Goal: Communication & Community: Answer question/provide support

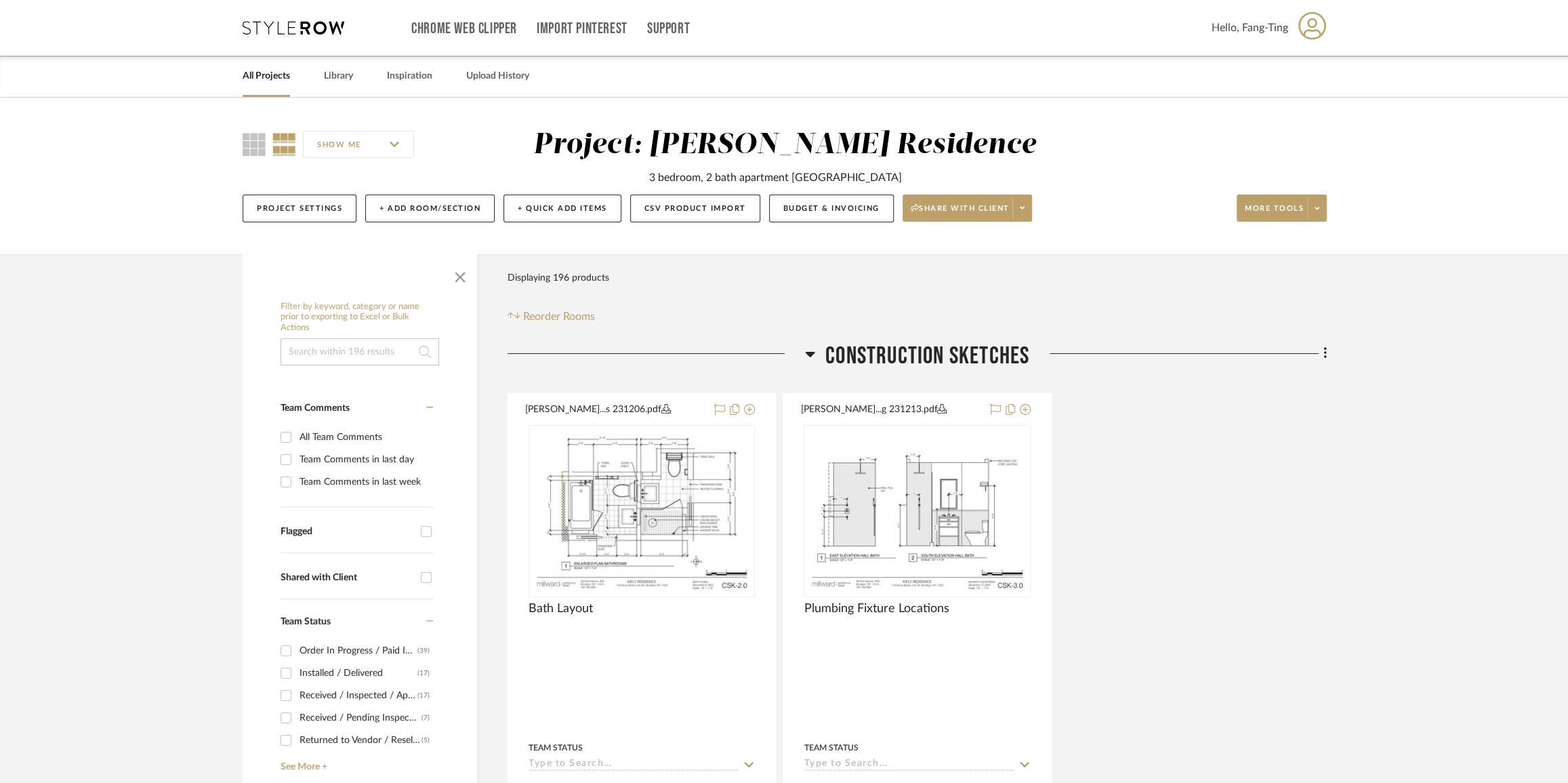
click at [265, 71] on link "All Projects" at bounding box center [266, 75] width 47 height 18
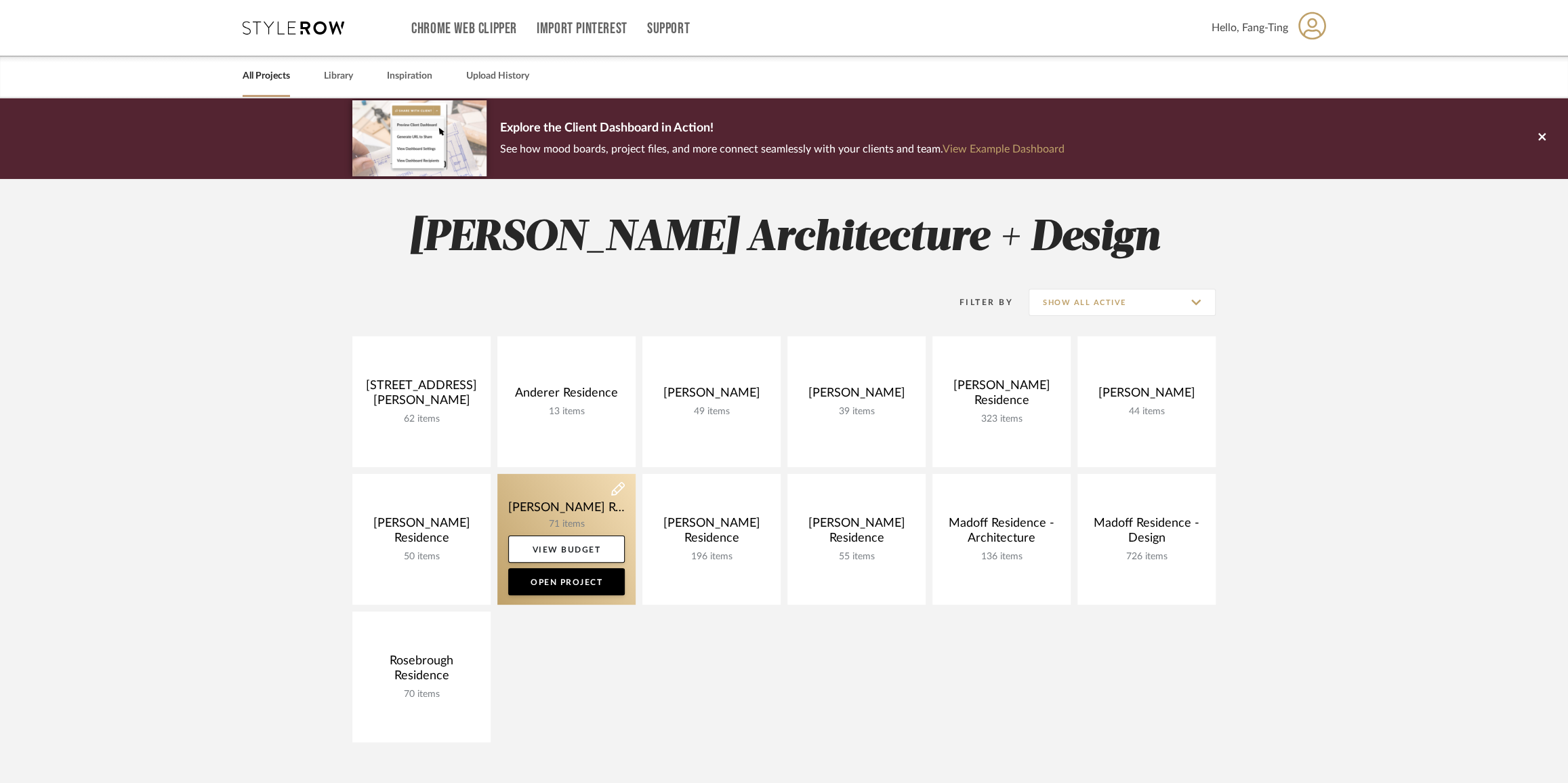
click at [590, 518] on link at bounding box center [566, 539] width 138 height 131
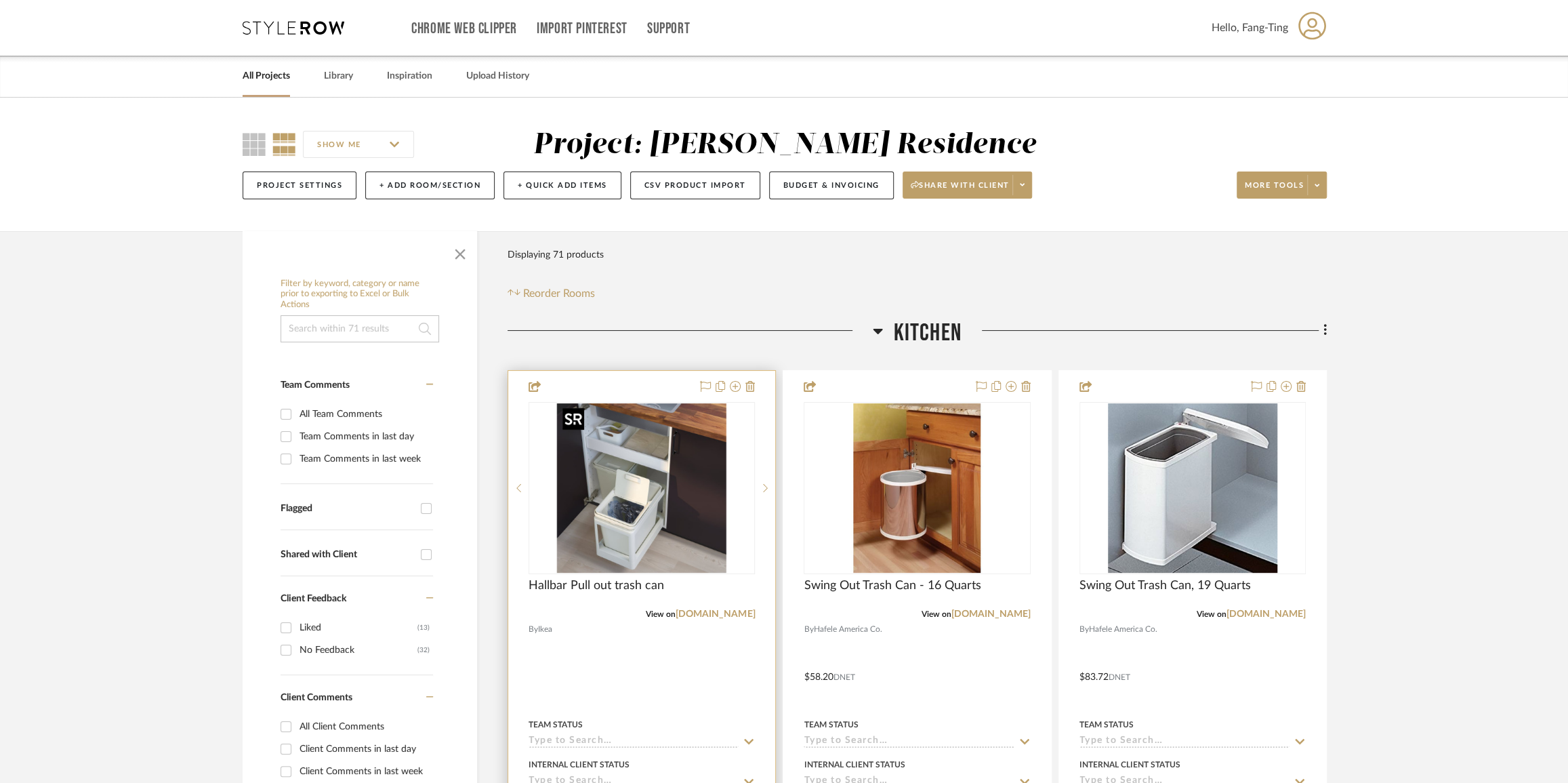
click at [0, 0] on img at bounding box center [0, 0] width 0 height 0
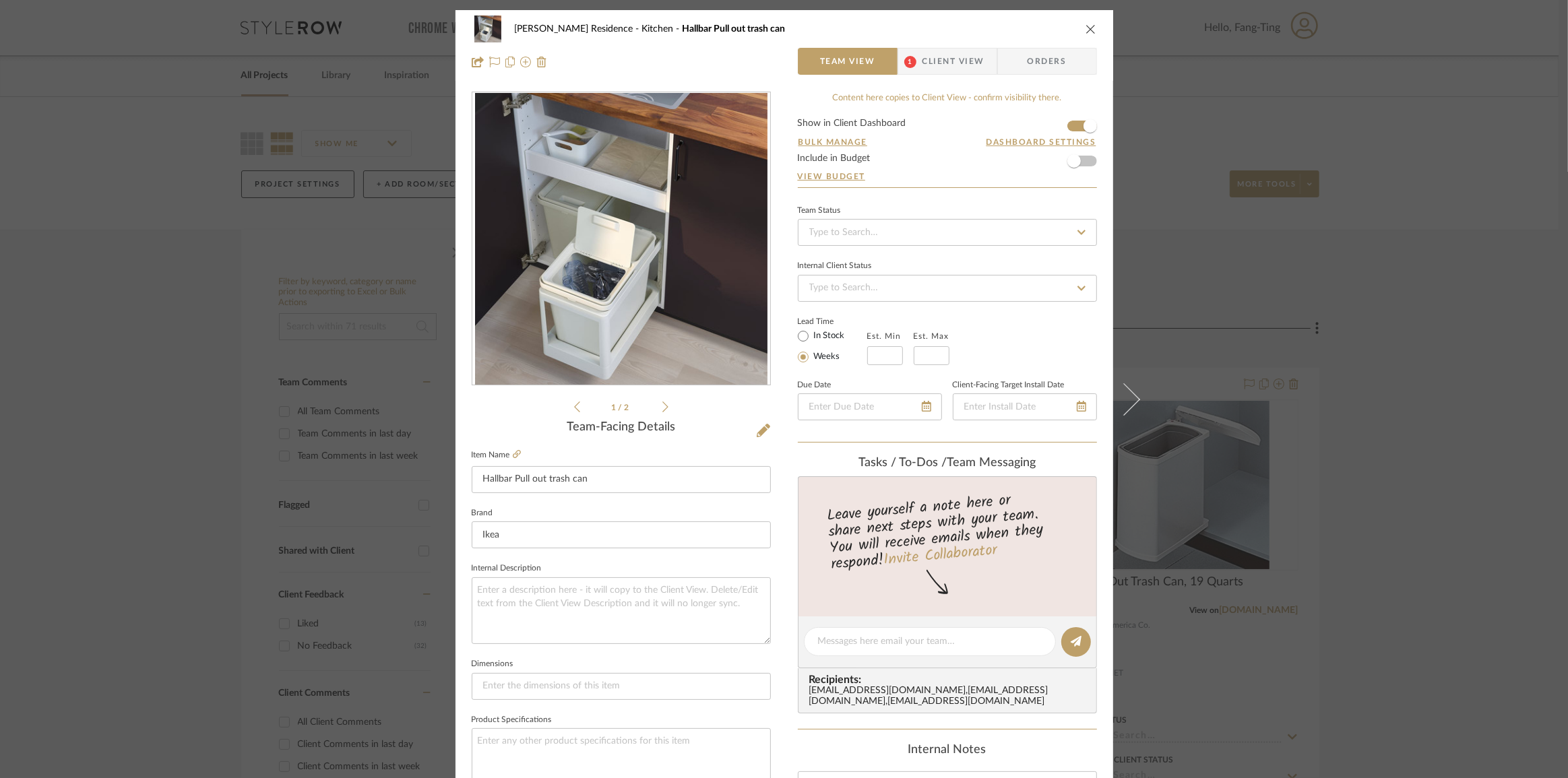
click at [934, 62] on span "Client View" at bounding box center [953, 61] width 62 height 27
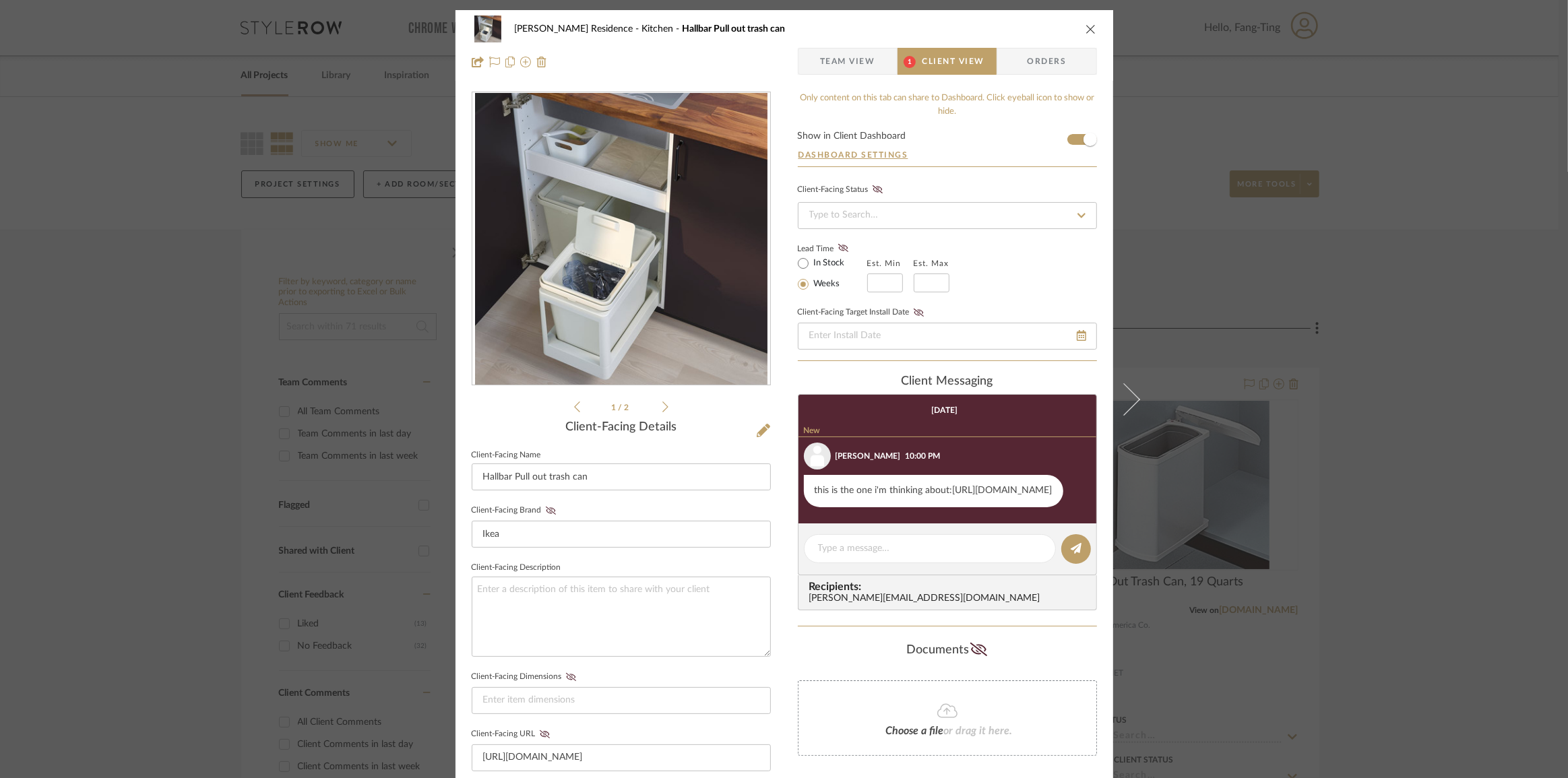
drag, startPoint x: 993, startPoint y: 510, endPoint x: 847, endPoint y: 497, distance: 146.6
click at [847, 497] on div "this is the one i'm thinking about:https://www.simplehuman.com/products/under-c…" at bounding box center [934, 491] width 259 height 32
click at [897, 507] on div "this is the one i'm thinking about:https://www.simplehuman.com/products/under-c…" at bounding box center [934, 491] width 259 height 32
click at [842, 56] on span "Team View" at bounding box center [848, 61] width 55 height 27
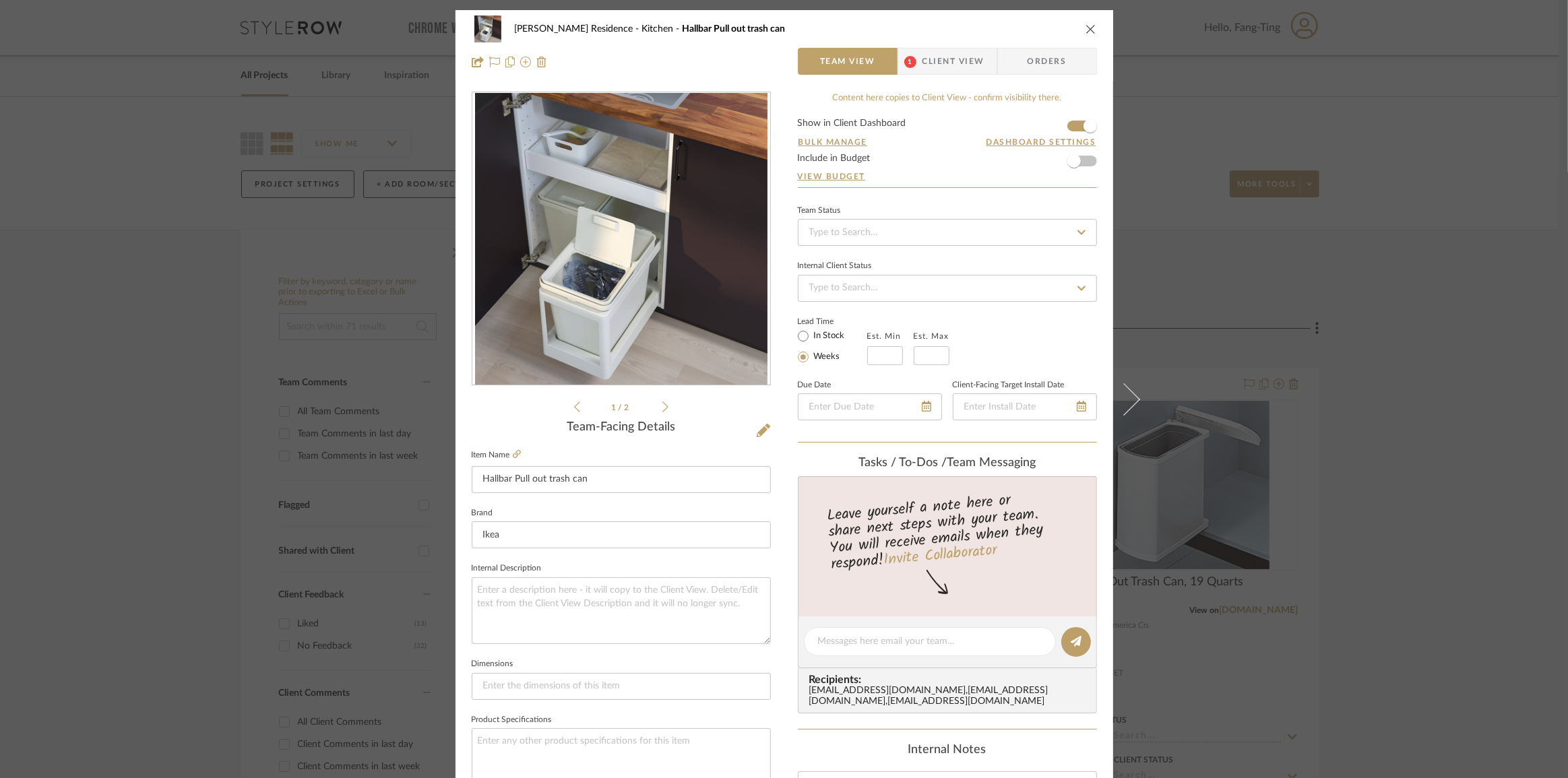
click at [1087, 32] on icon "close" at bounding box center [1091, 29] width 11 height 11
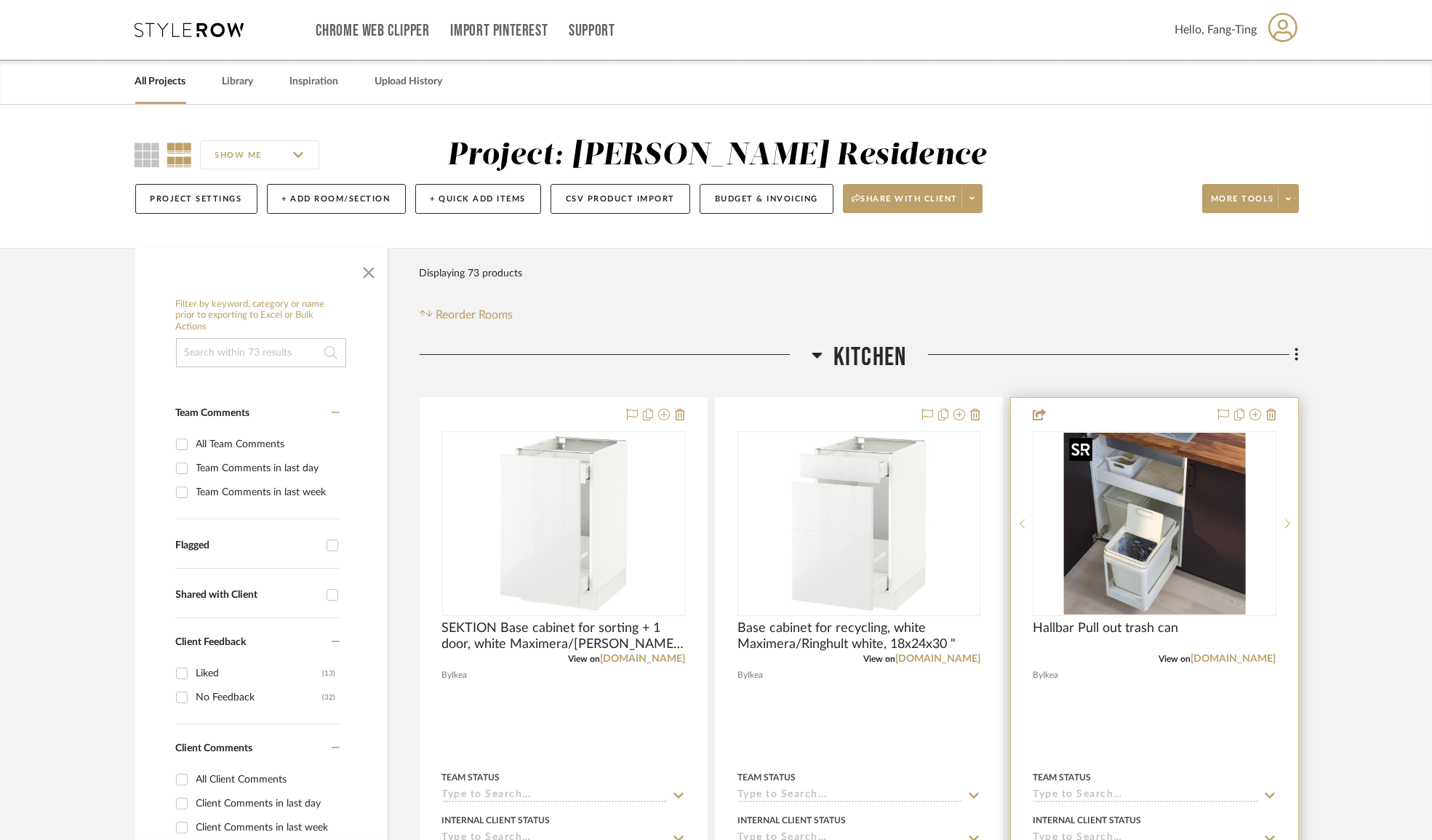
click at [1122, 529] on img "0" at bounding box center [1155, 524] width 182 height 182
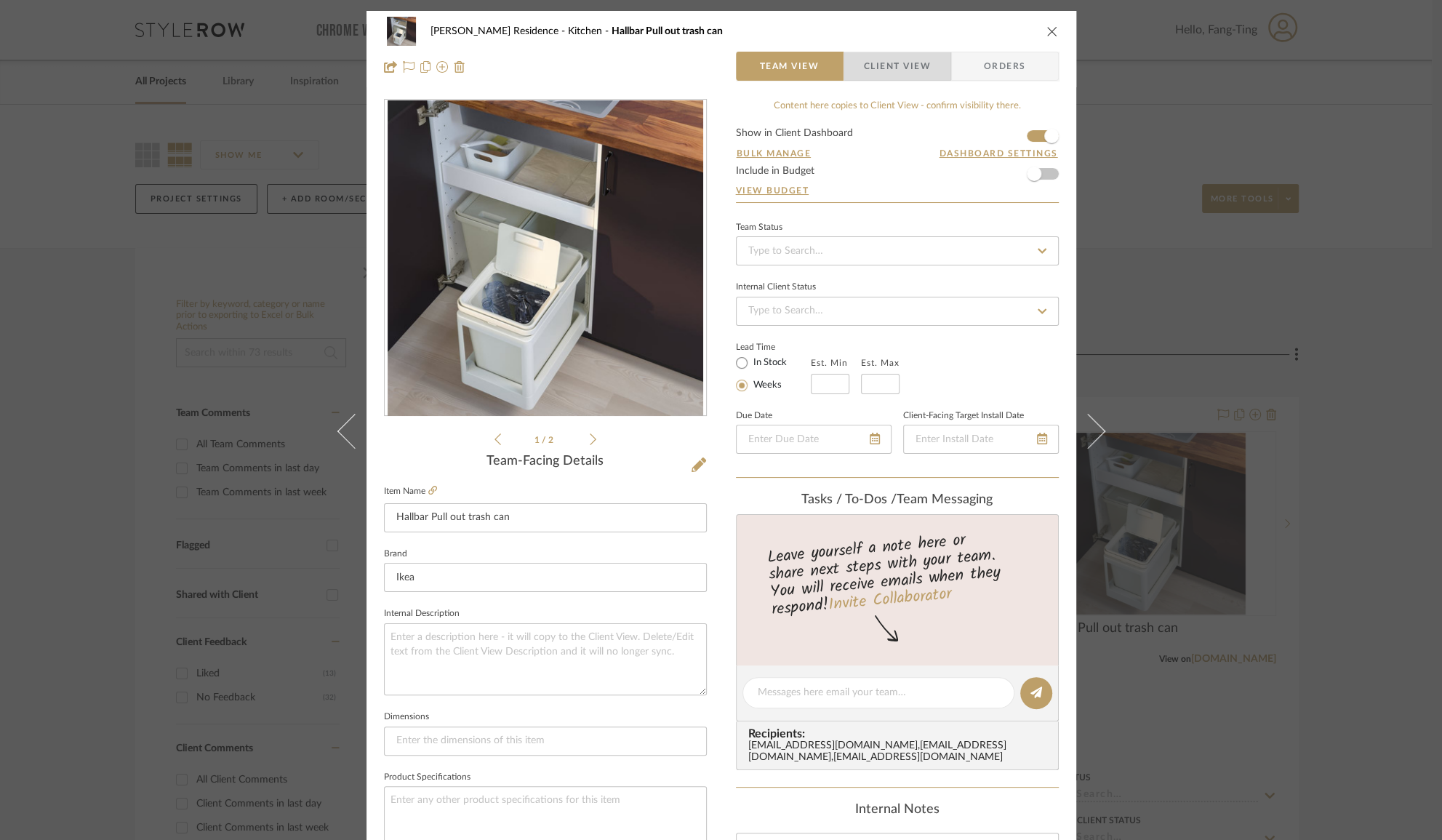
click at [893, 62] on span "Client View" at bounding box center [897, 66] width 67 height 29
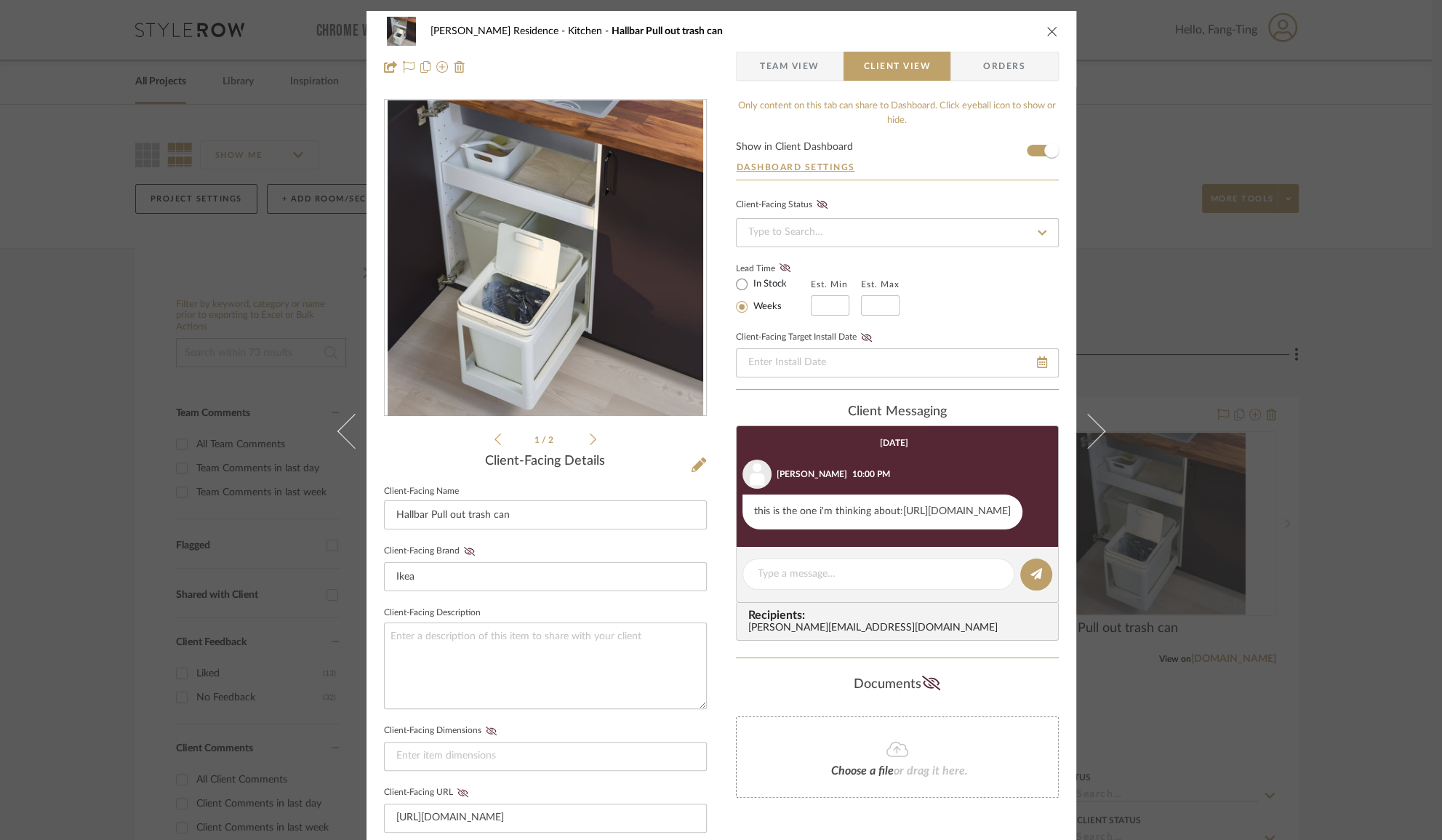
drag, startPoint x: 962, startPoint y: 535, endPoint x: 744, endPoint y: 520, distance: 218.5
click at [744, 520] on div "this is the one i'm thinking about:https://www.simplehuman.com/products/under-c…" at bounding box center [883, 512] width 280 height 35
copy div "about:https://www.simplehuman.com/products/under-counter-can-pull-out-35l-dual-…"
click at [835, 581] on textarea at bounding box center [879, 574] width 241 height 16
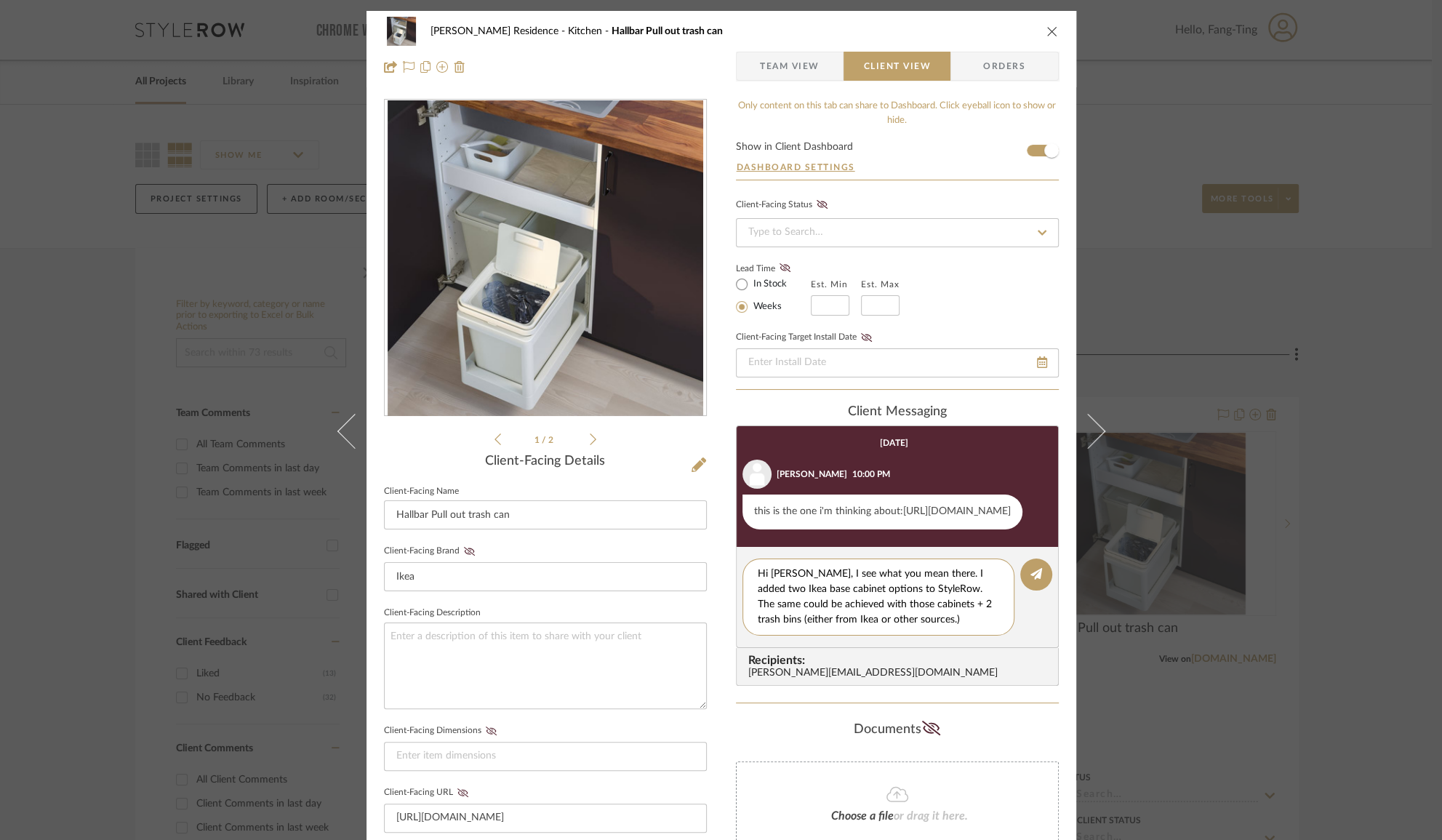
type textarea "Hi Anne, I see what you mean there. I added two Ikea base cabinet options to St…"
click at [1166, 304] on div "Kauffman Residence Kitchen Hallbar Pull out trash can Team View Client View Ord…" at bounding box center [721, 420] width 1442 height 840
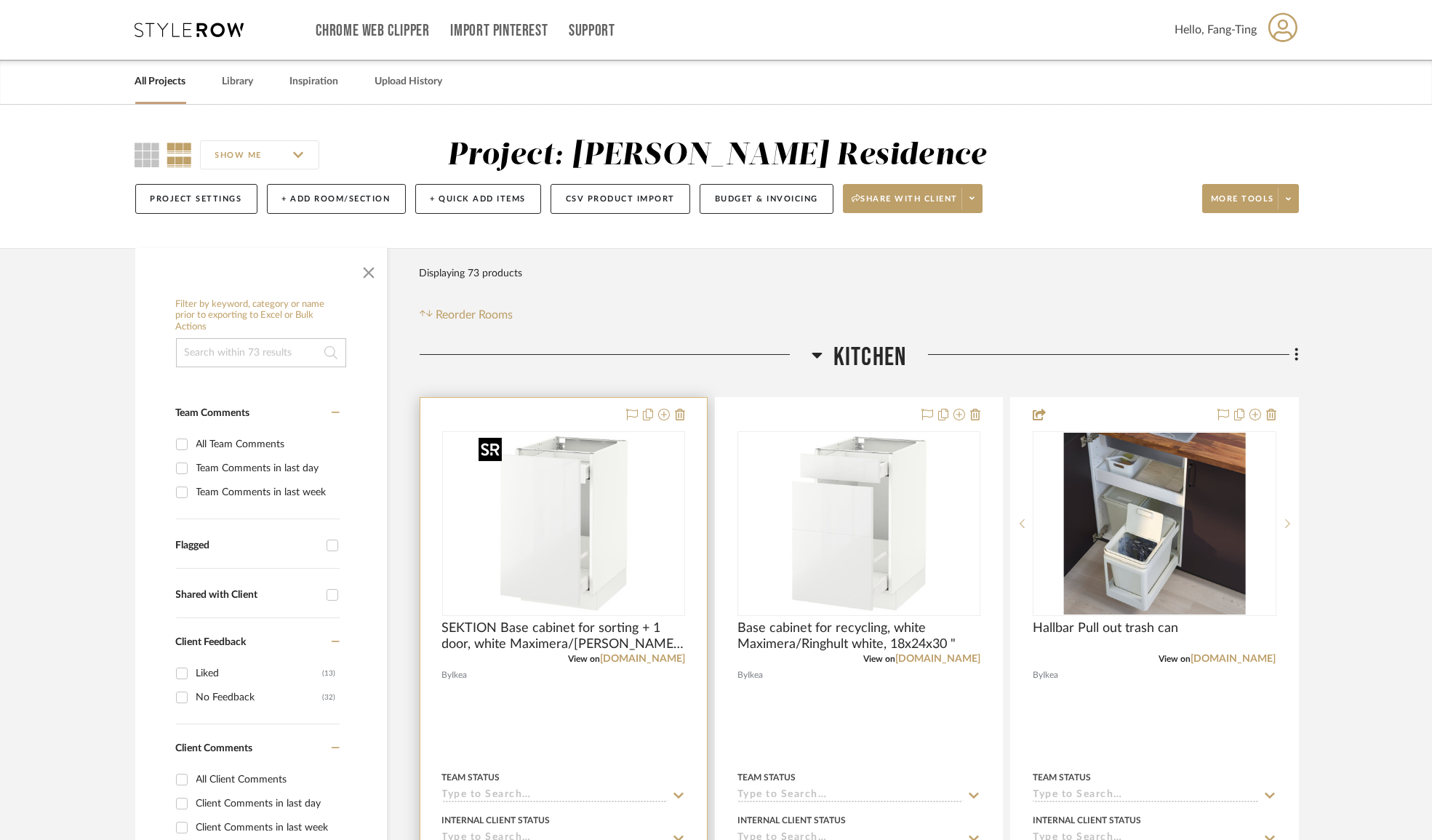
click at [0, 0] on img at bounding box center [0, 0] width 0 height 0
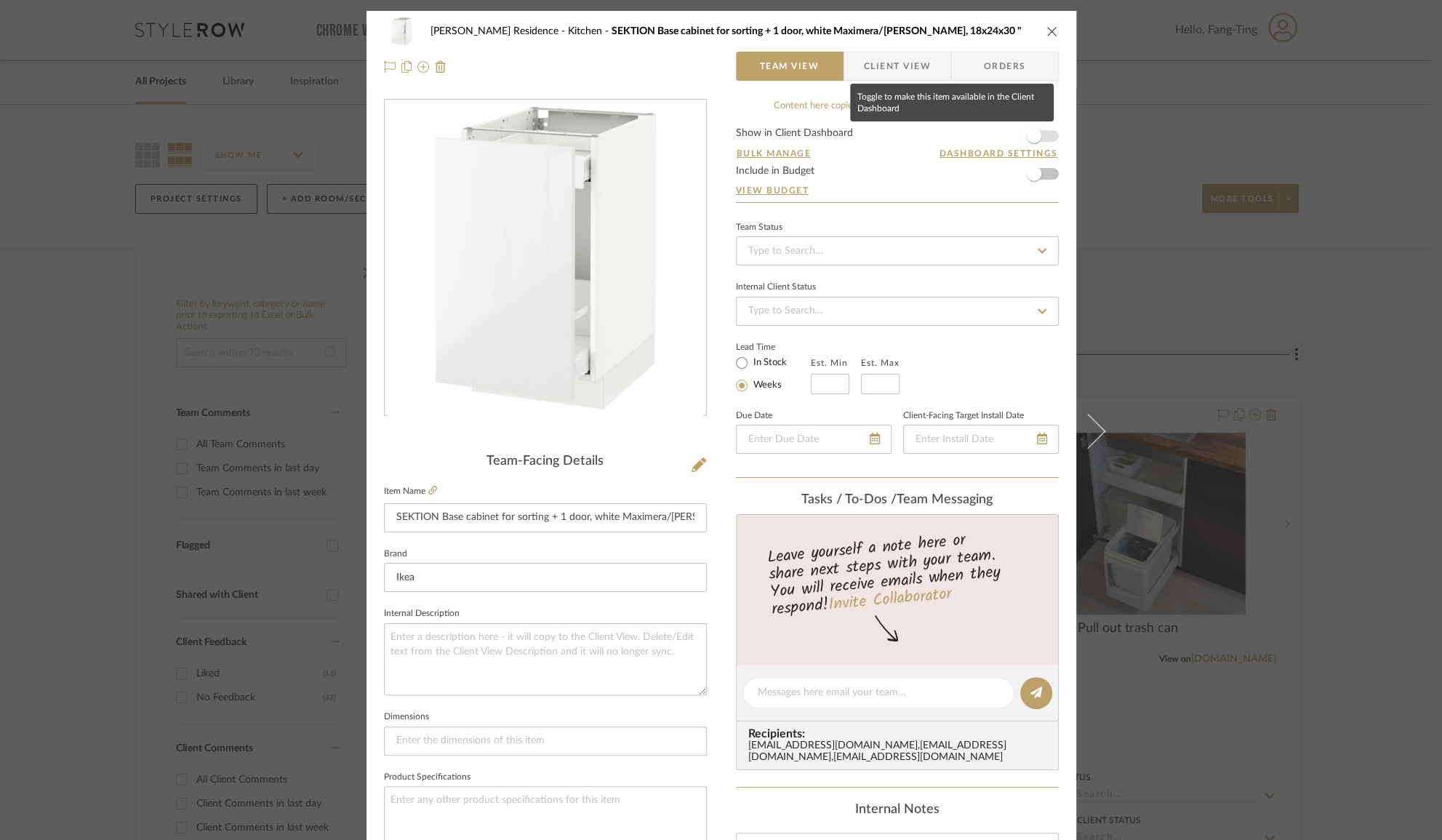
click at [1032, 135] on span "button" at bounding box center [1034, 136] width 15 height 15
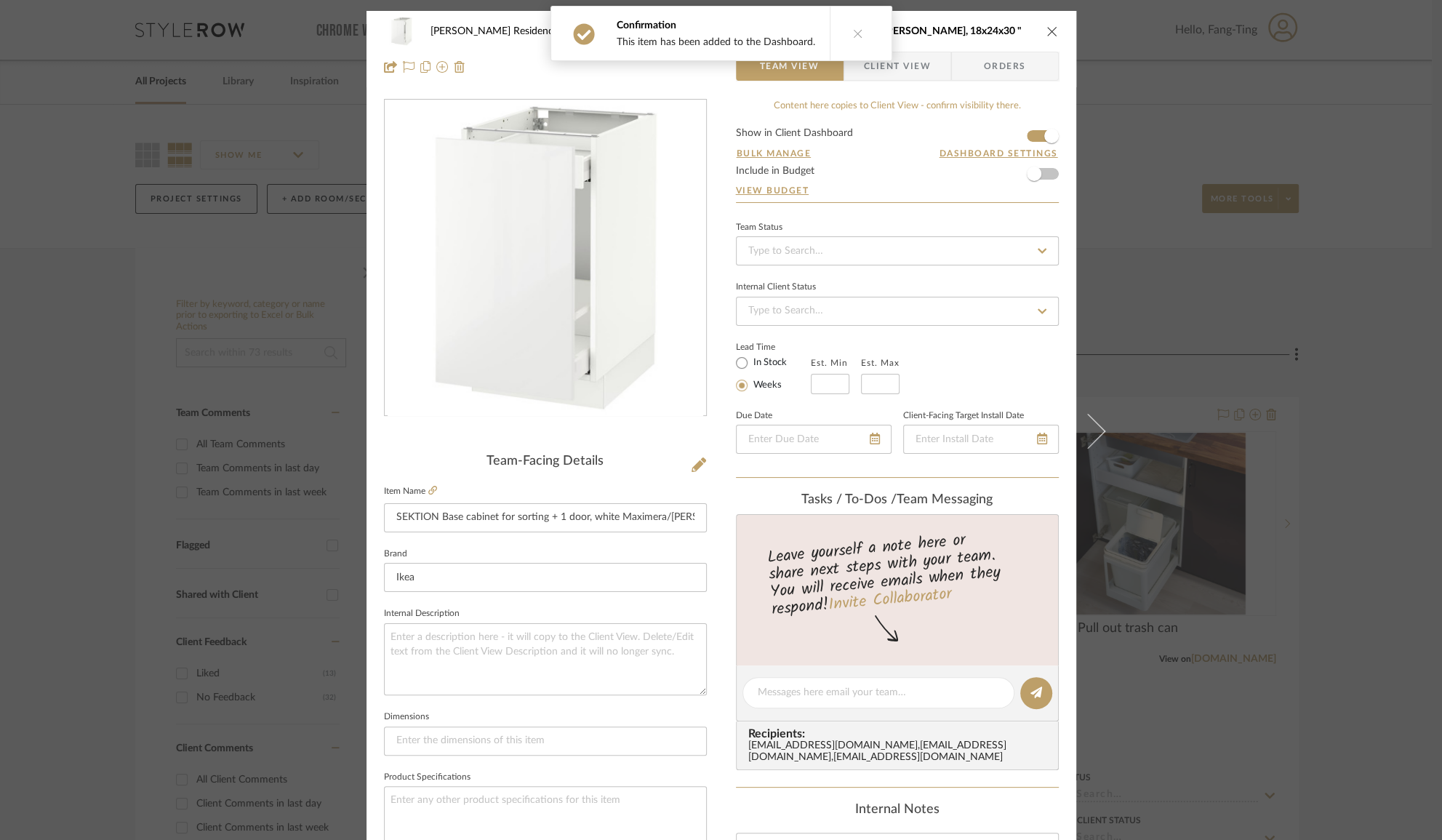
click at [1136, 254] on div "Kauffman Residence Kitchen SEKTION Base cabinet for sorting + 1 door, white Max…" at bounding box center [721, 420] width 1442 height 840
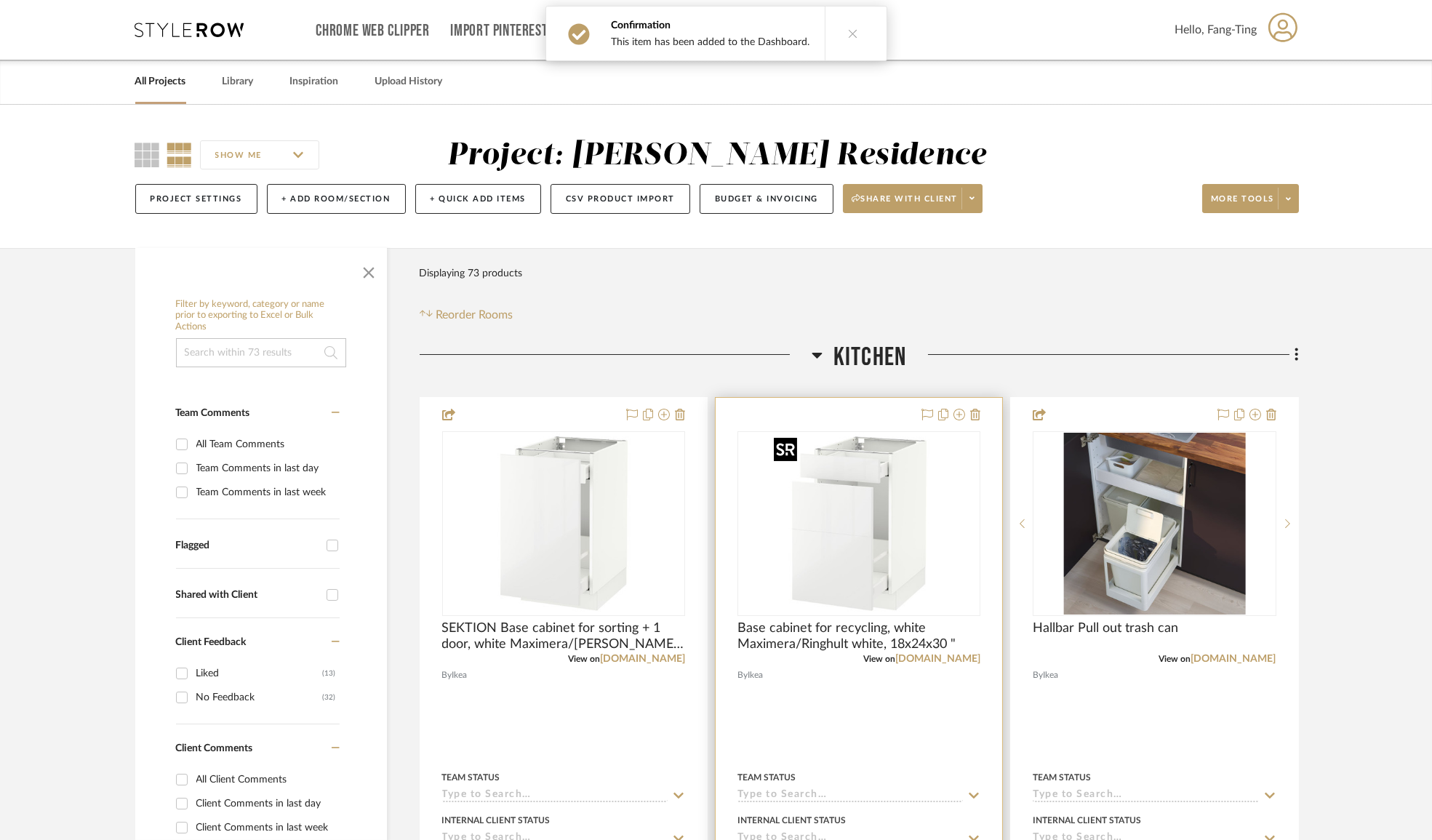
click at [826, 498] on img "0" at bounding box center [860, 524] width 182 height 182
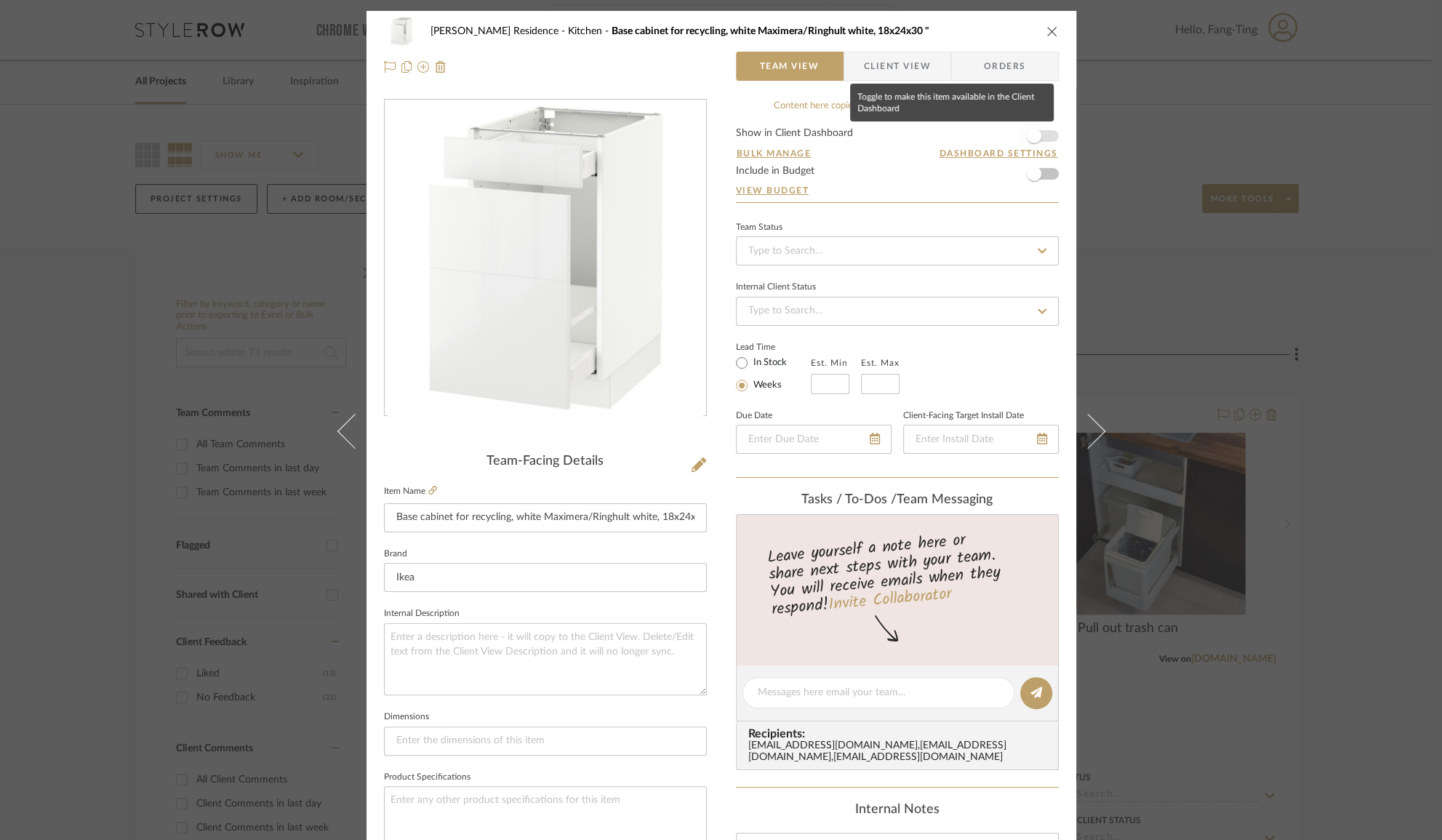
click at [1028, 136] on span "button" at bounding box center [1034, 136] width 15 height 15
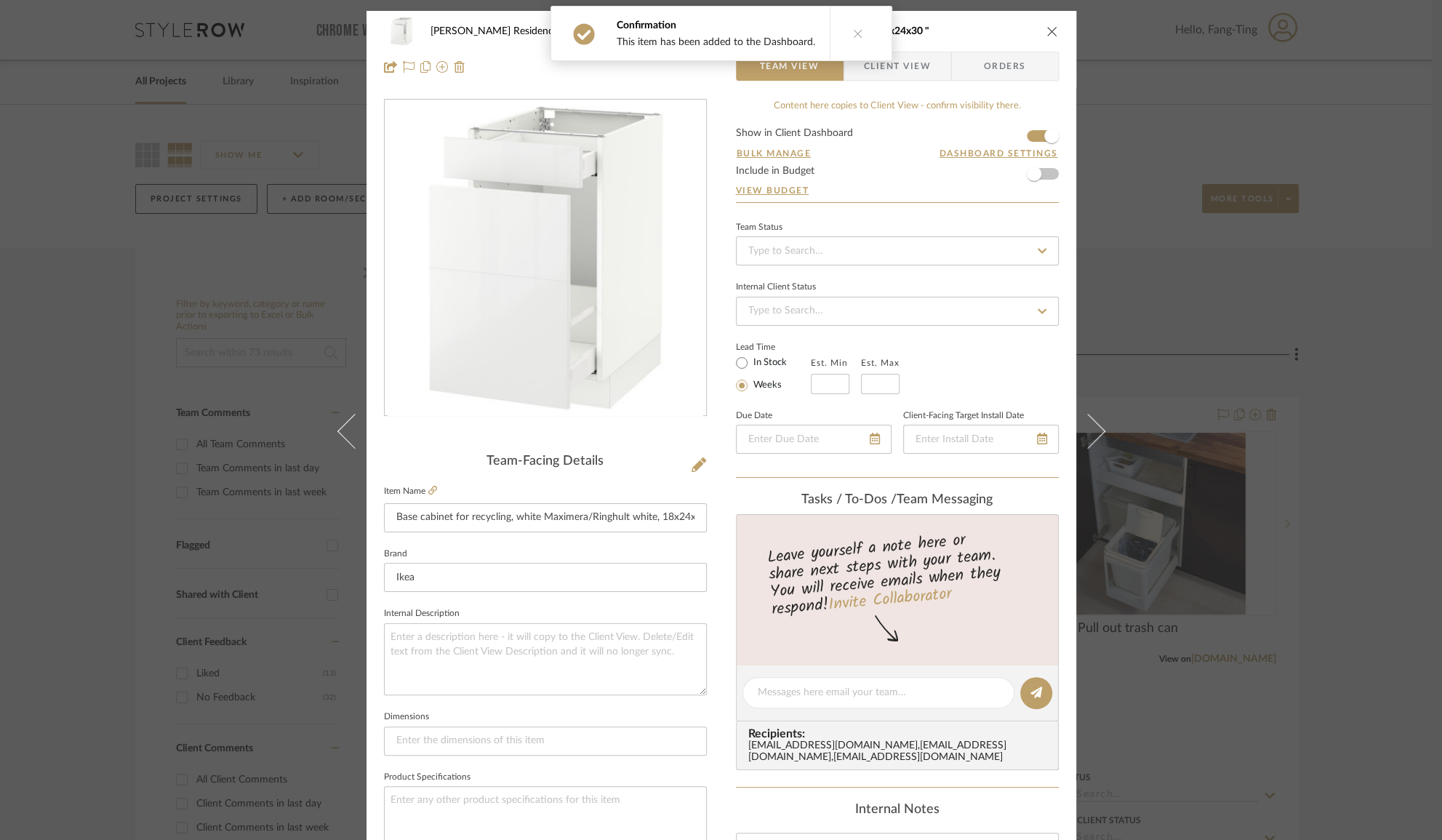
click at [1148, 362] on div "[PERSON_NAME] Residence Kitchen Base cabinet for recycling, white Maximera/Ring…" at bounding box center [721, 420] width 1442 height 840
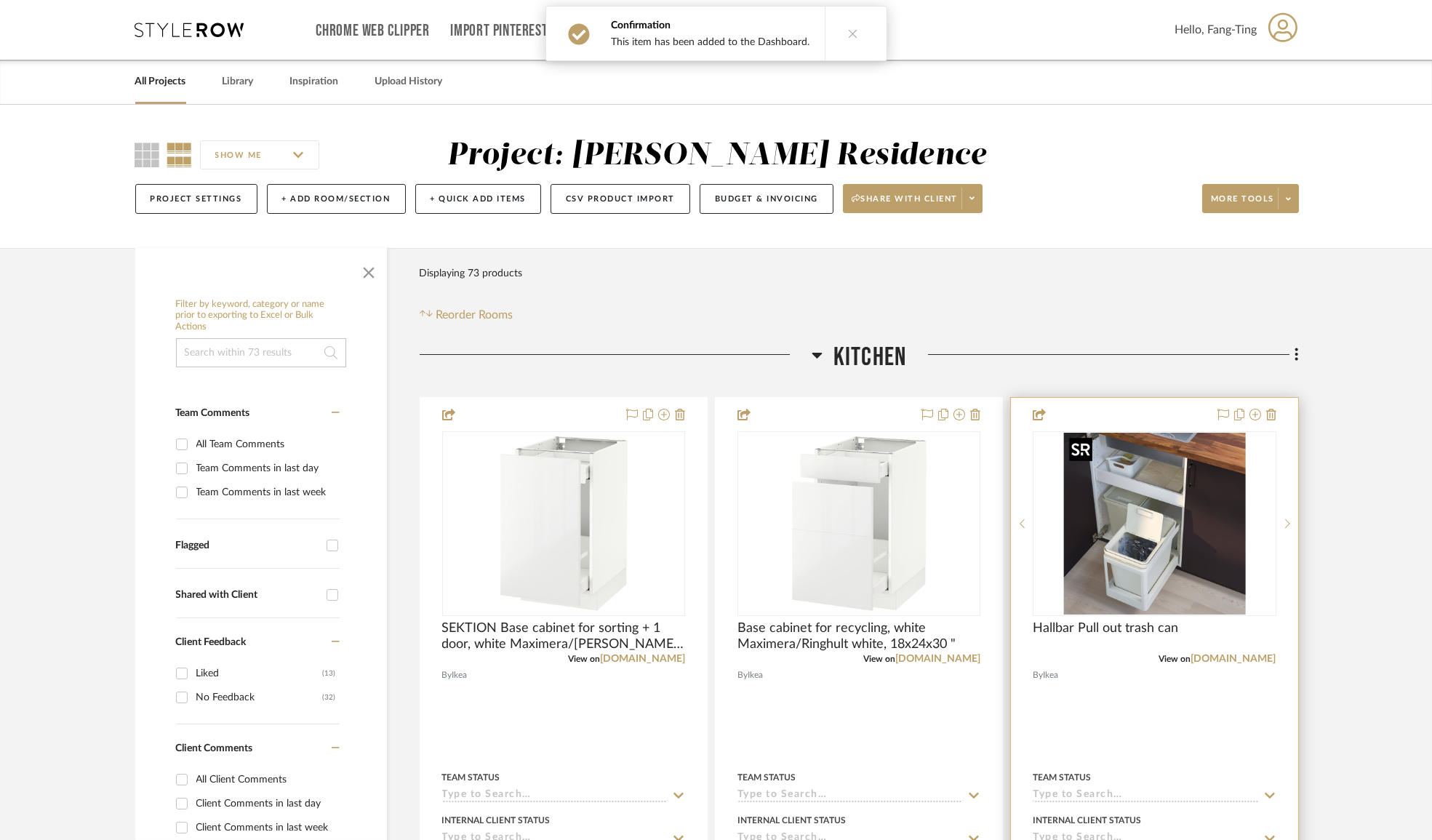
click at [1193, 519] on img "0" at bounding box center [1155, 524] width 182 height 182
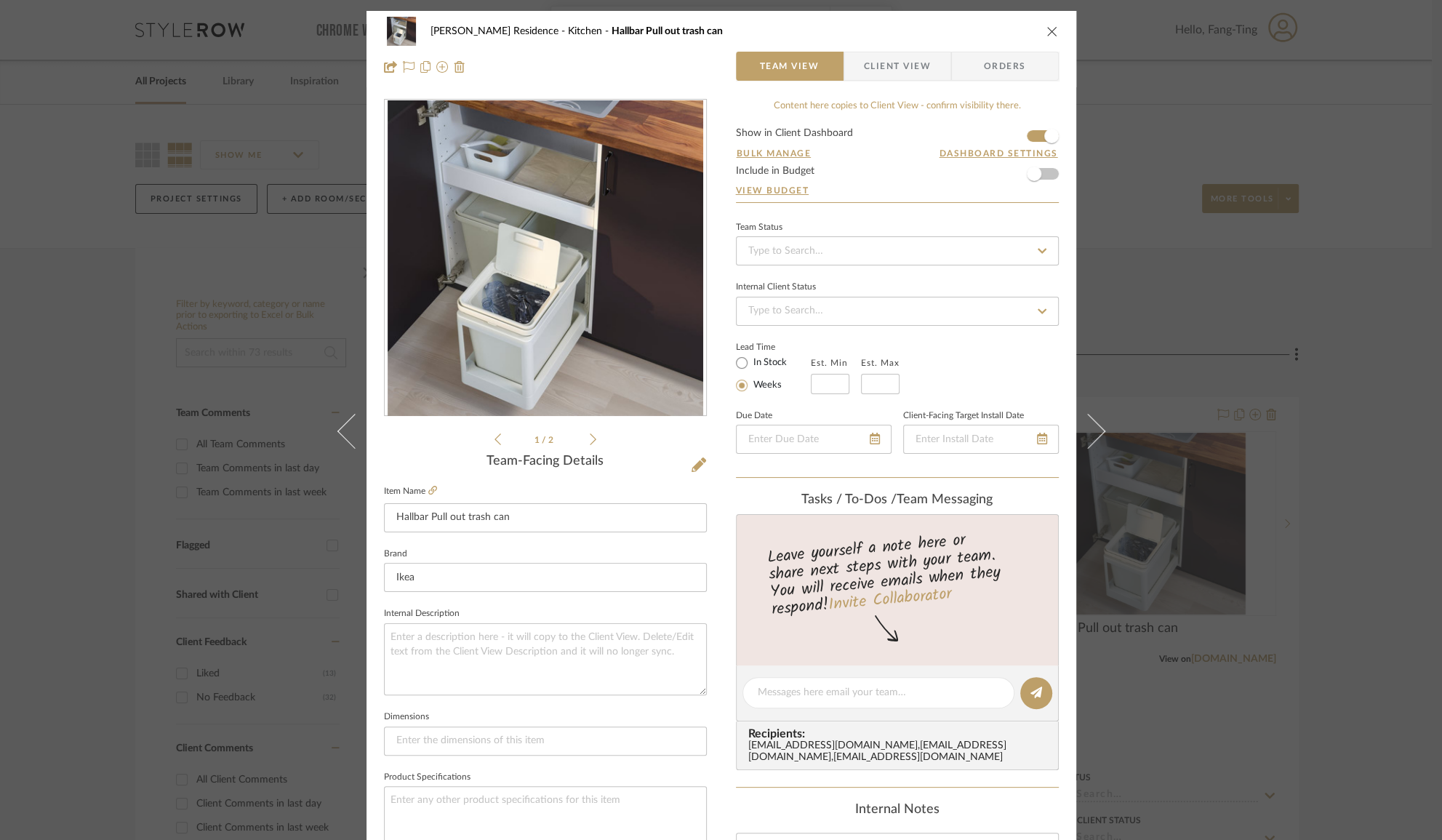
click at [898, 68] on span "Client View" at bounding box center [897, 66] width 67 height 29
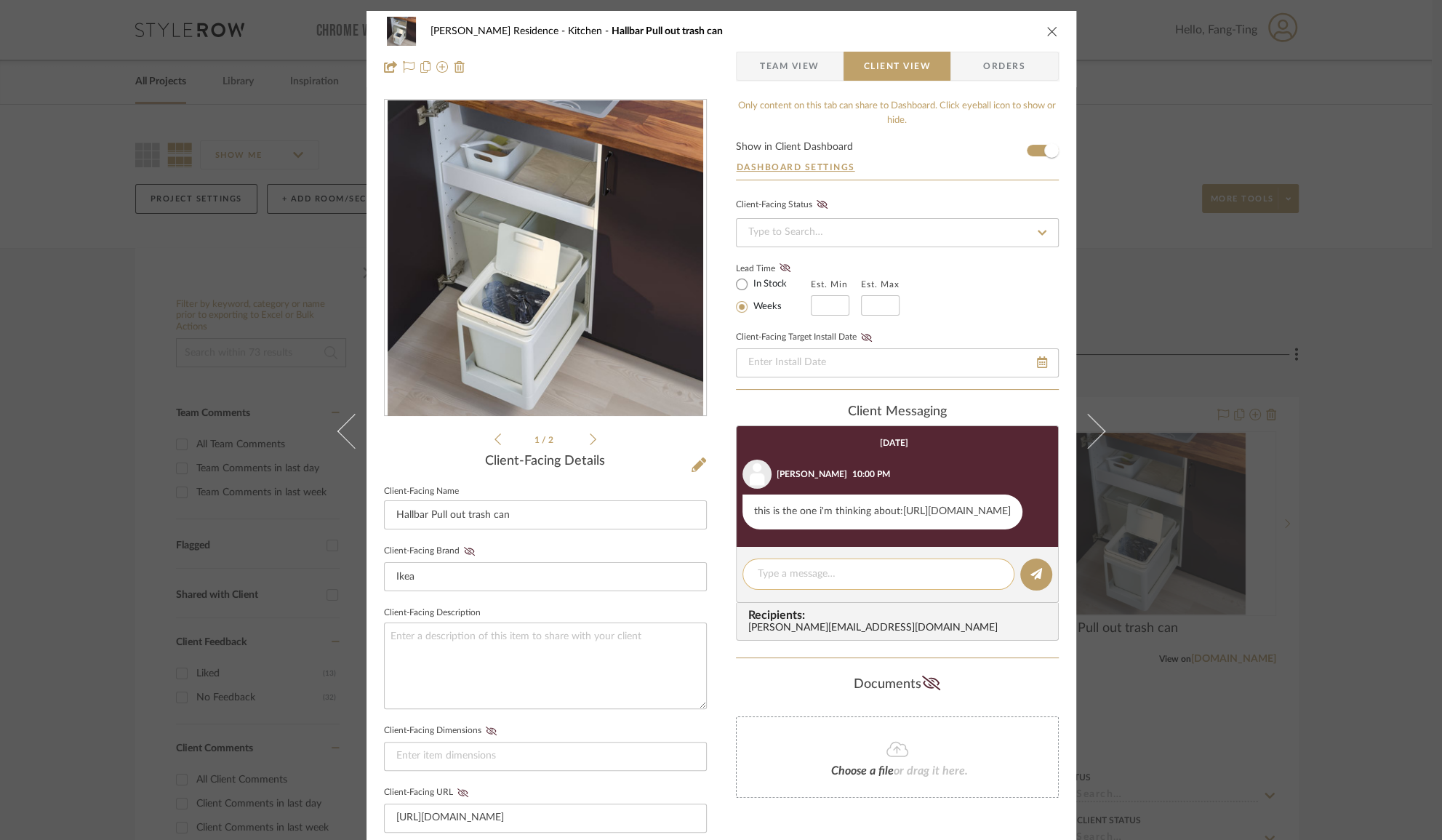
click at [858, 581] on textarea at bounding box center [879, 574] width 241 height 16
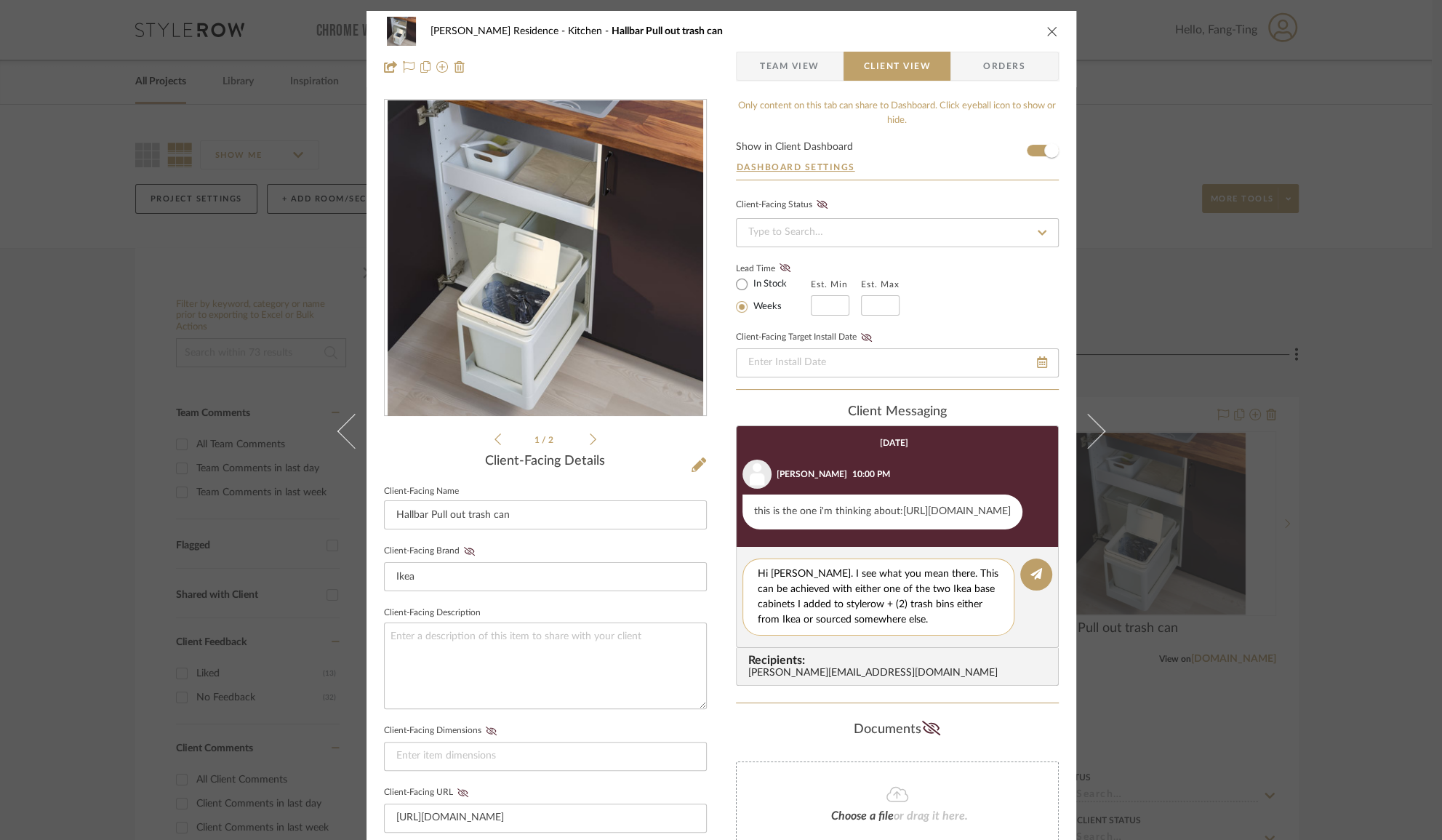
type textarea "Hi Anne. I see what you mean there. This can be achieved with either one of the…"
click at [1032, 580] on icon at bounding box center [1036, 573] width 12 height 12
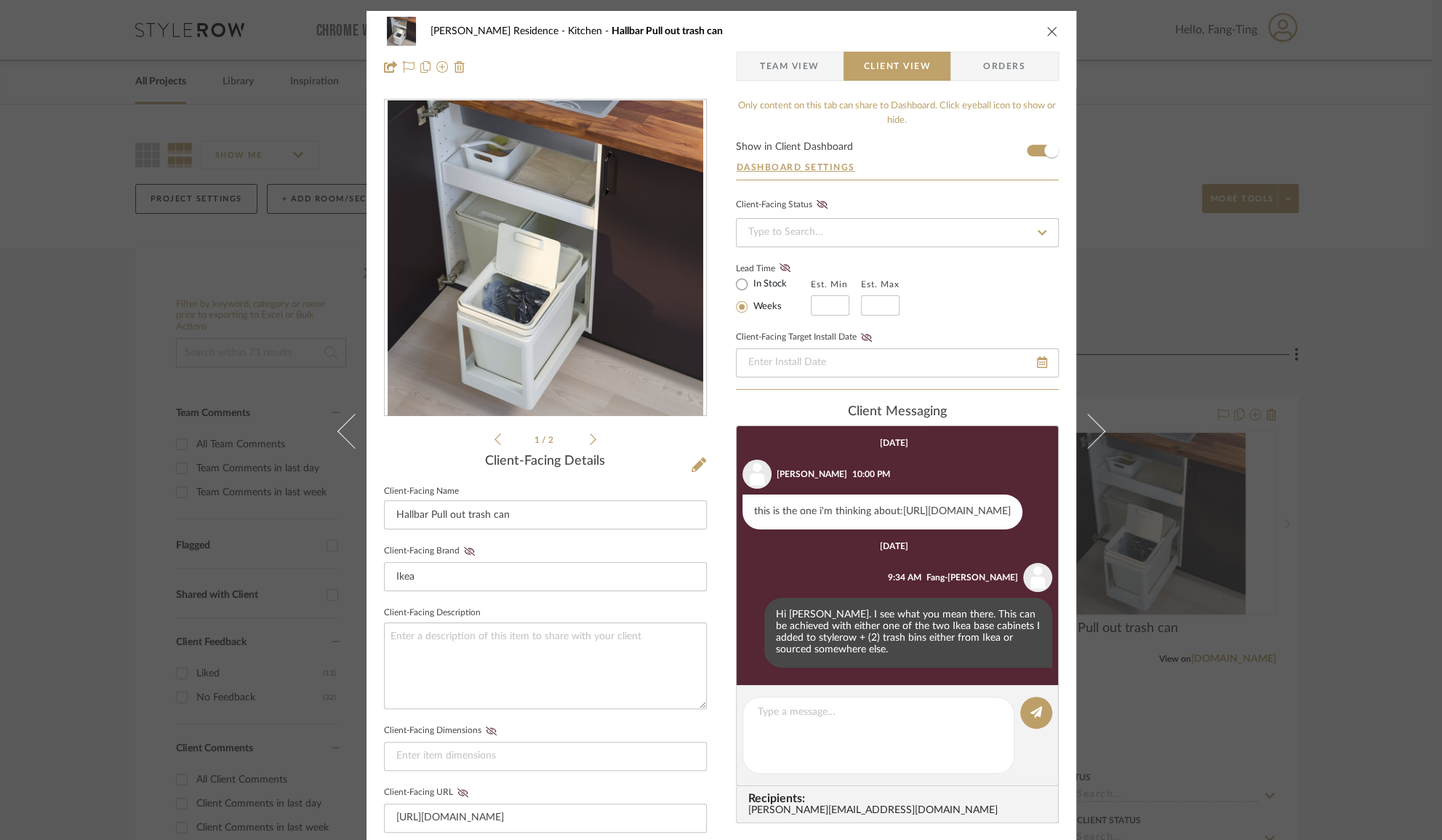
click at [1312, 564] on div "Kauffman Residence Kitchen Hallbar Pull out trash can Team View Client View Ord…" at bounding box center [721, 420] width 1442 height 840
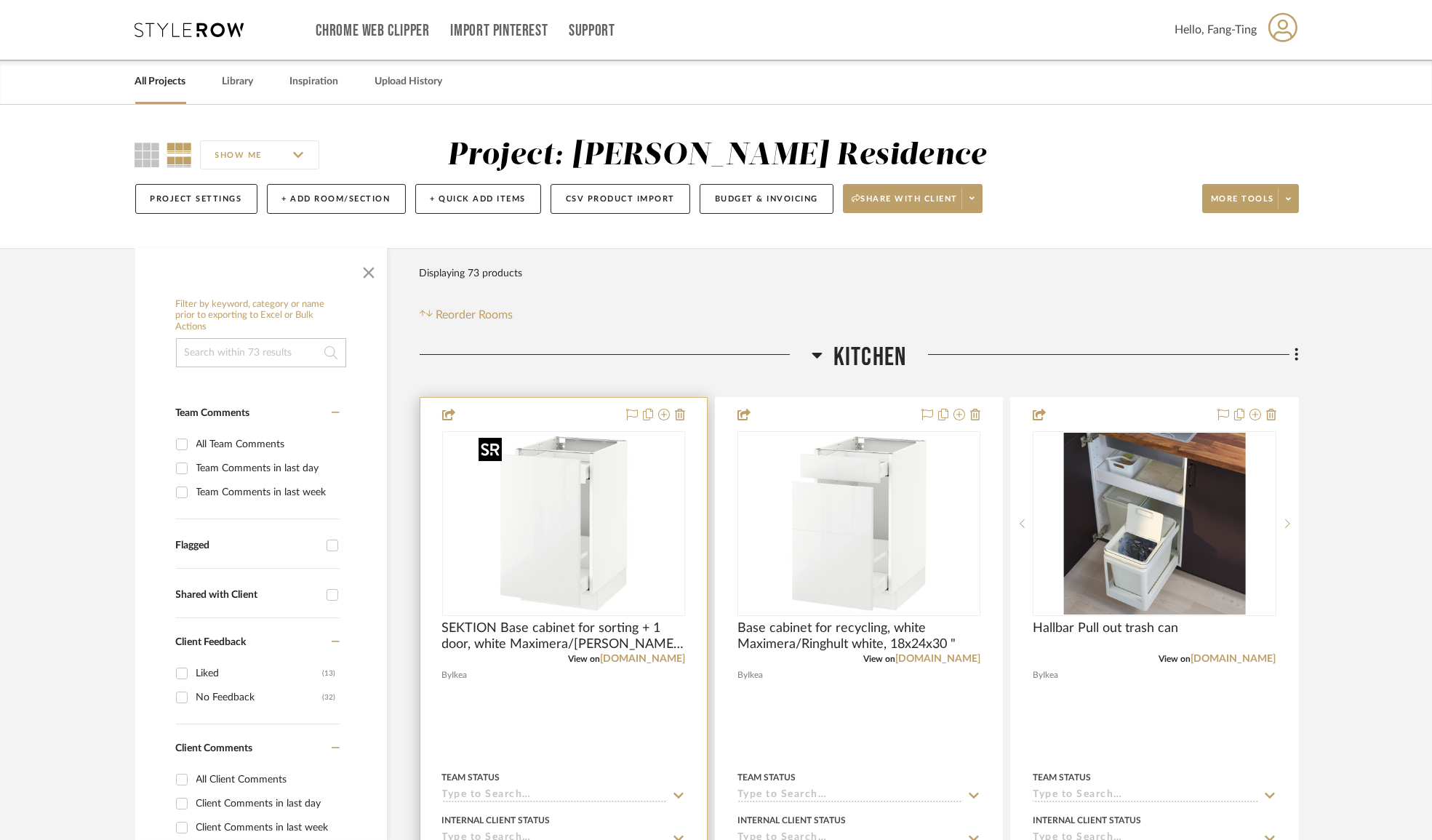
click at [603, 549] on img "0" at bounding box center [564, 524] width 182 height 182
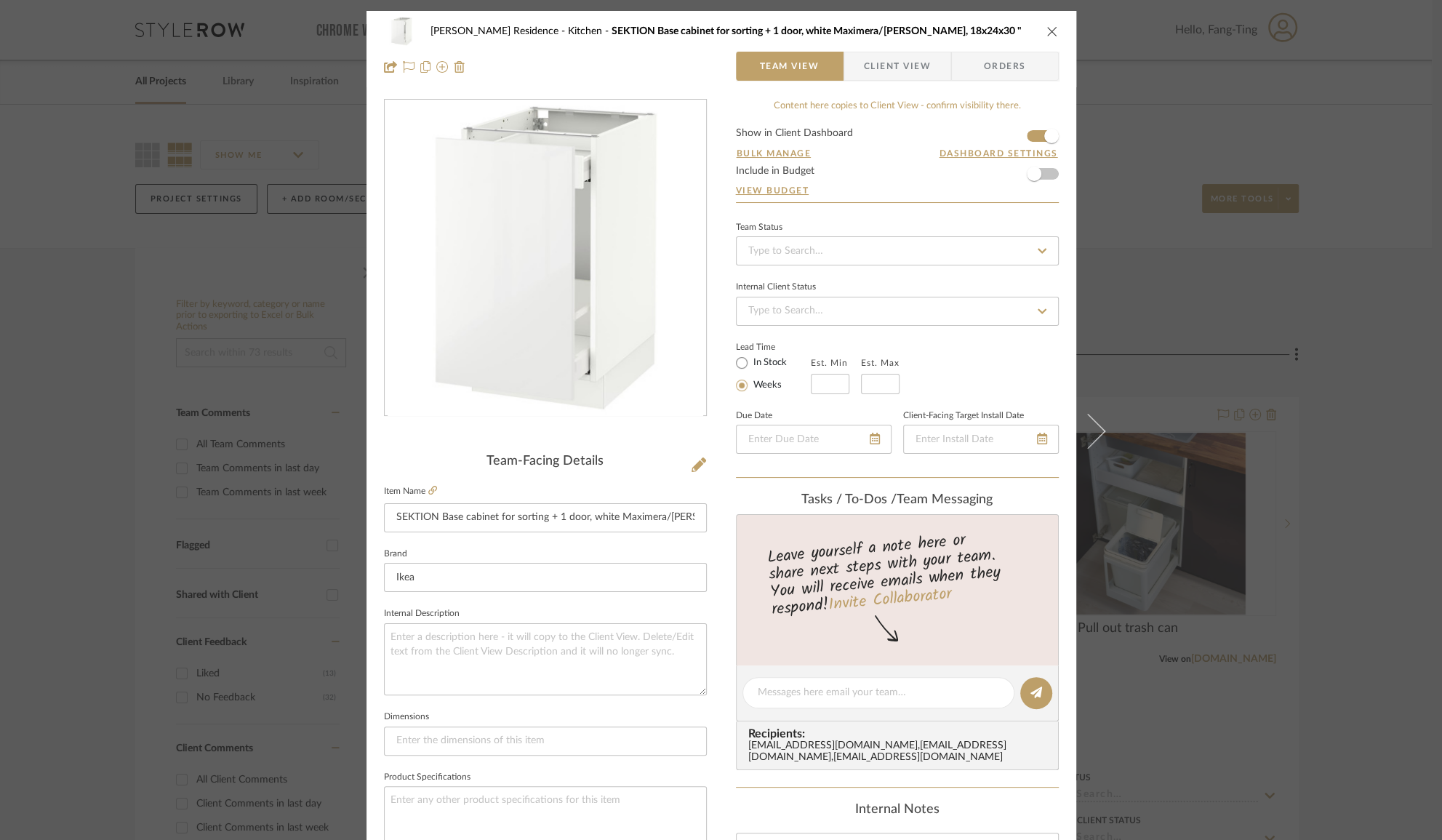
drag, startPoint x: 1277, startPoint y: 320, endPoint x: 1141, endPoint y: 98, distance: 260.3
click at [1277, 321] on div "Kauffman Residence Kitchen SEKTION Base cabinet for sorting + 1 door, white Max…" at bounding box center [721, 420] width 1442 height 840
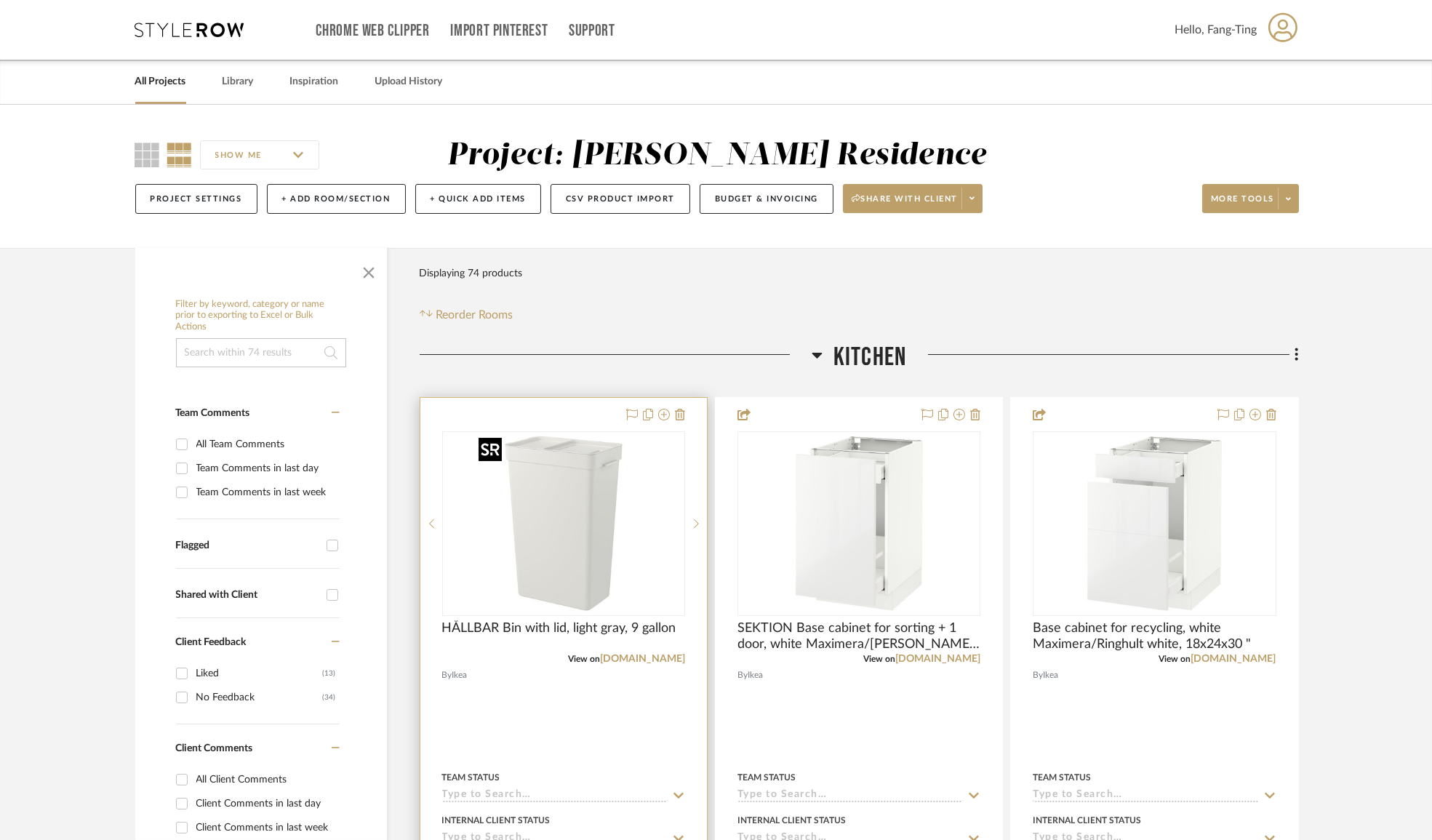
click at [580, 549] on img "0" at bounding box center [564, 524] width 182 height 182
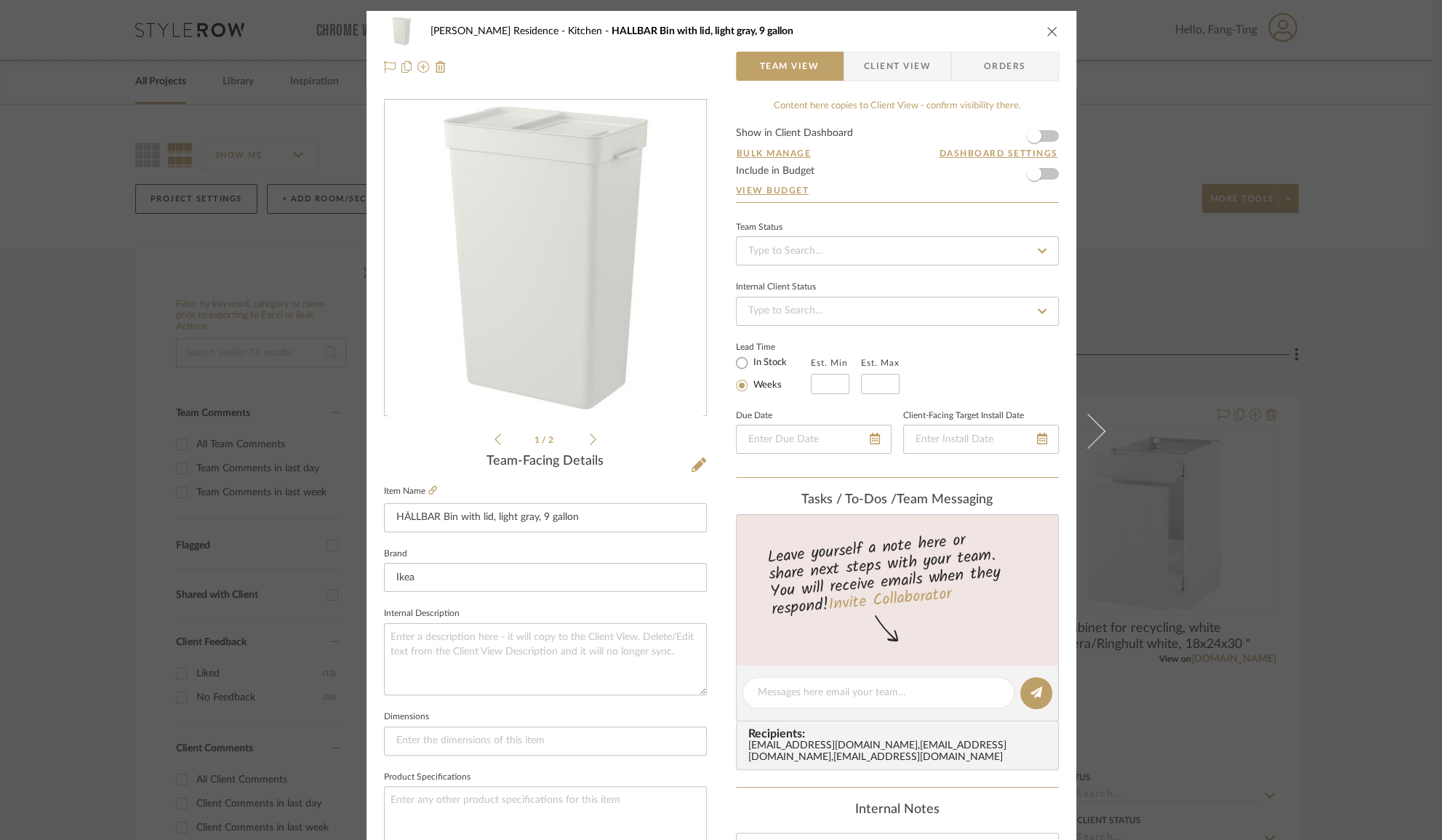
click at [889, 71] on span "Client View" at bounding box center [897, 66] width 67 height 29
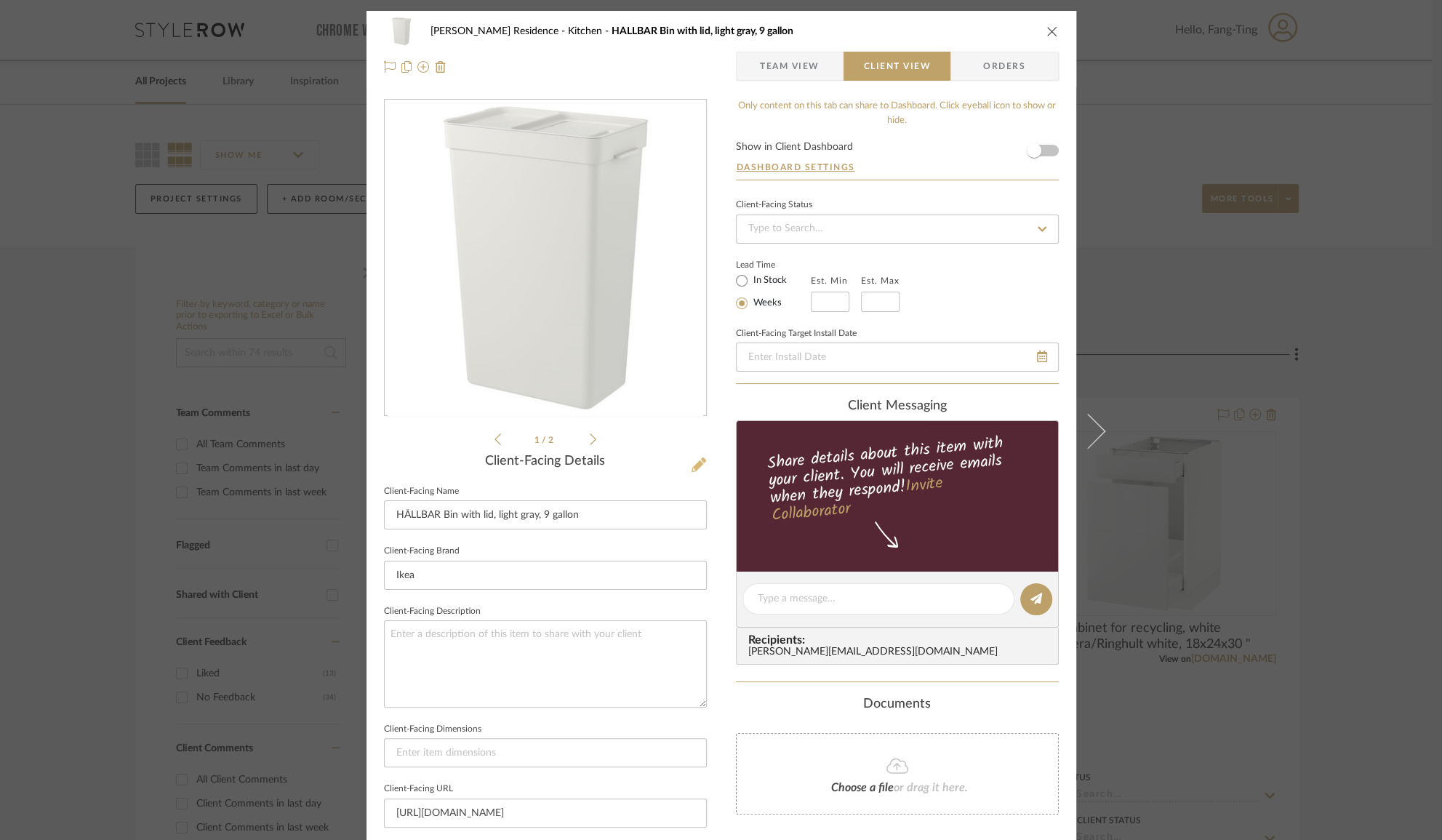
click at [694, 463] on icon at bounding box center [699, 465] width 15 height 15
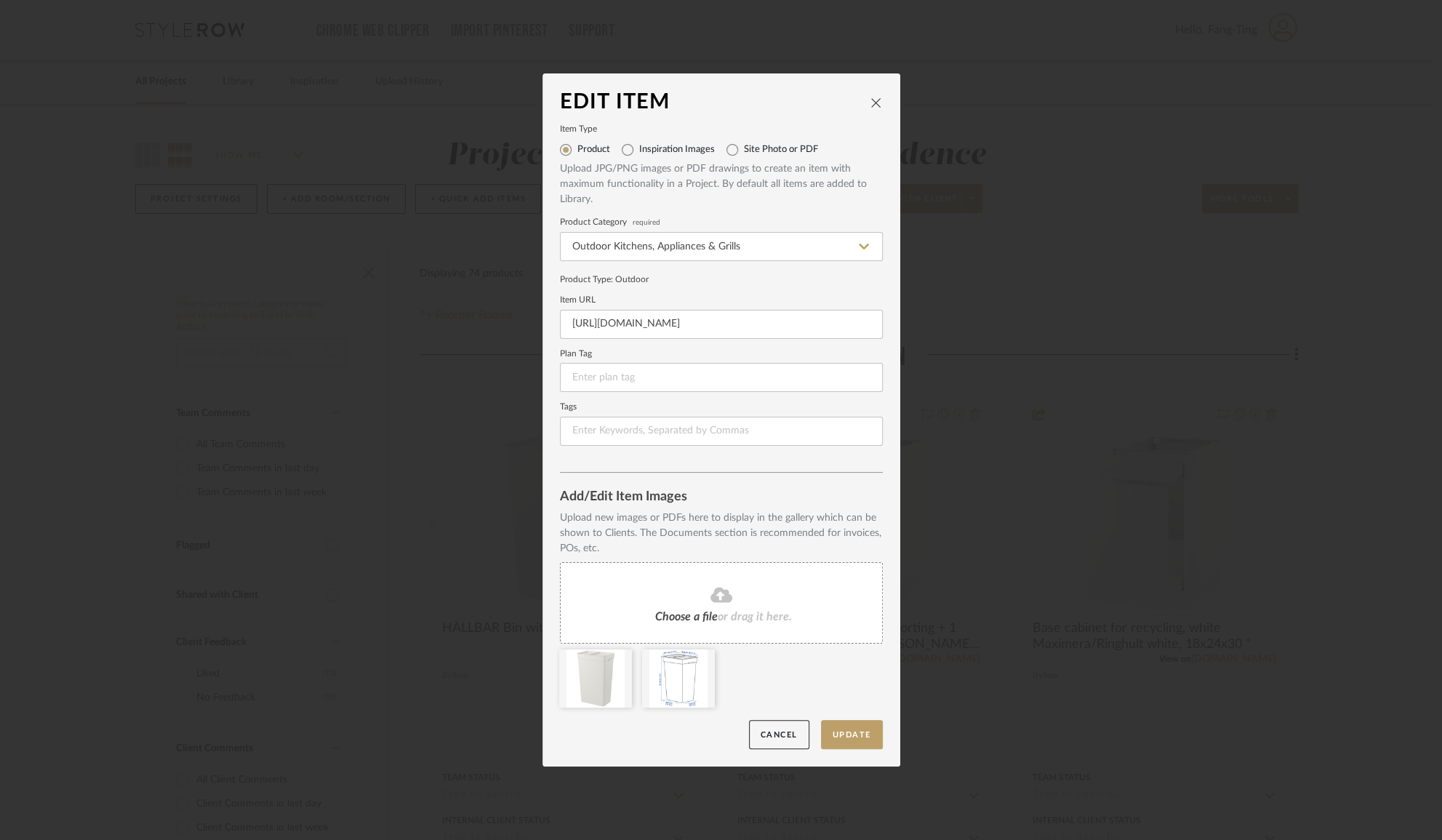
click at [716, 596] on icon at bounding box center [721, 594] width 22 height 17
click at [847, 733] on button "Update" at bounding box center [851, 734] width 62 height 29
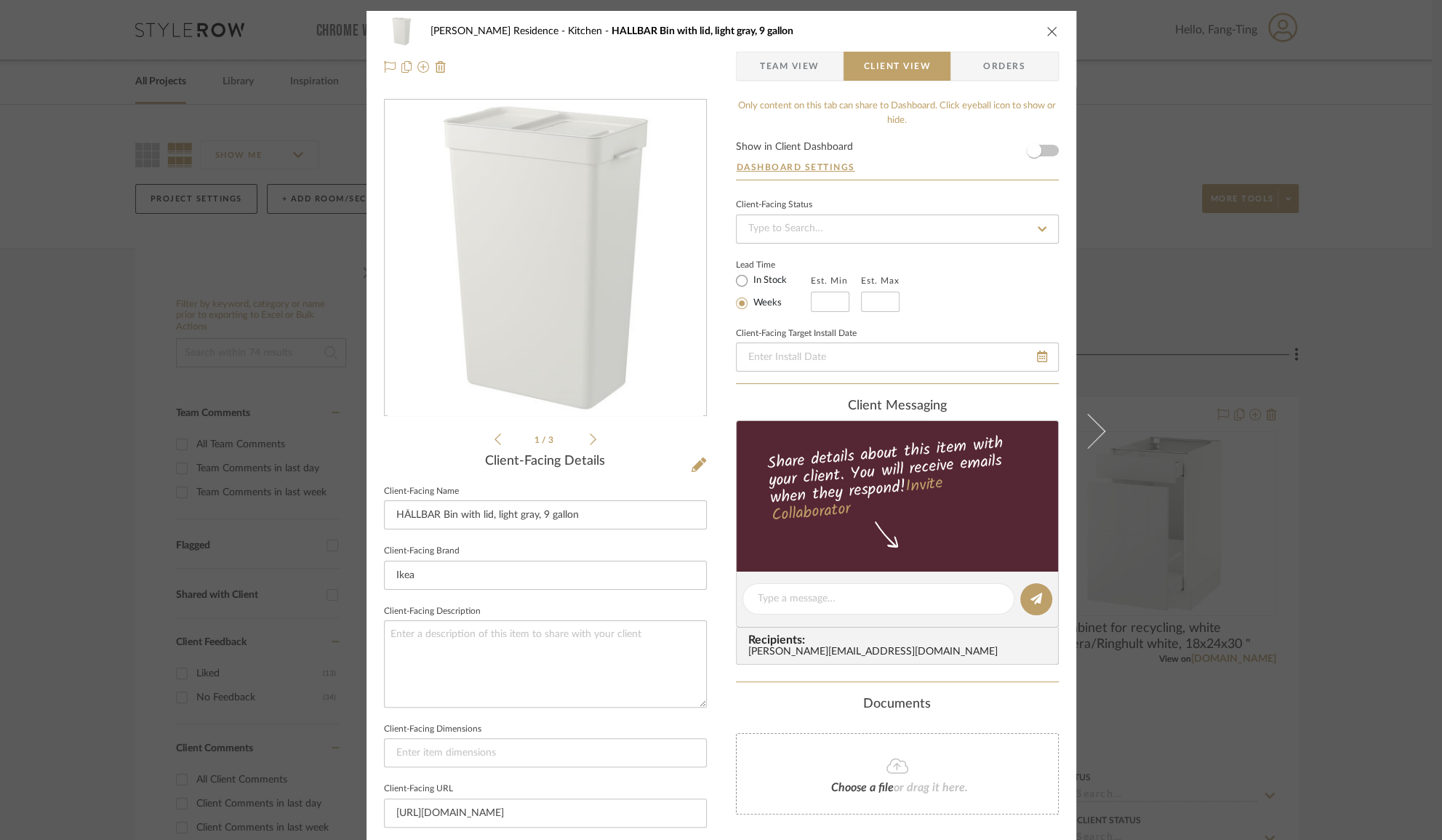
click at [751, 68] on span "button" at bounding box center [748, 66] width 23 height 29
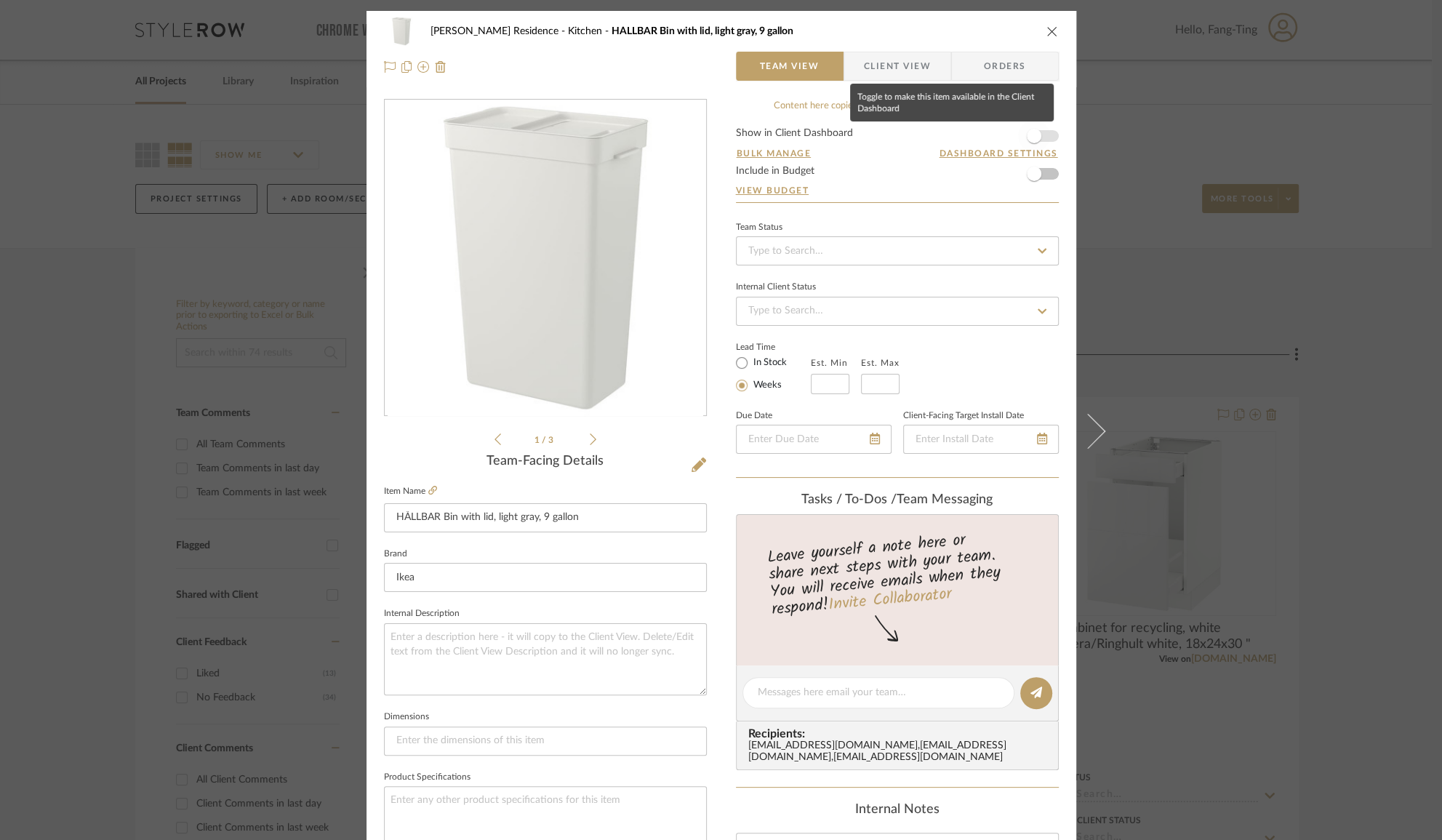
click at [1035, 140] on span "button" at bounding box center [1034, 135] width 32 height 32
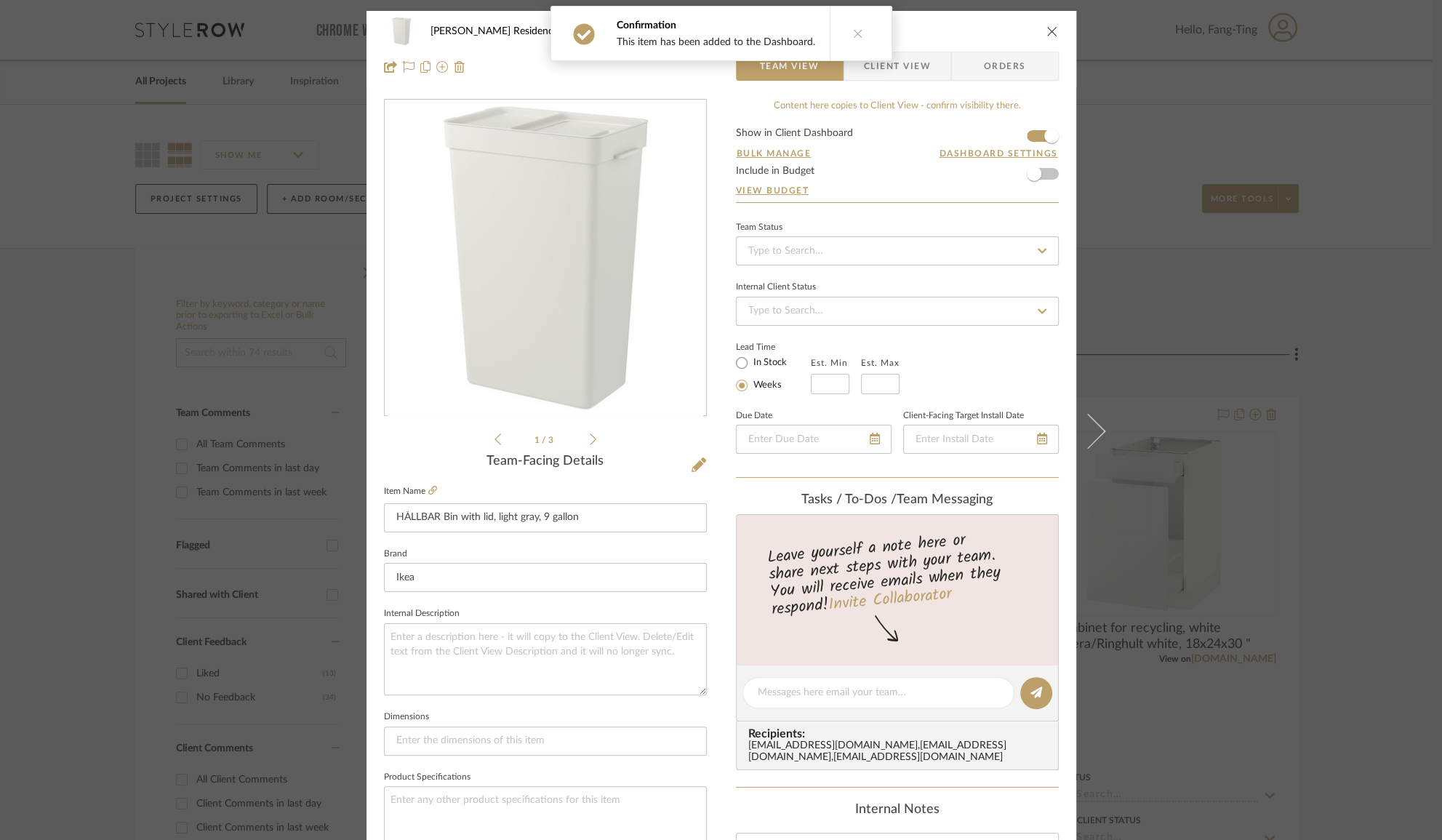
click at [911, 69] on span "Client View" at bounding box center [897, 66] width 67 height 29
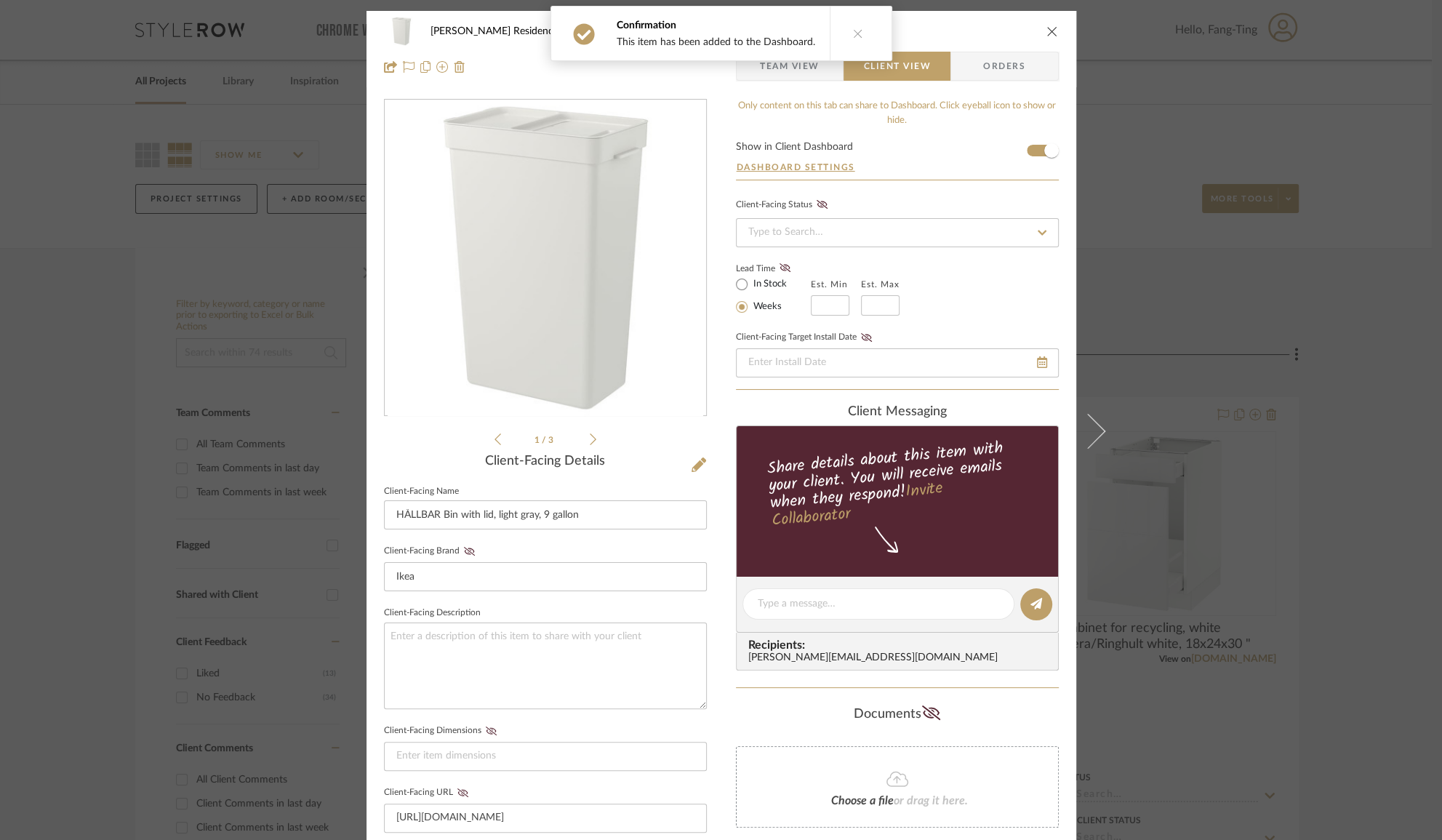
click at [1047, 26] on icon "close" at bounding box center [1052, 31] width 12 height 12
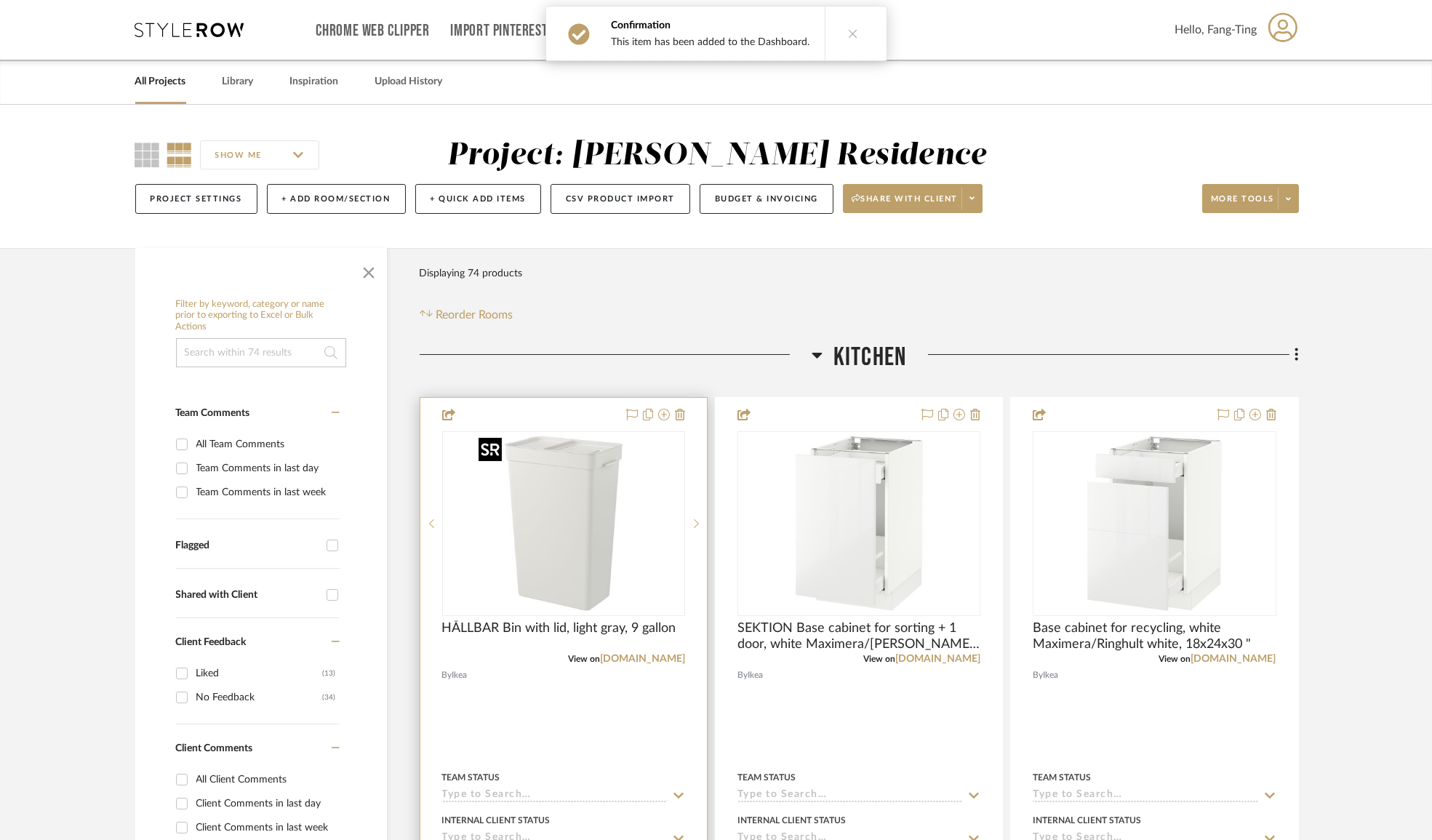
click at [559, 514] on img "0" at bounding box center [564, 524] width 182 height 182
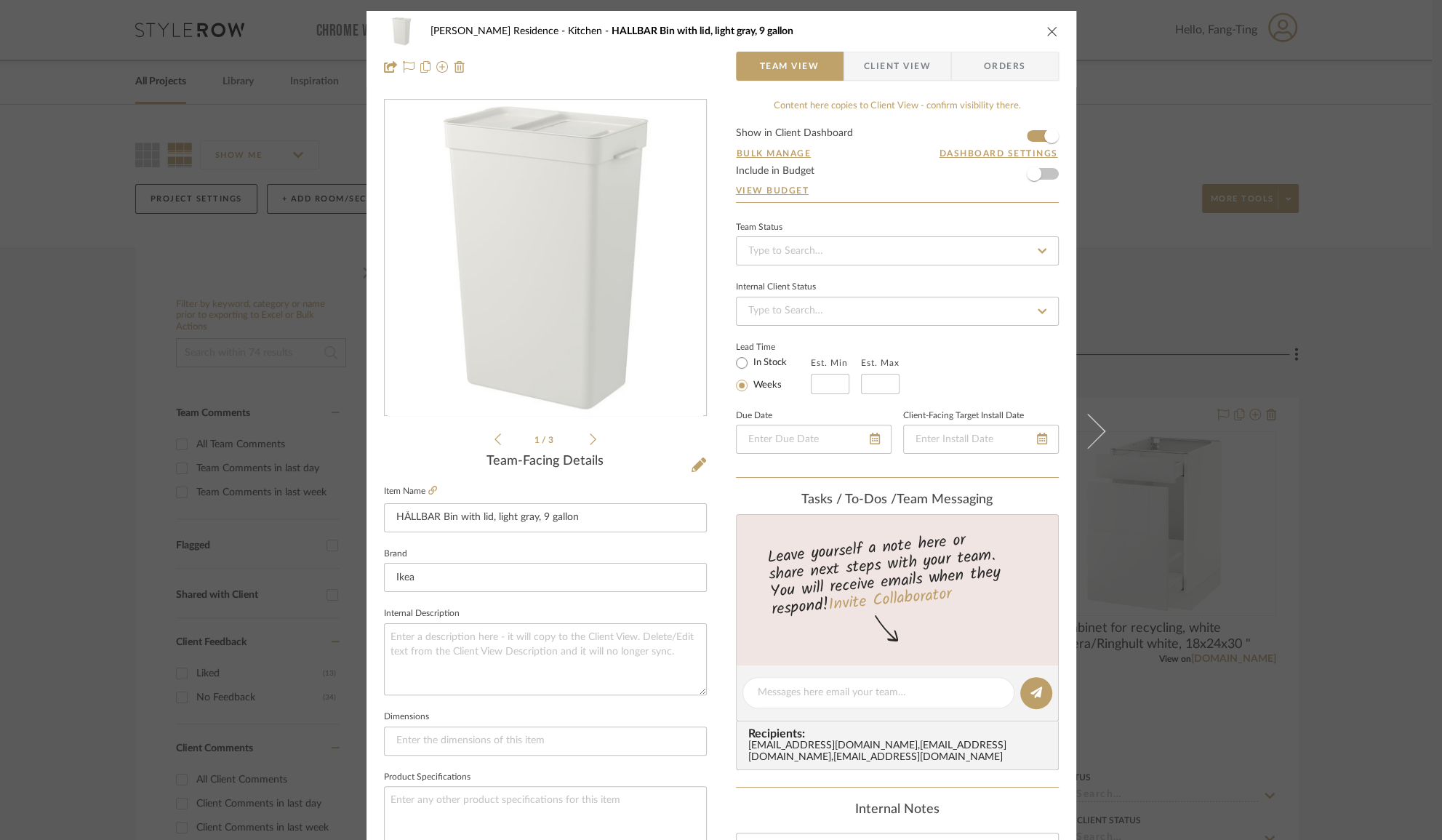
click at [901, 69] on span "Client View" at bounding box center [897, 66] width 67 height 29
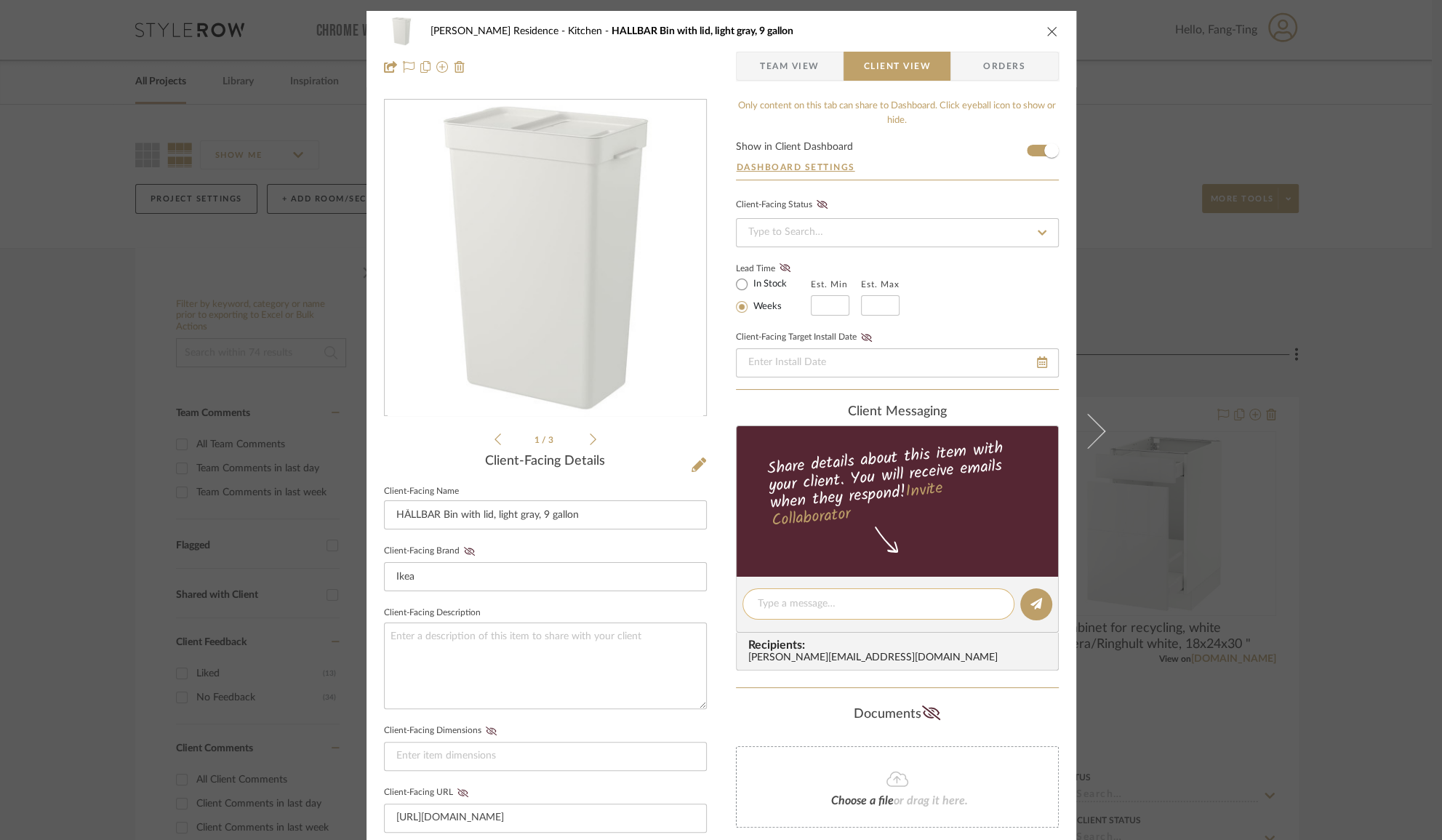
click at [826, 600] on textarea at bounding box center [879, 604] width 241 height 16
type textarea "T"
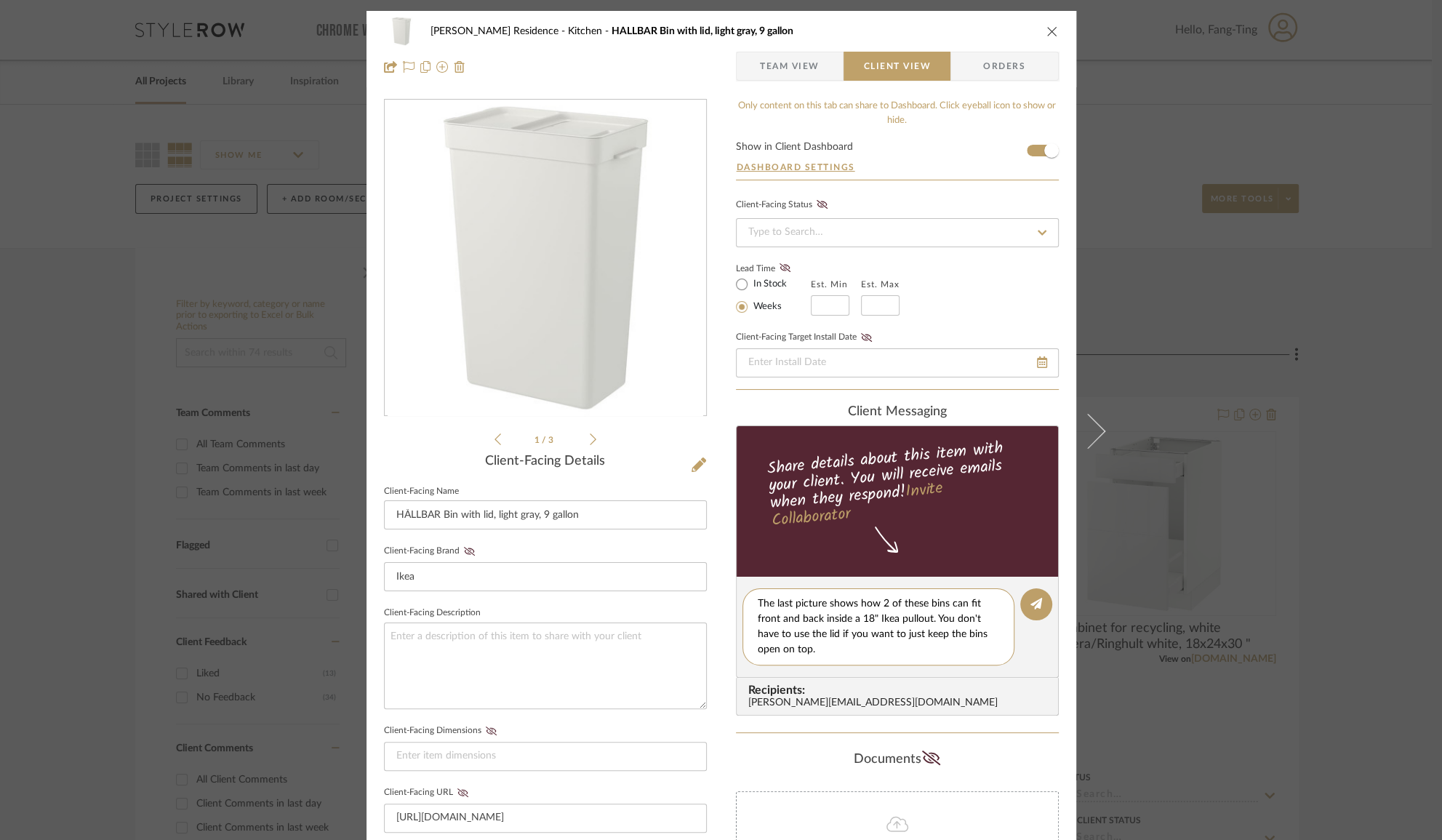
type textarea "The last picture shows how 2 of these bins can fit front and back inside a 18" …"
click at [590, 437] on icon at bounding box center [593, 439] width 6 height 13
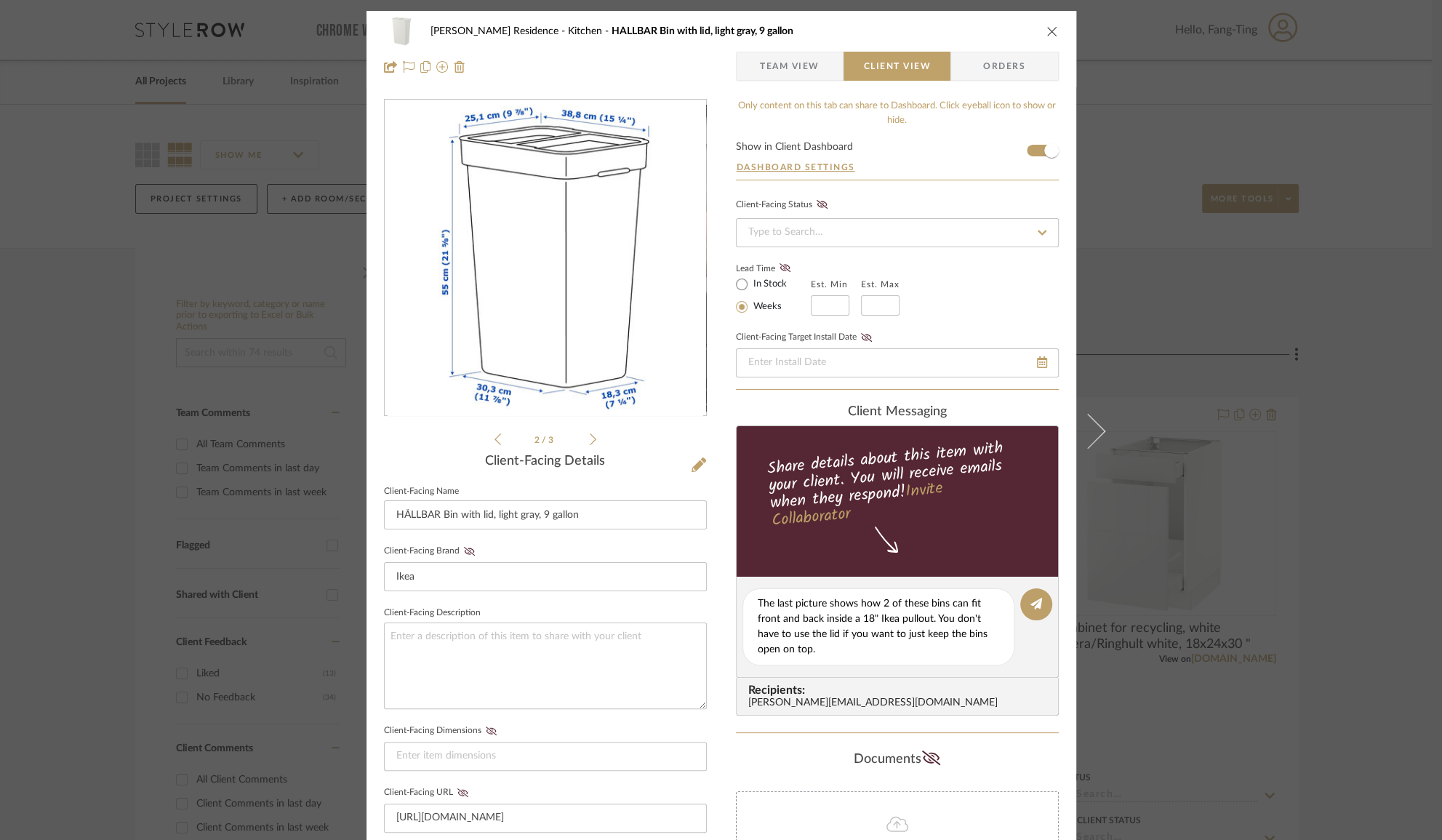
click at [590, 437] on icon at bounding box center [593, 439] width 6 height 13
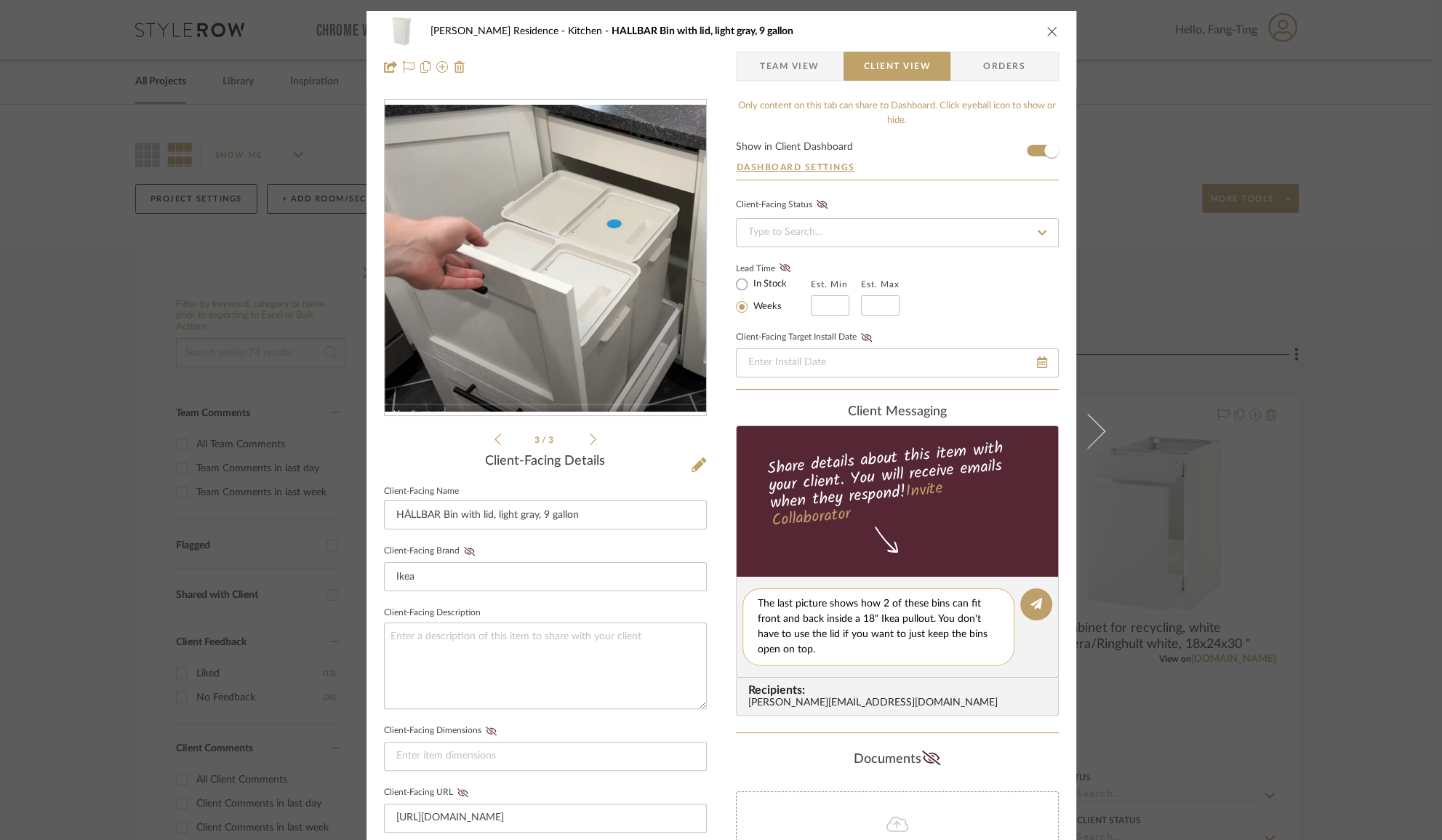
click at [848, 652] on textarea "The last picture shows how 2 of these bins can fit front and back inside a 18" …" at bounding box center [879, 627] width 241 height 61
click at [1021, 608] on button at bounding box center [1036, 604] width 32 height 32
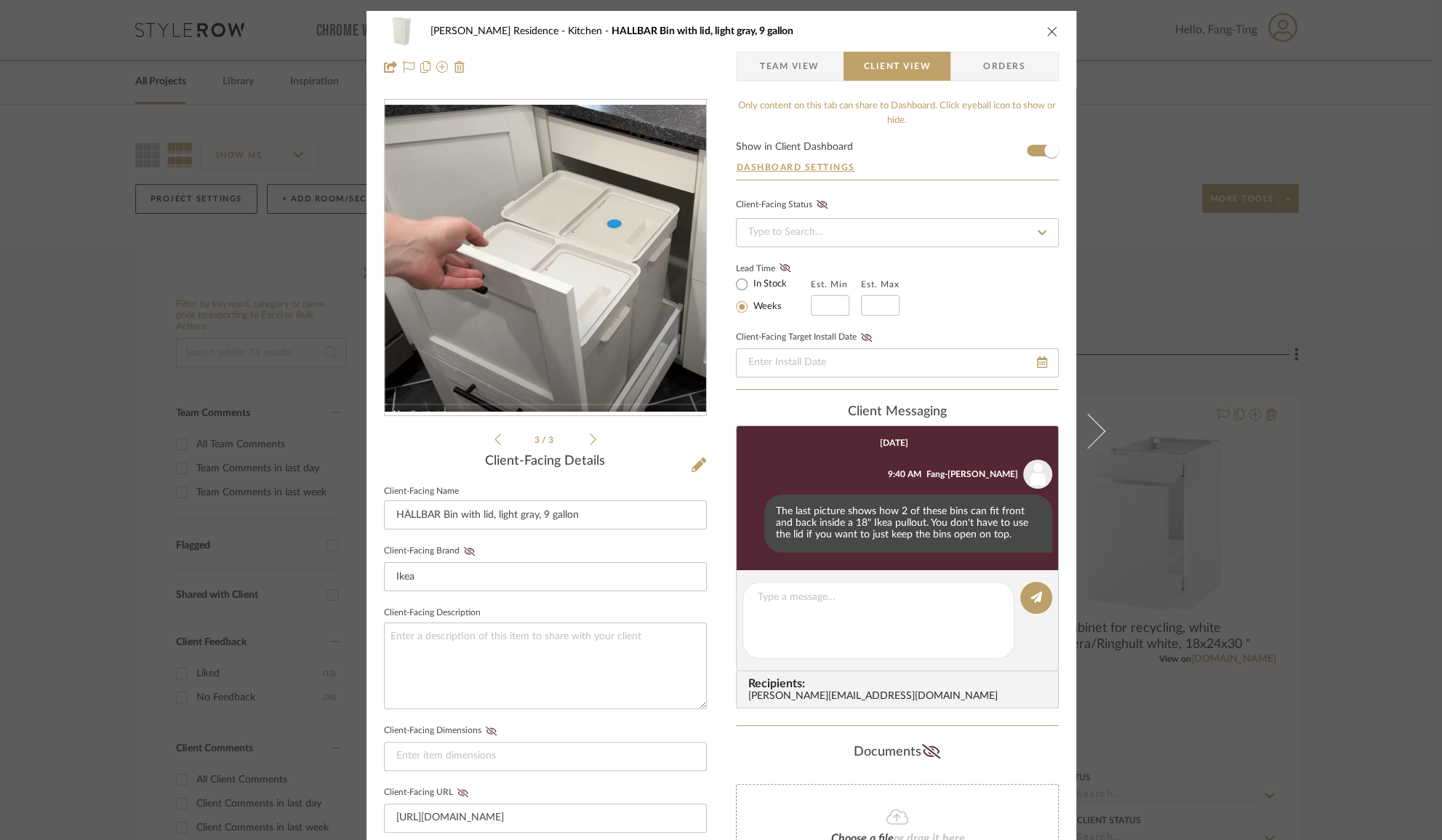
click at [1200, 581] on div "Kauffman Residence Kitchen HÅLLBAR Bin with lid, light gray, 9 gallon Team View…" at bounding box center [721, 420] width 1442 height 840
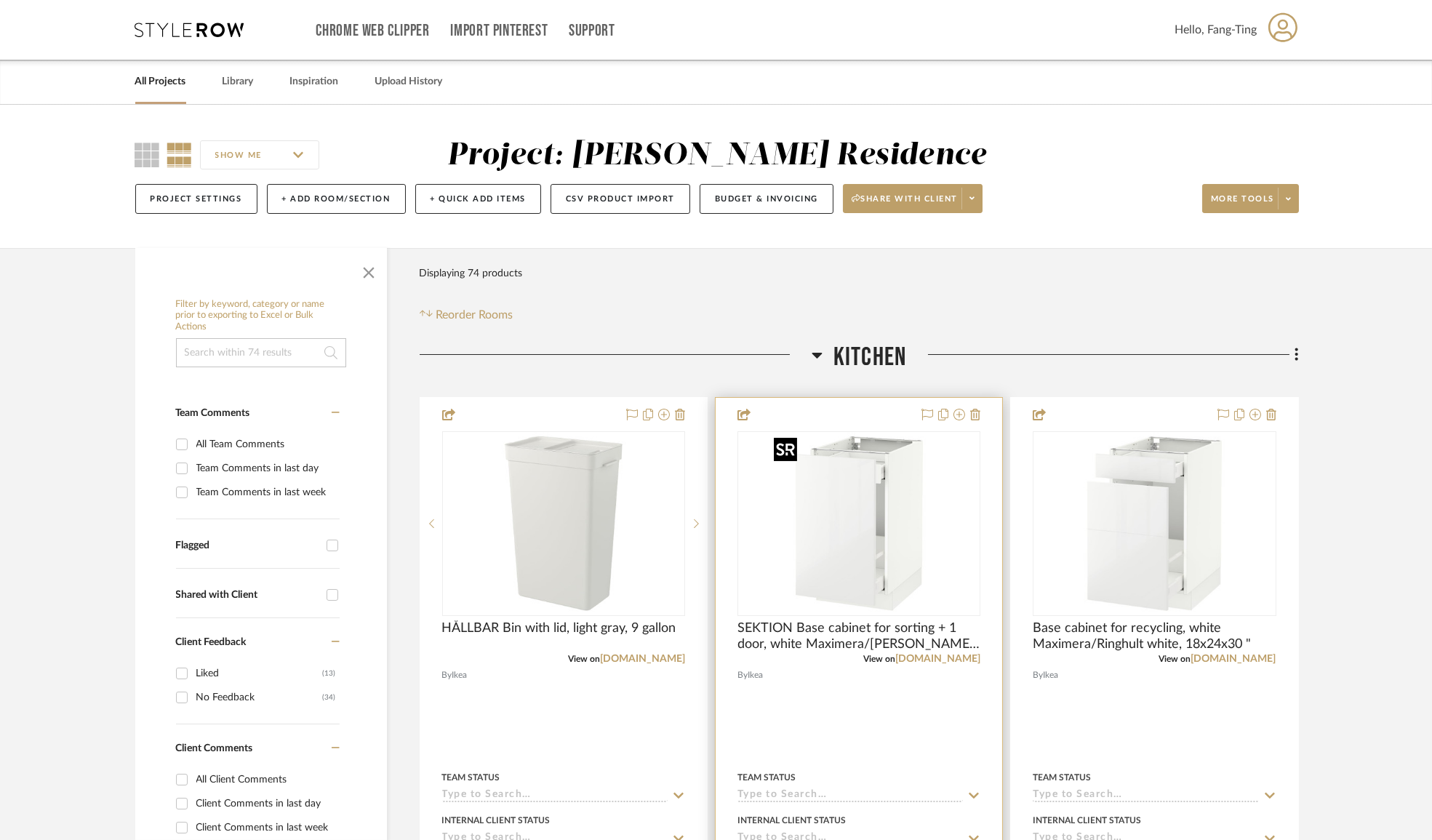
click at [849, 517] on img "0" at bounding box center [860, 524] width 182 height 182
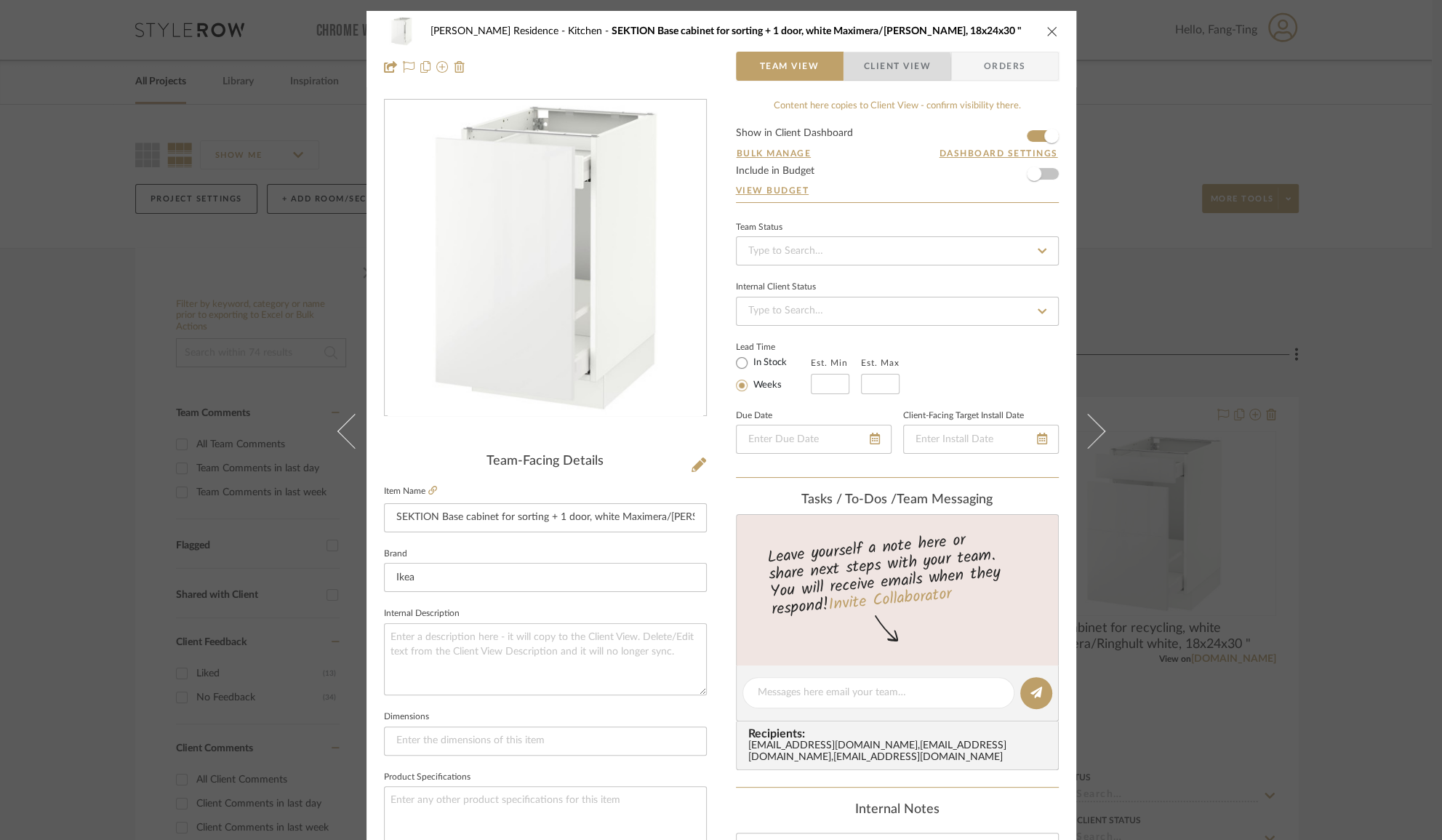
drag, startPoint x: 876, startPoint y: 68, endPoint x: 889, endPoint y: 86, distance: 22.2
click at [876, 68] on span "Client View" at bounding box center [897, 66] width 67 height 29
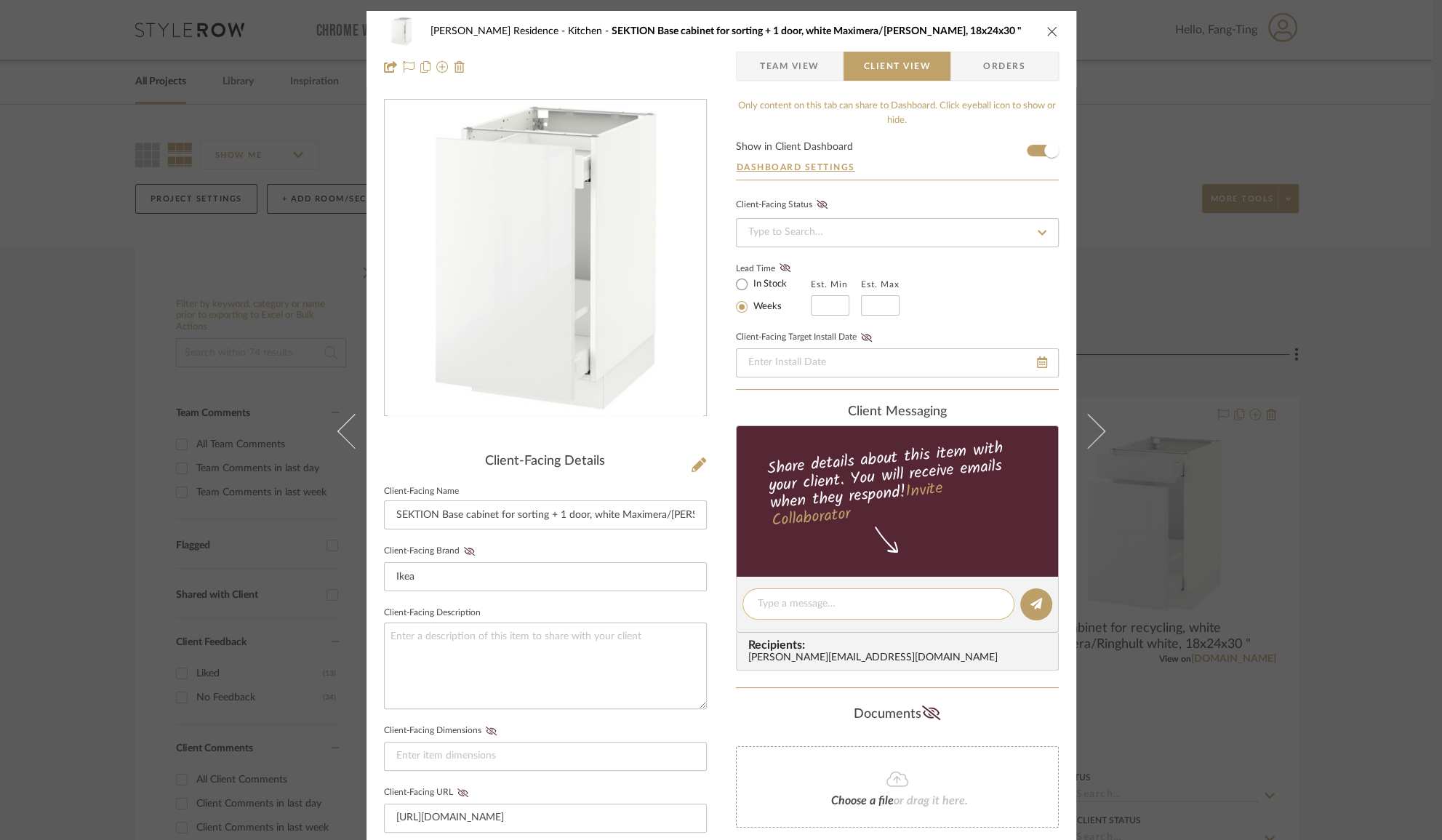
click at [827, 600] on textarea at bounding box center [879, 604] width 241 height 16
type textarea "T"
click at [1251, 501] on div "Kauffman Residence Kitchen SEKTION Base cabinet for sorting + 1 door, white Max…" at bounding box center [721, 420] width 1442 height 840
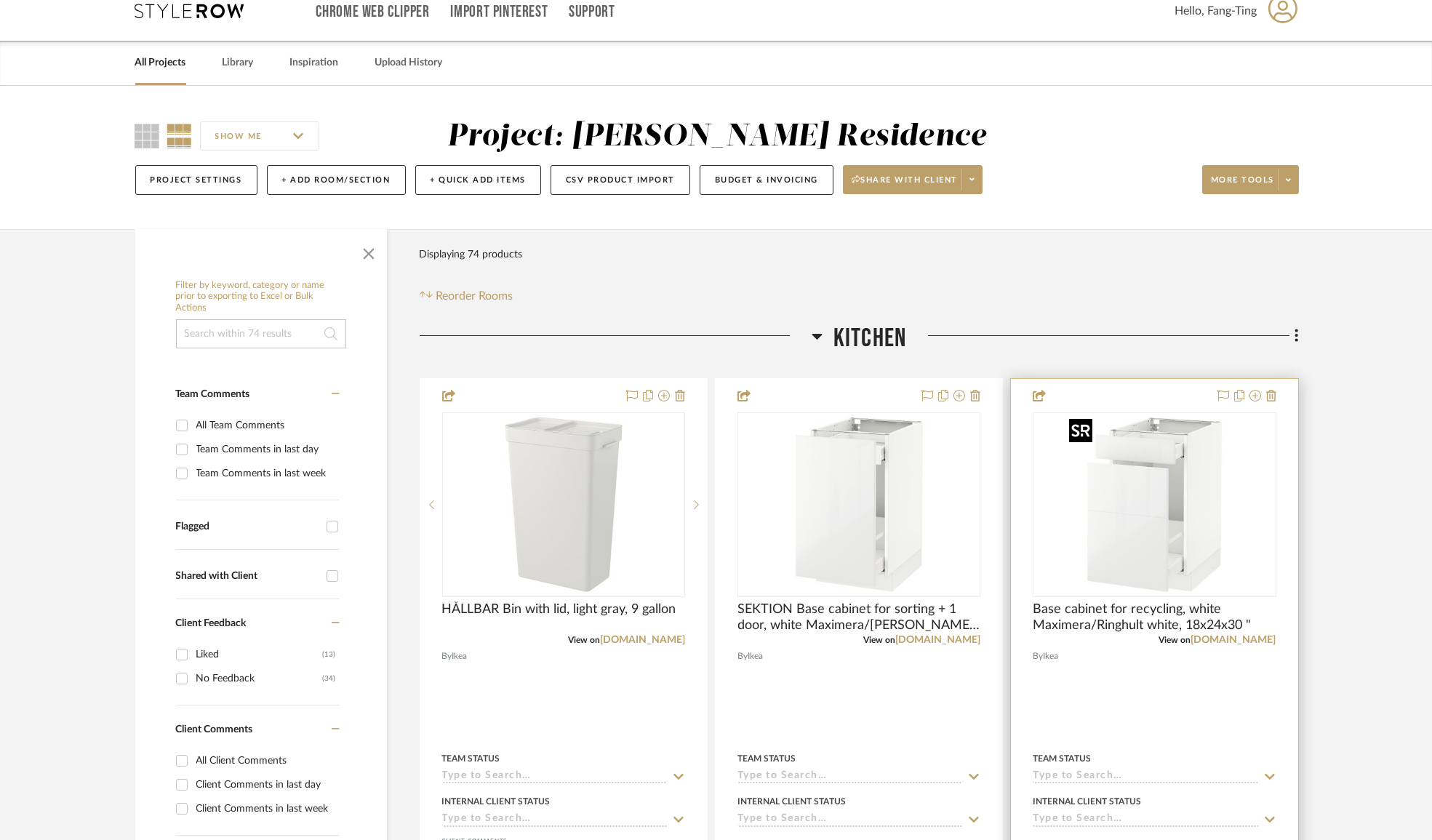
scroll to position [198, 0]
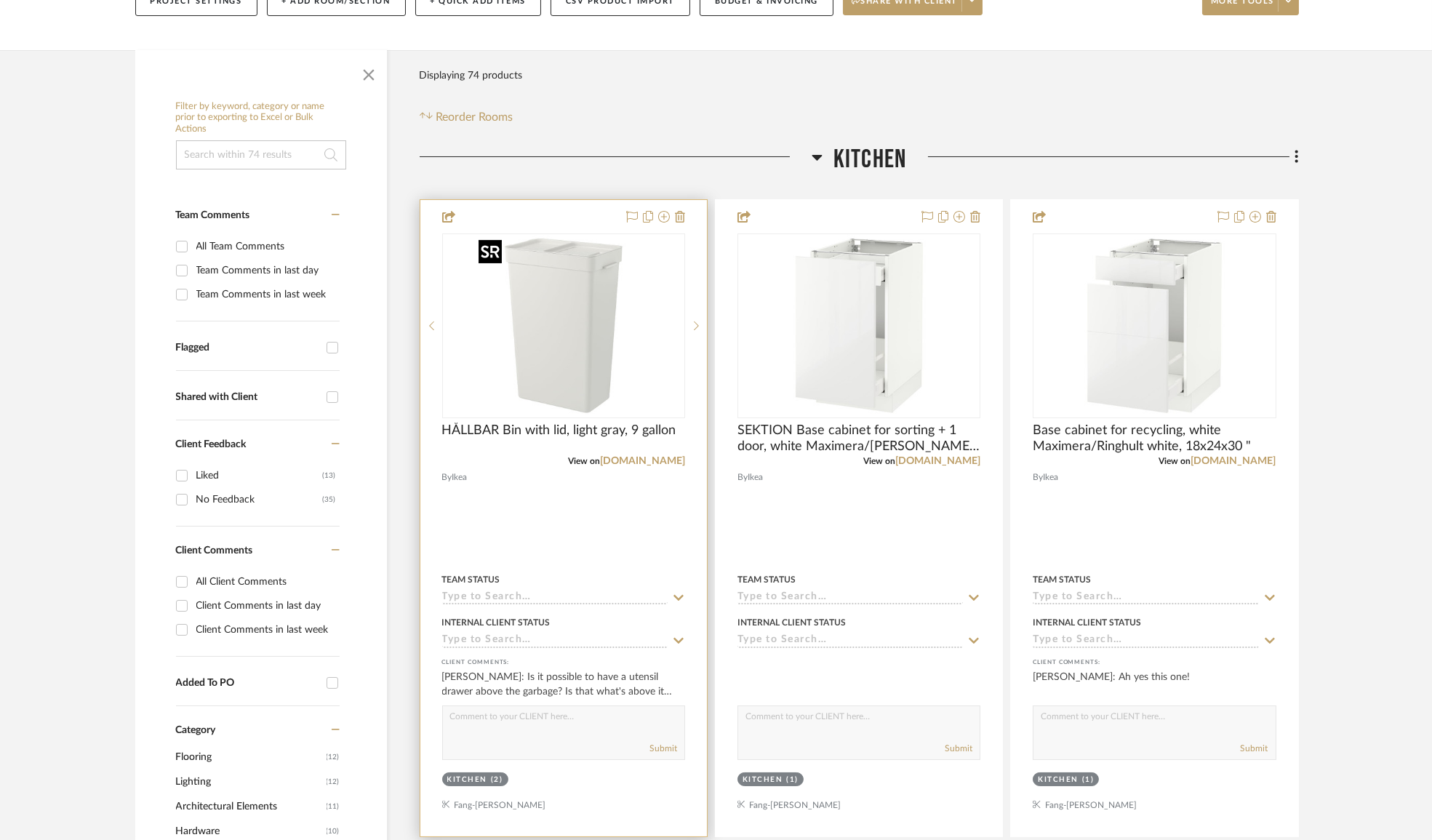
scroll to position [330, 0]
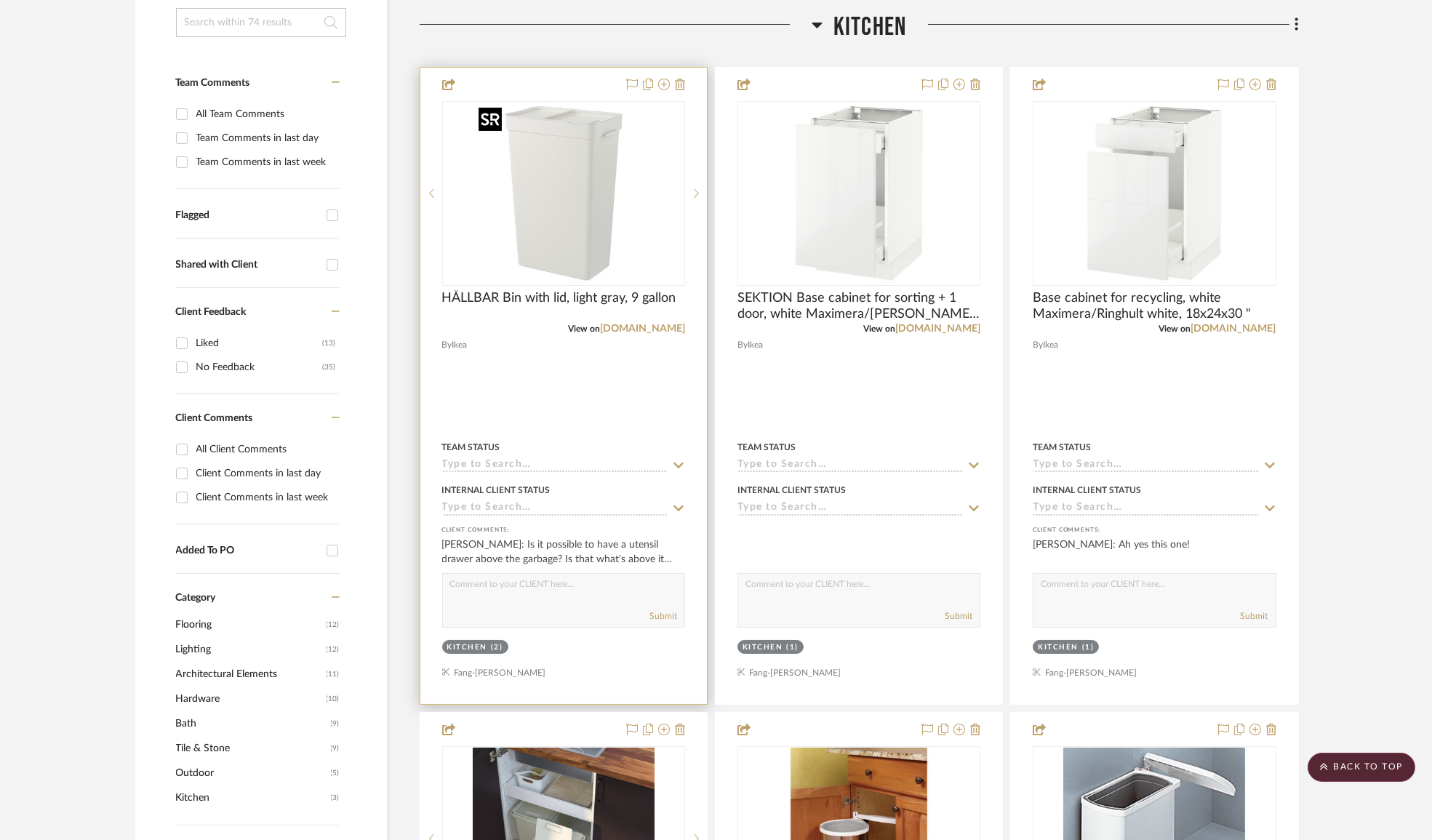
click at [583, 186] on img "0" at bounding box center [564, 193] width 182 height 182
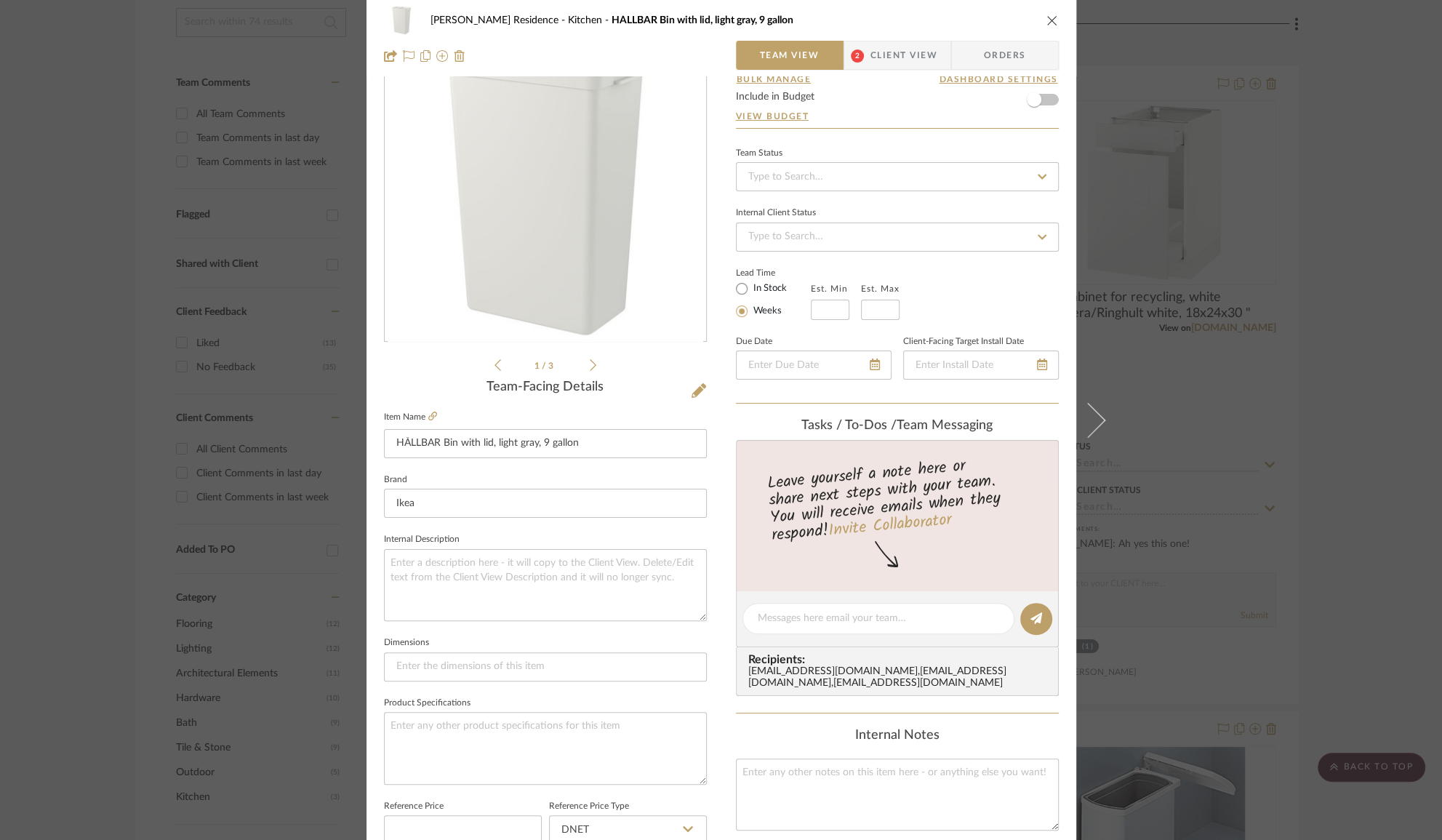
scroll to position [198, 0]
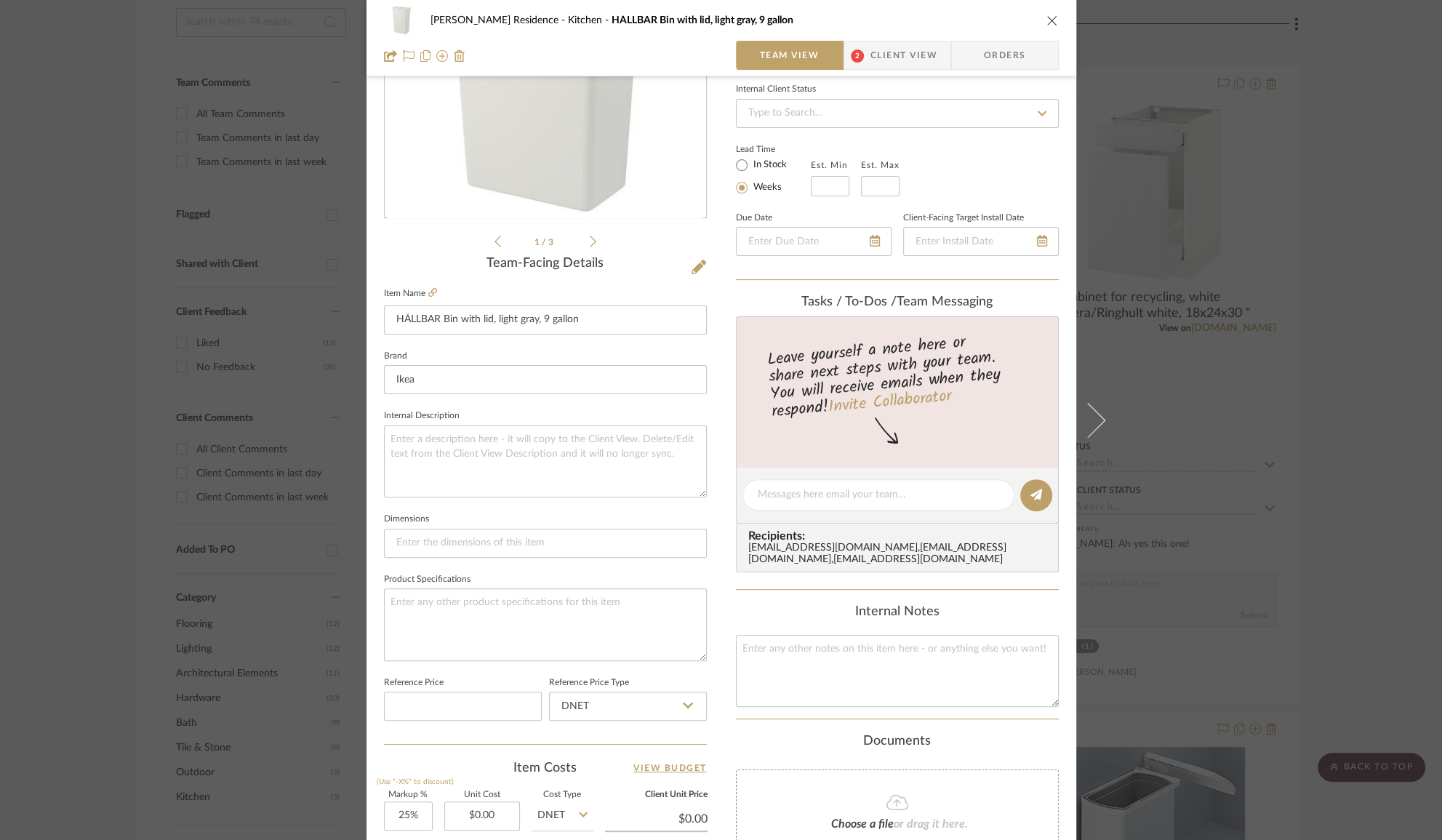
click at [874, 63] on span "Client View" at bounding box center [904, 55] width 67 height 29
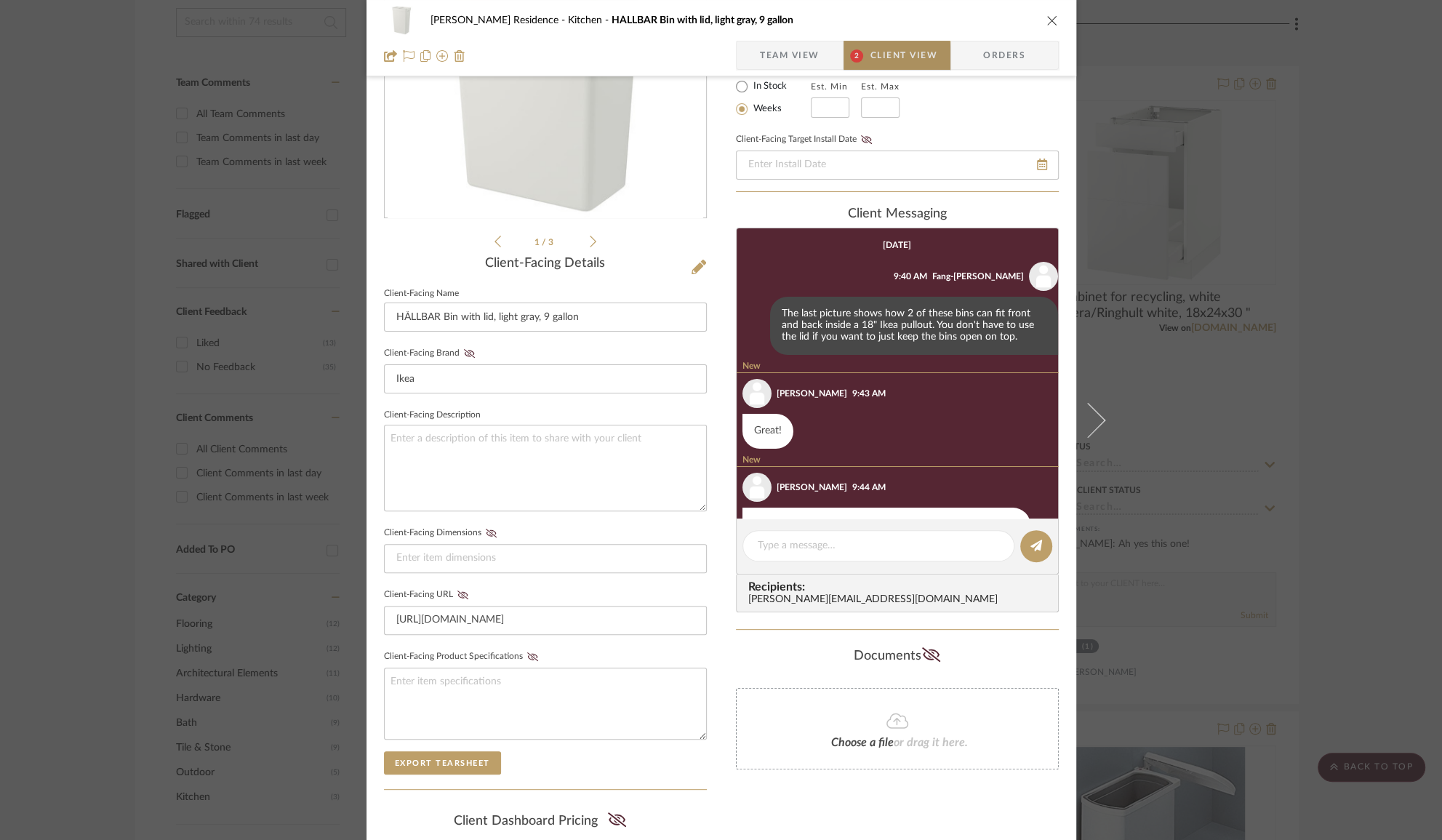
scroll to position [53, 0]
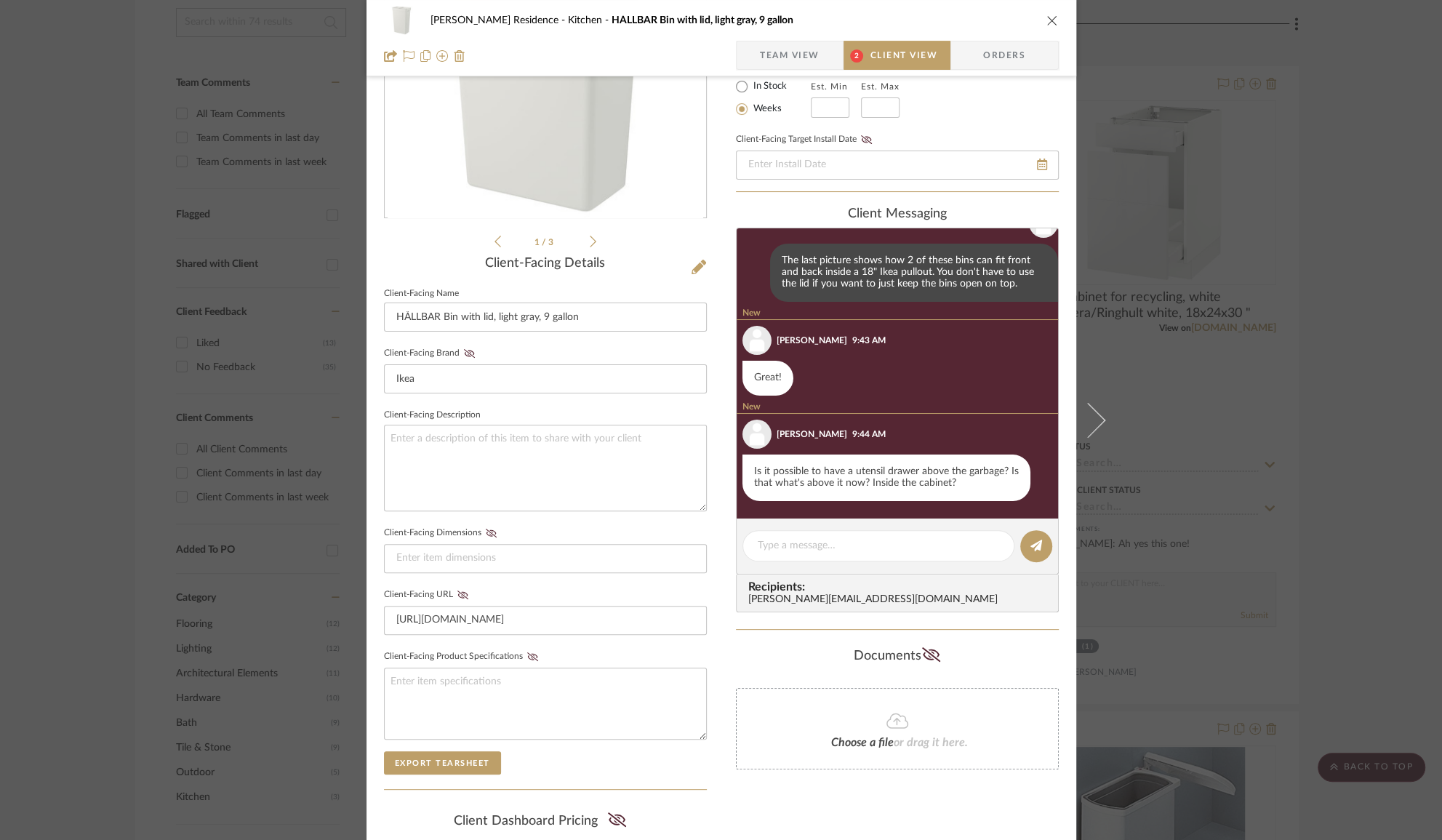
click at [1352, 409] on div "[PERSON_NAME] Residence Kitchen HÅLLBAR Bin with lid, light gray, 9 gallon Team…" at bounding box center [721, 420] width 1442 height 840
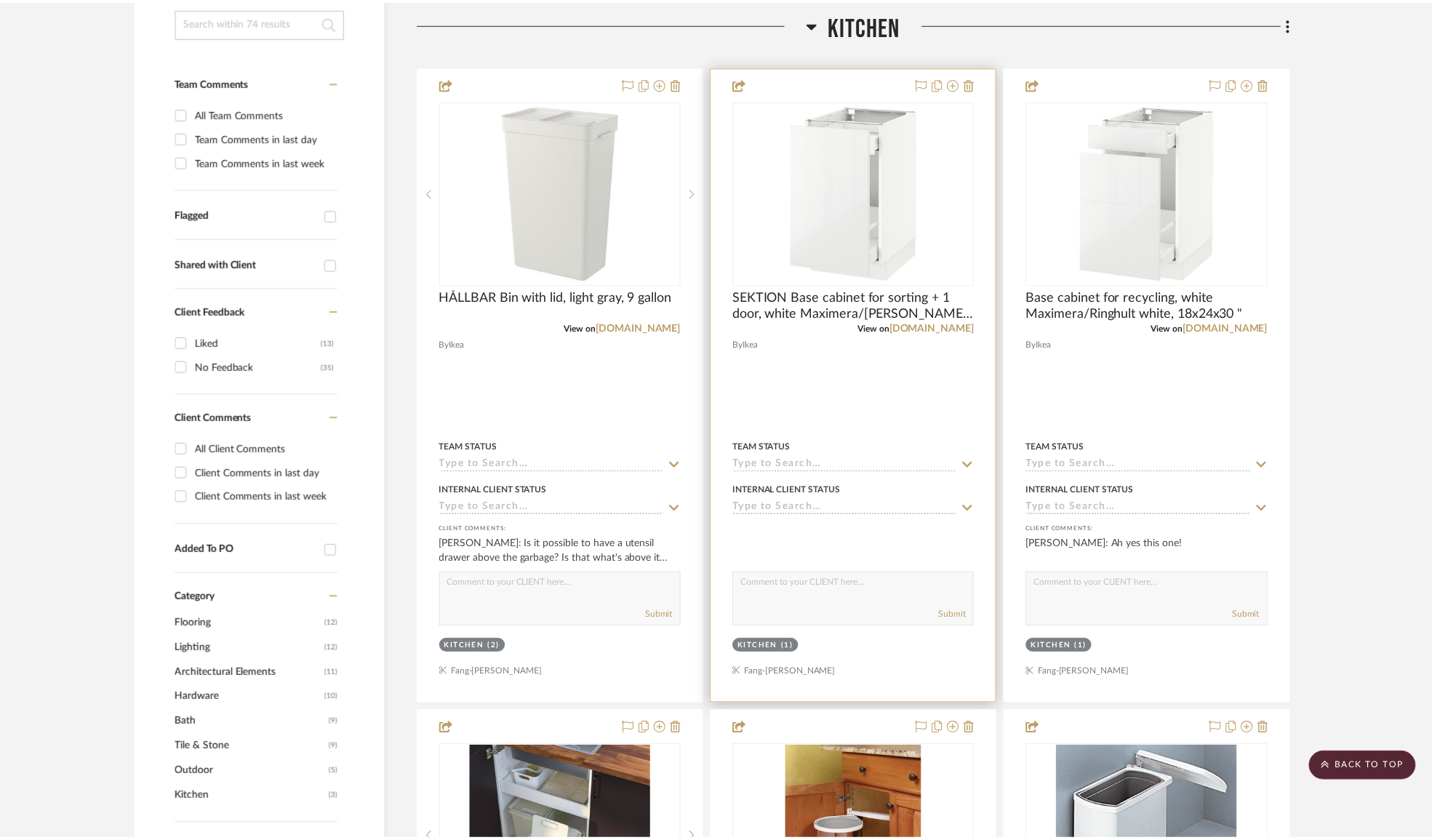
scroll to position [330, 0]
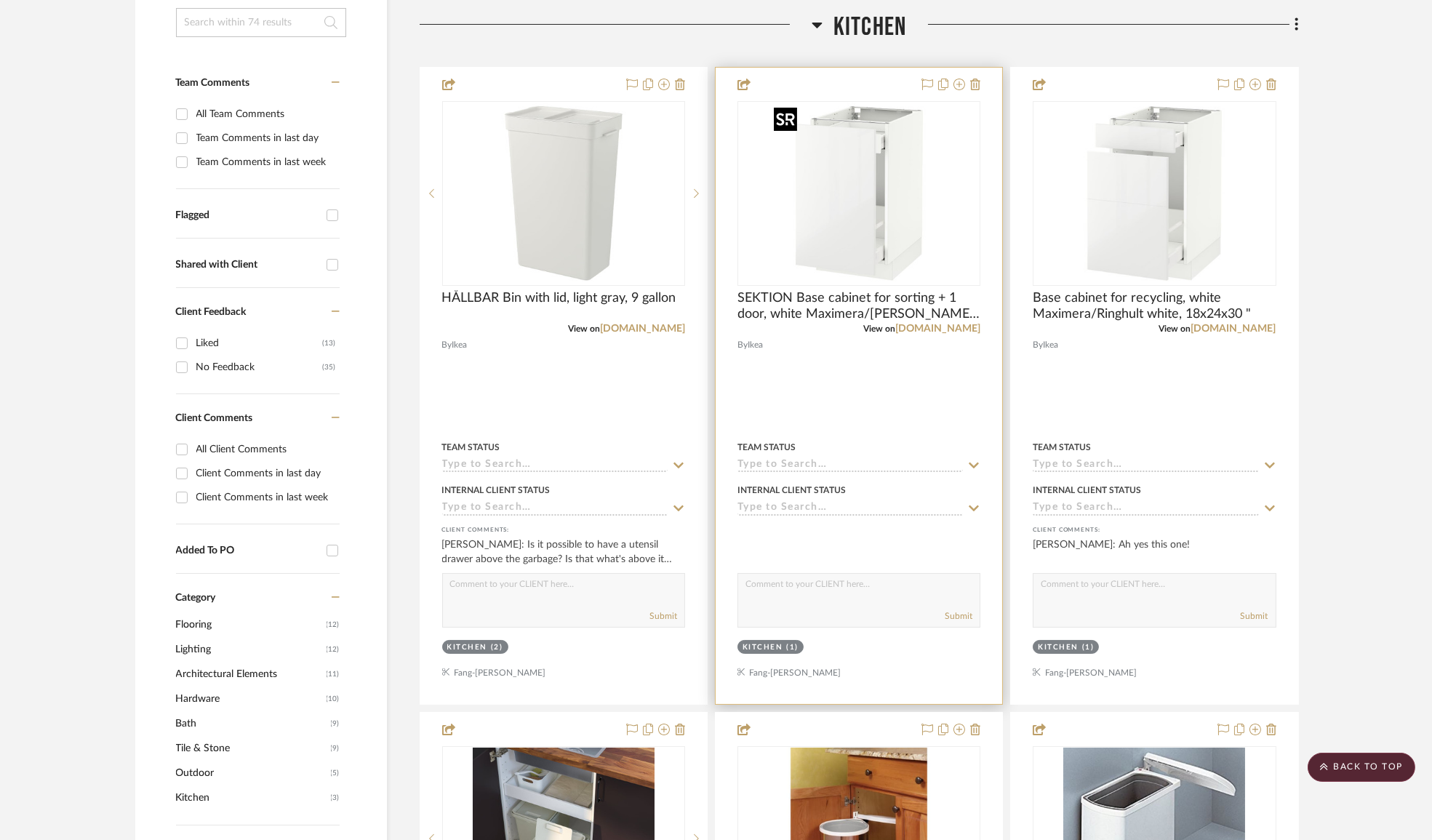
click at [897, 235] on img "0" at bounding box center [860, 193] width 182 height 182
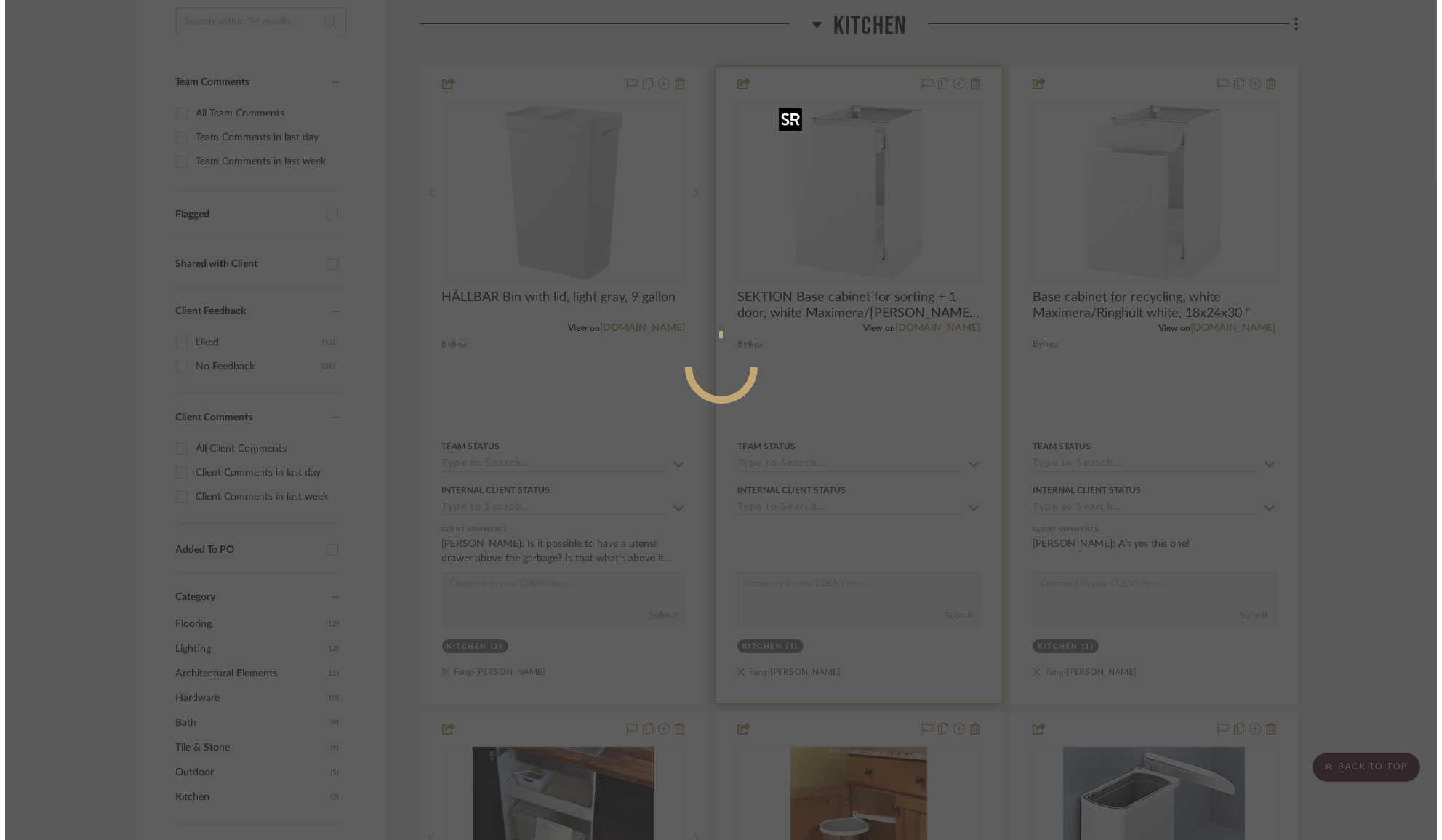
scroll to position [0, 0]
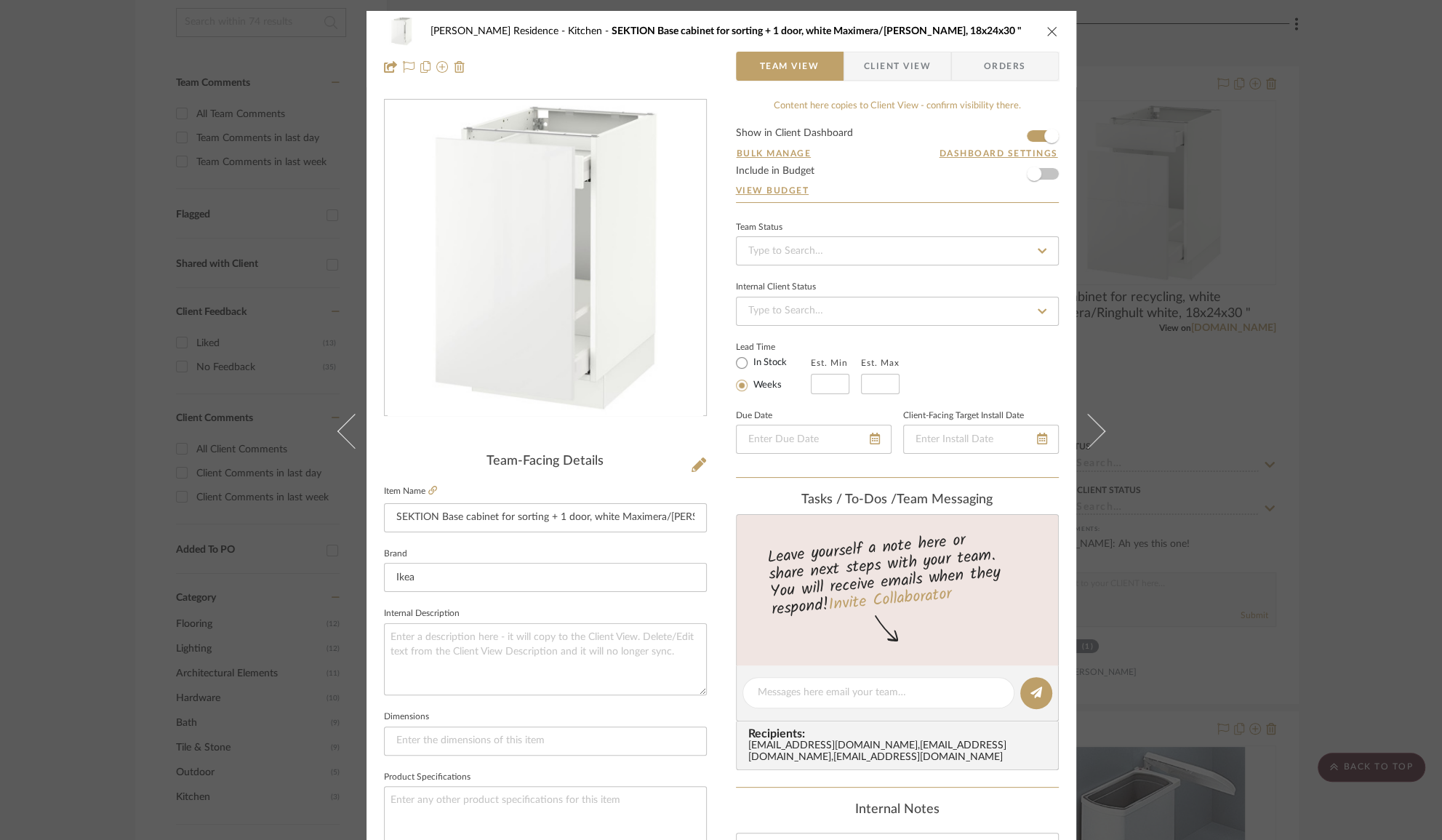
click at [902, 80] on span "Client View" at bounding box center [897, 66] width 67 height 29
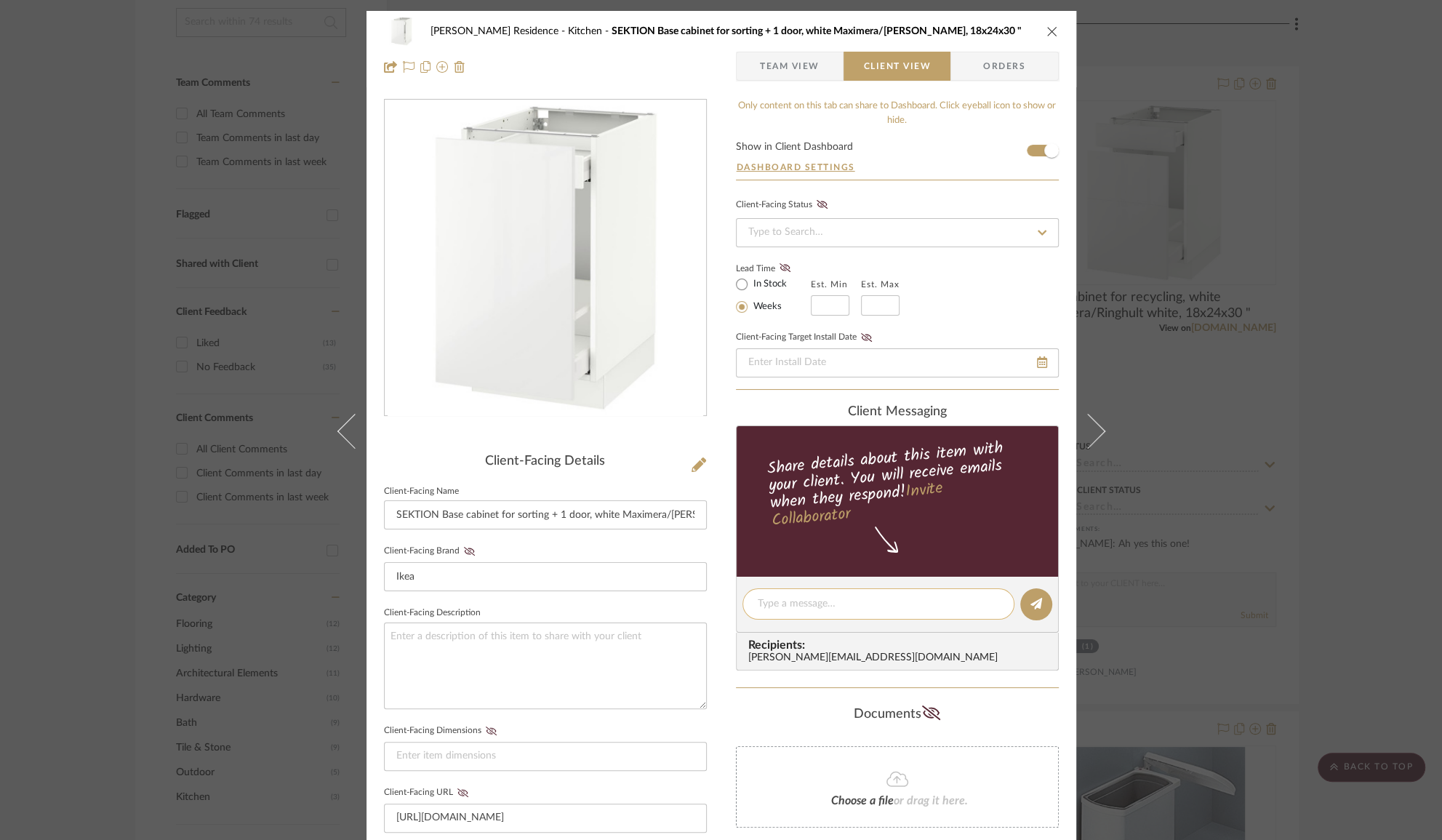
click at [827, 602] on textarea at bounding box center [879, 604] width 241 height 16
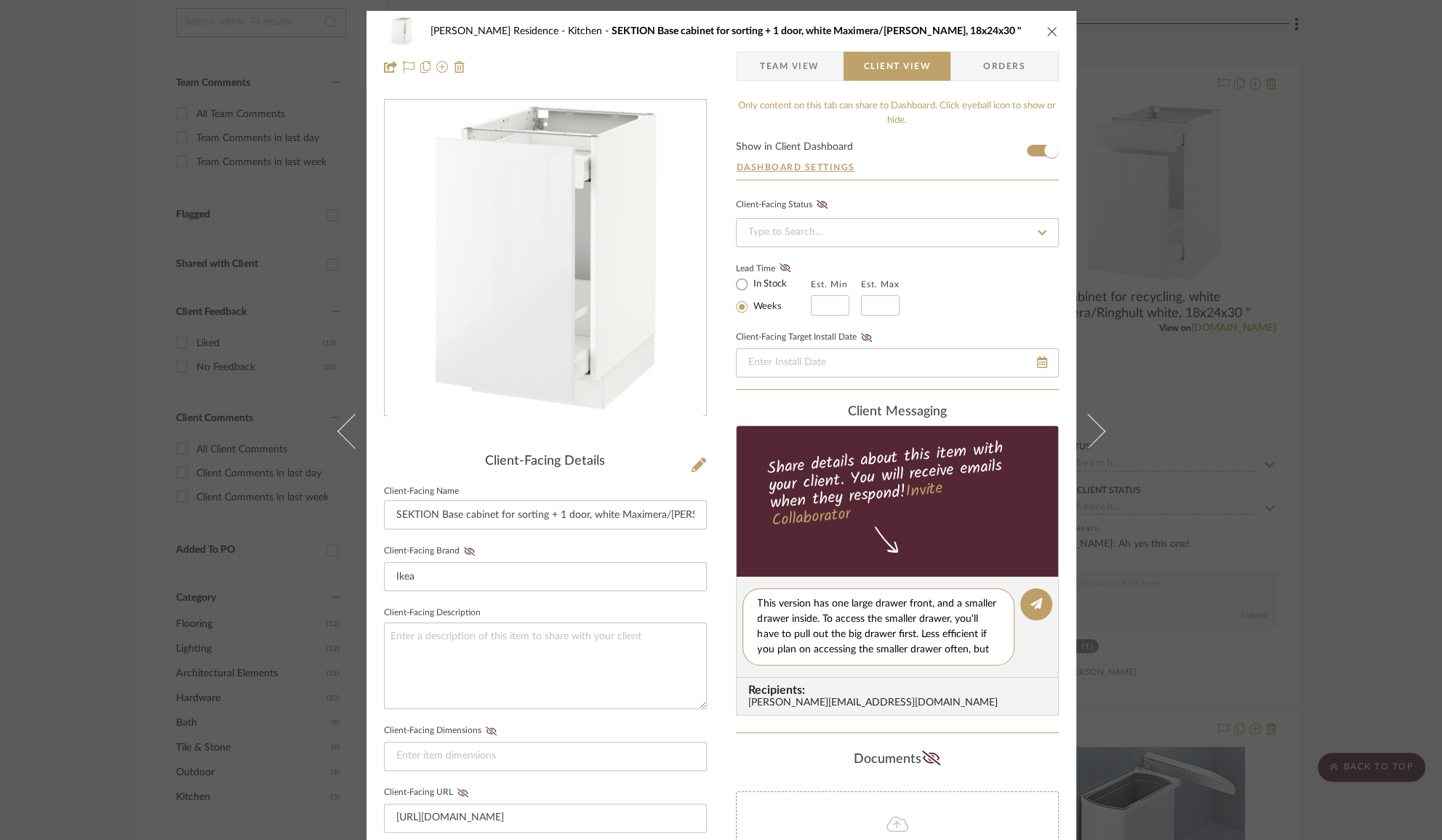
scroll to position [12, 0]
type textarea "This version has one large drawer front, and a smaller drawer inside. To access…"
click at [1031, 604] on icon at bounding box center [1036, 604] width 12 height 12
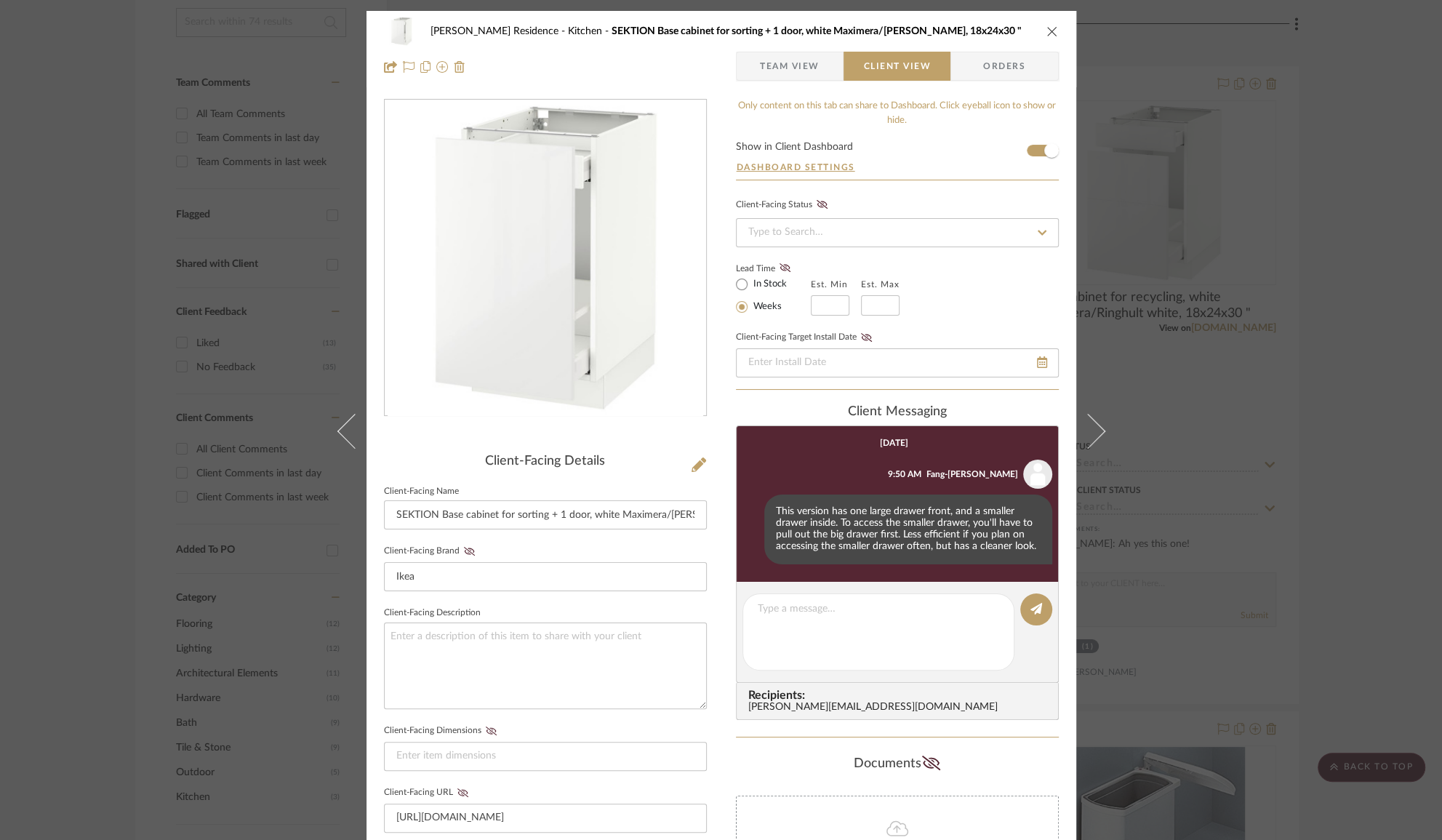
click at [1188, 225] on div "[PERSON_NAME] Residence Kitchen SEKTION Base cabinet for sorting + 1 door, whit…" at bounding box center [721, 420] width 1442 height 840
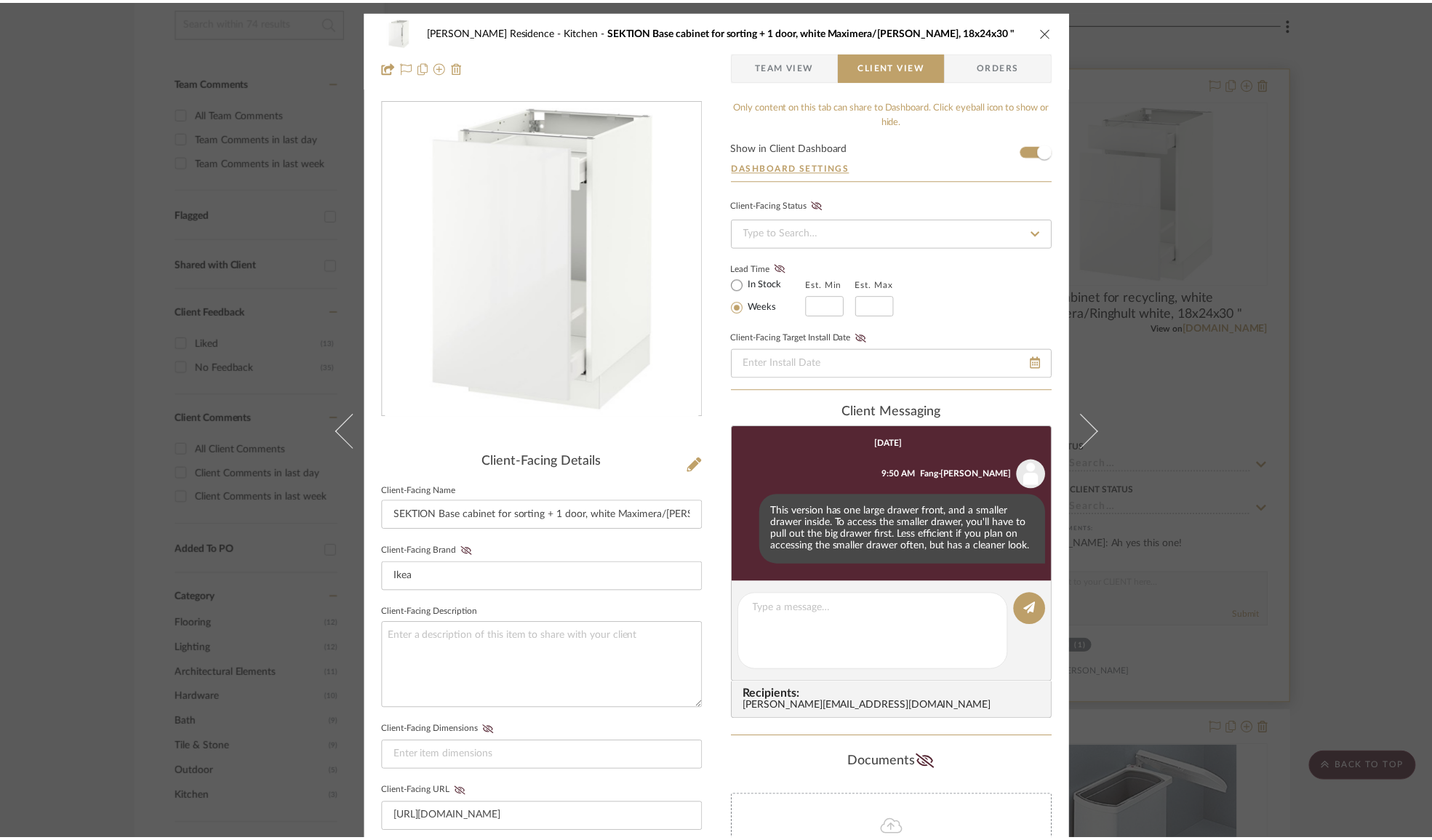
scroll to position [330, 0]
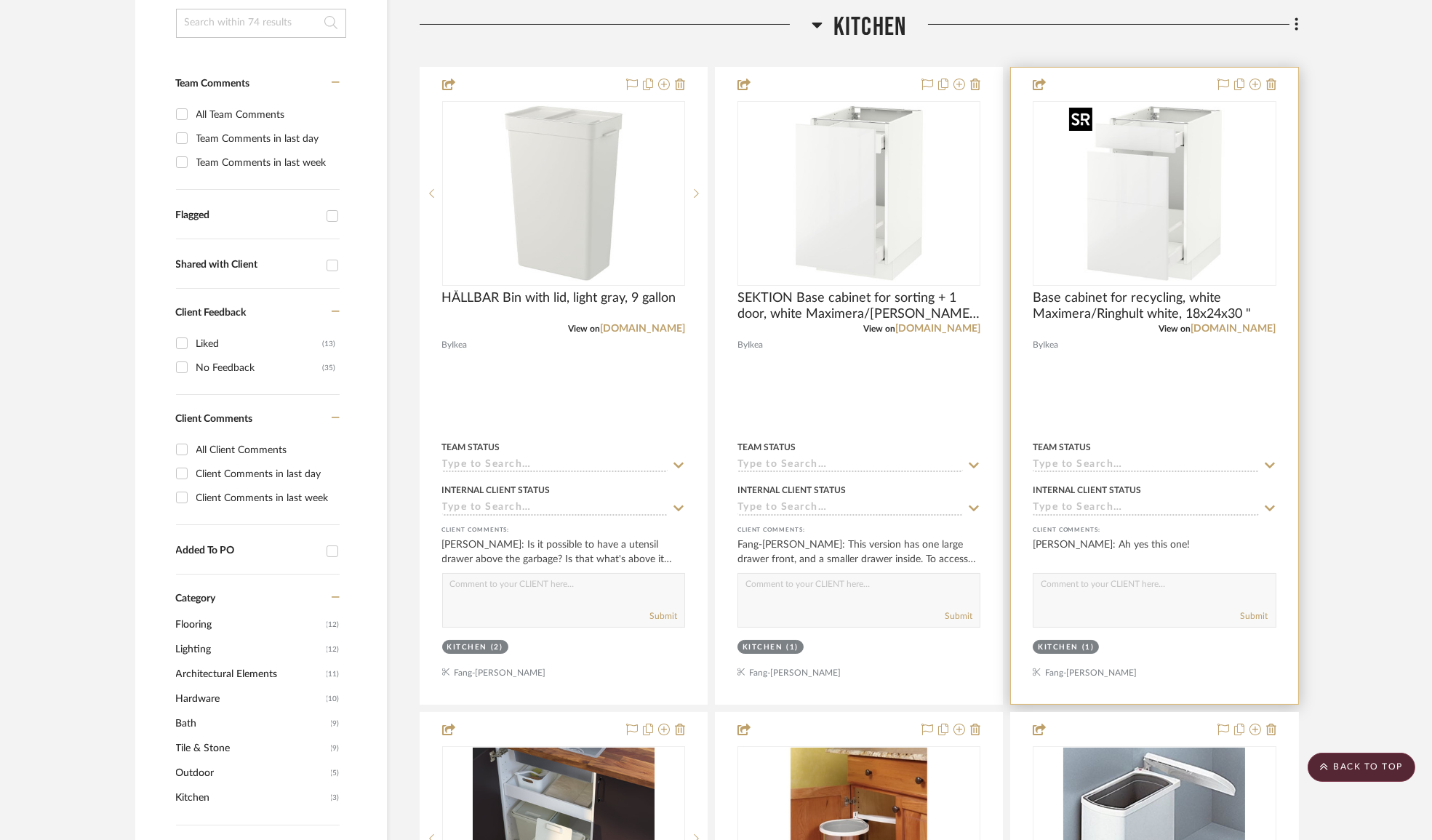
click at [1171, 206] on img "0" at bounding box center [1155, 193] width 182 height 182
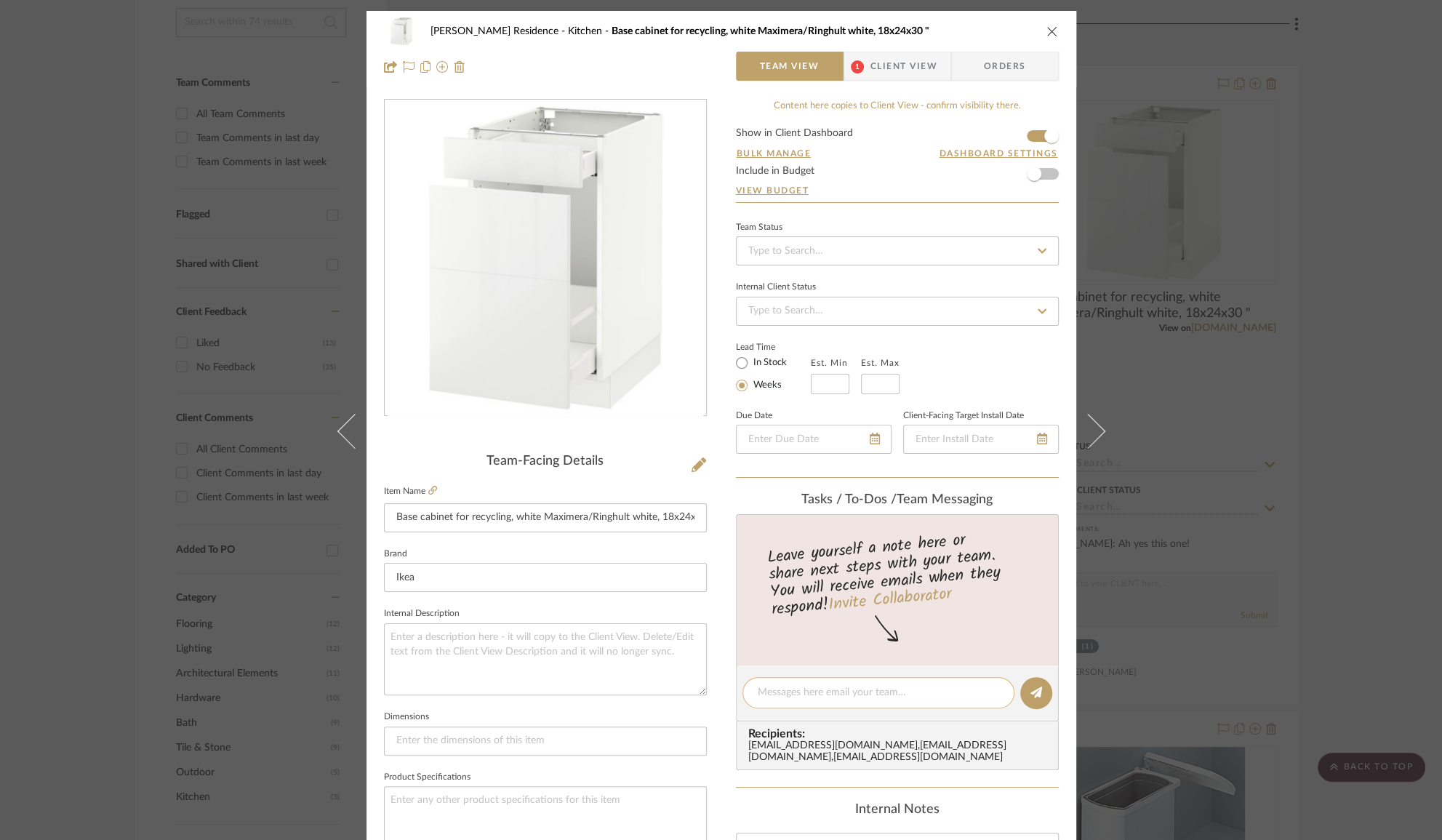
click at [806, 692] on textarea at bounding box center [879, 693] width 241 height 16
click at [908, 52] on span "Client View" at bounding box center [904, 66] width 67 height 29
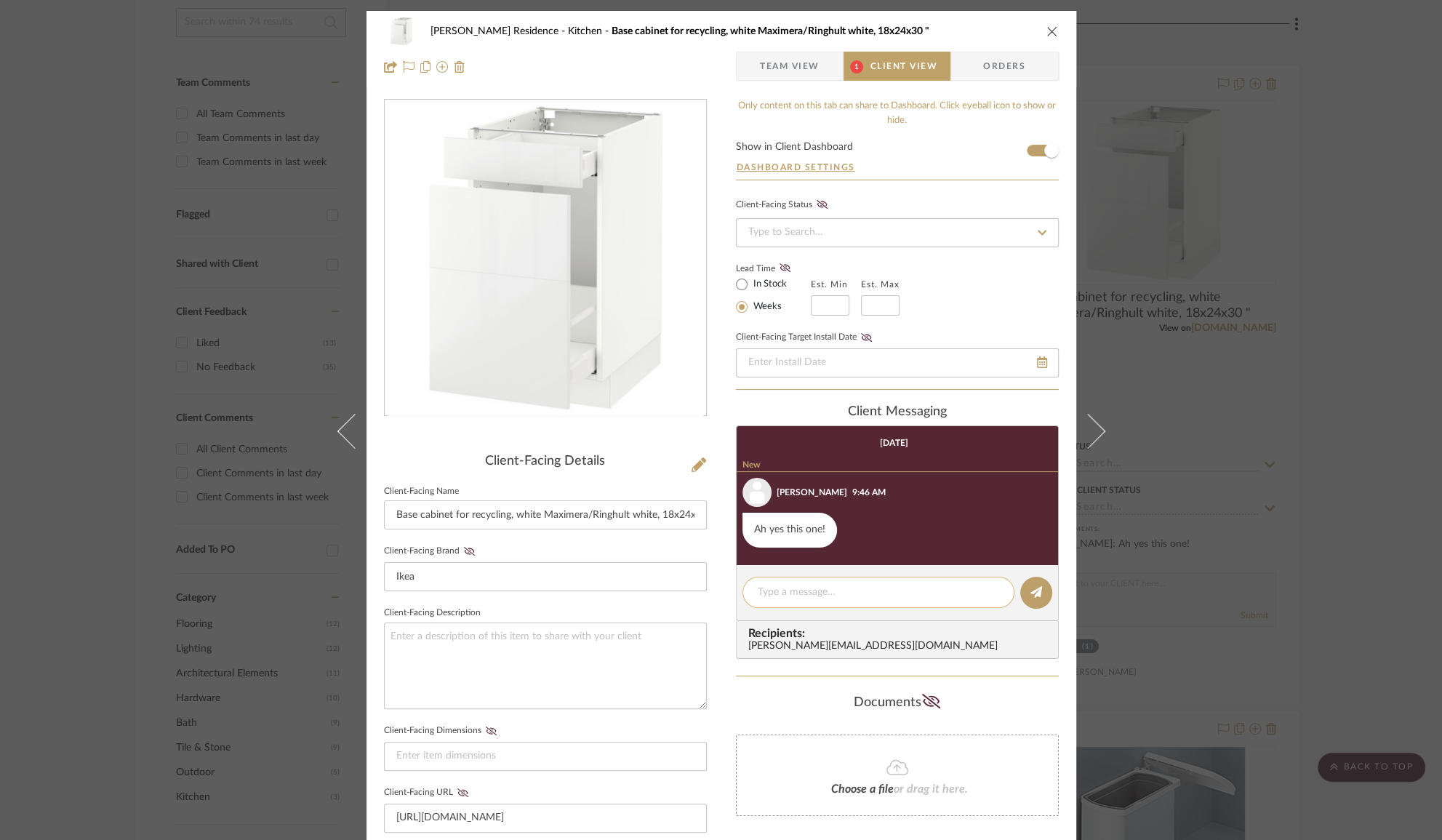
click at [836, 598] on textarea at bounding box center [879, 592] width 241 height 16
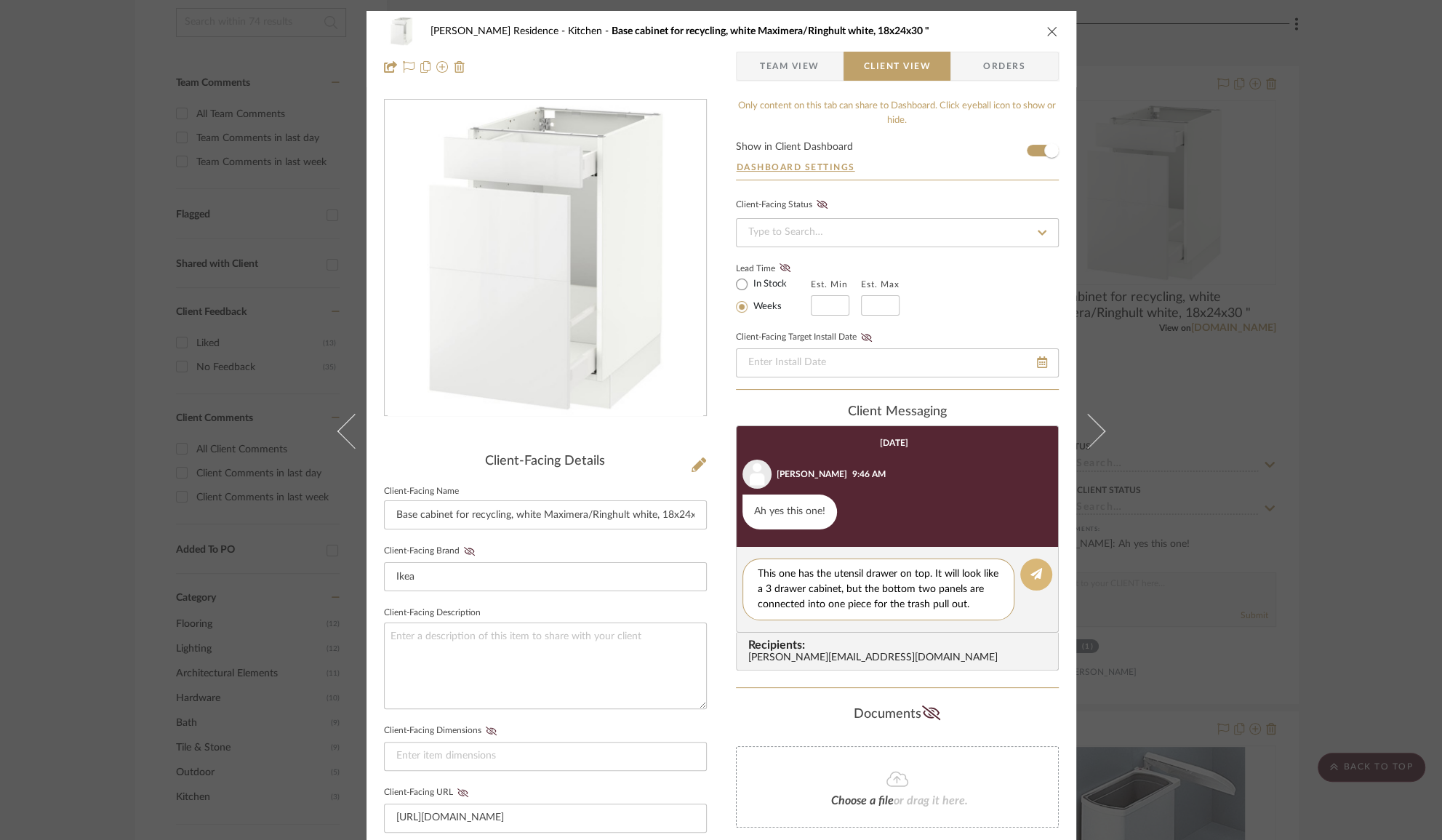
type textarea "This one has the utensil drawer on top. It will look like a 3 drawer cabinet, b…"
click at [1035, 575] on icon at bounding box center [1036, 573] width 12 height 12
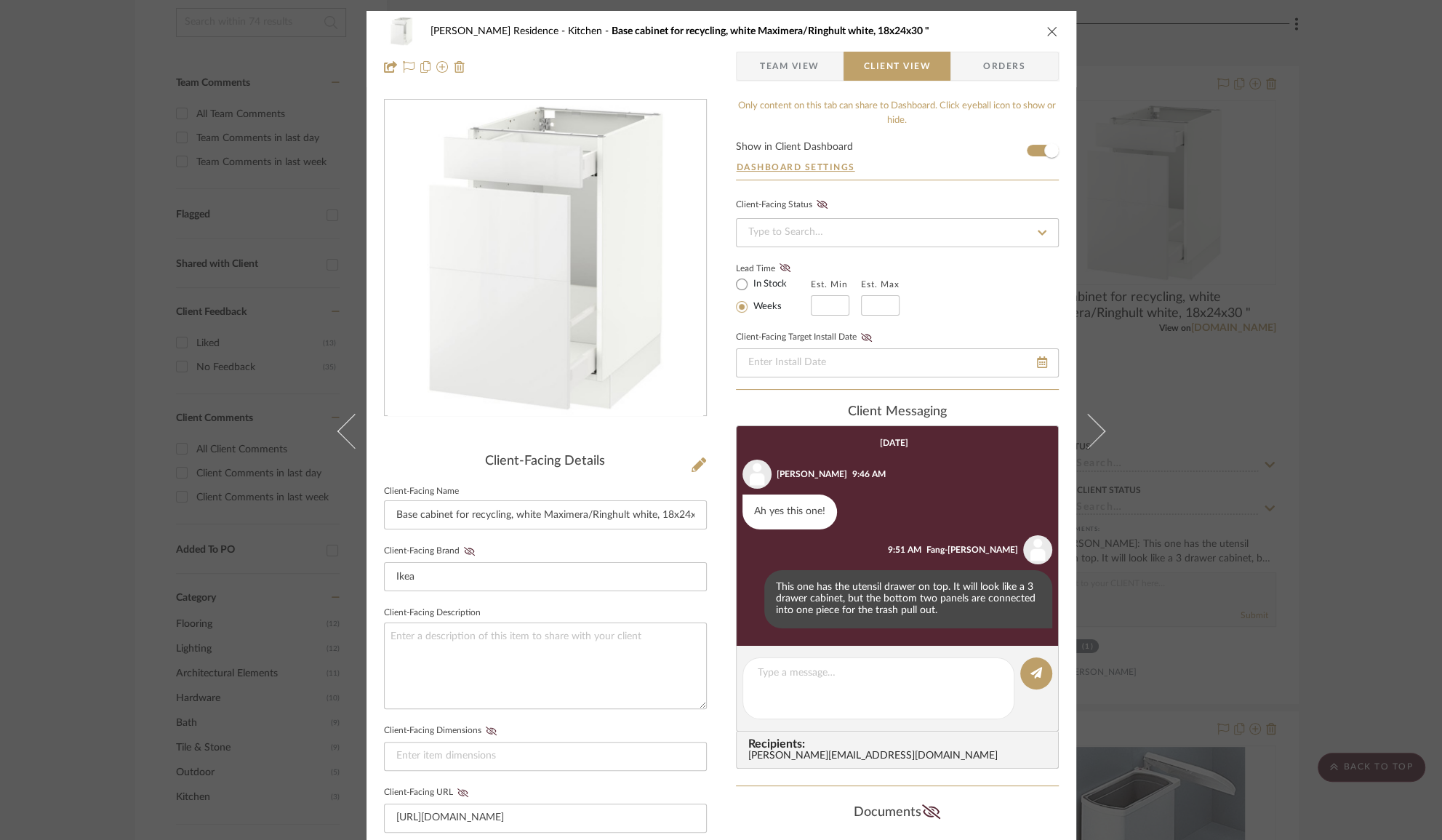
click at [1366, 522] on div "[PERSON_NAME] Residence Kitchen Base cabinet for recycling, white Maximera/Ring…" at bounding box center [721, 420] width 1442 height 840
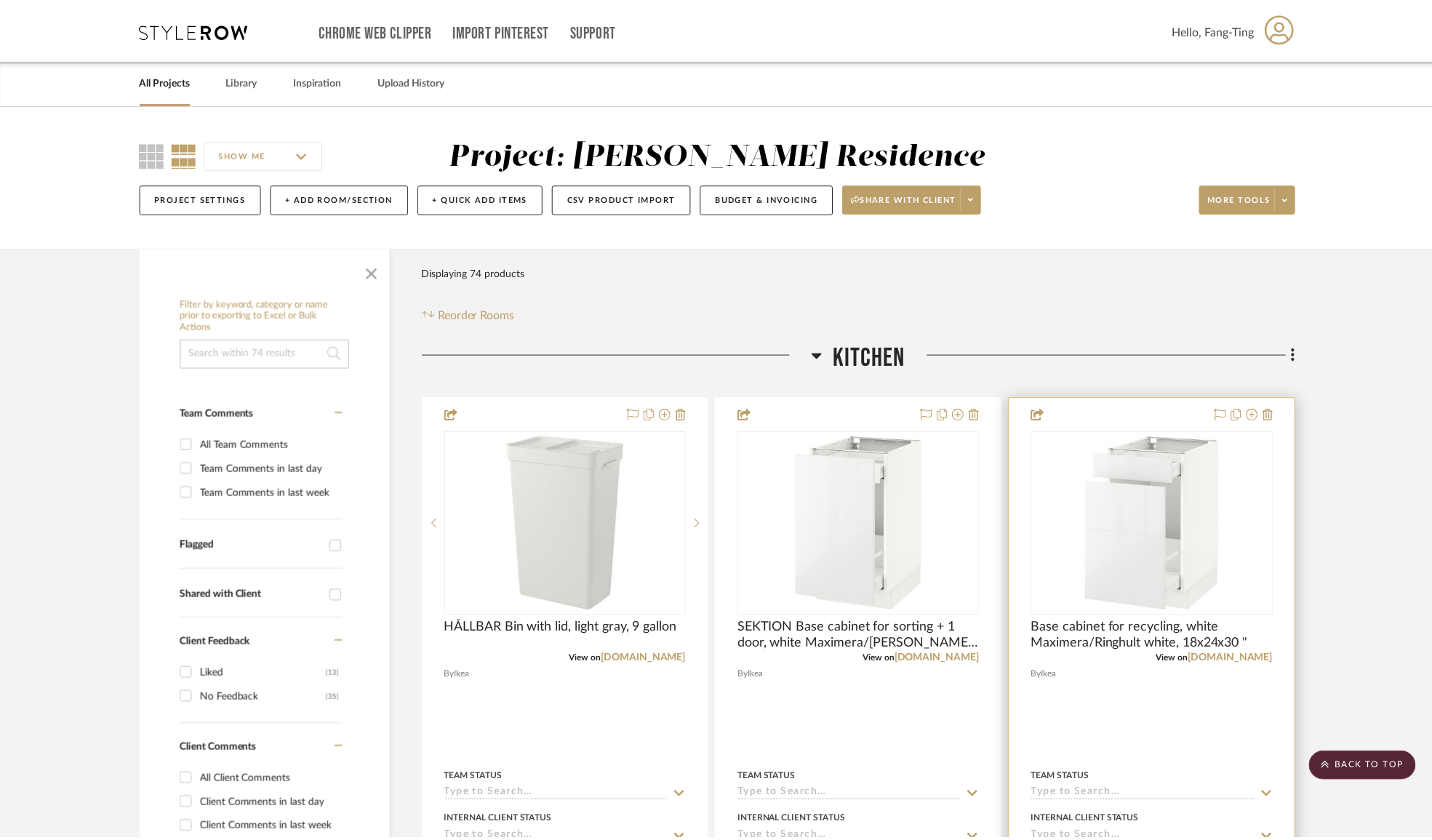
scroll to position [330, 0]
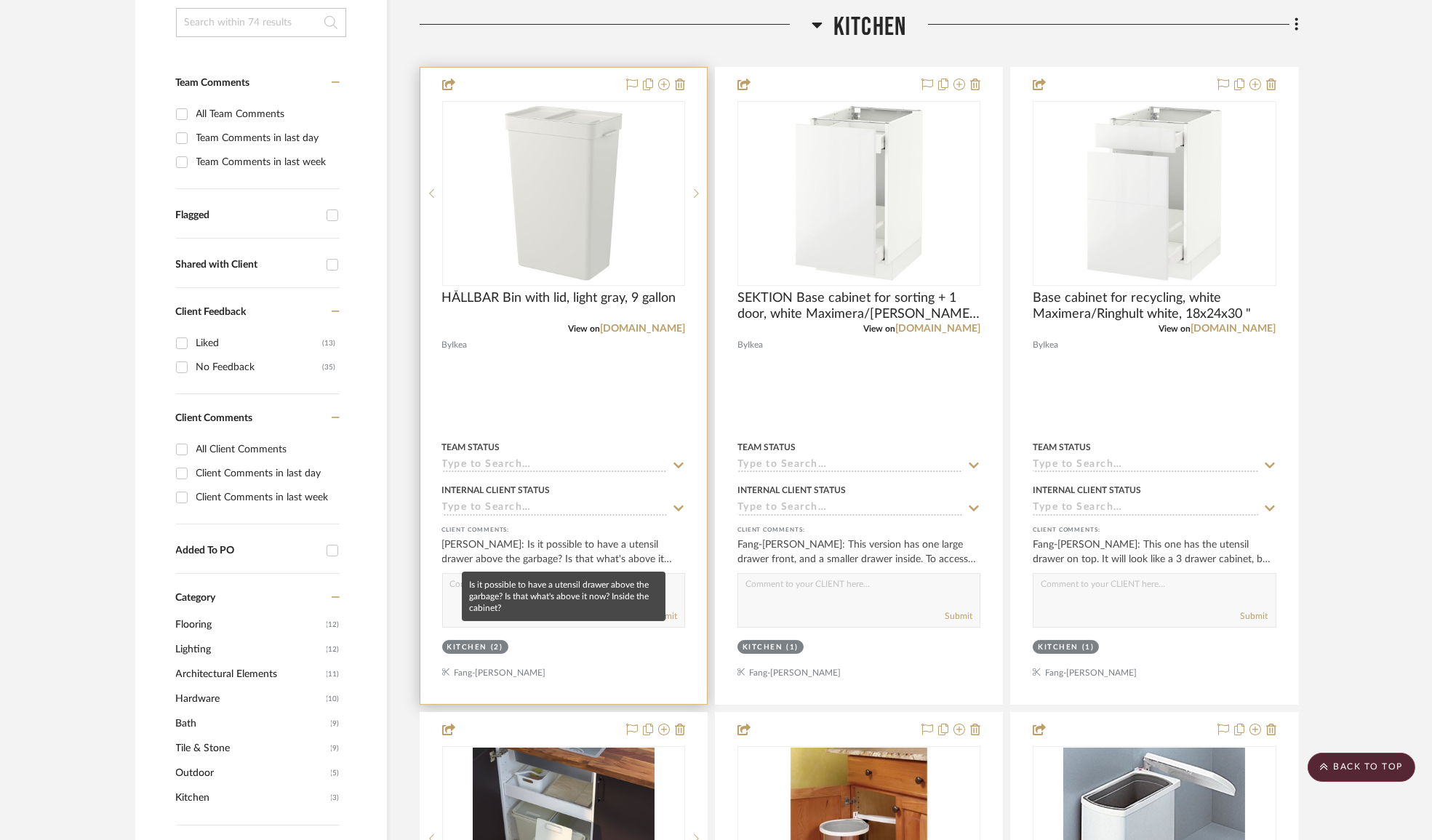
click at [562, 546] on div "[PERSON_NAME]: Is it possible to have a utensil drawer above the garbage? Is th…" at bounding box center [564, 552] width 243 height 29
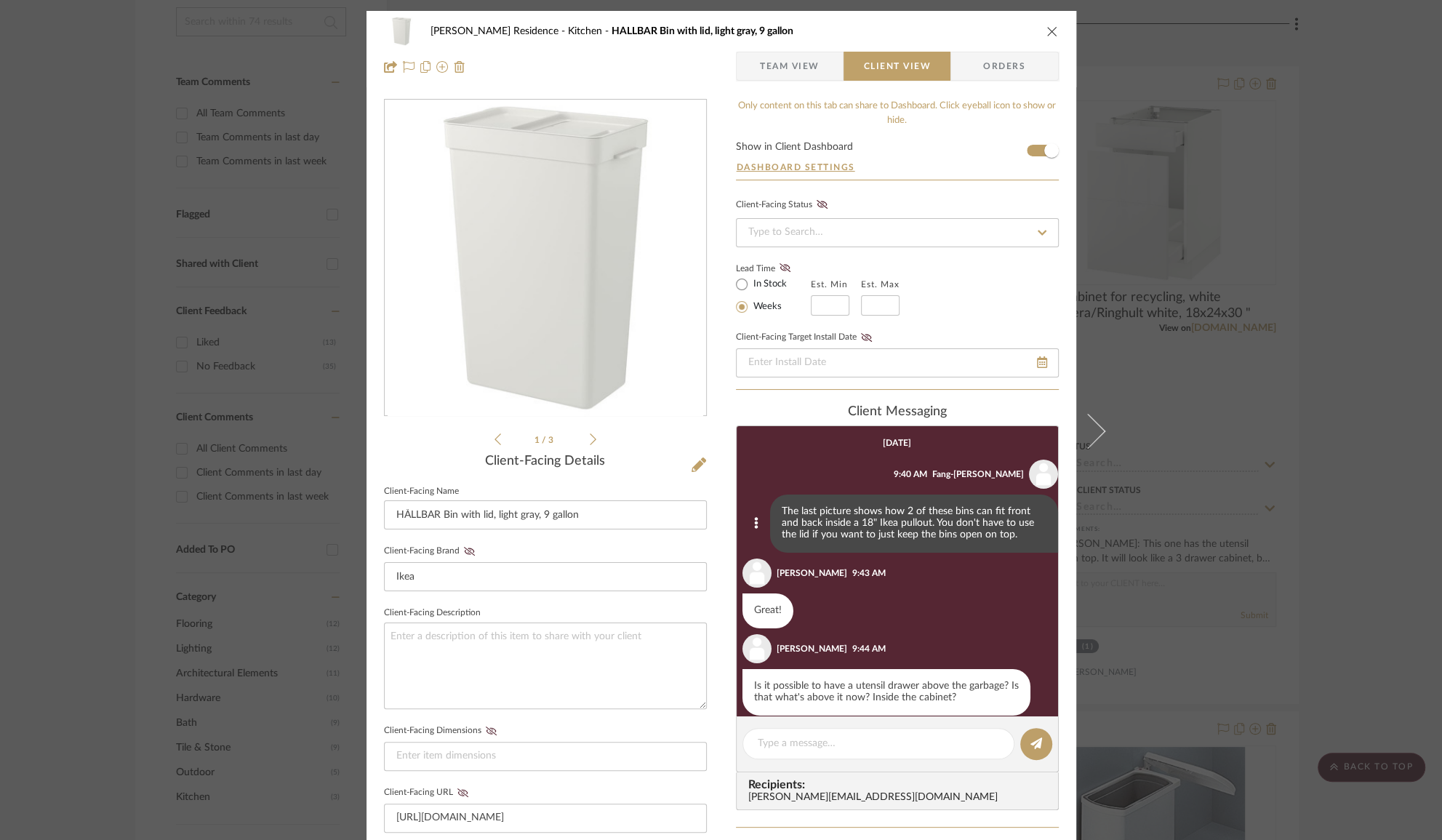
scroll to position [17, 0]
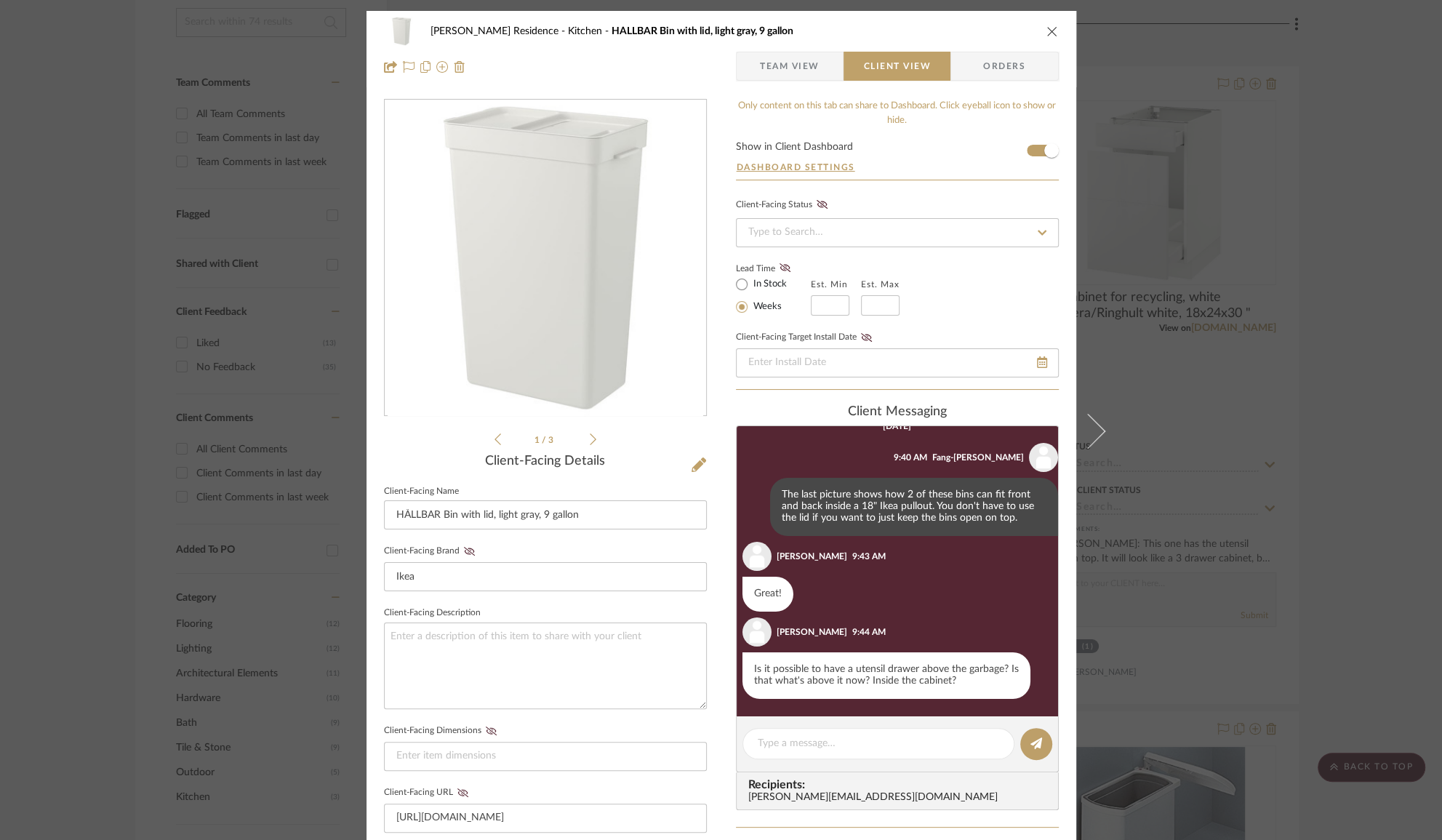
click at [1173, 204] on div "[PERSON_NAME] Residence Kitchen HÅLLBAR Bin with lid, light gray, 9 gallon Team…" at bounding box center [721, 420] width 1442 height 840
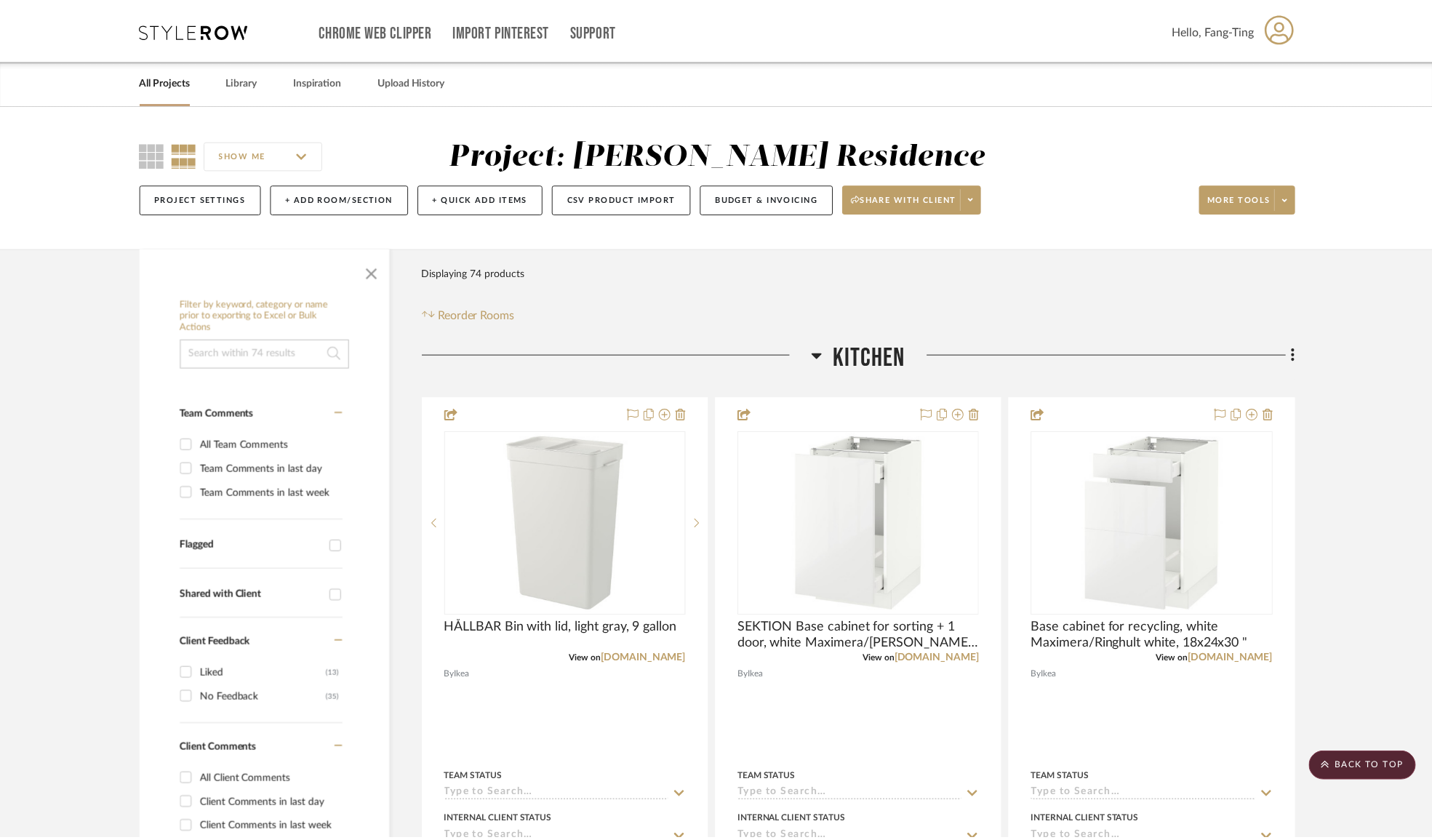
scroll to position [330, 0]
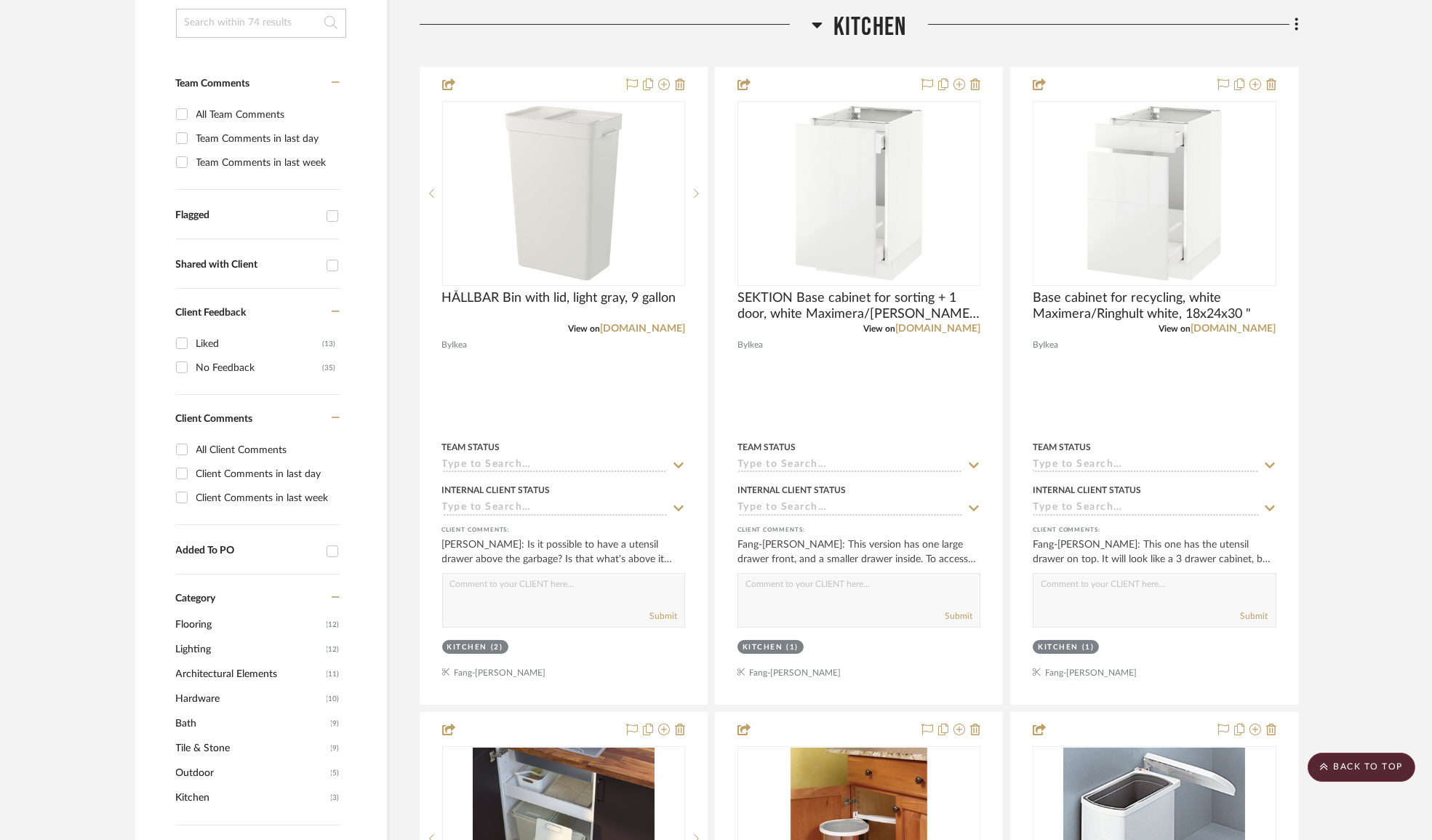
click at [1173, 204] on img "0" at bounding box center [1155, 193] width 182 height 182
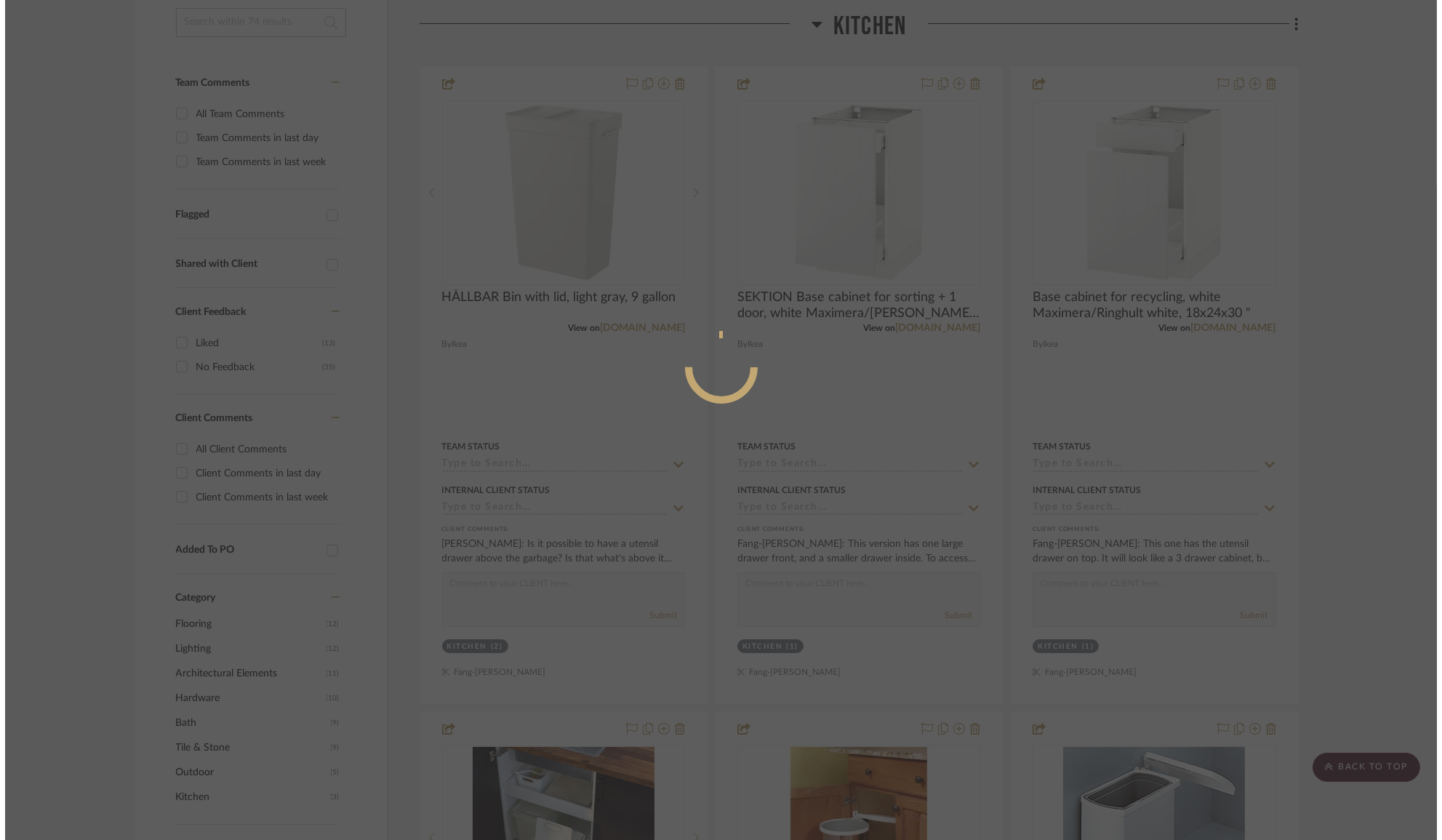
scroll to position [0, 0]
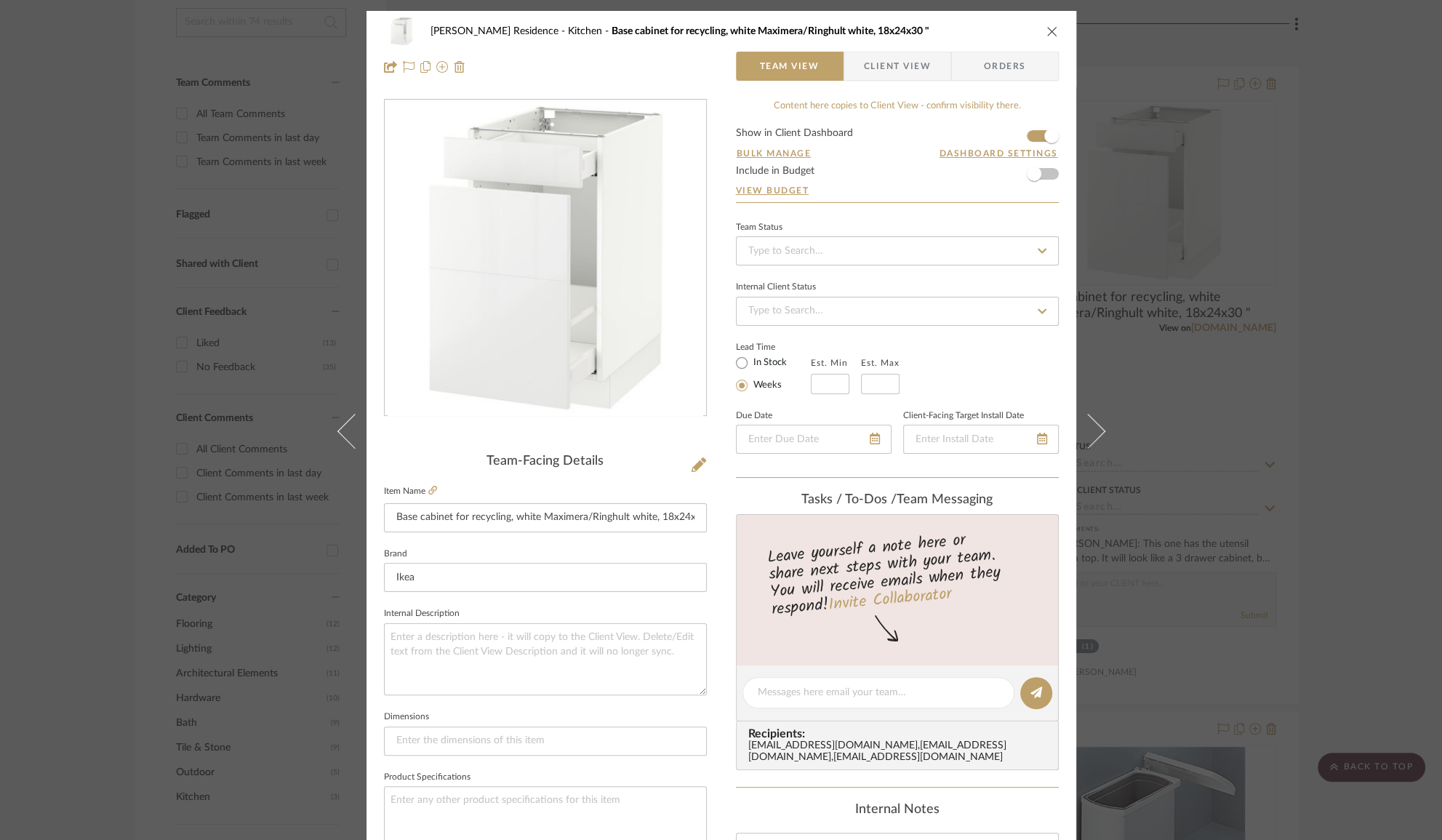
drag, startPoint x: 876, startPoint y: 59, endPoint x: 876, endPoint y: 71, distance: 12.0
click at [876, 59] on span "Client View" at bounding box center [897, 66] width 67 height 29
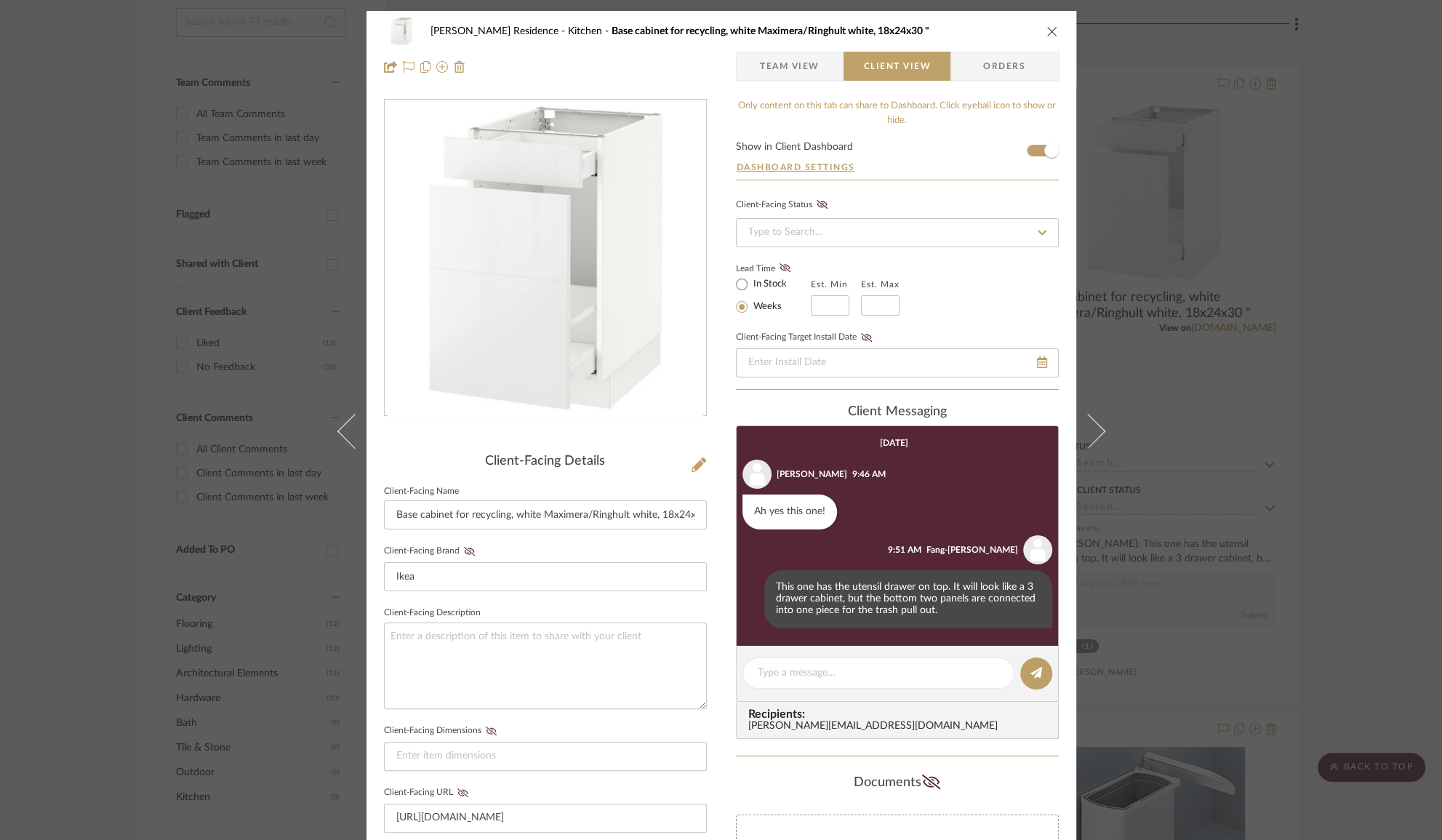
click at [1046, 29] on icon "close" at bounding box center [1052, 31] width 12 height 12
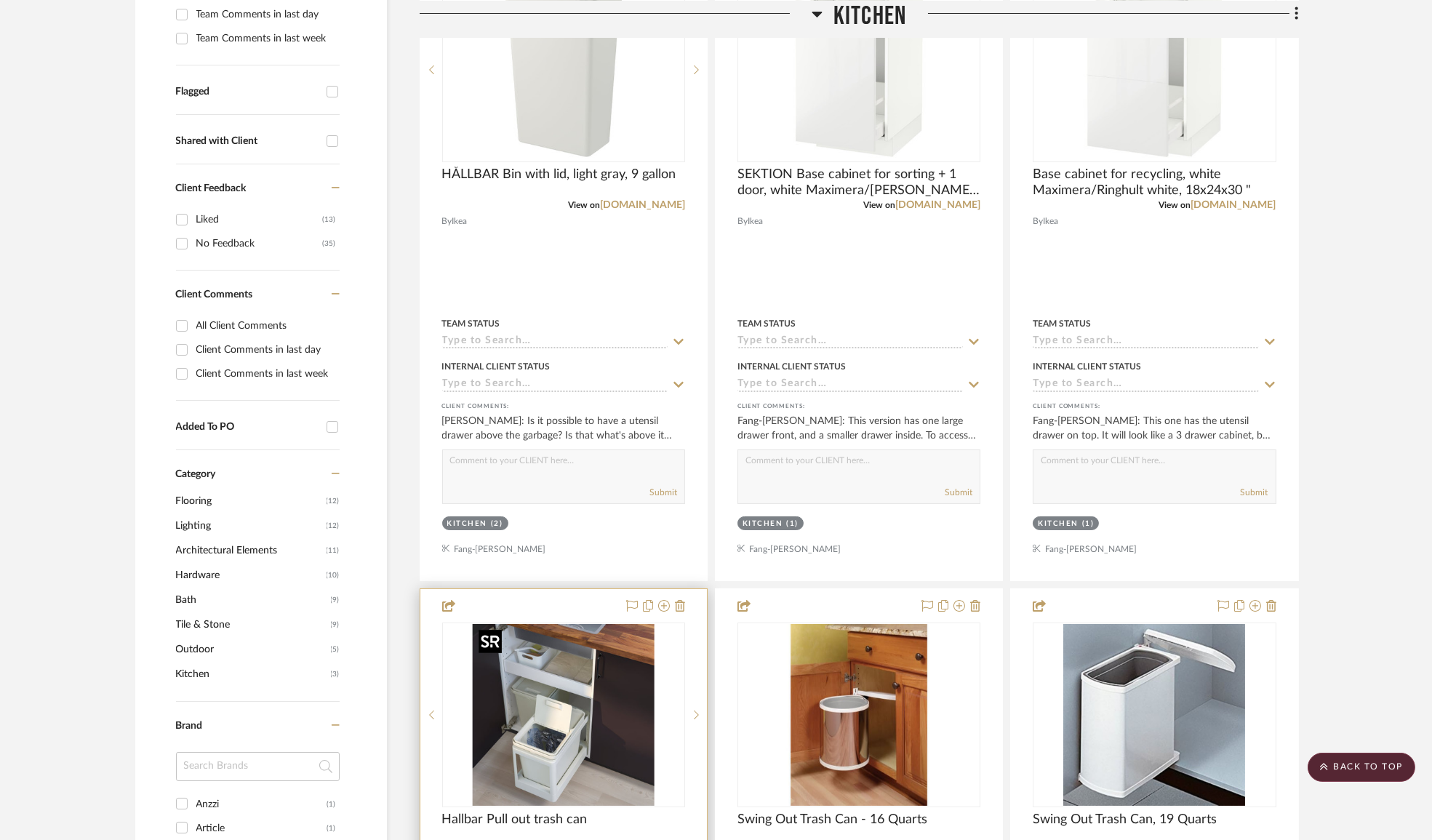
scroll to position [264, 0]
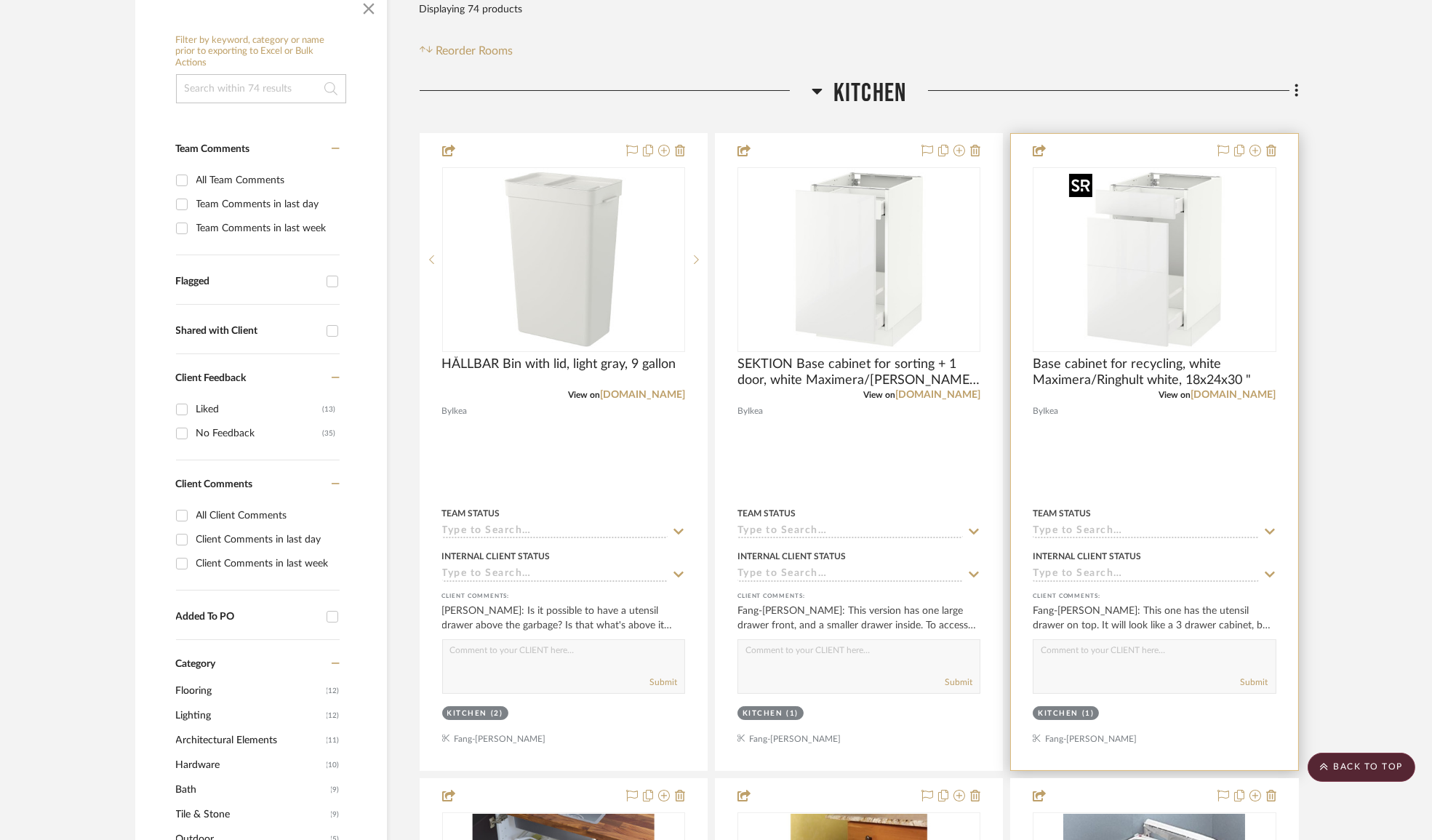
click at [1158, 282] on img "0" at bounding box center [1155, 259] width 182 height 182
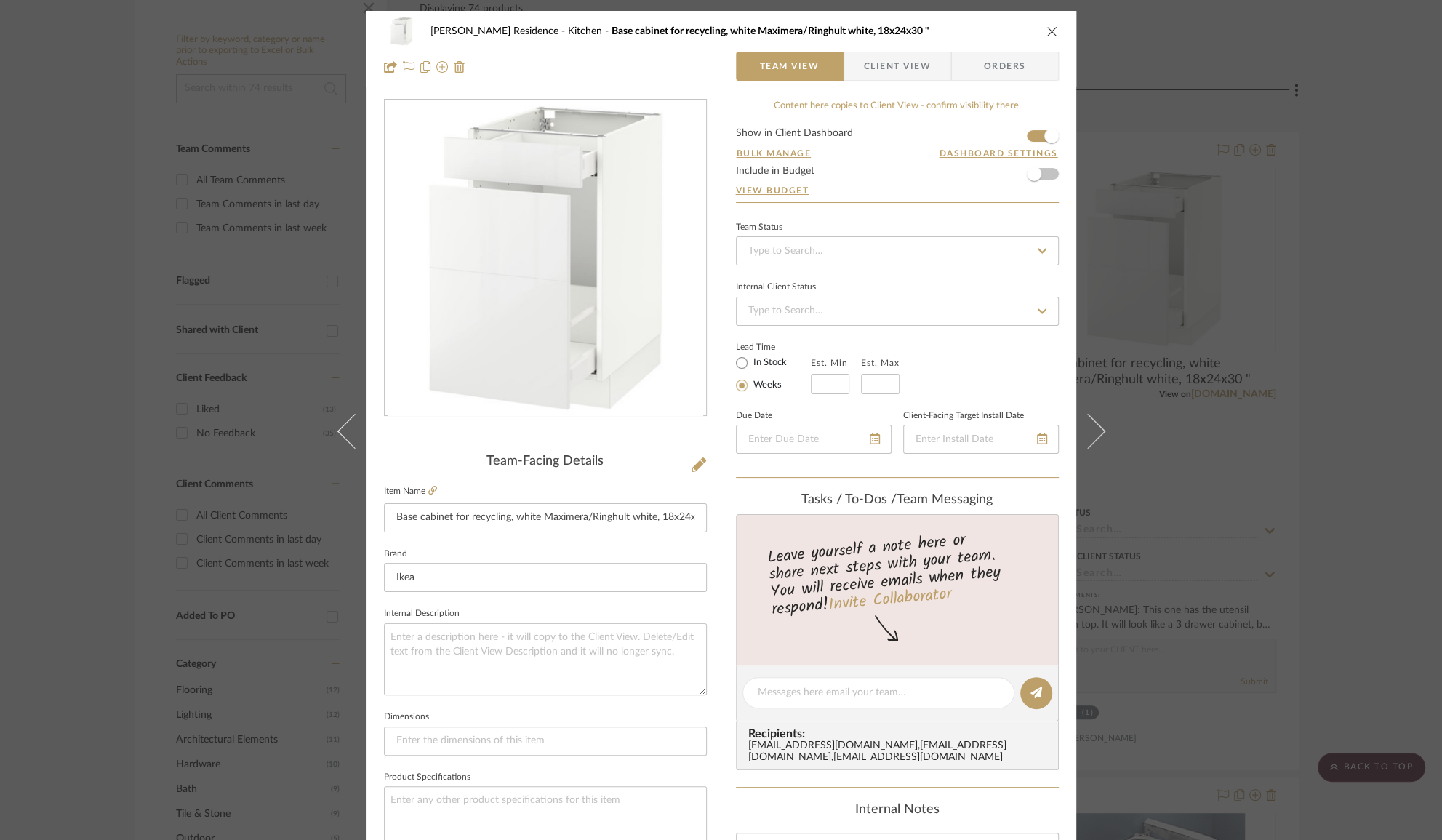
click at [1296, 349] on div "[PERSON_NAME] Residence Kitchen Base cabinet for recycling, white Maximera/Ring…" at bounding box center [721, 420] width 1442 height 840
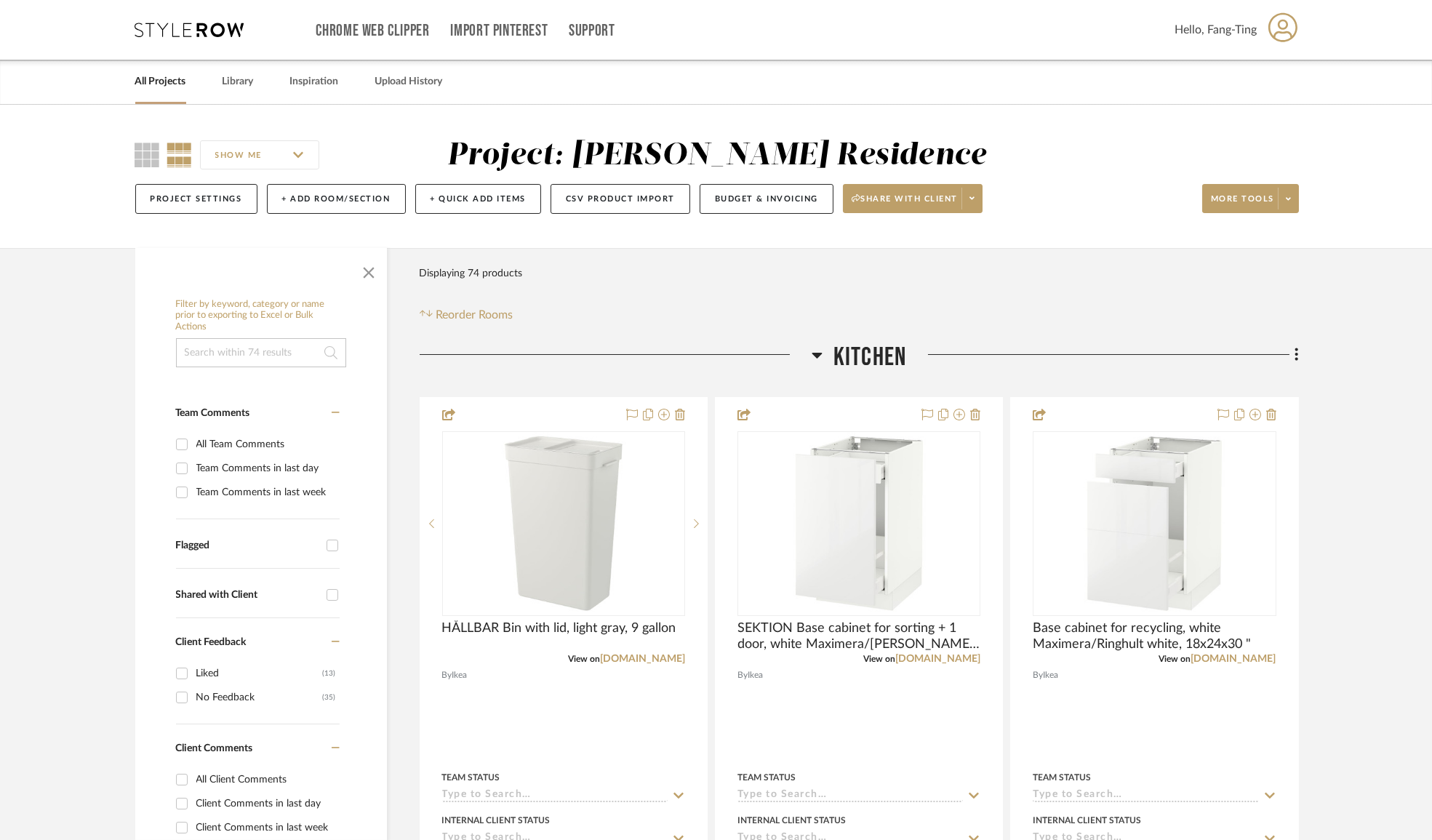
click at [236, 23] on icon at bounding box center [190, 30] width 110 height 15
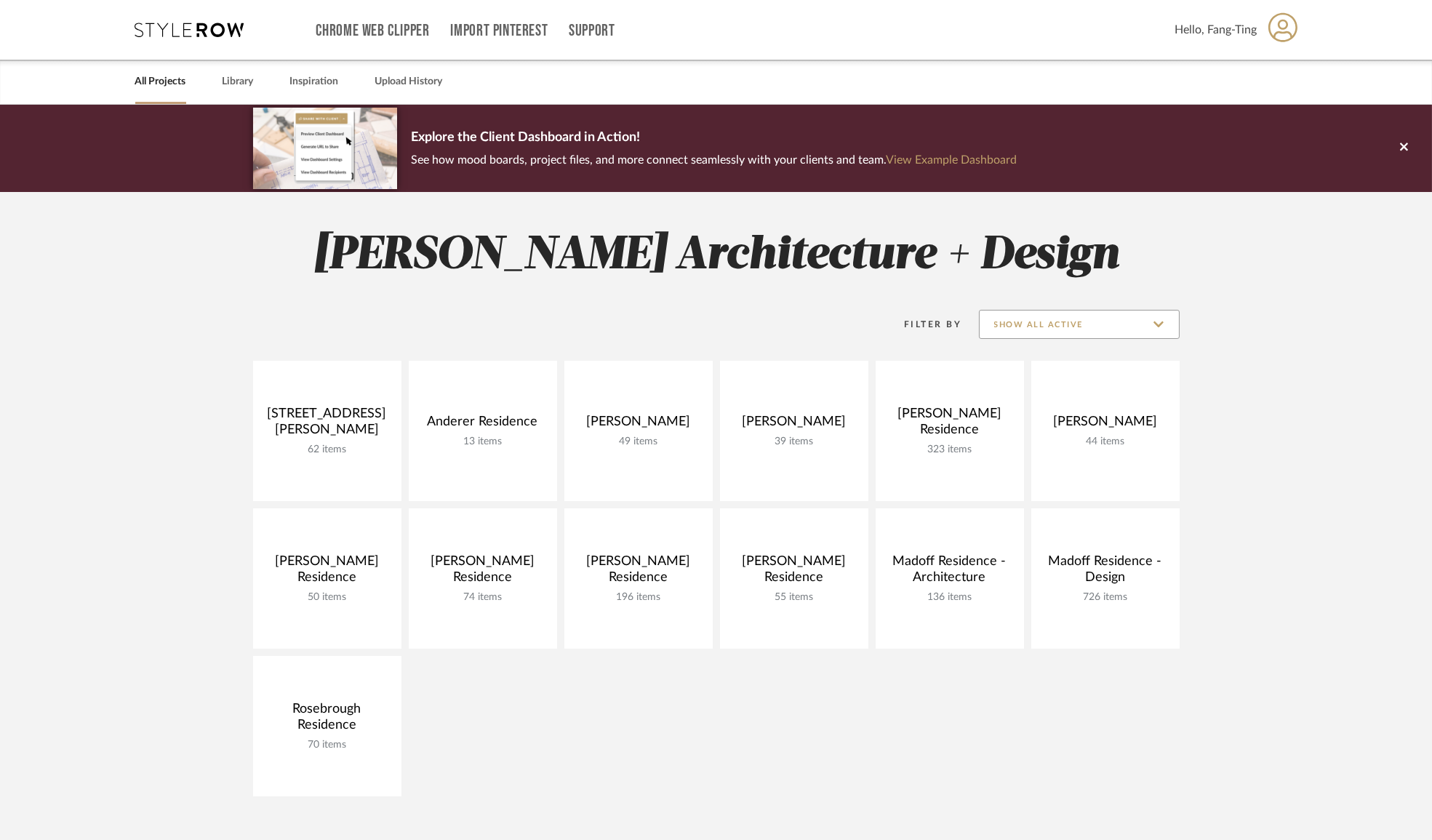
click at [1038, 319] on input "Show All Active" at bounding box center [1080, 325] width 201 height 29
click at [1013, 419] on span "Archived" at bounding box center [1080, 431] width 200 height 35
type input "Archived"
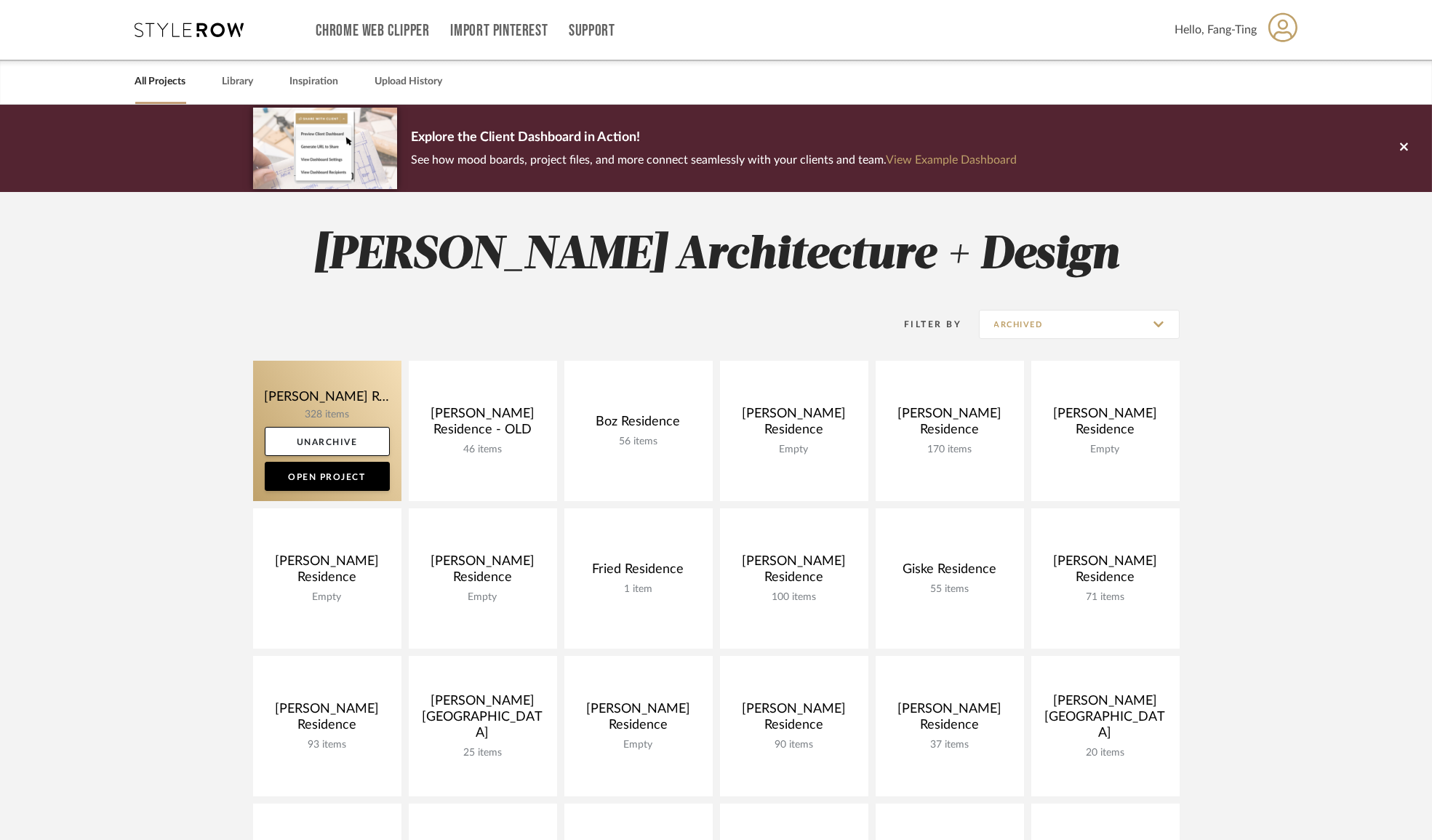
click at [361, 395] on link at bounding box center [327, 431] width 148 height 141
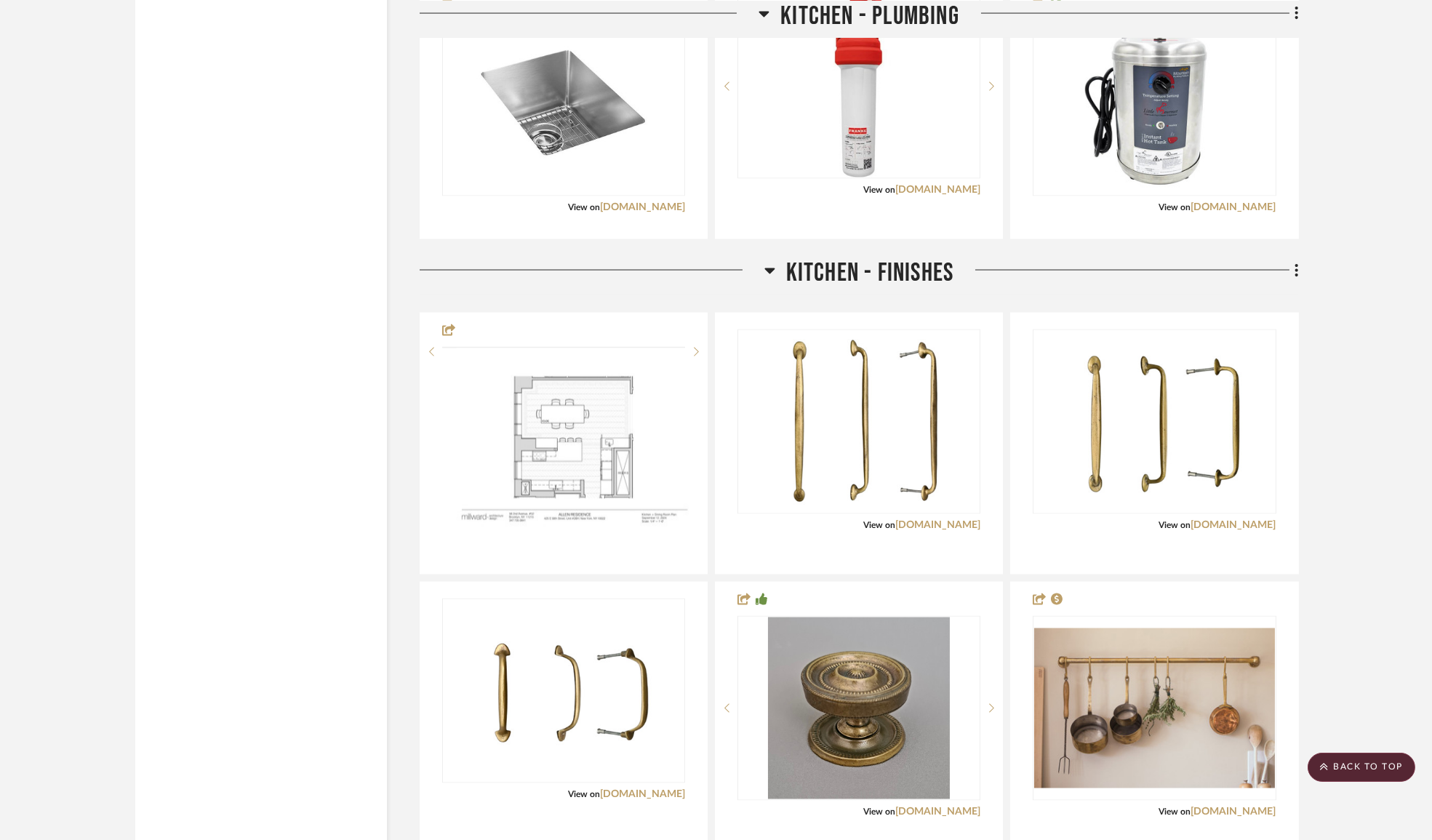
scroll to position [7073, 0]
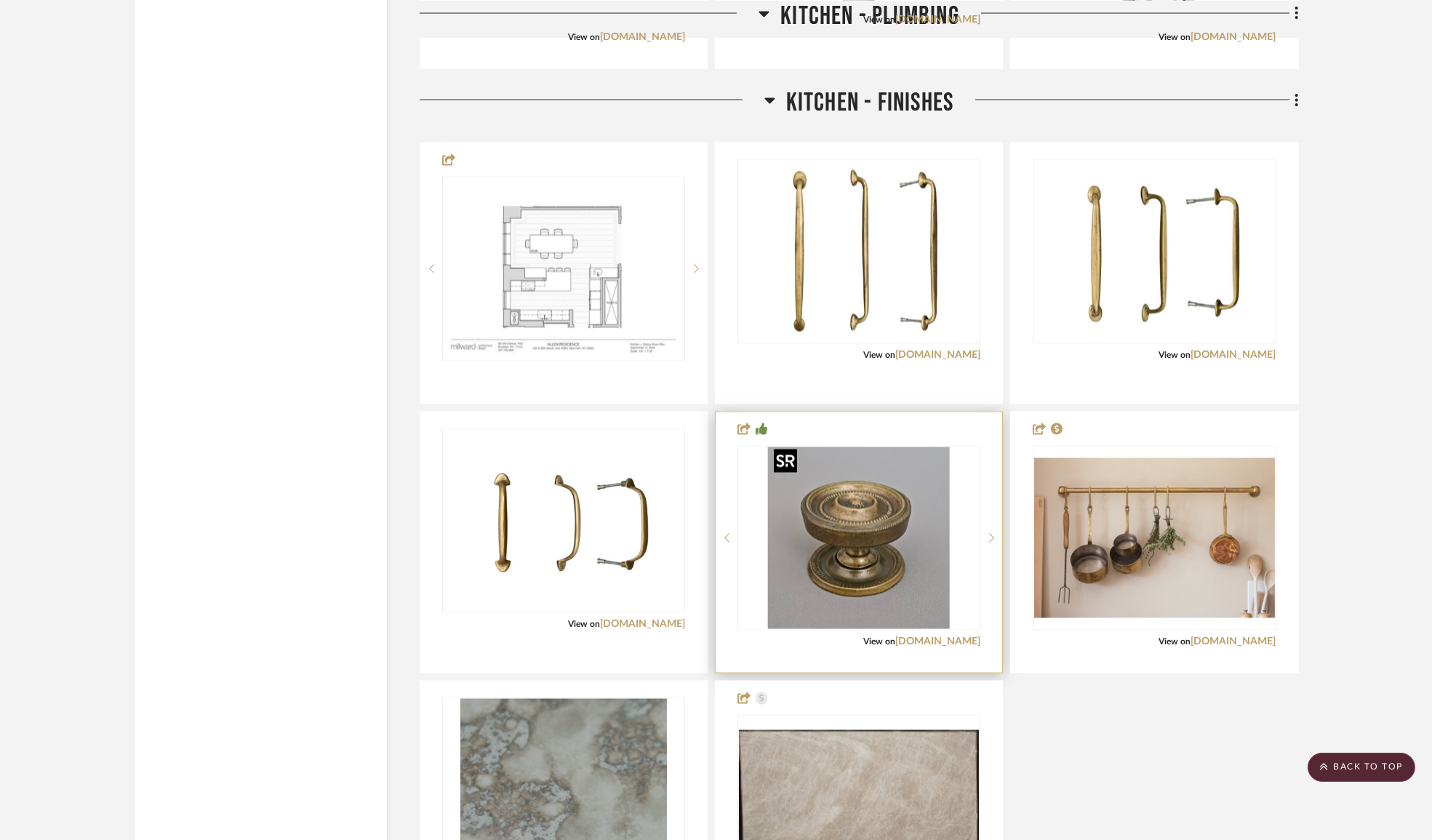
click at [858, 528] on img "0" at bounding box center [860, 538] width 182 height 182
click at [901, 549] on img "0" at bounding box center [860, 538] width 182 height 182
click at [931, 637] on link "[DOMAIN_NAME]" at bounding box center [938, 641] width 85 height 10
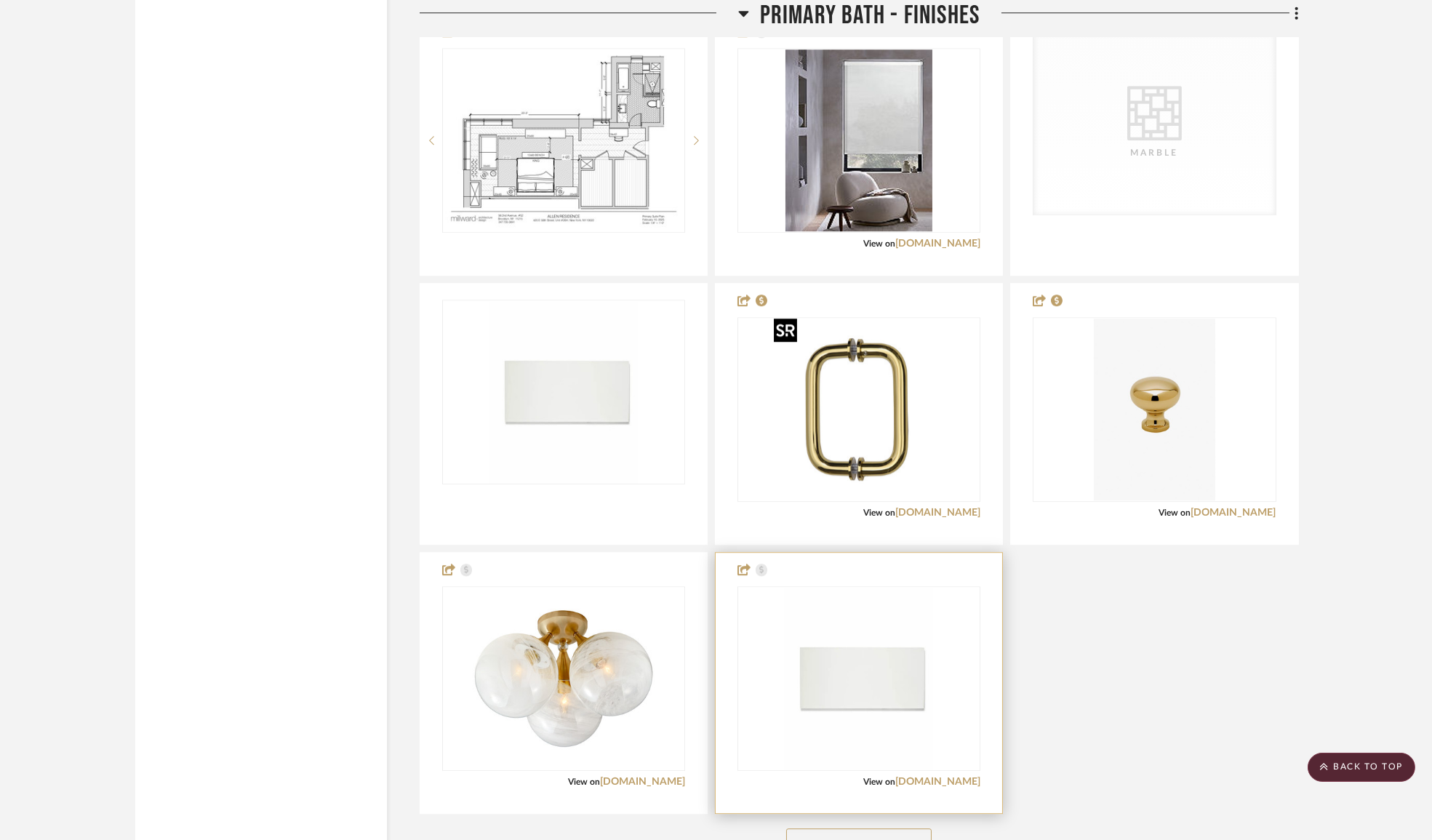
scroll to position [11965, 0]
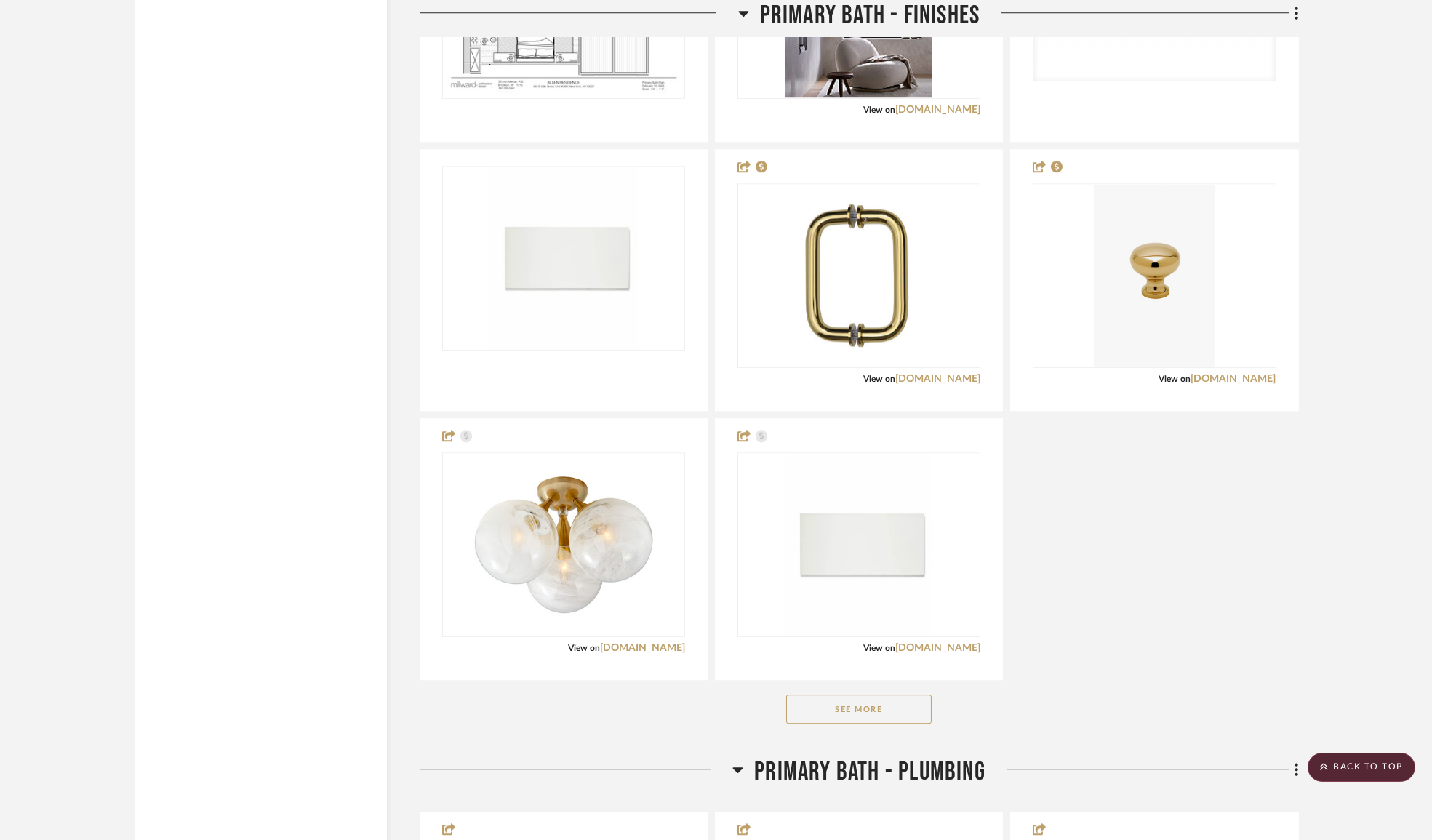
click at [869, 705] on button "See More" at bounding box center [859, 709] width 145 height 29
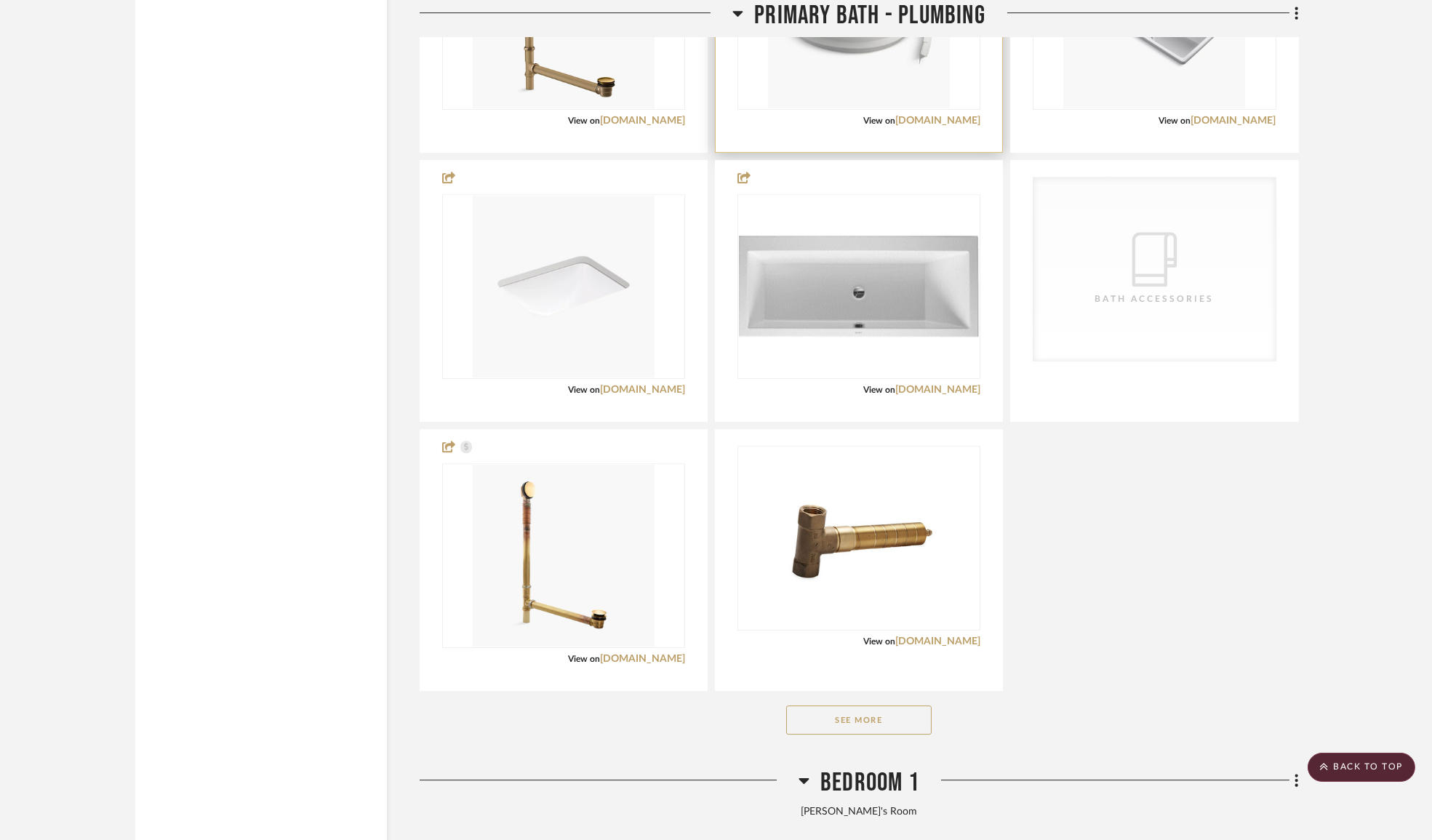
scroll to position [13287, 0]
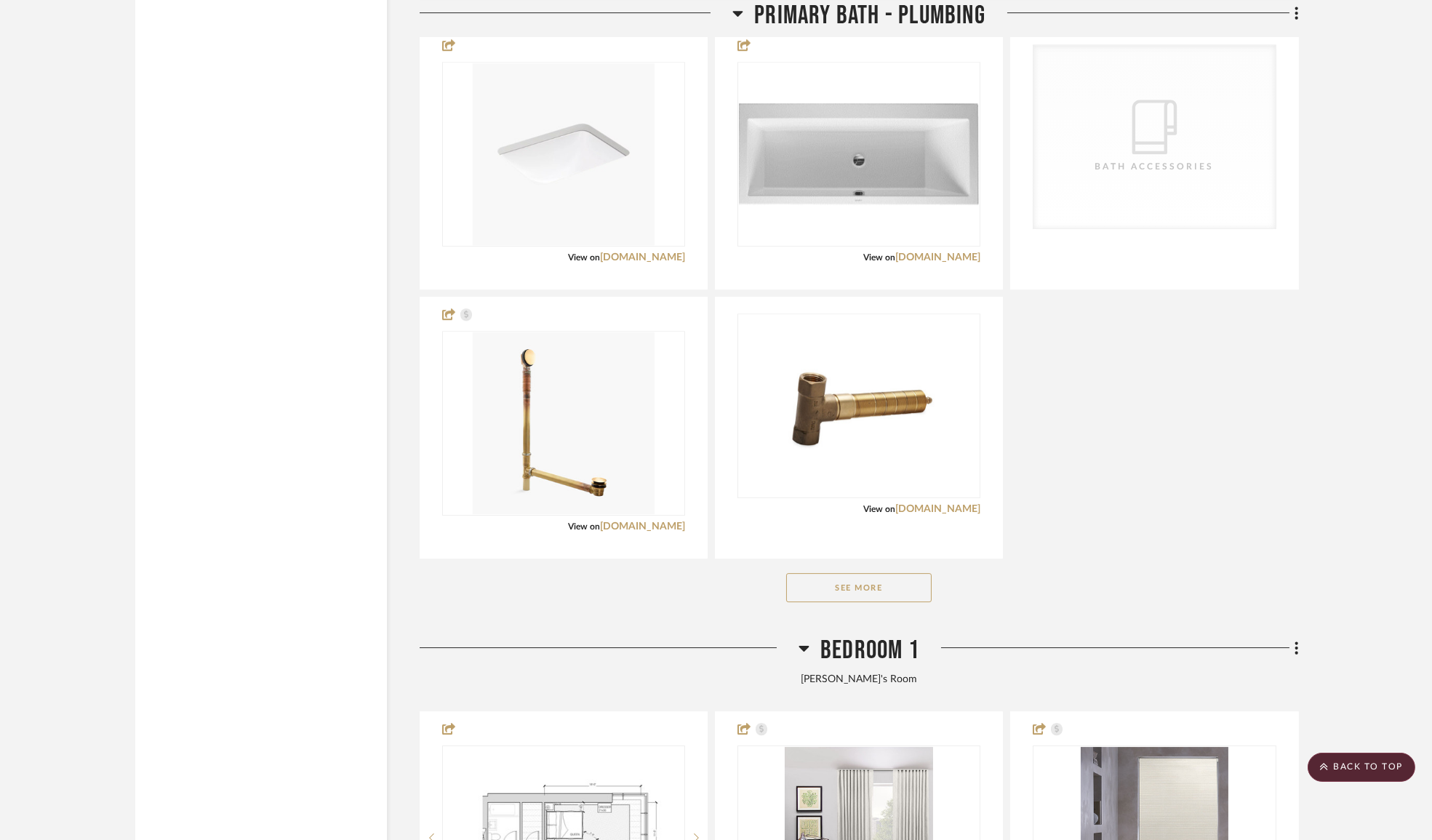
click at [853, 597] on div "See More" at bounding box center [860, 587] width 880 height 58
click at [855, 588] on button "See More" at bounding box center [859, 588] width 145 height 29
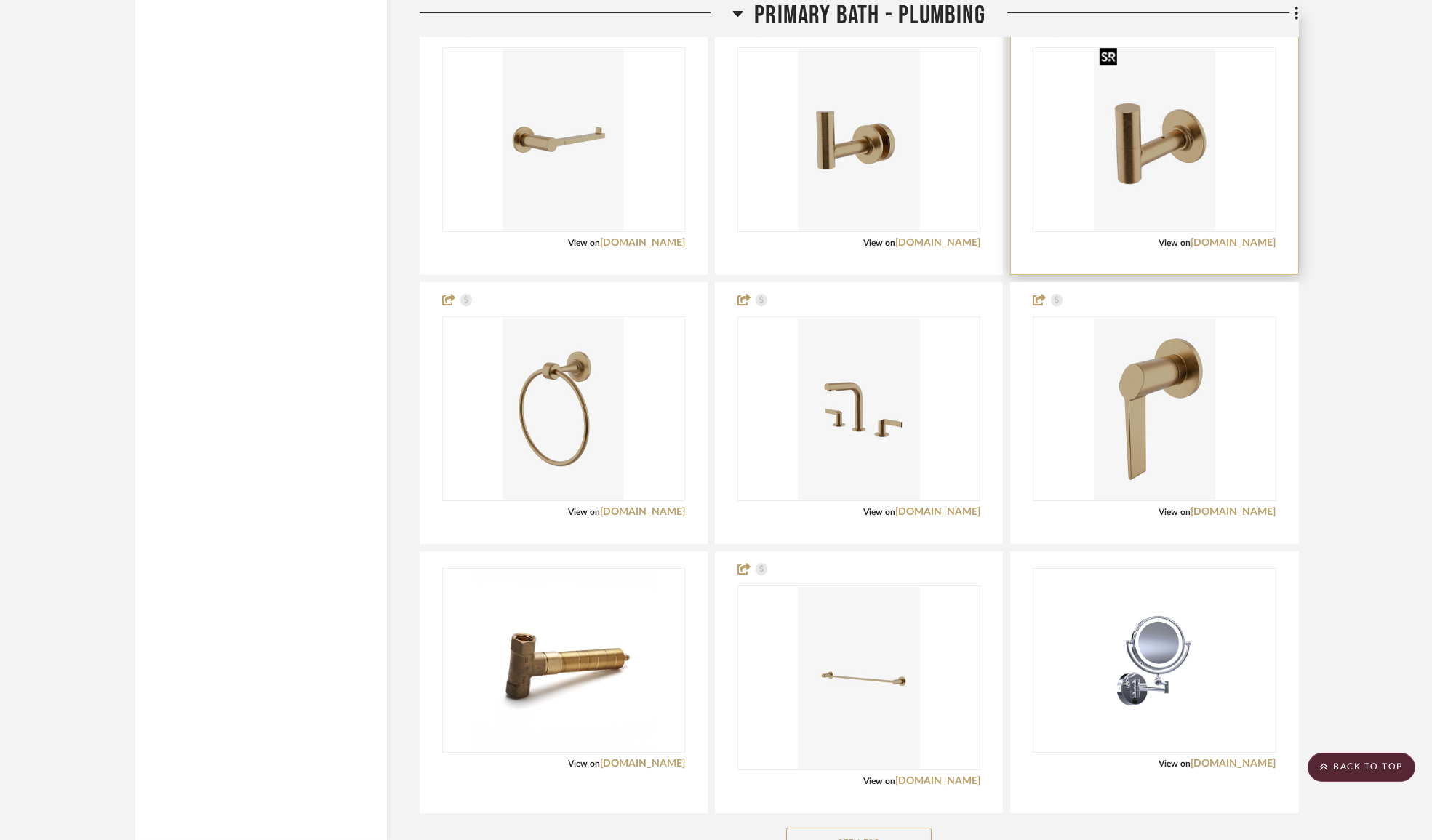
scroll to position [15205, 0]
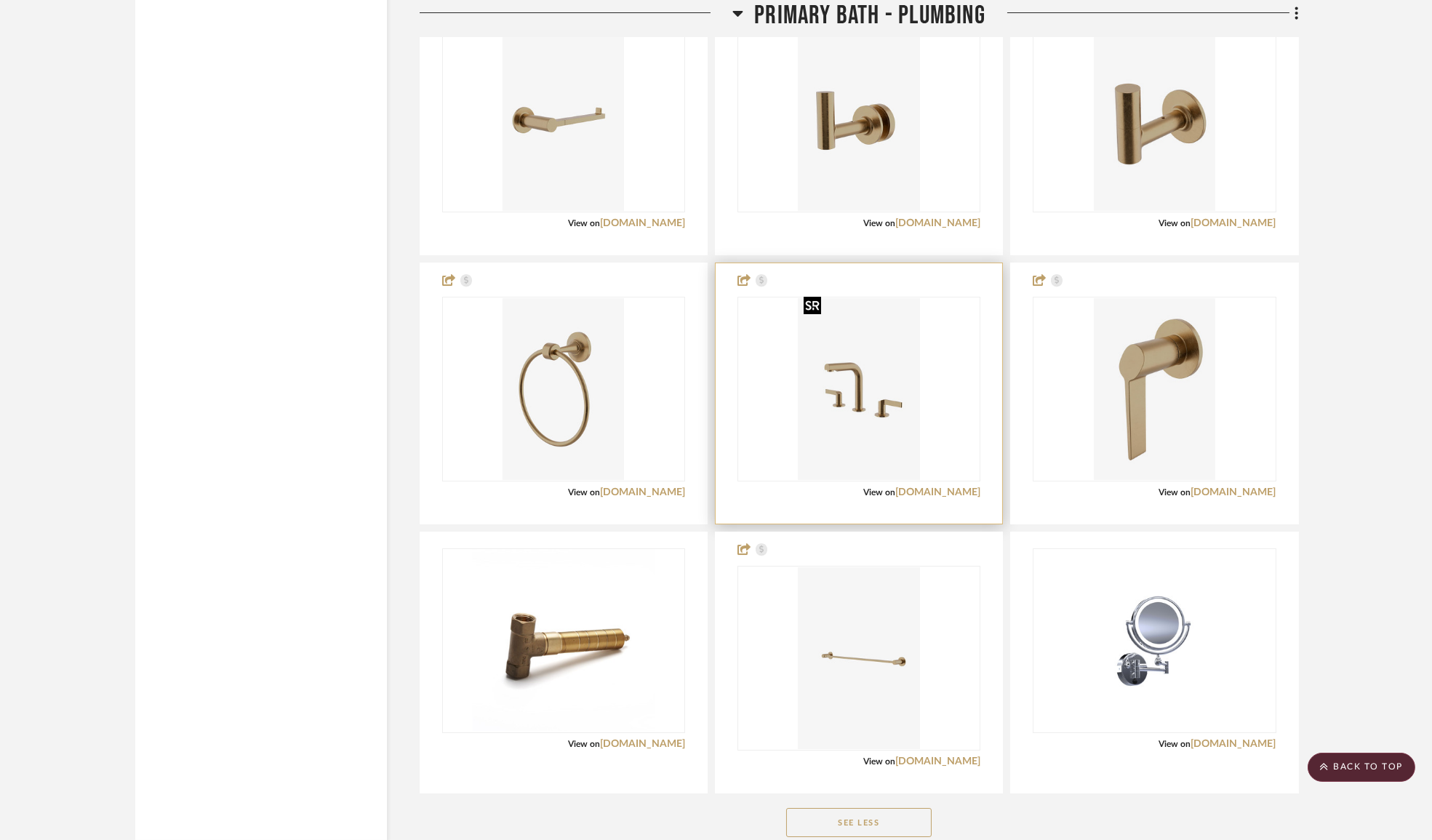
click at [0, 0] on img at bounding box center [0, 0] width 0 height 0
click at [949, 488] on link "[DOMAIN_NAME]" at bounding box center [938, 492] width 85 height 10
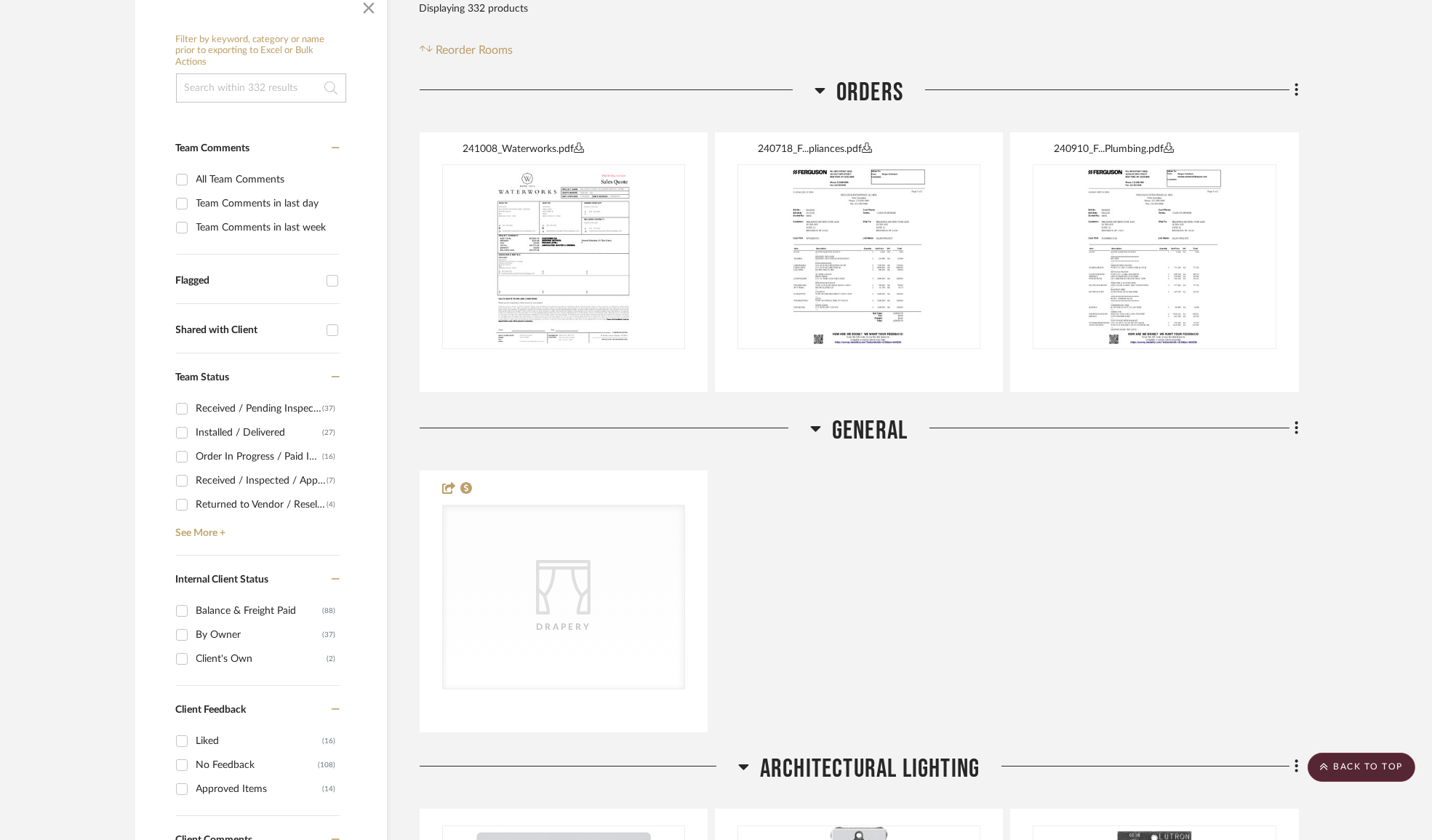
scroll to position [0, 0]
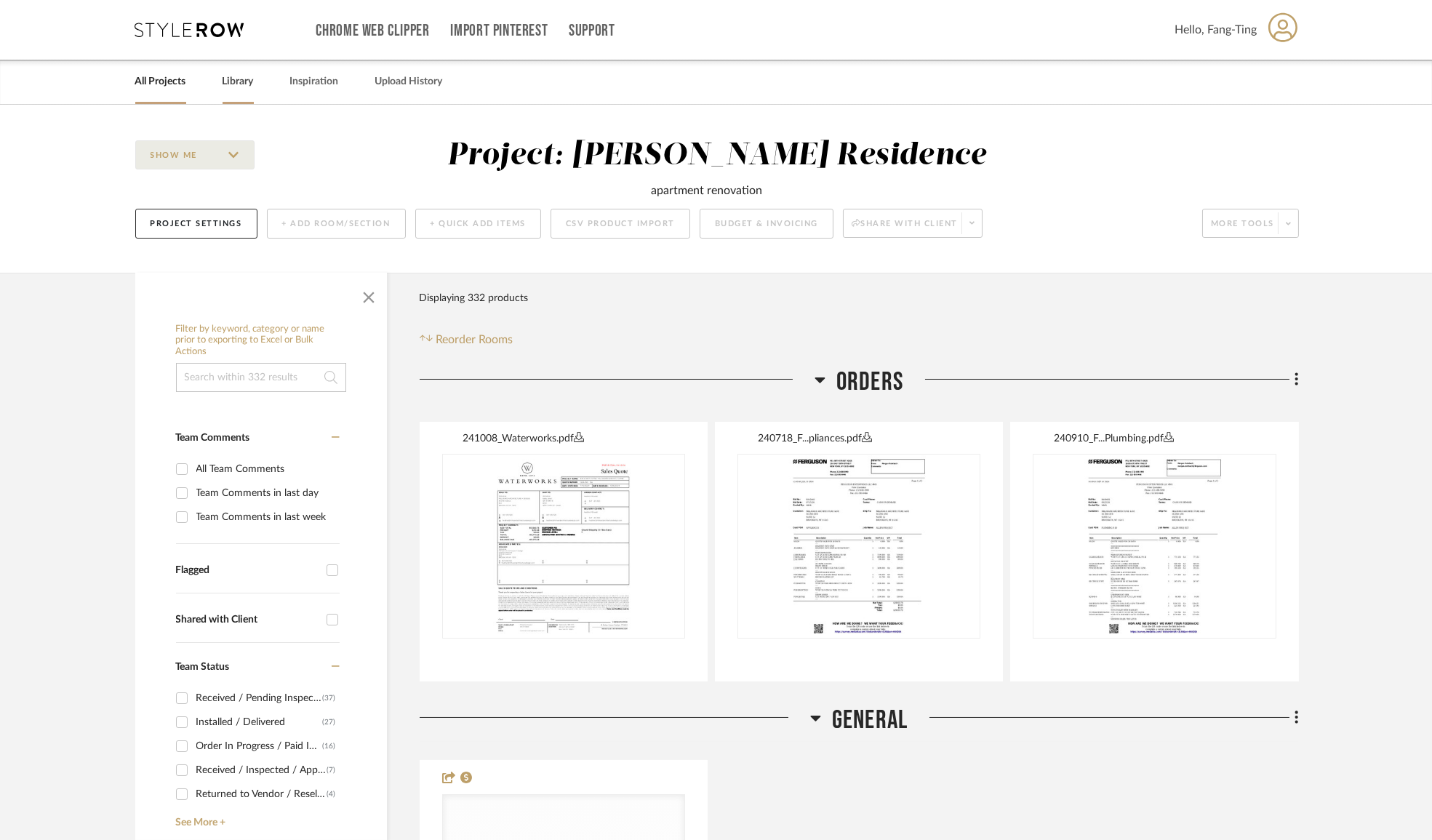
click at [240, 78] on link "Library" at bounding box center [238, 81] width 31 height 19
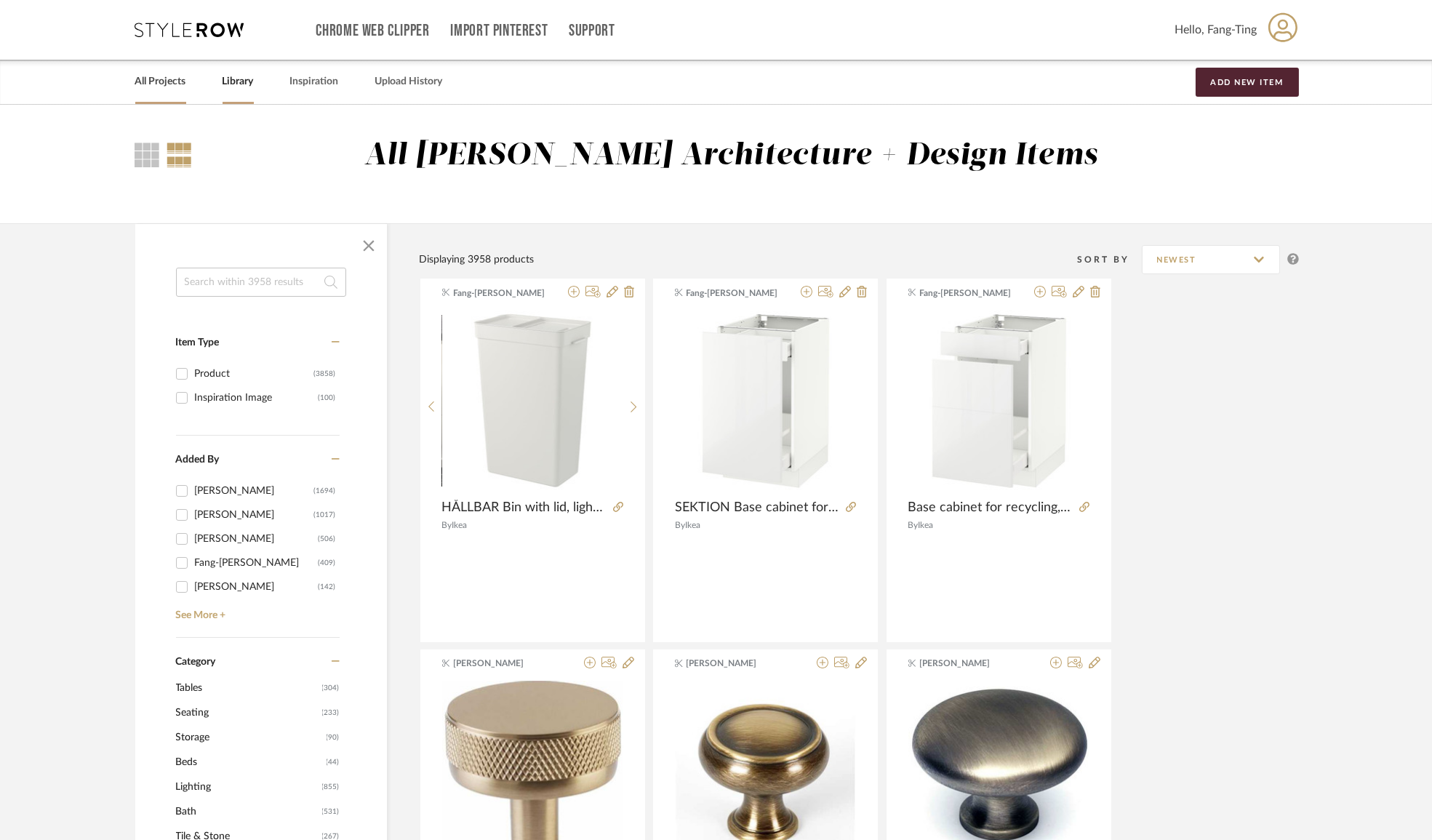
click at [161, 85] on link "All Projects" at bounding box center [160, 81] width 51 height 19
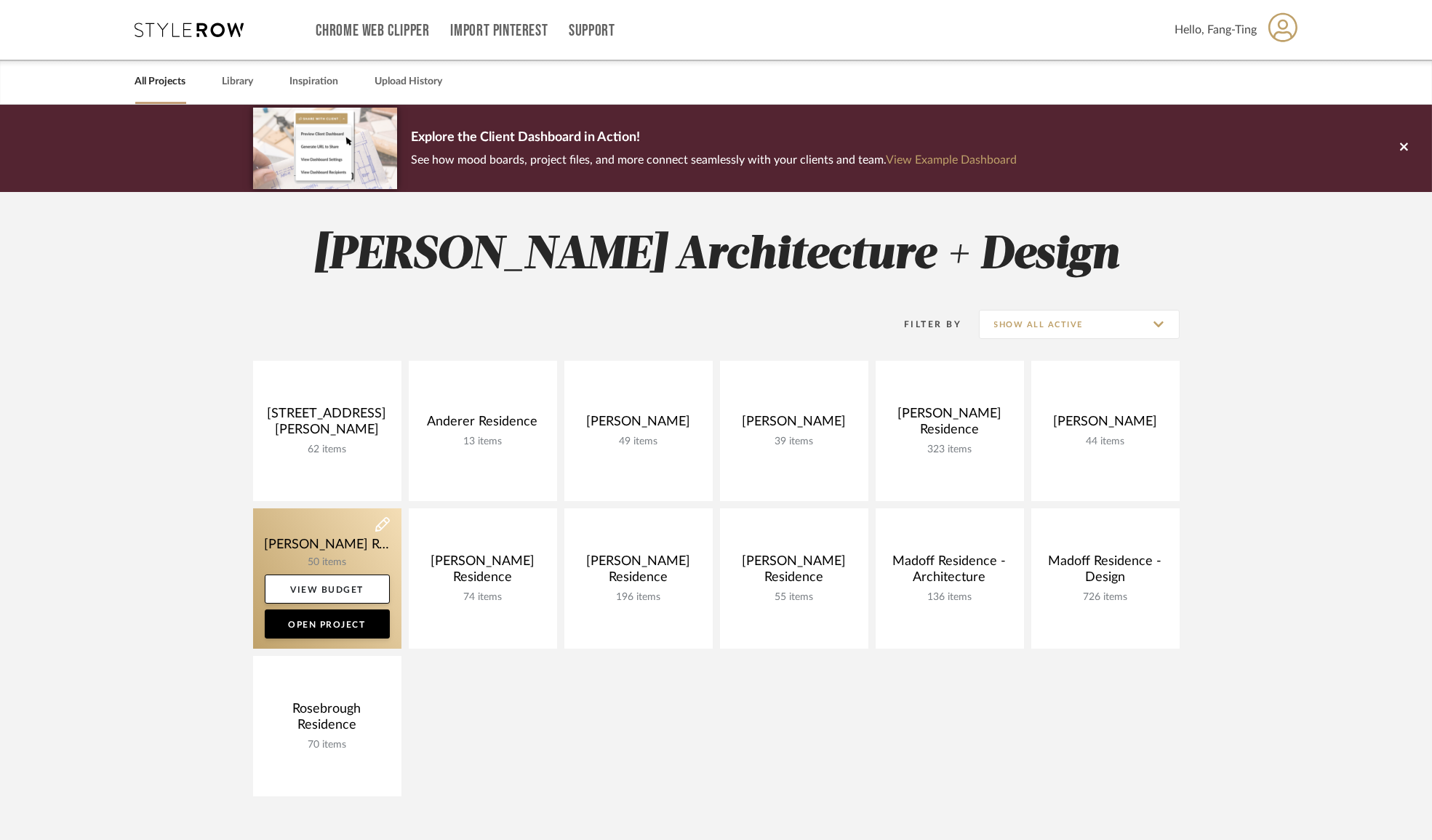
click at [339, 547] on link at bounding box center [327, 578] width 148 height 141
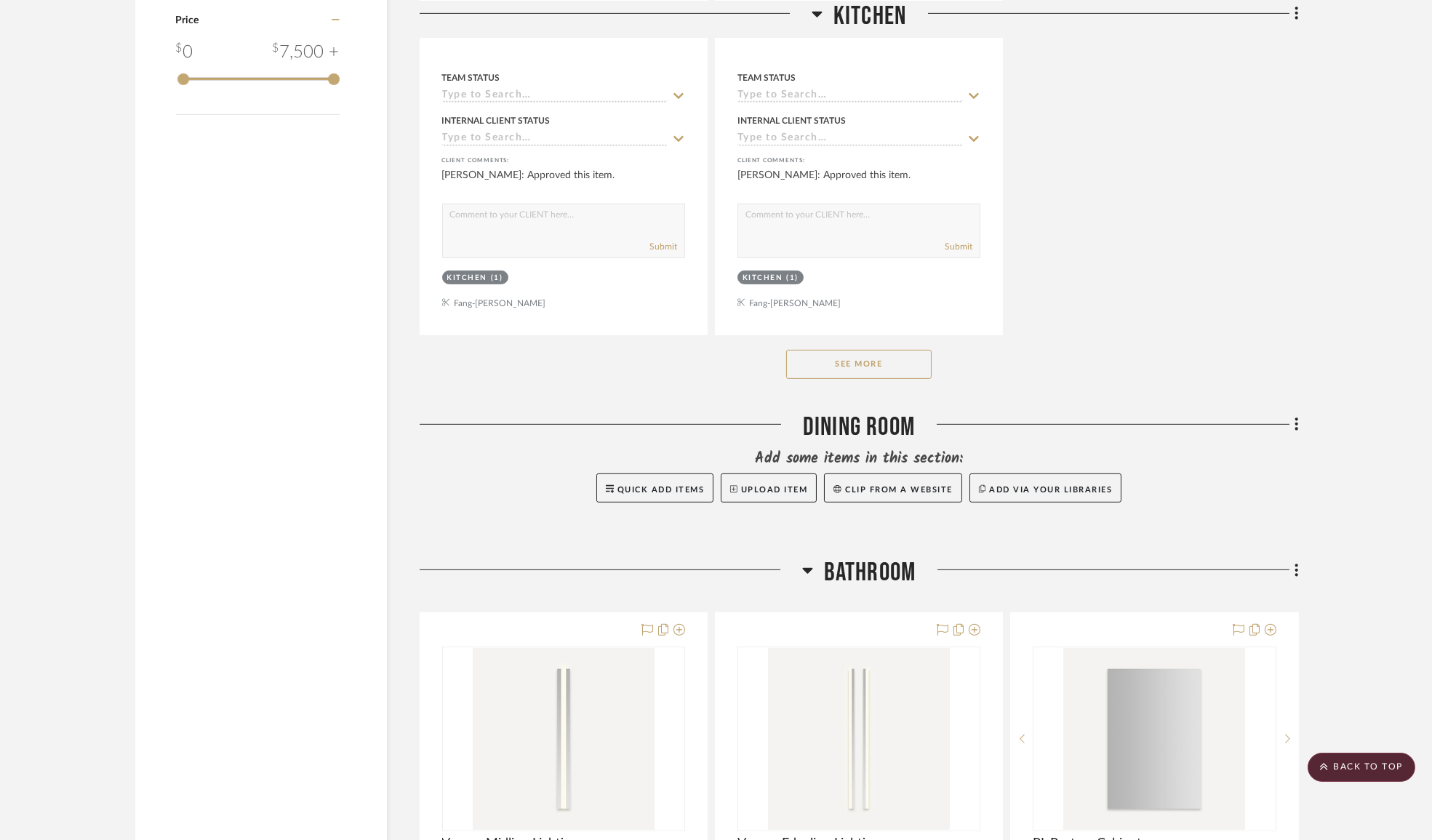
scroll to position [2247, 0]
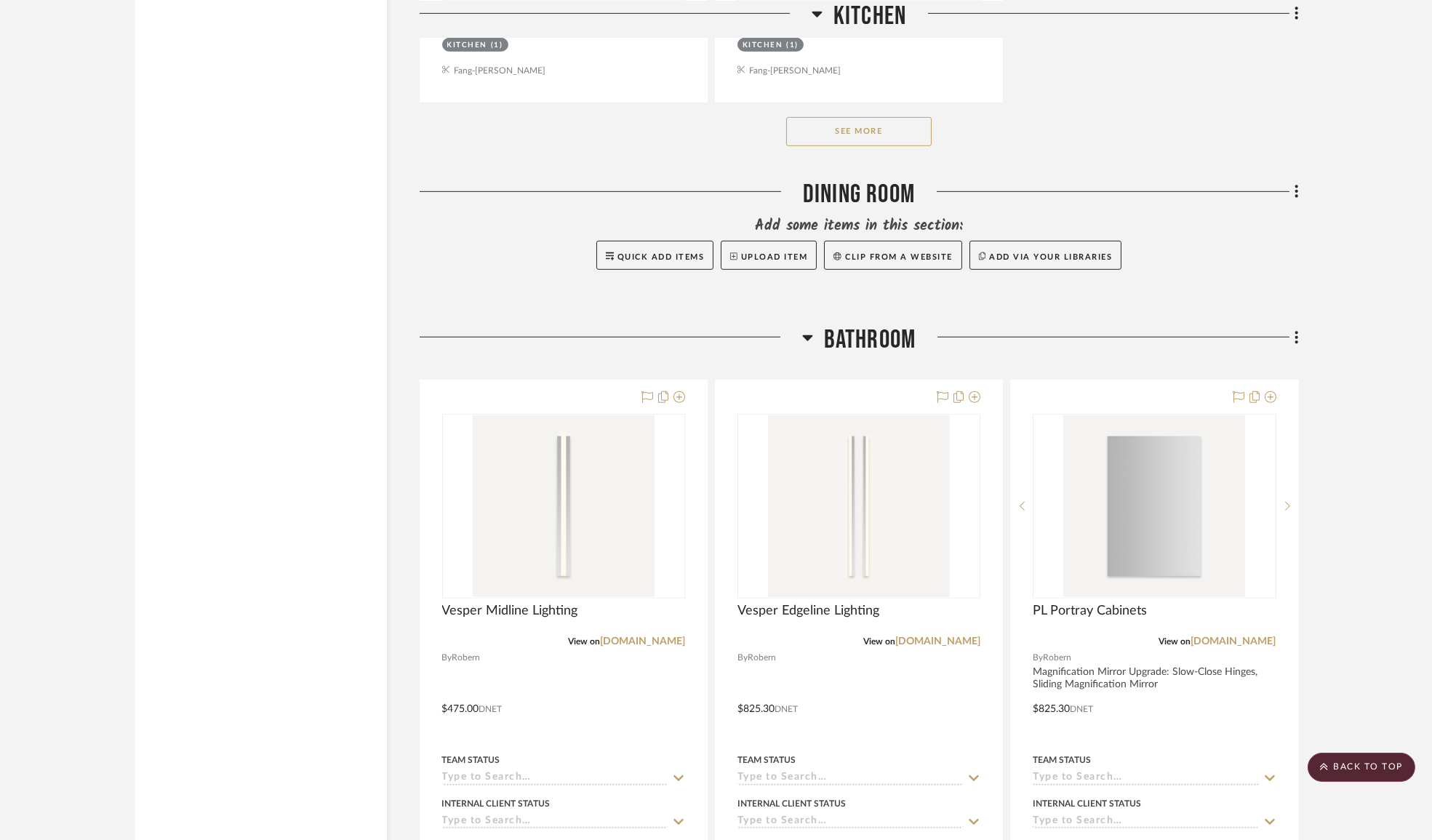
click at [880, 144] on button "See More" at bounding box center [859, 132] width 145 height 29
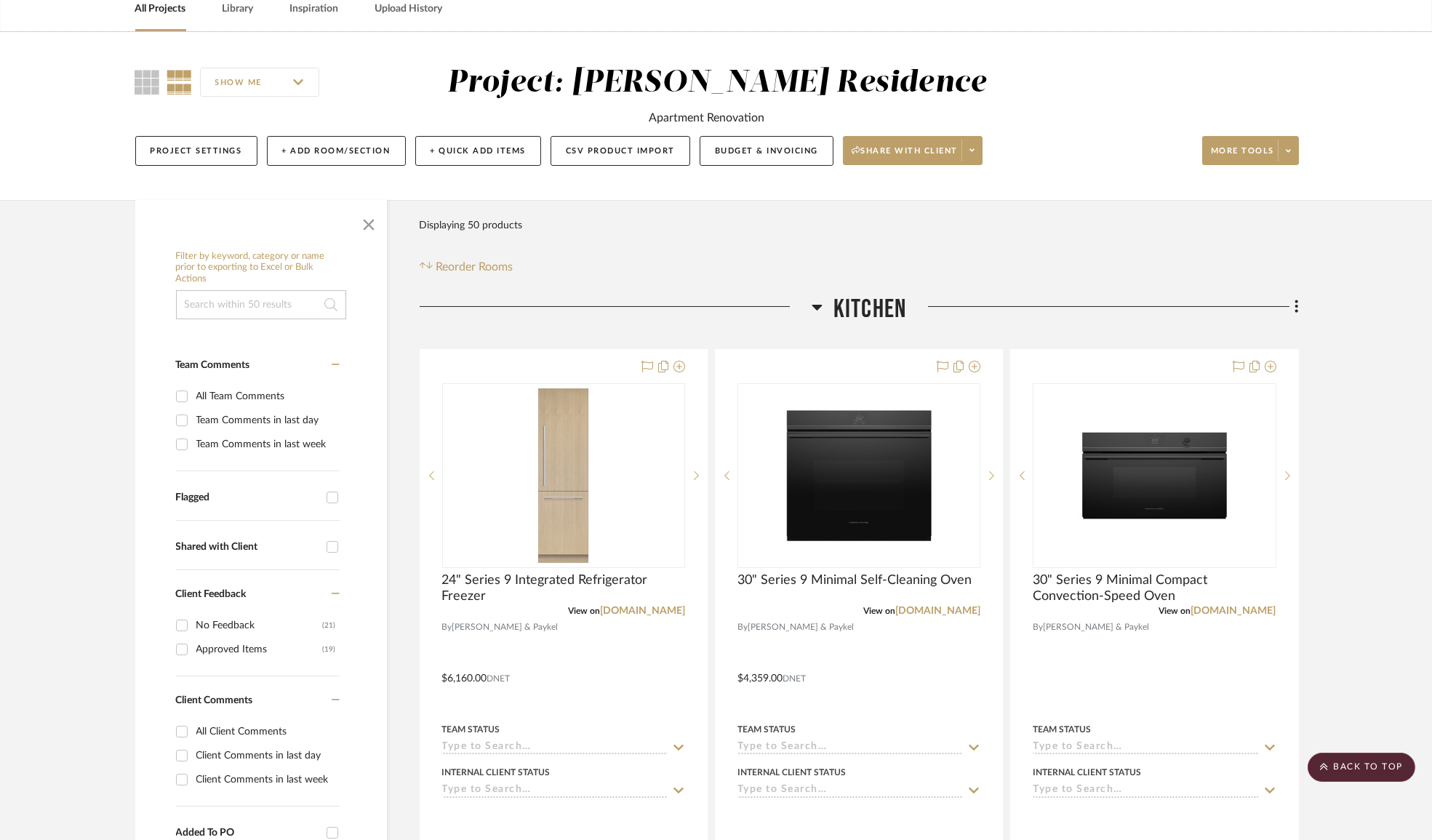
scroll to position [0, 0]
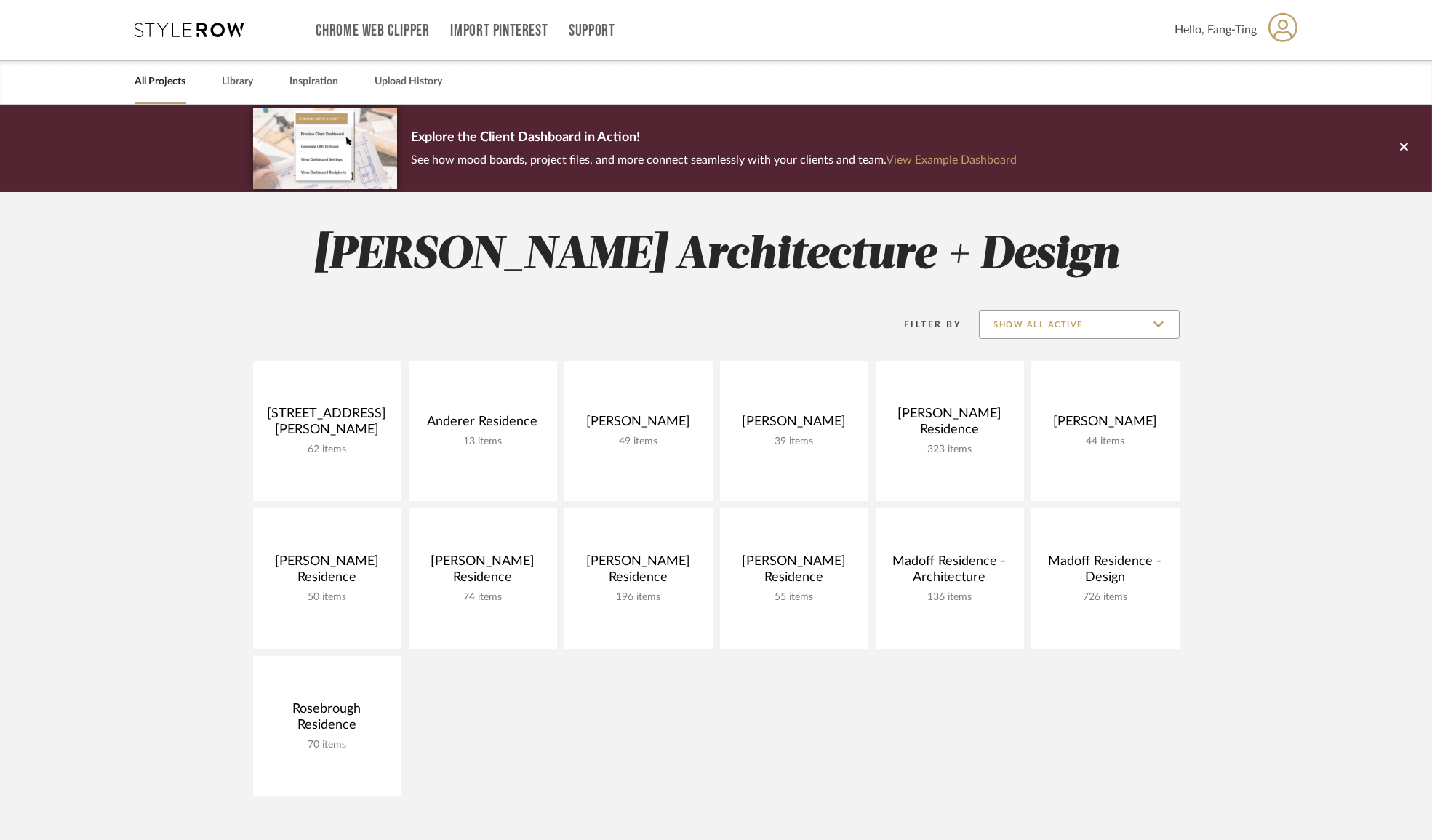
click at [1042, 339] on input "Show All Active" at bounding box center [1080, 325] width 201 height 29
click at [1019, 424] on span "Archived" at bounding box center [1080, 430] width 172 height 12
type input "Archived"
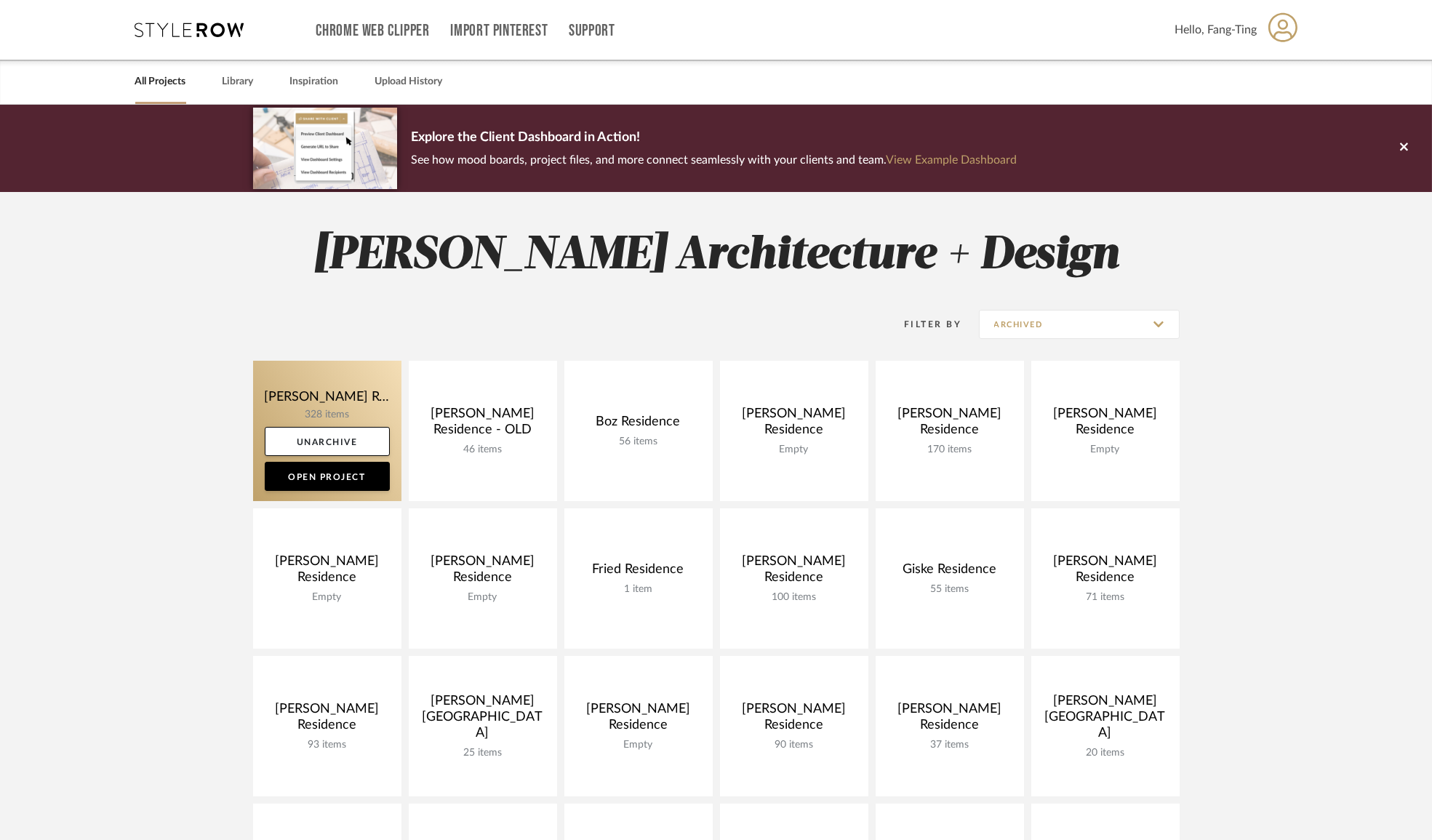
click at [352, 408] on link at bounding box center [327, 431] width 148 height 141
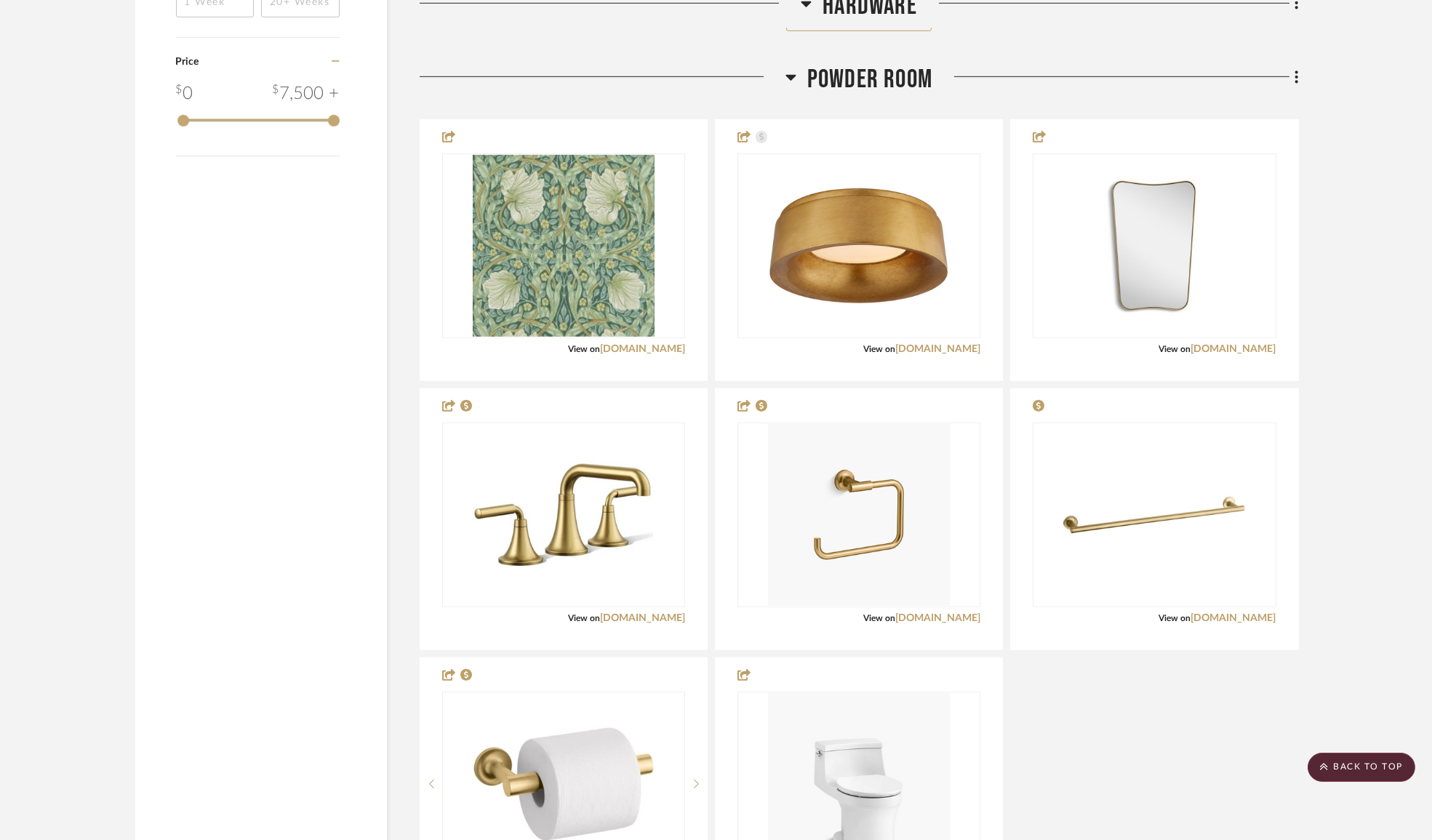
scroll to position [2578, 0]
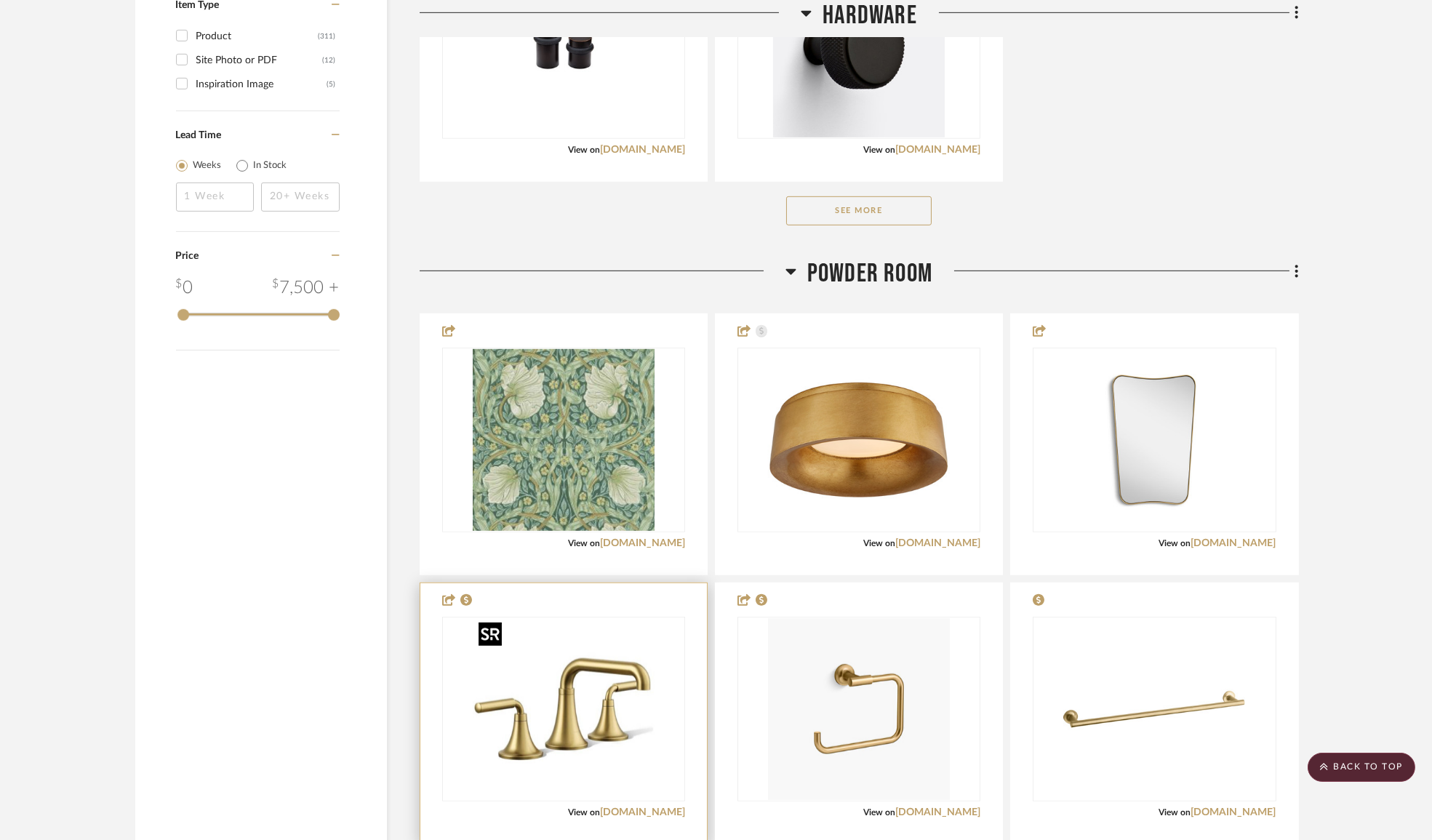
click at [596, 710] on img "0" at bounding box center [564, 709] width 182 height 182
click at [654, 807] on link "[DOMAIN_NAME]" at bounding box center [642, 811] width 85 height 10
click at [618, 660] on img "0" at bounding box center [564, 709] width 182 height 182
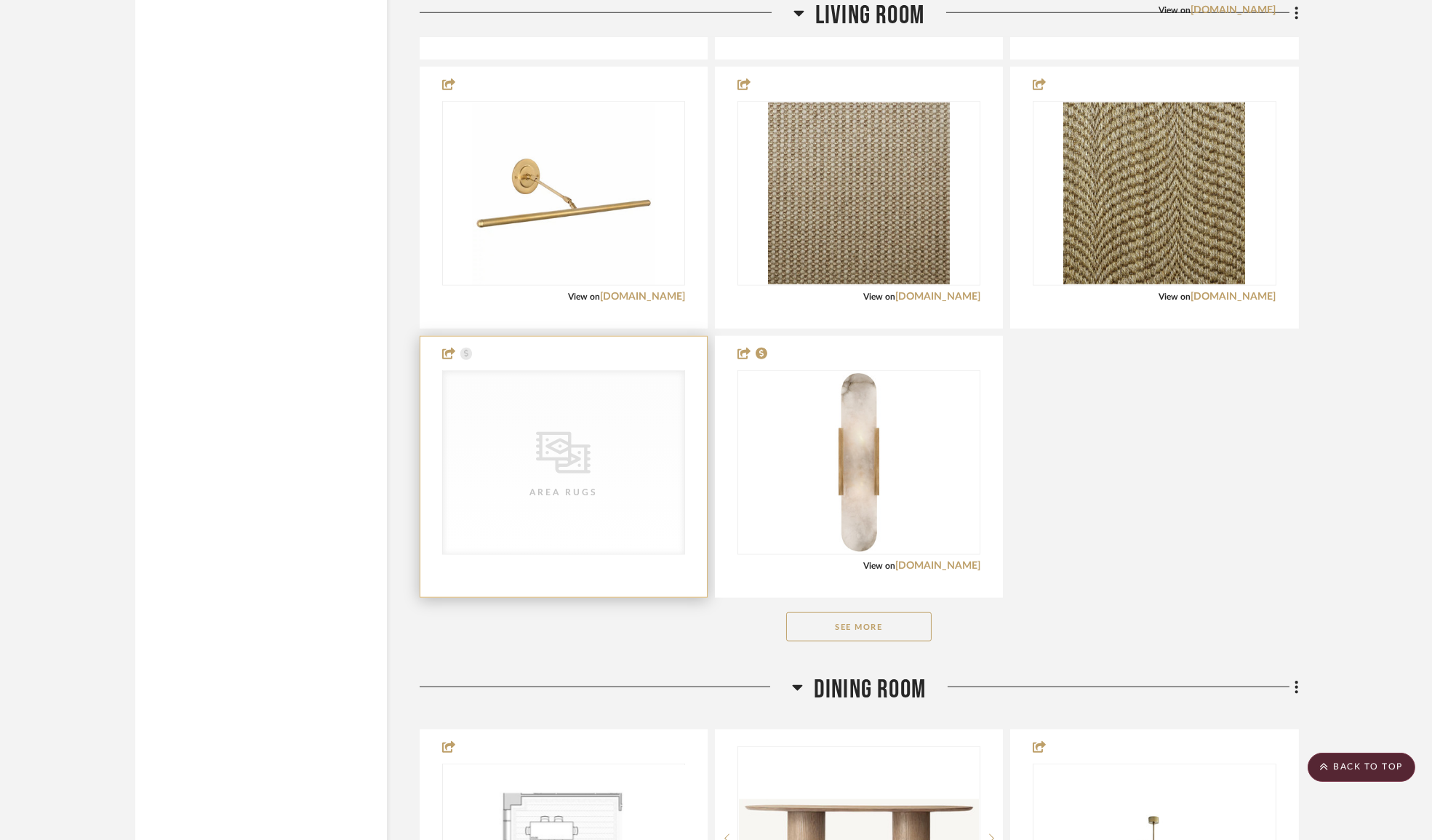
scroll to position [4363, 0]
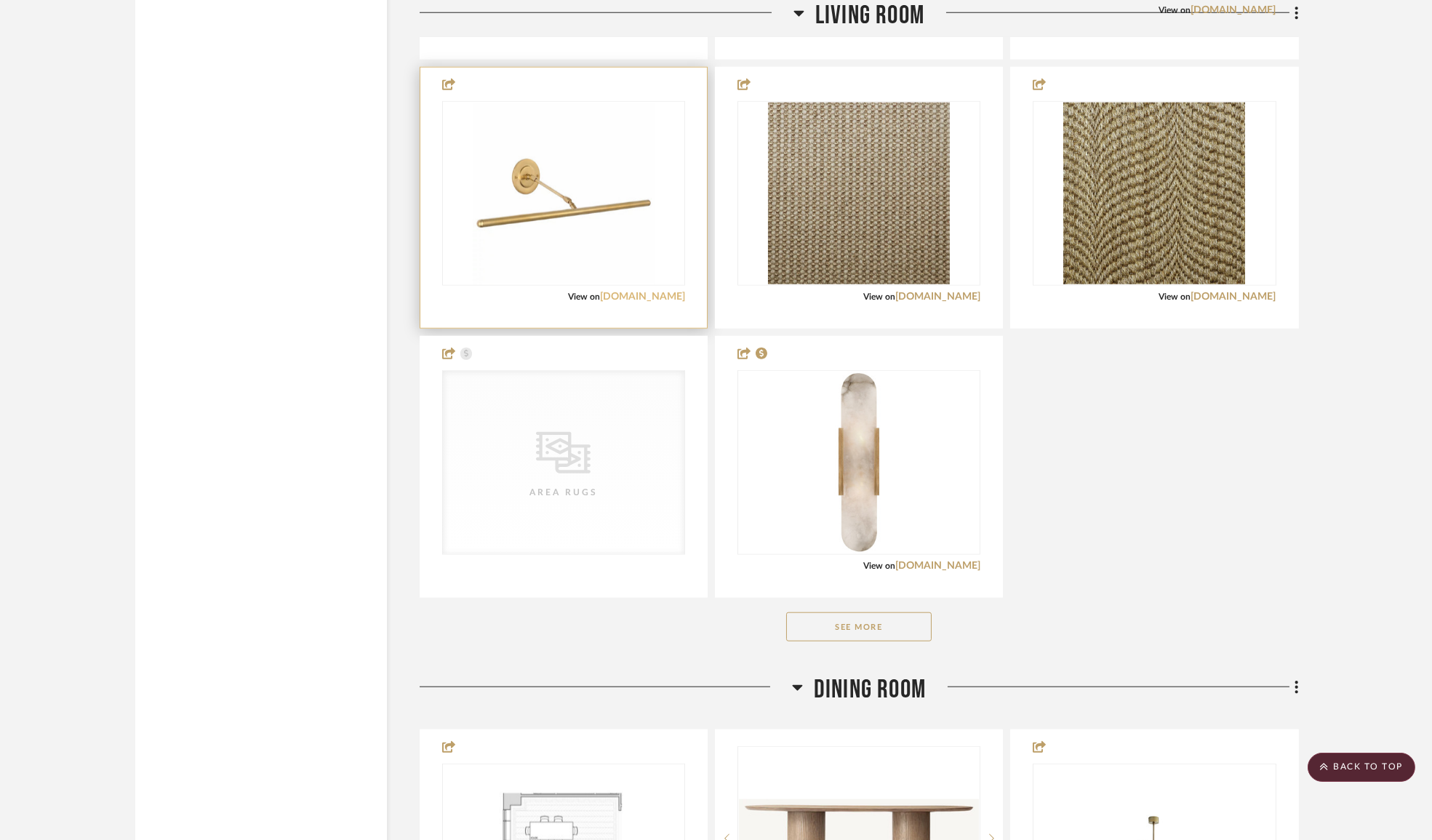
click at [652, 292] on link "[DOMAIN_NAME]" at bounding box center [642, 296] width 85 height 10
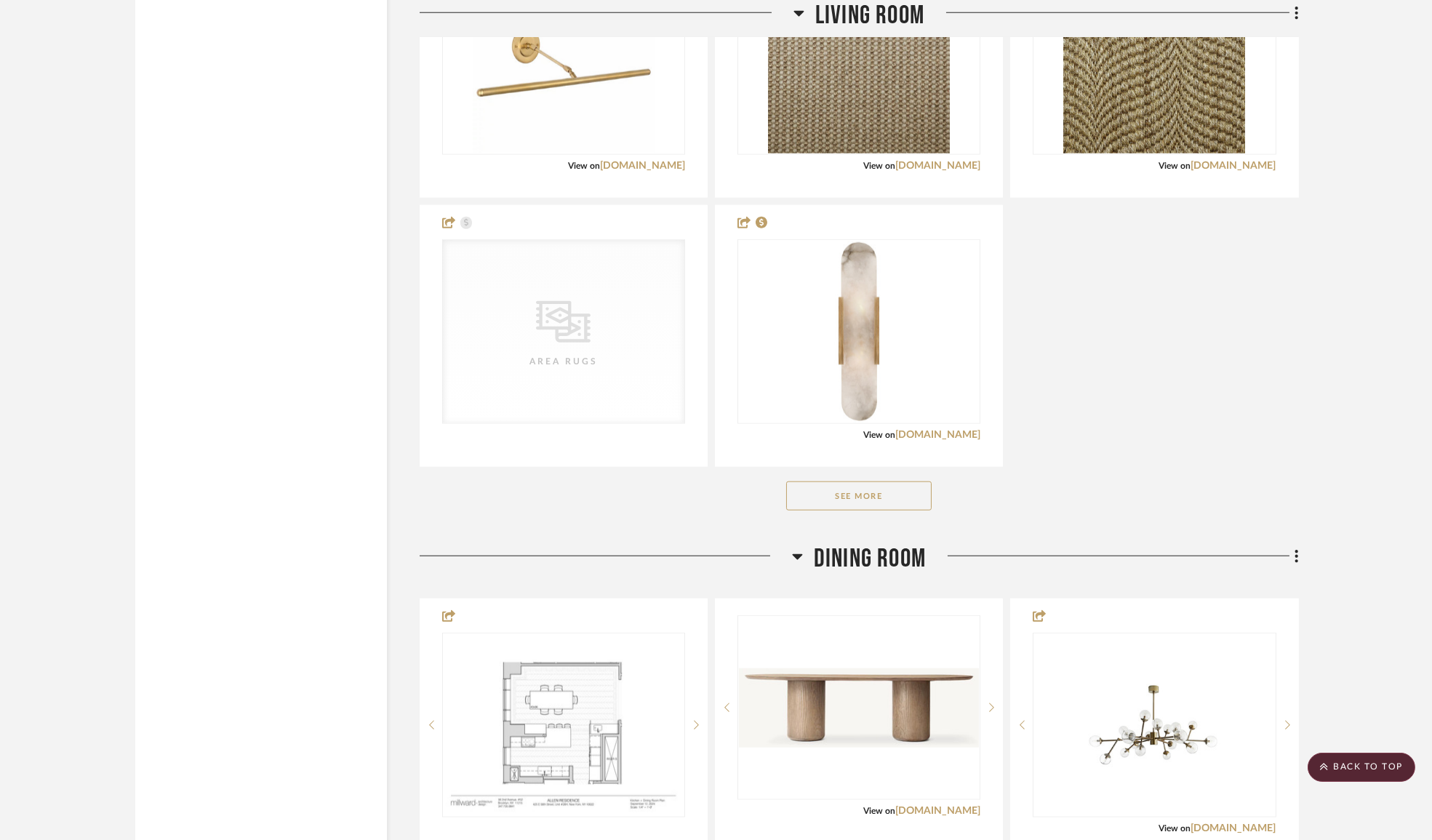
scroll to position [4494, 0]
click at [860, 490] on button "See More" at bounding box center [859, 495] width 145 height 29
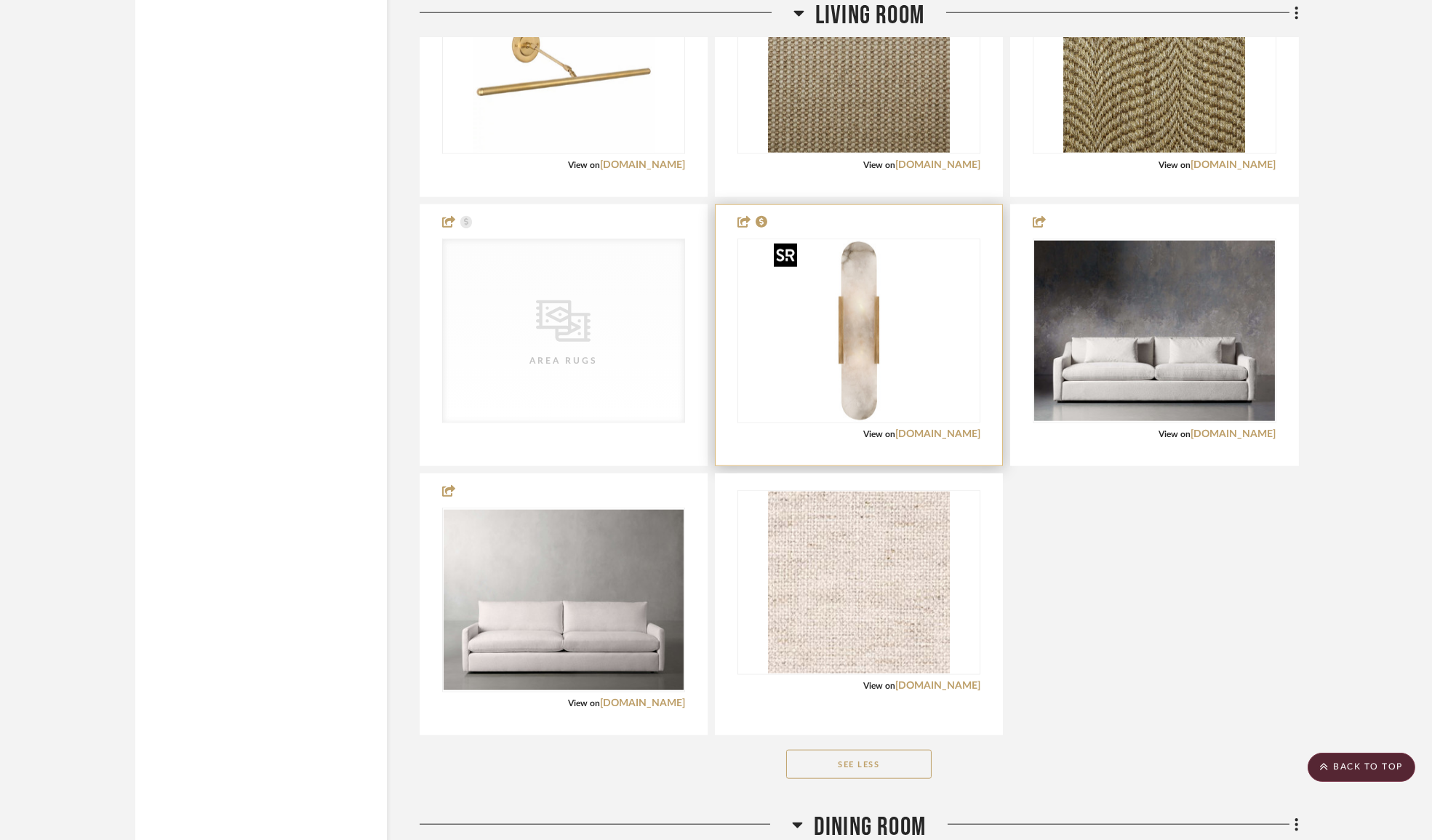
click at [872, 316] on img "0" at bounding box center [860, 331] width 182 height 182
click at [971, 435] on div "View on [DOMAIN_NAME]" at bounding box center [859, 434] width 243 height 13
click at [941, 430] on link "[DOMAIN_NAME]" at bounding box center [938, 433] width 85 height 10
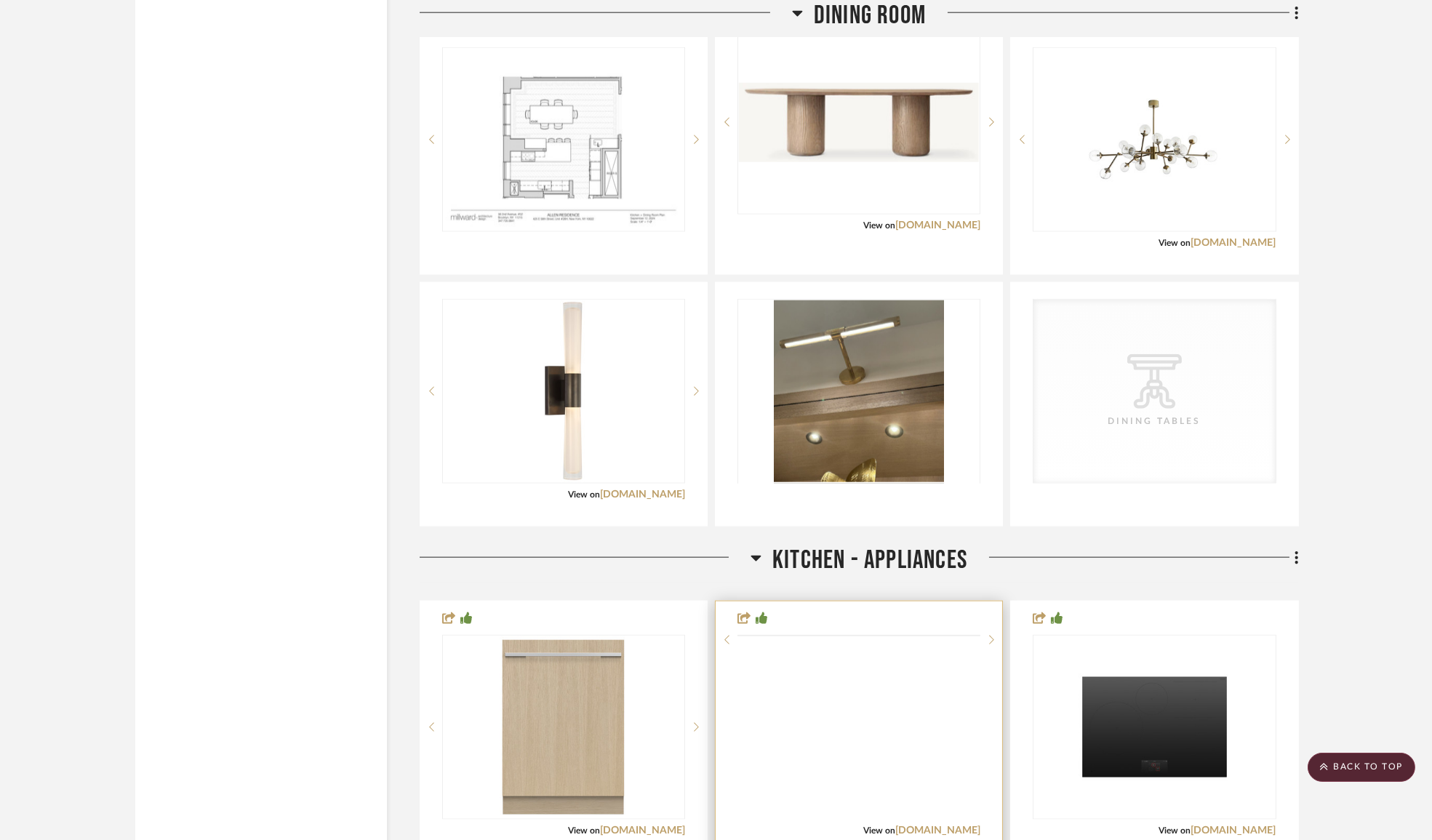
scroll to position [5355, 0]
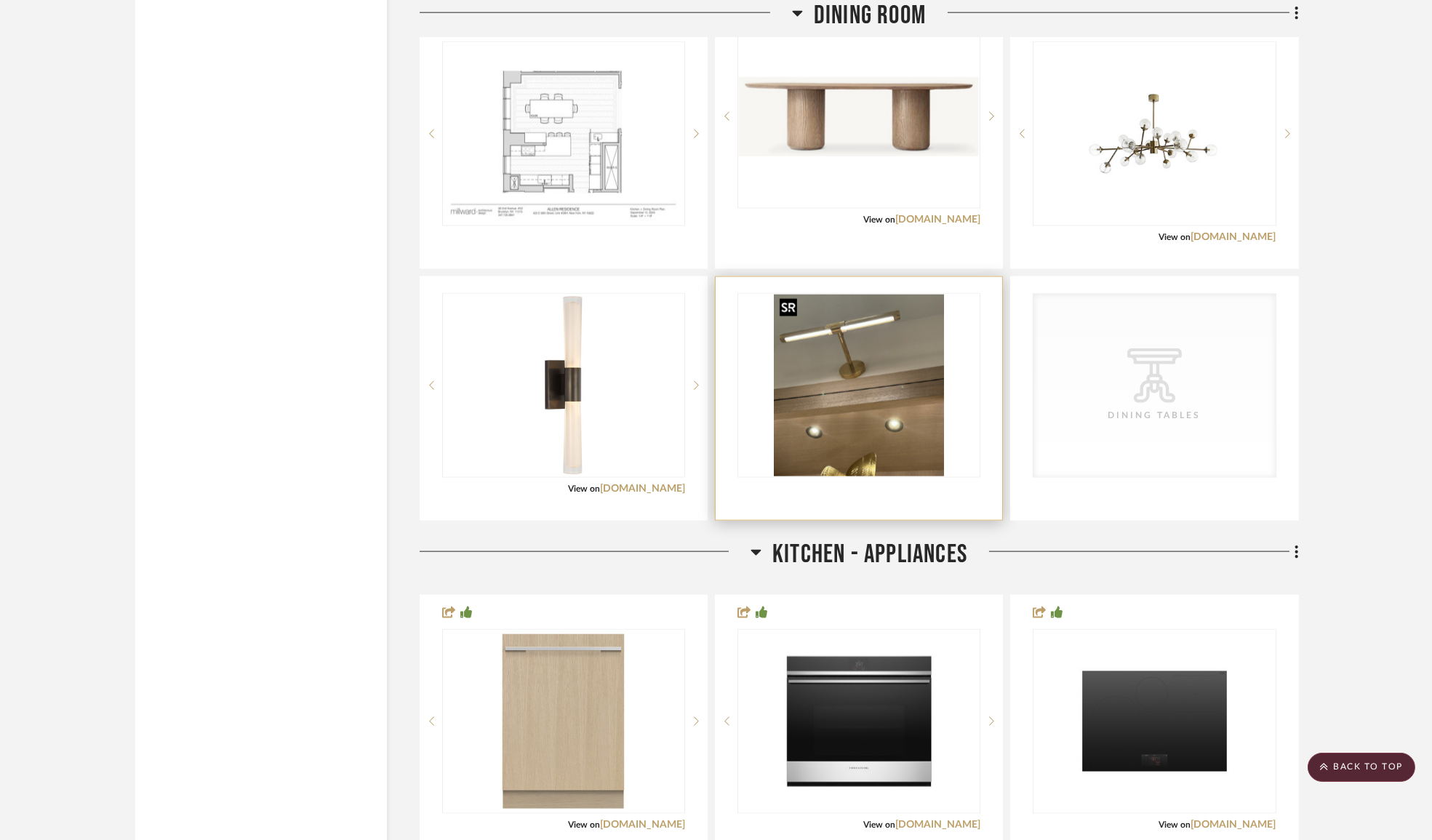
click at [876, 408] on img "0" at bounding box center [859, 385] width 170 height 182
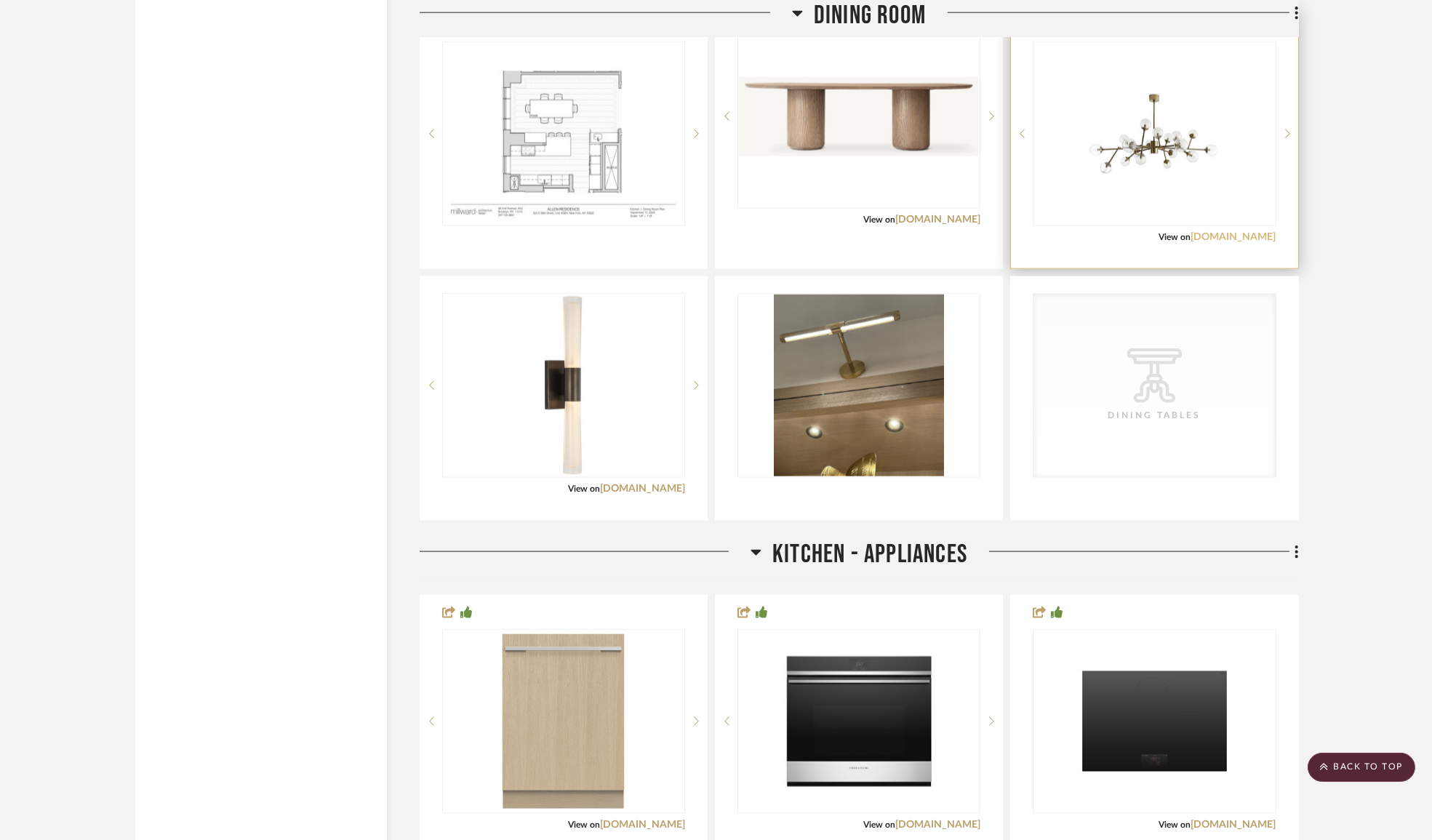
click at [1206, 235] on link "[DOMAIN_NAME]" at bounding box center [1234, 236] width 85 height 10
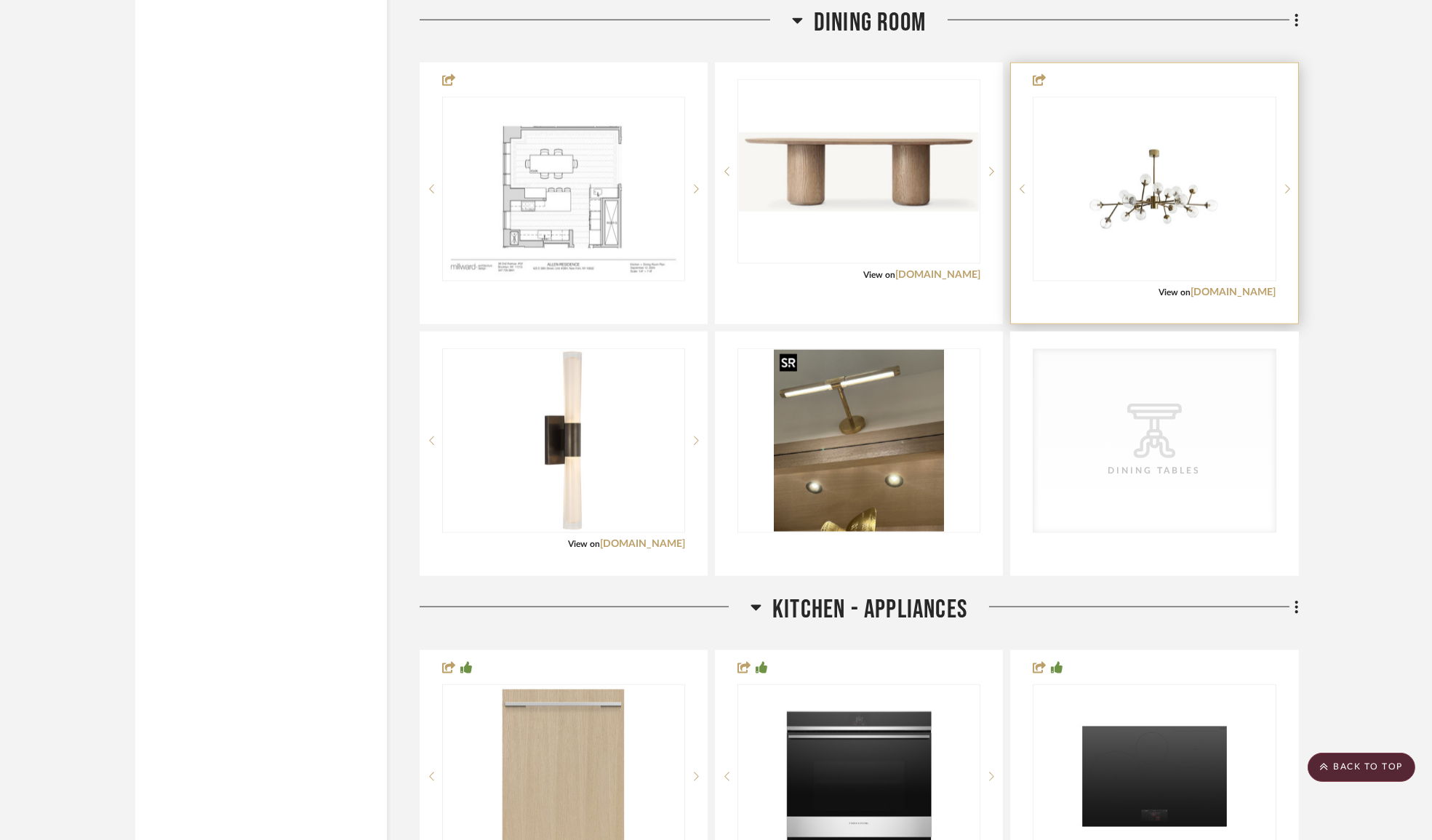
scroll to position [5222, 0]
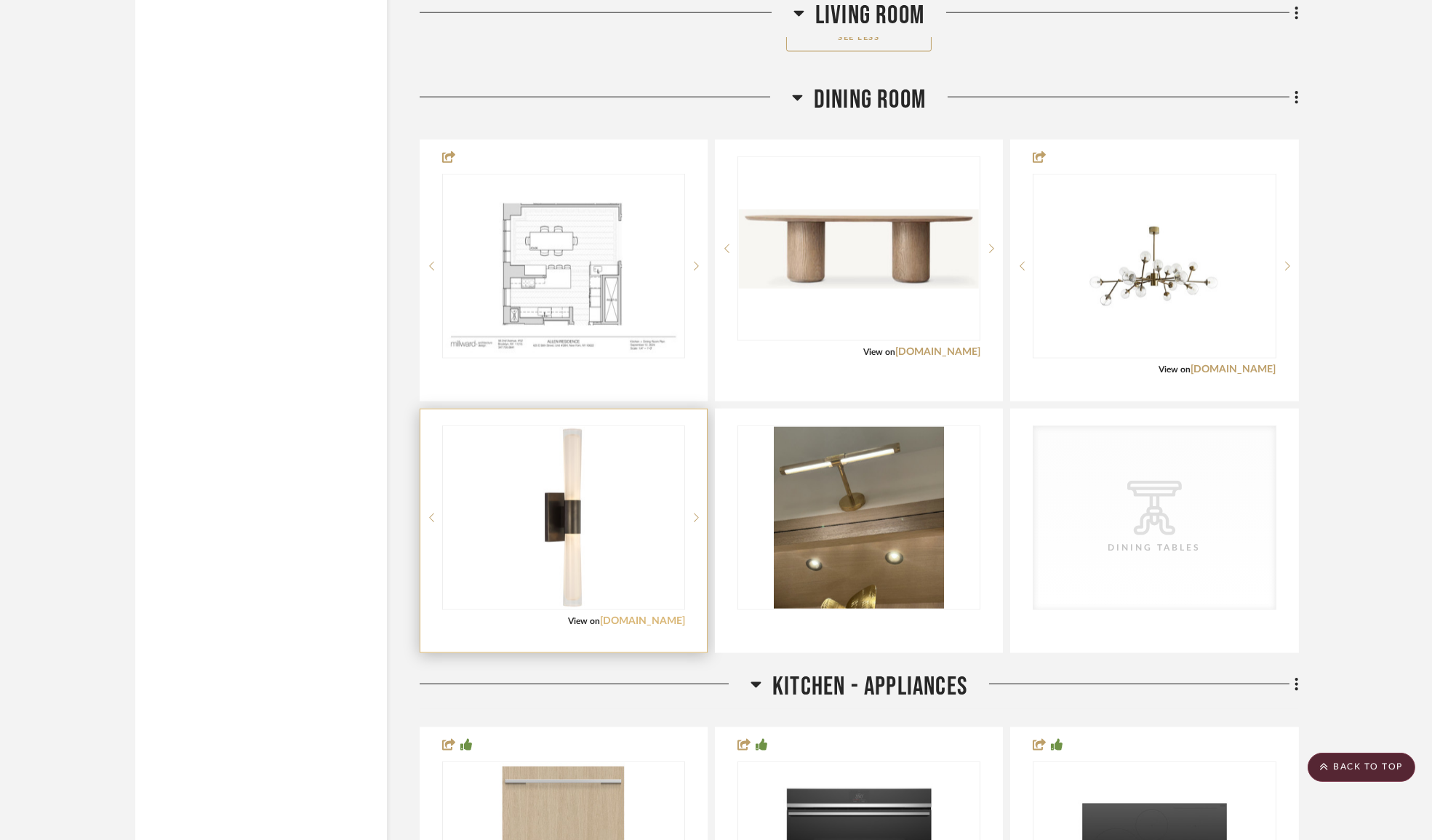
click at [625, 621] on link "[DOMAIN_NAME]" at bounding box center [642, 620] width 85 height 10
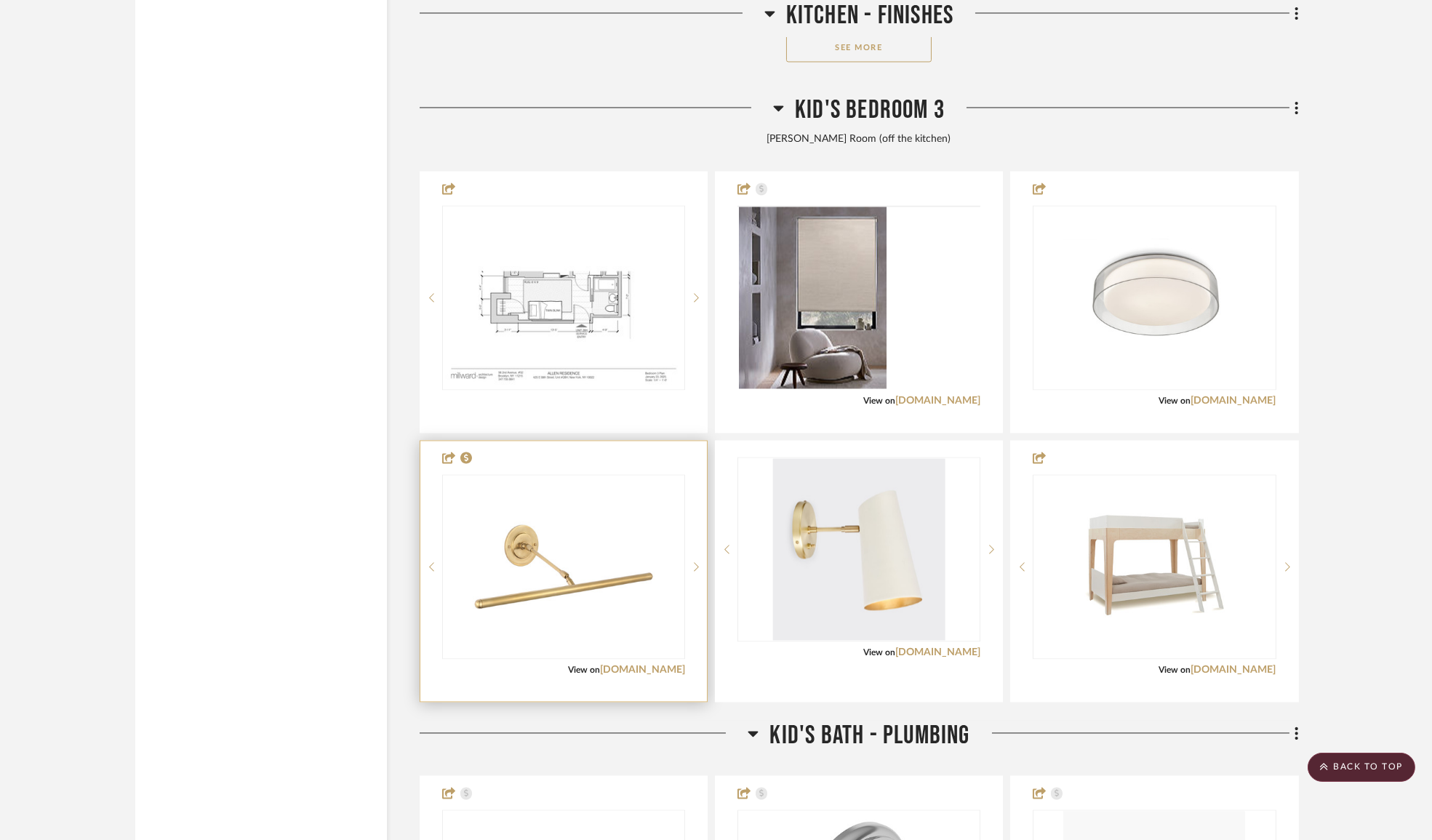
scroll to position [8263, 0]
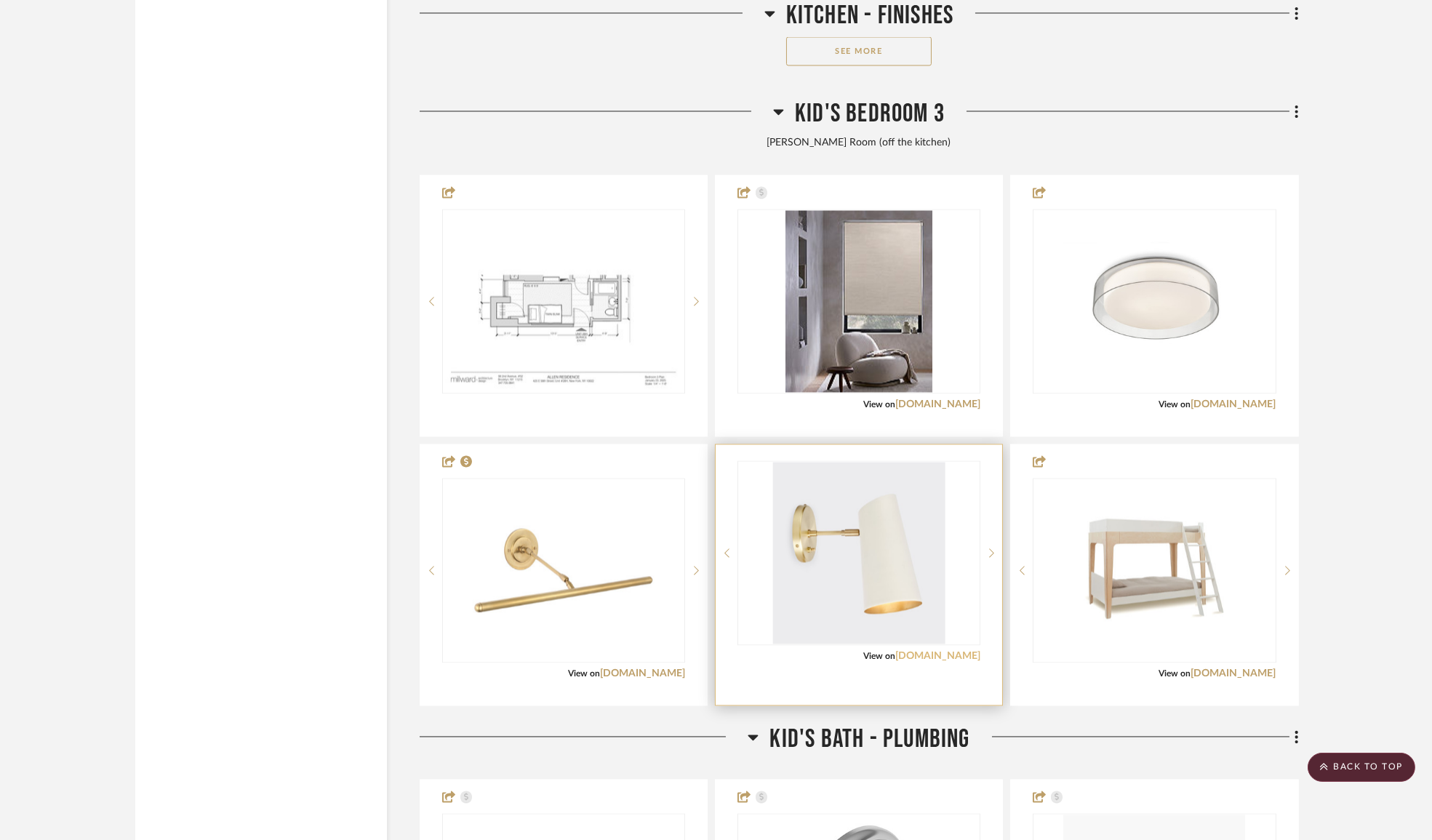
click at [925, 650] on link "[DOMAIN_NAME]" at bounding box center [938, 655] width 85 height 10
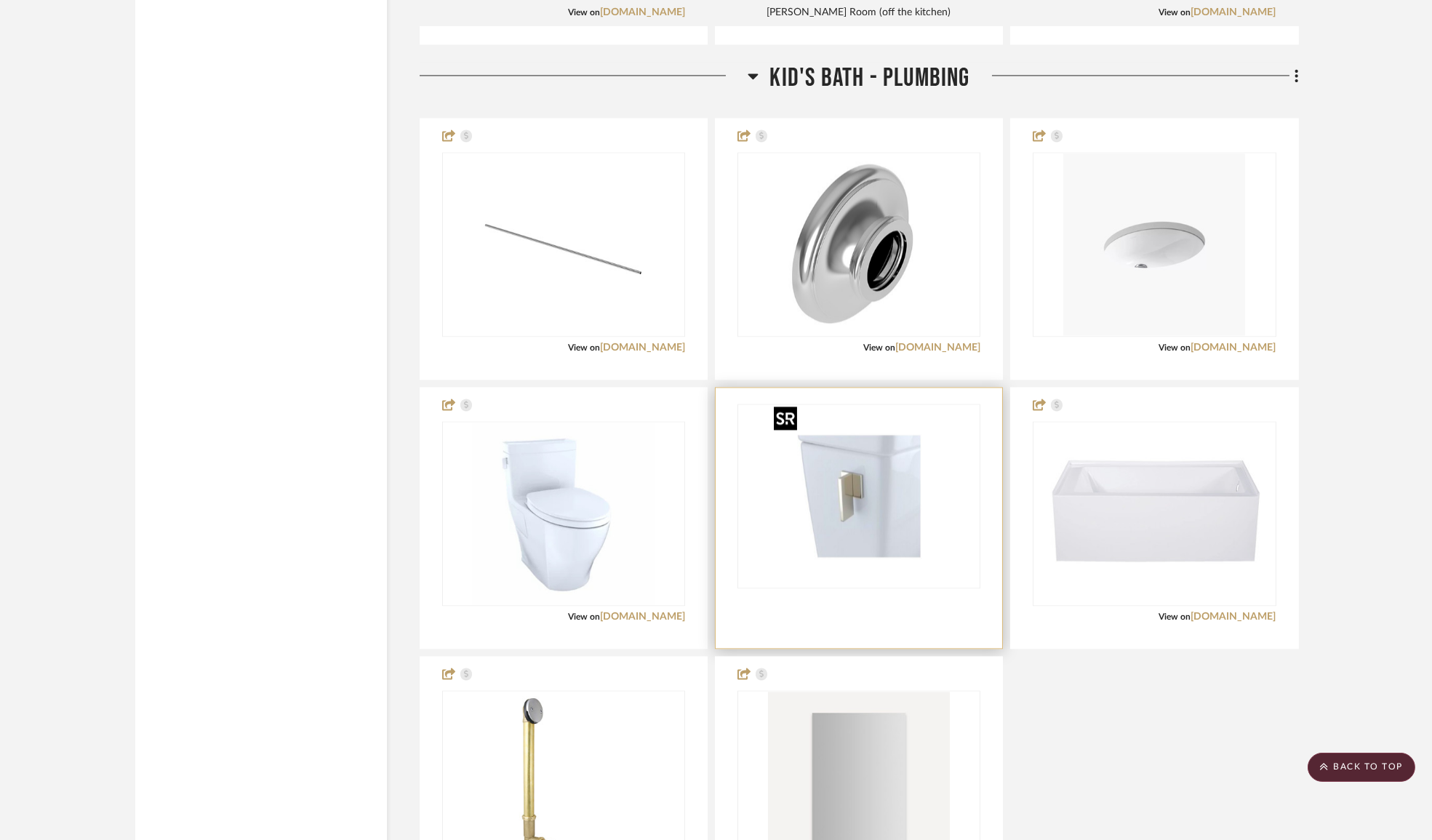
scroll to position [9255, 0]
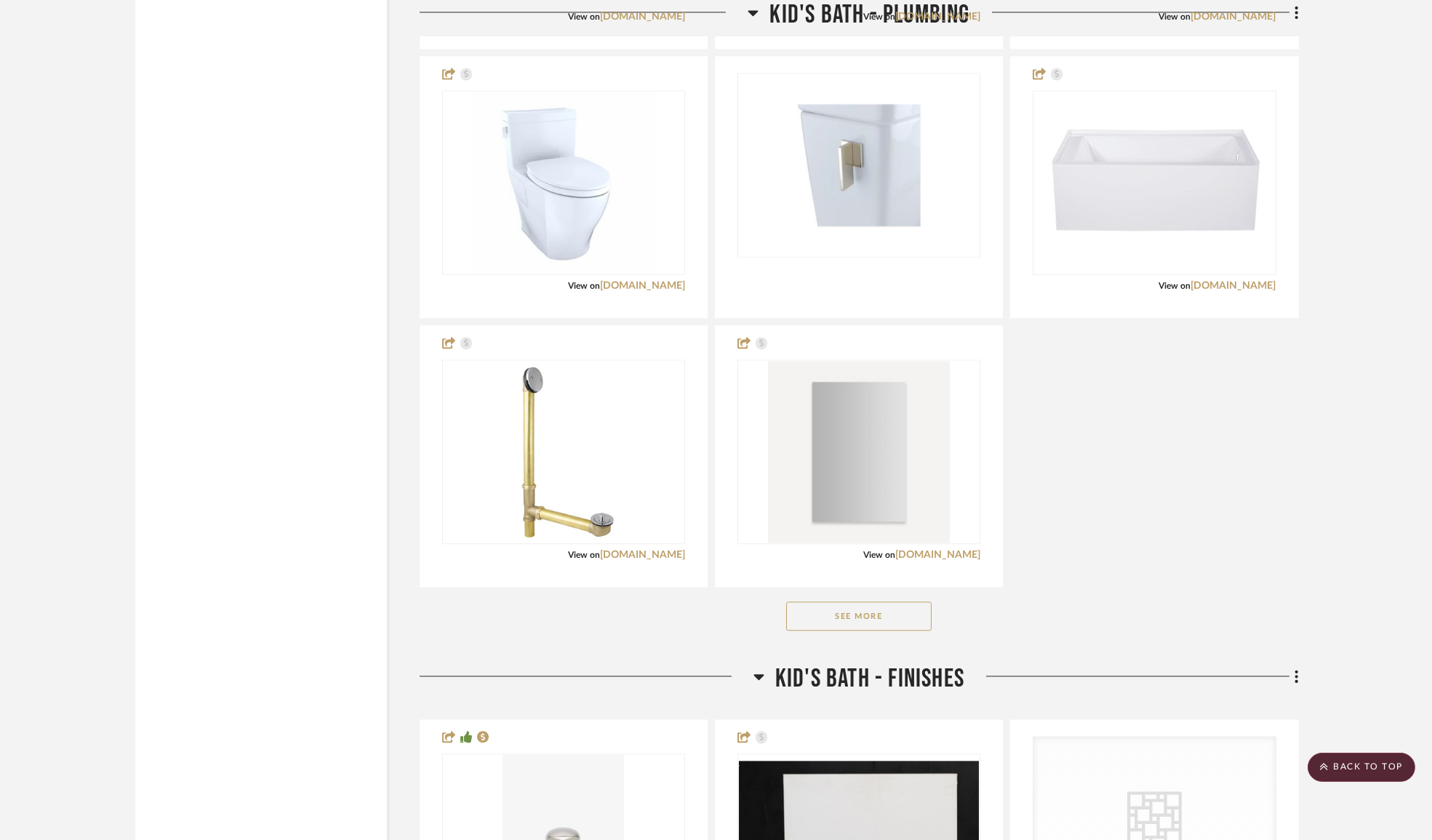
click at [841, 612] on button "See More" at bounding box center [859, 616] width 145 height 29
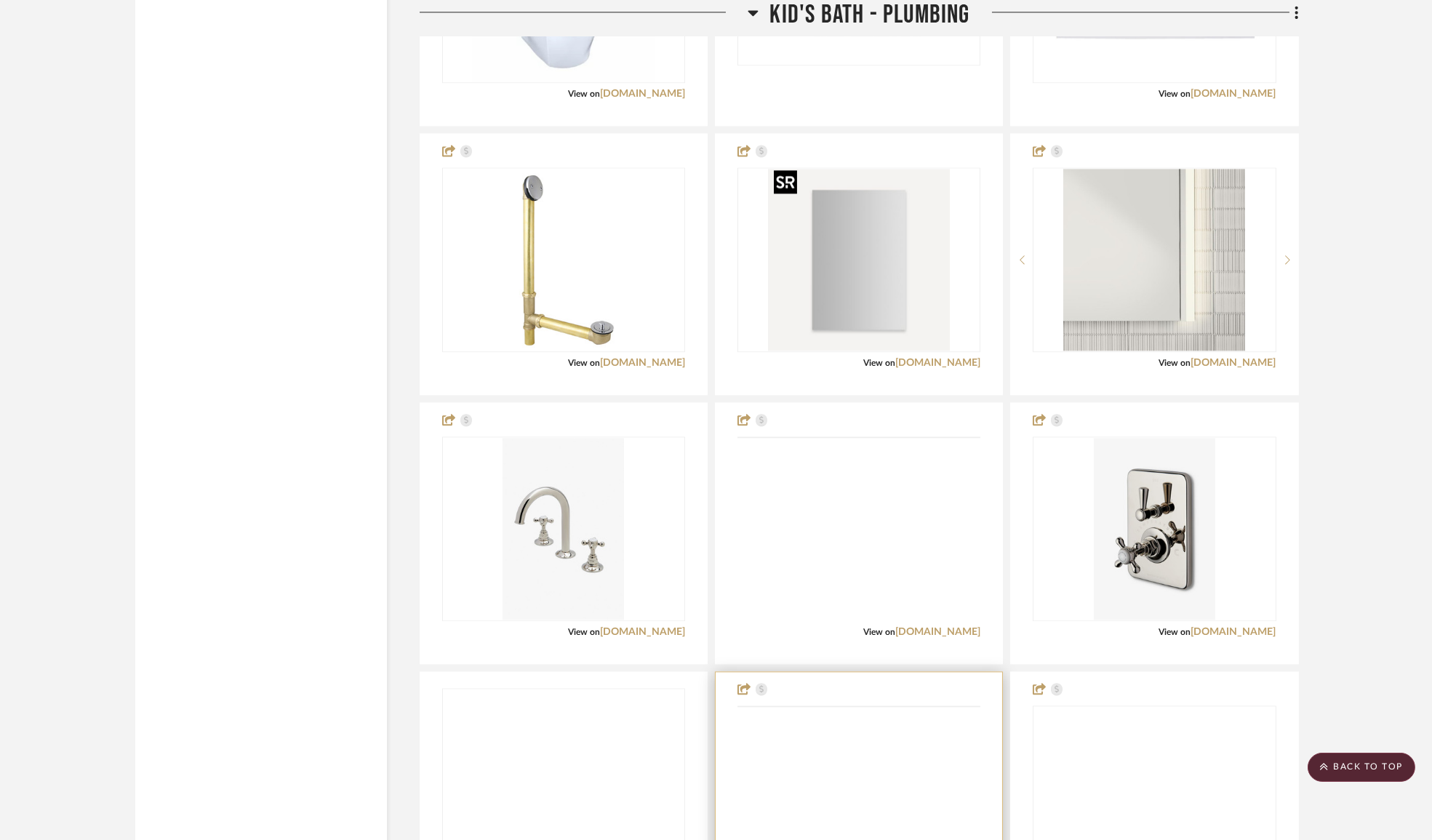
scroll to position [9651, 0]
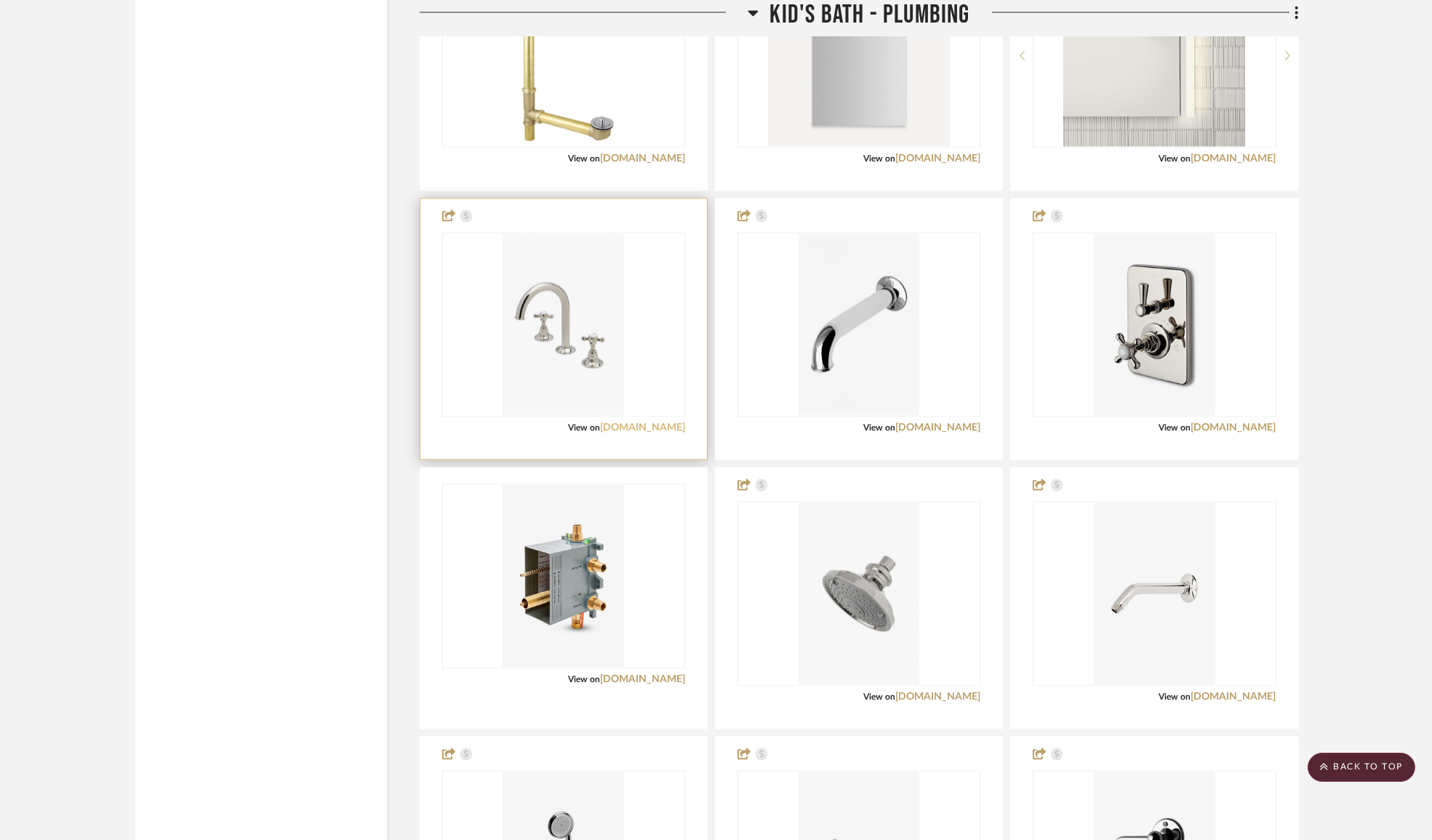
click at [635, 422] on link "[DOMAIN_NAME]" at bounding box center [642, 427] width 85 height 10
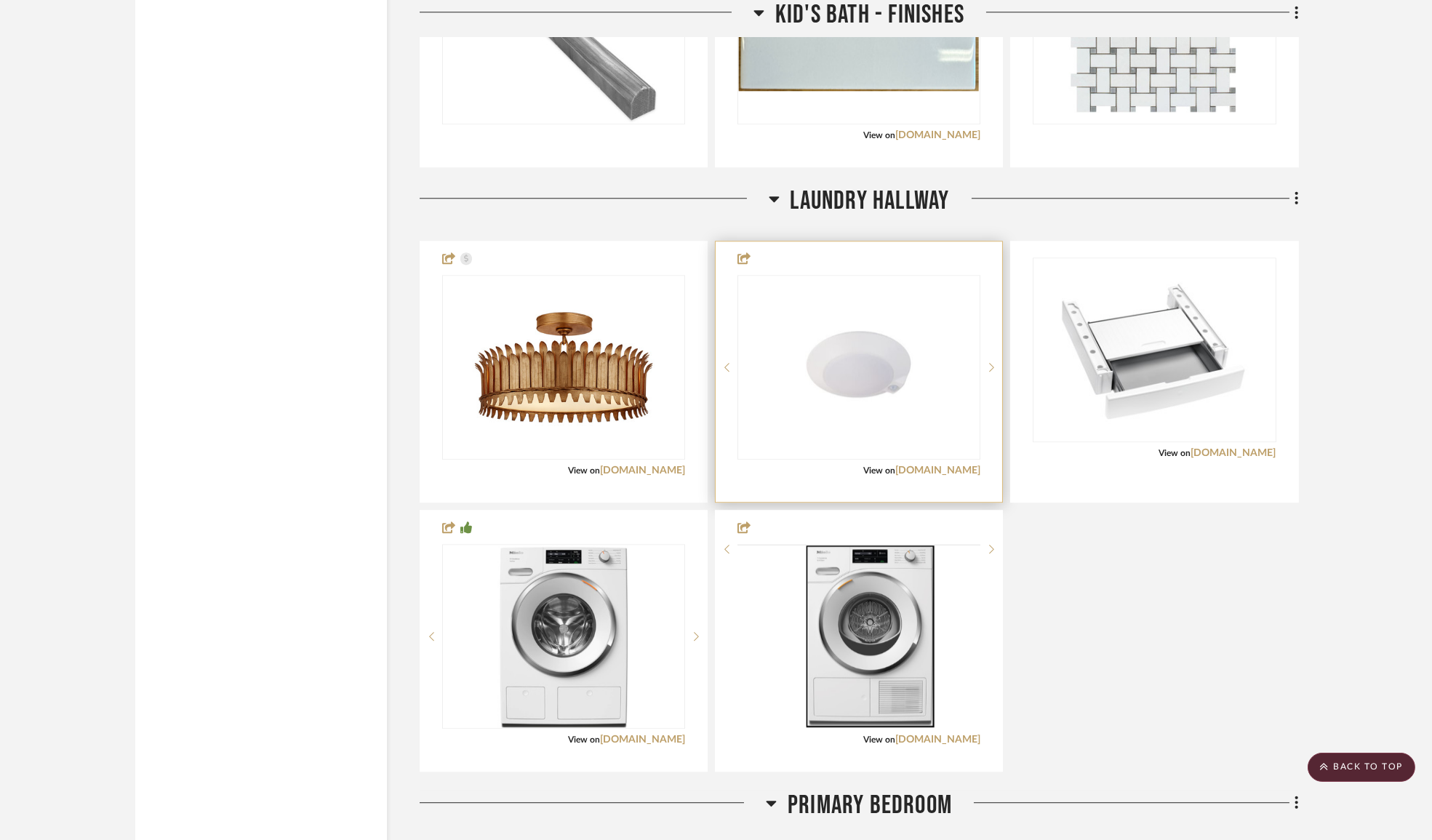
scroll to position [11635, 0]
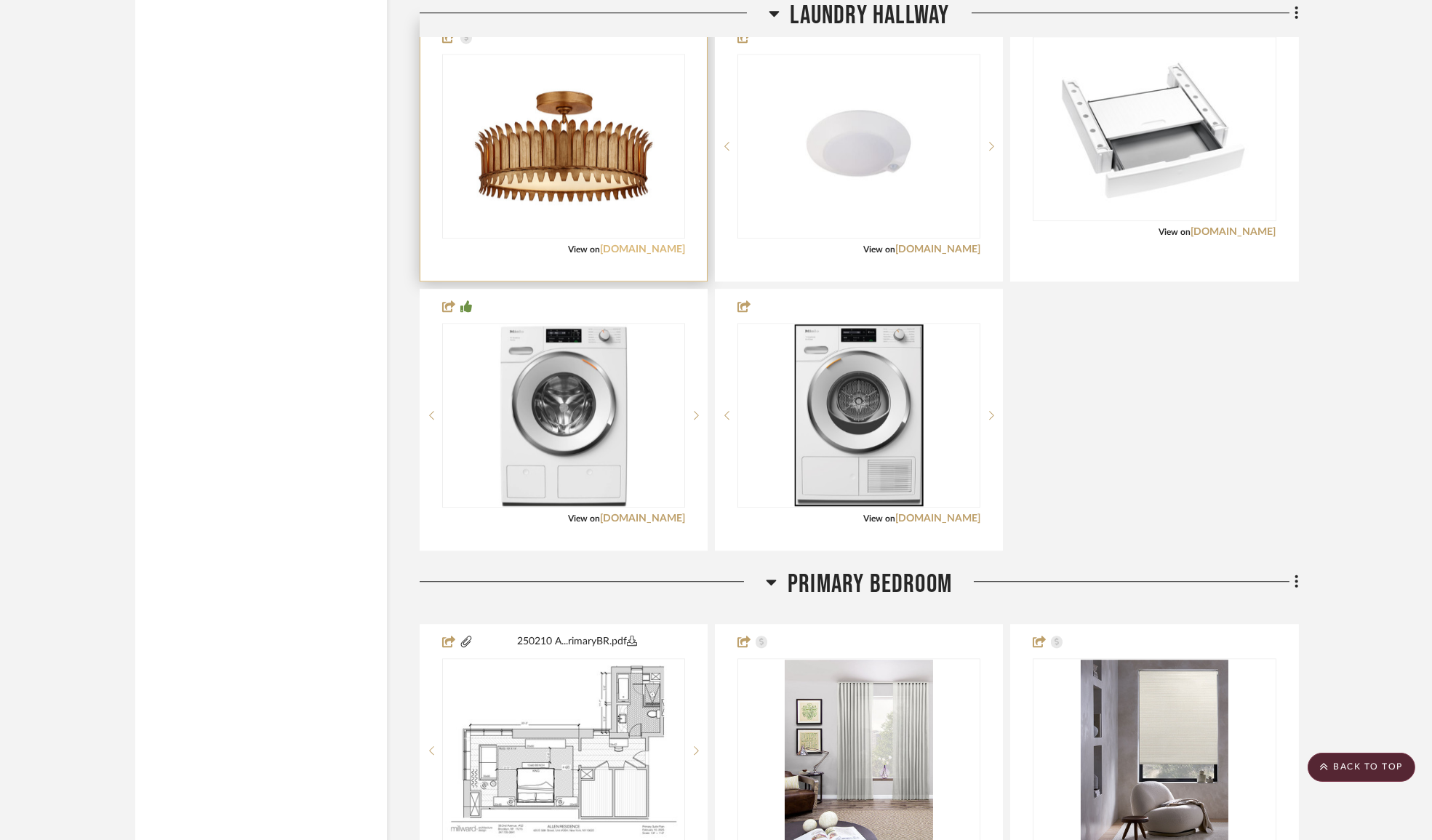
click at [644, 245] on link "[DOMAIN_NAME]" at bounding box center [642, 249] width 85 height 10
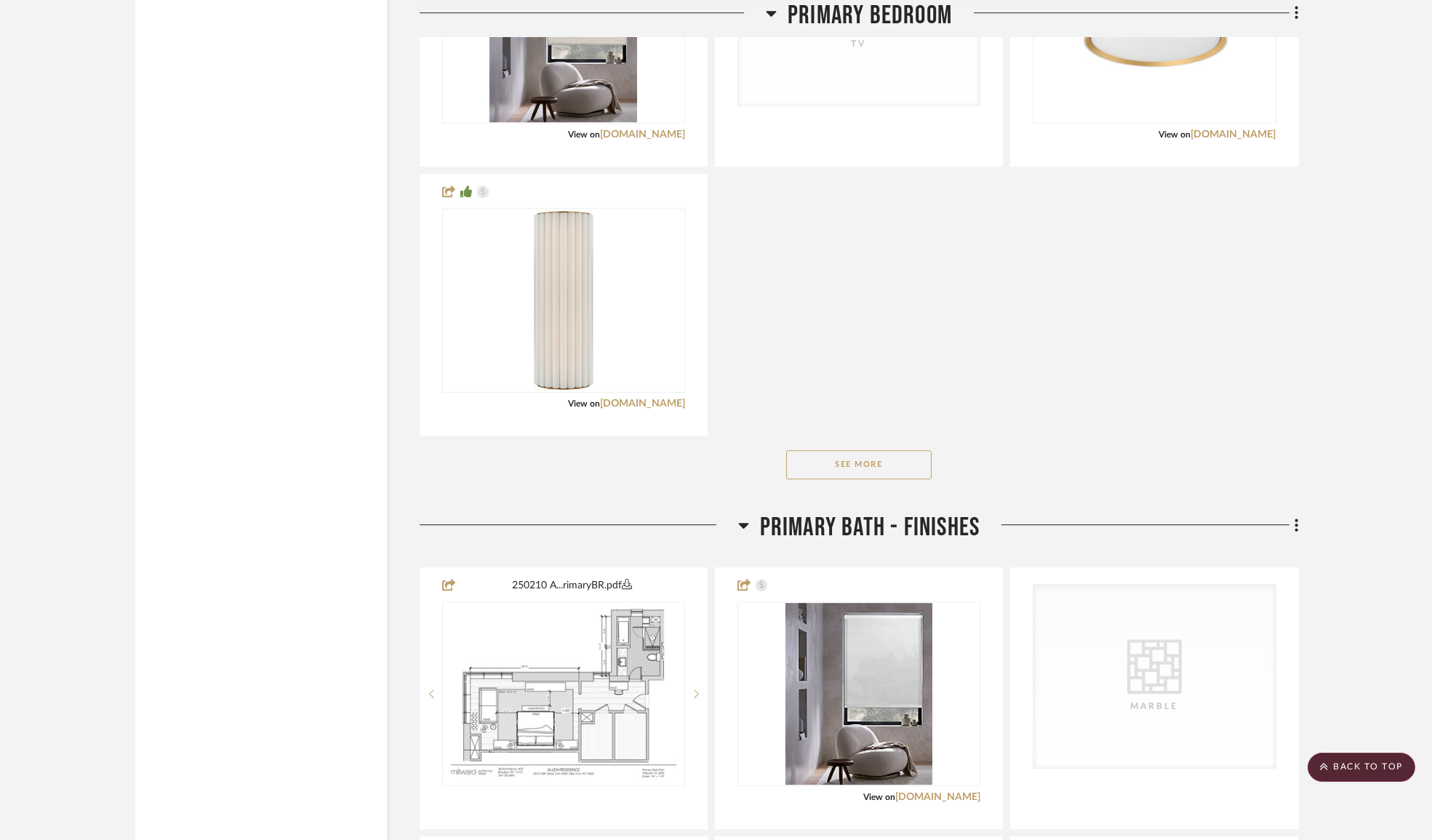
scroll to position [12626, 0]
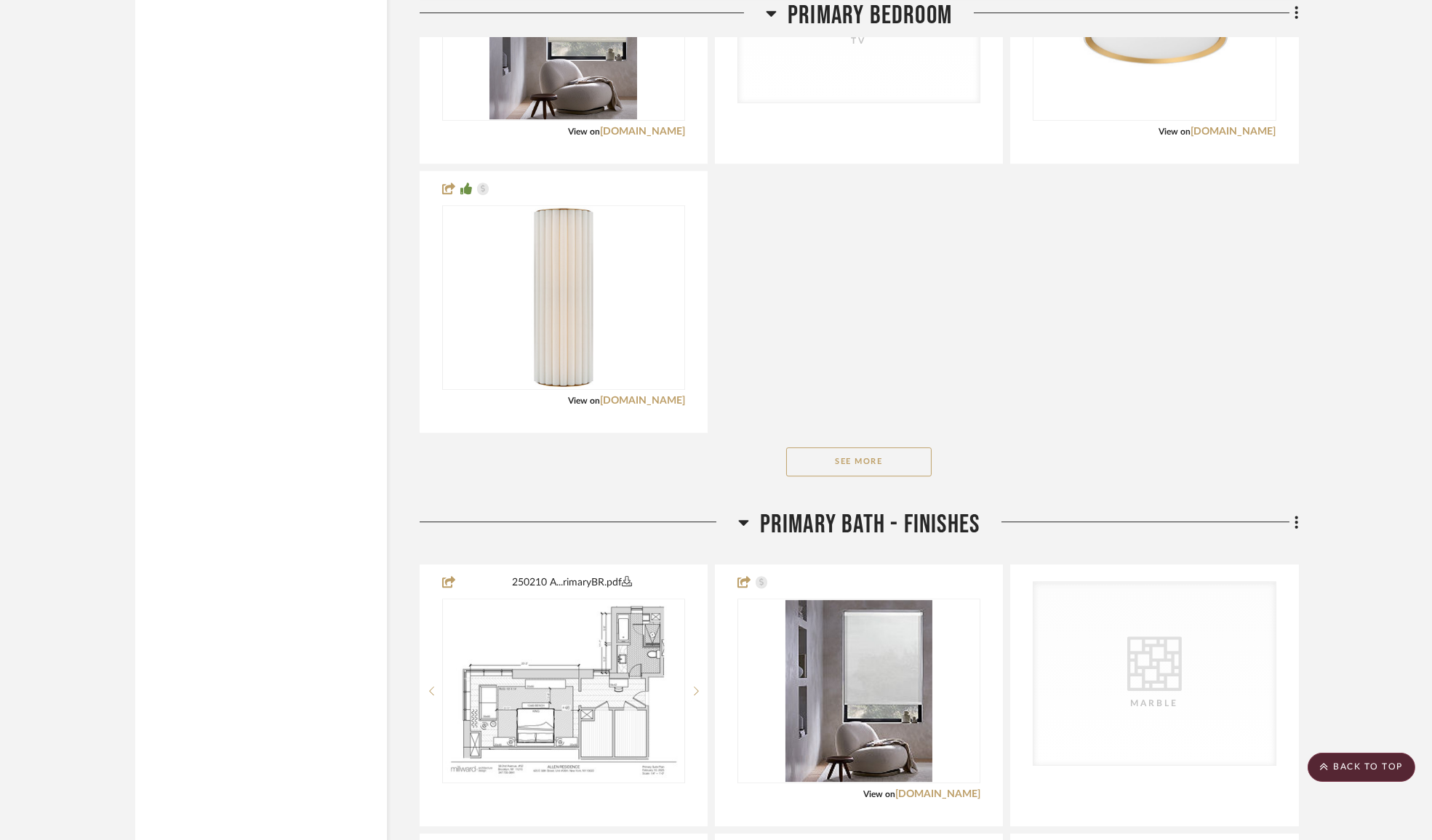
click at [868, 456] on button "See More" at bounding box center [859, 462] width 145 height 29
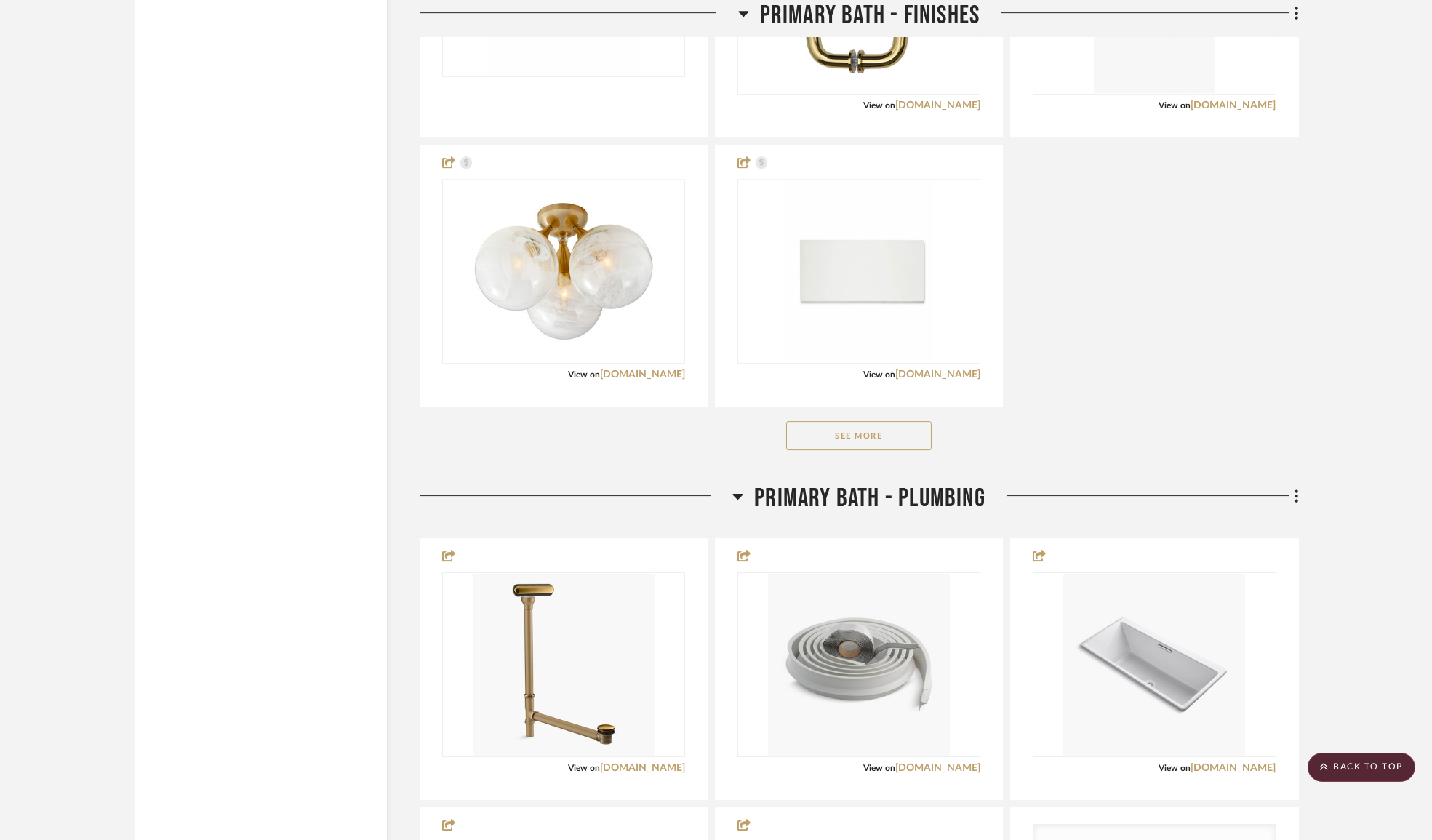
scroll to position [13684, 0]
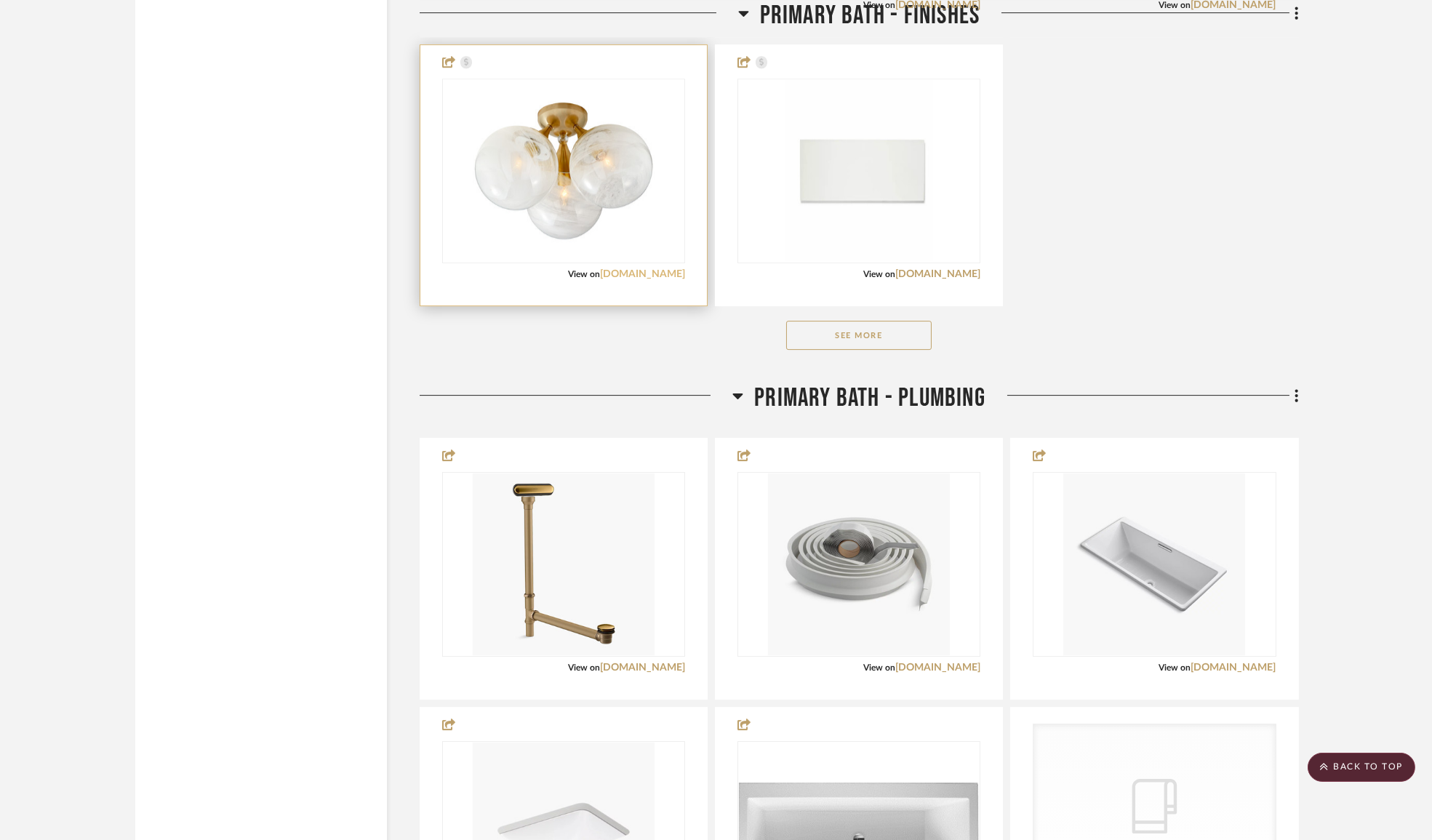
click at [659, 269] on link "[DOMAIN_NAME]" at bounding box center [642, 273] width 85 height 10
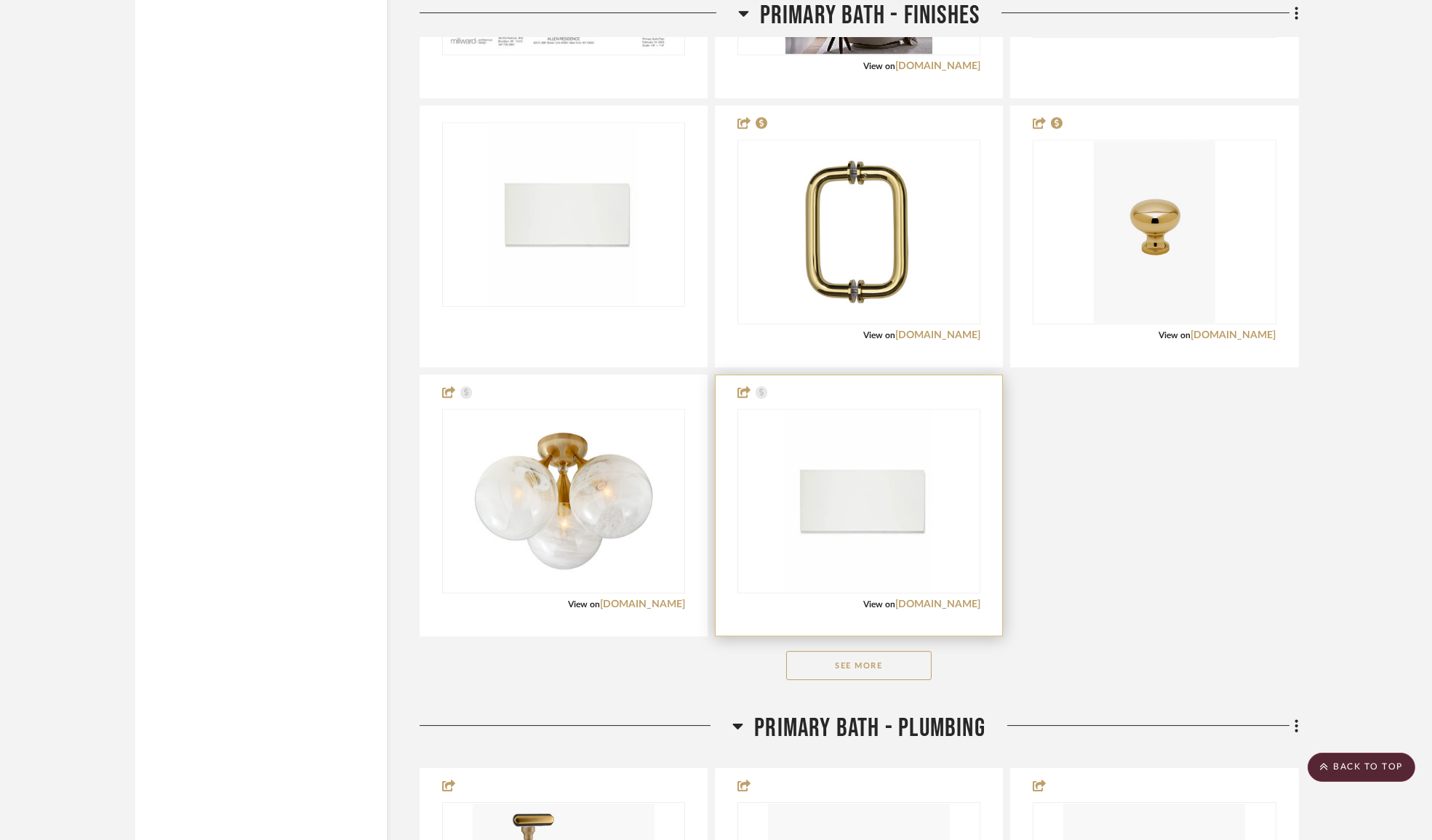
scroll to position [13354, 0]
click at [859, 654] on button "See More" at bounding box center [859, 666] width 145 height 29
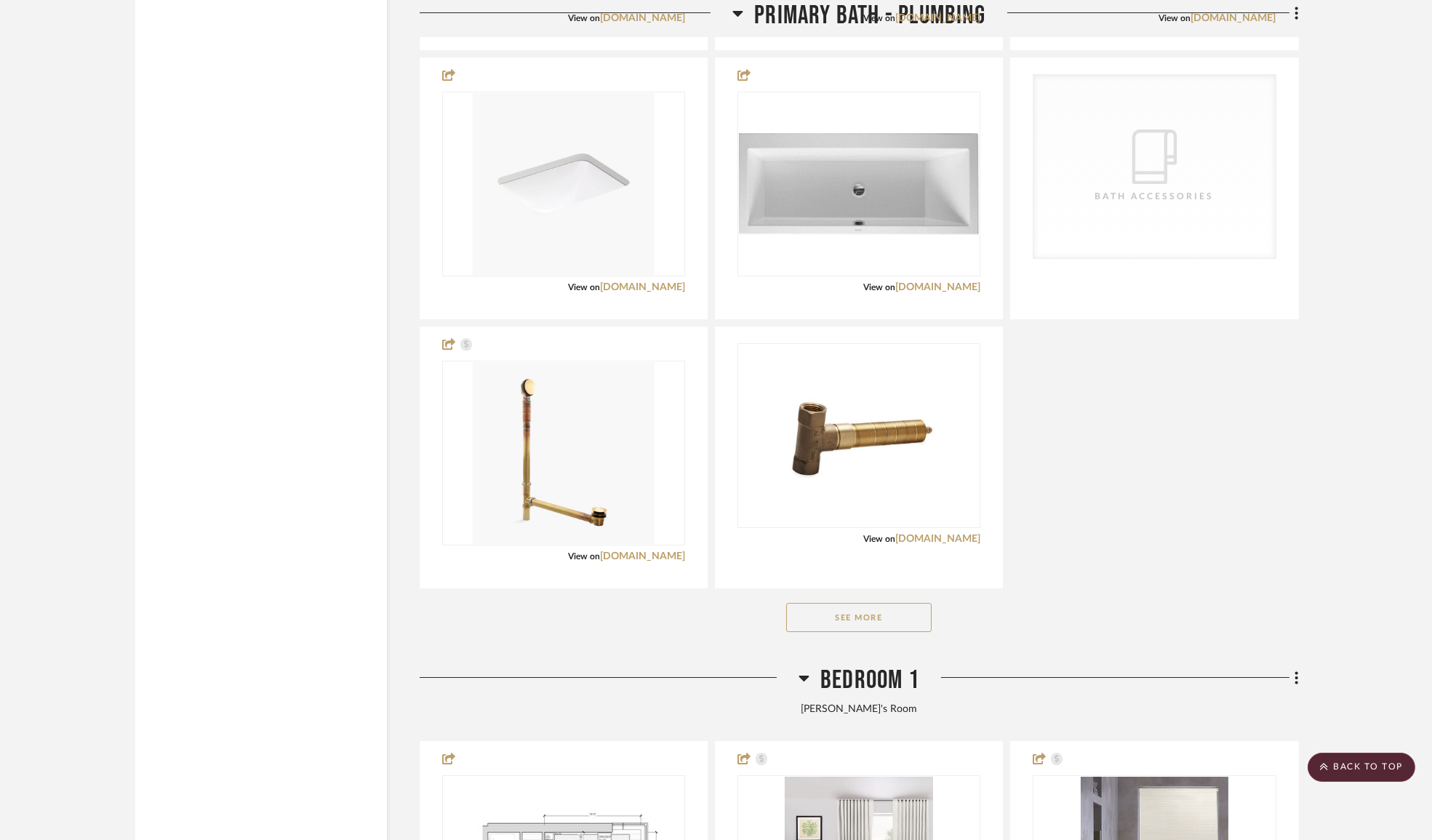
scroll to position [14609, 0]
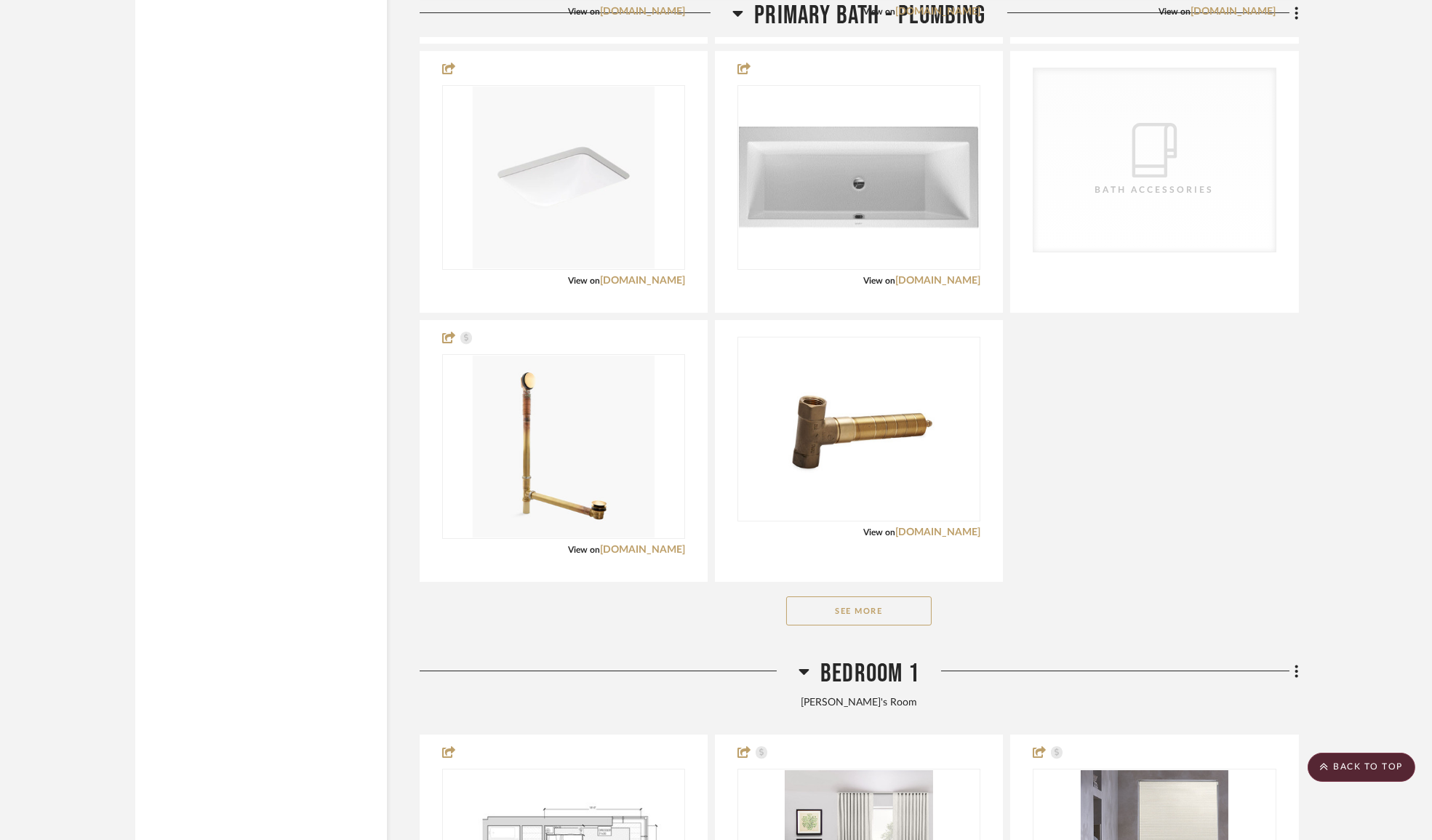
click at [852, 607] on button "See More" at bounding box center [859, 611] width 145 height 29
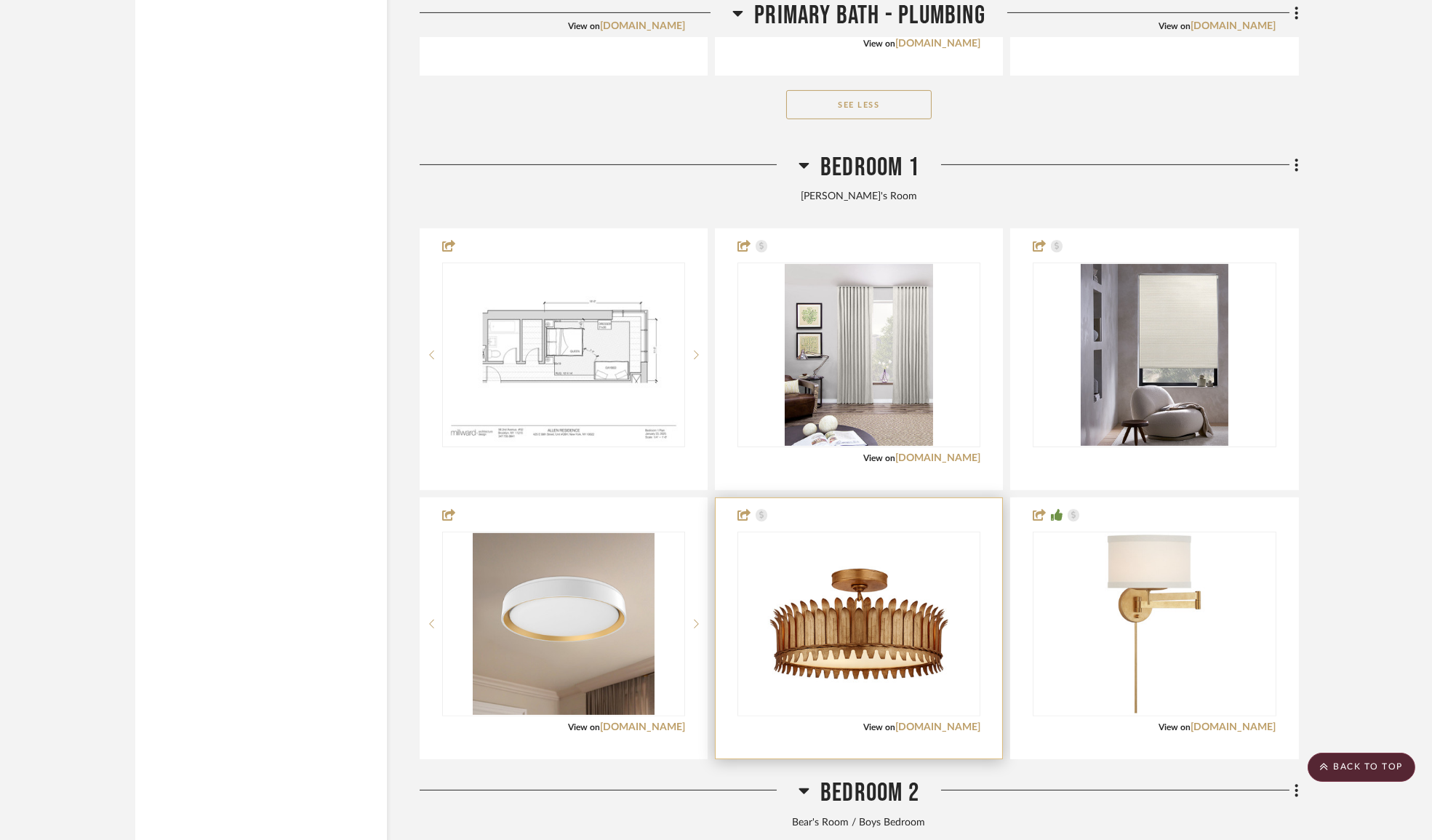
scroll to position [17386, 0]
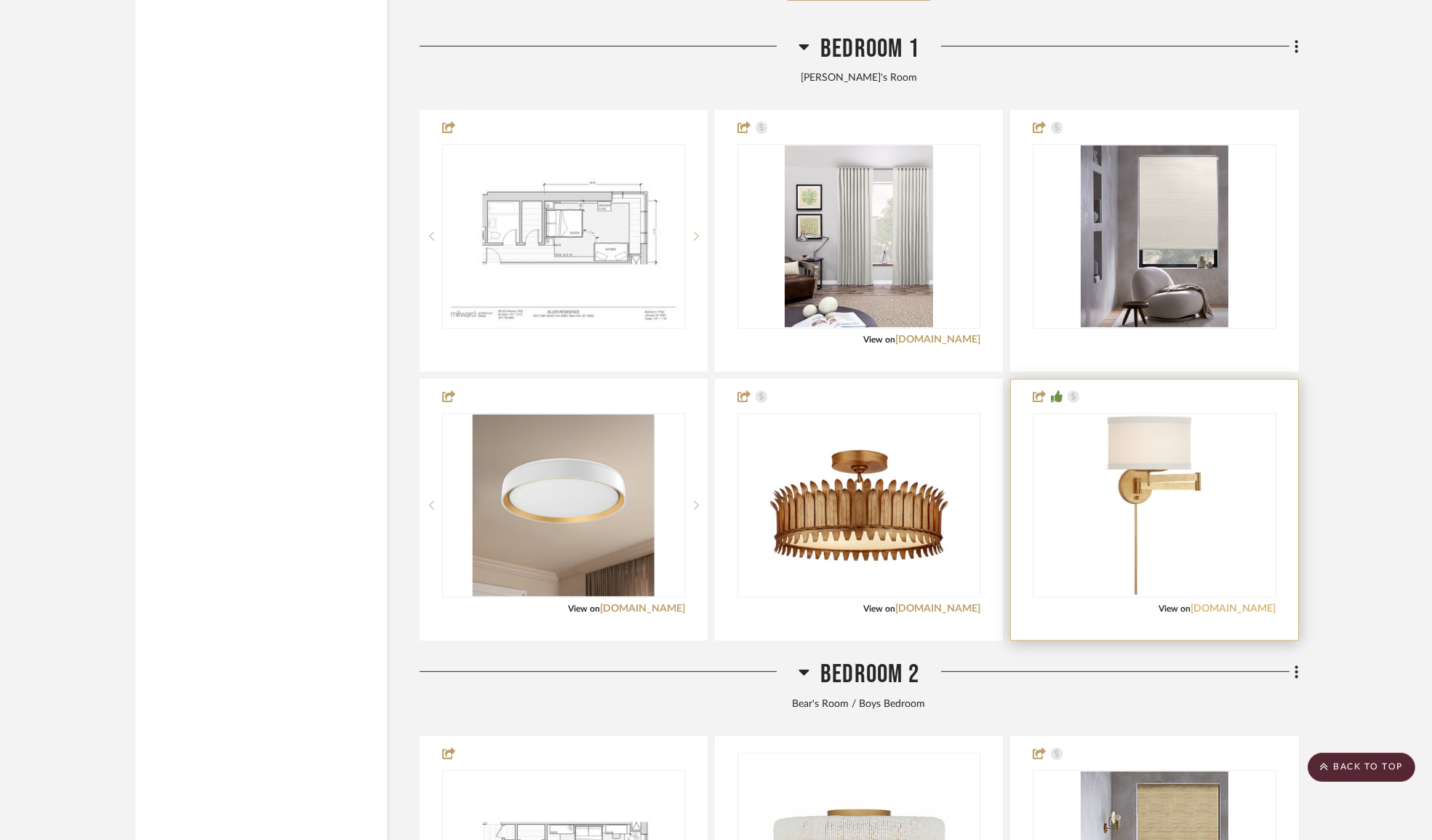
click at [1207, 604] on link "[DOMAIN_NAME]" at bounding box center [1234, 608] width 85 height 10
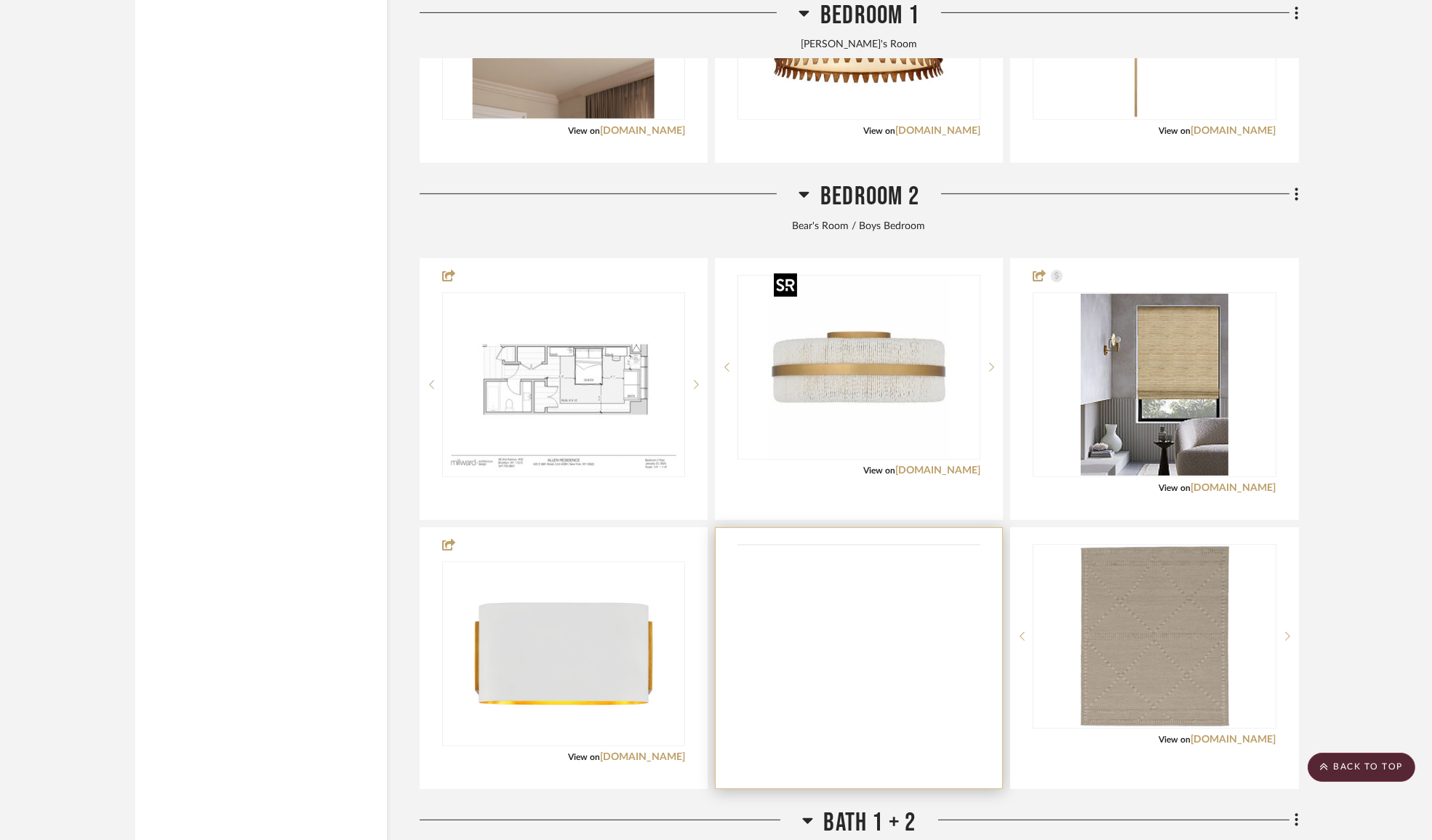
scroll to position [17981, 0]
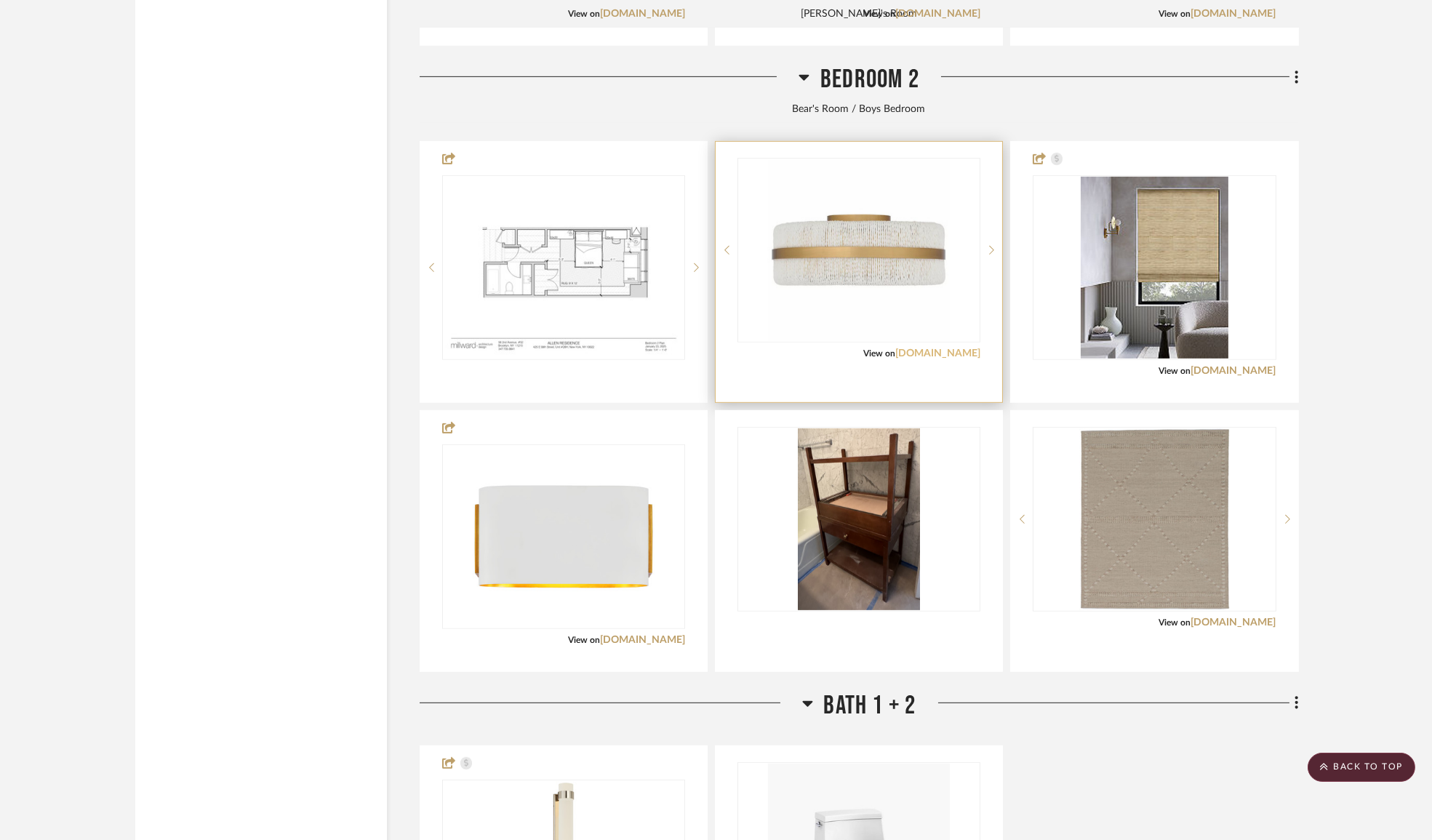
click at [948, 349] on link "[DOMAIN_NAME]" at bounding box center [938, 353] width 85 height 10
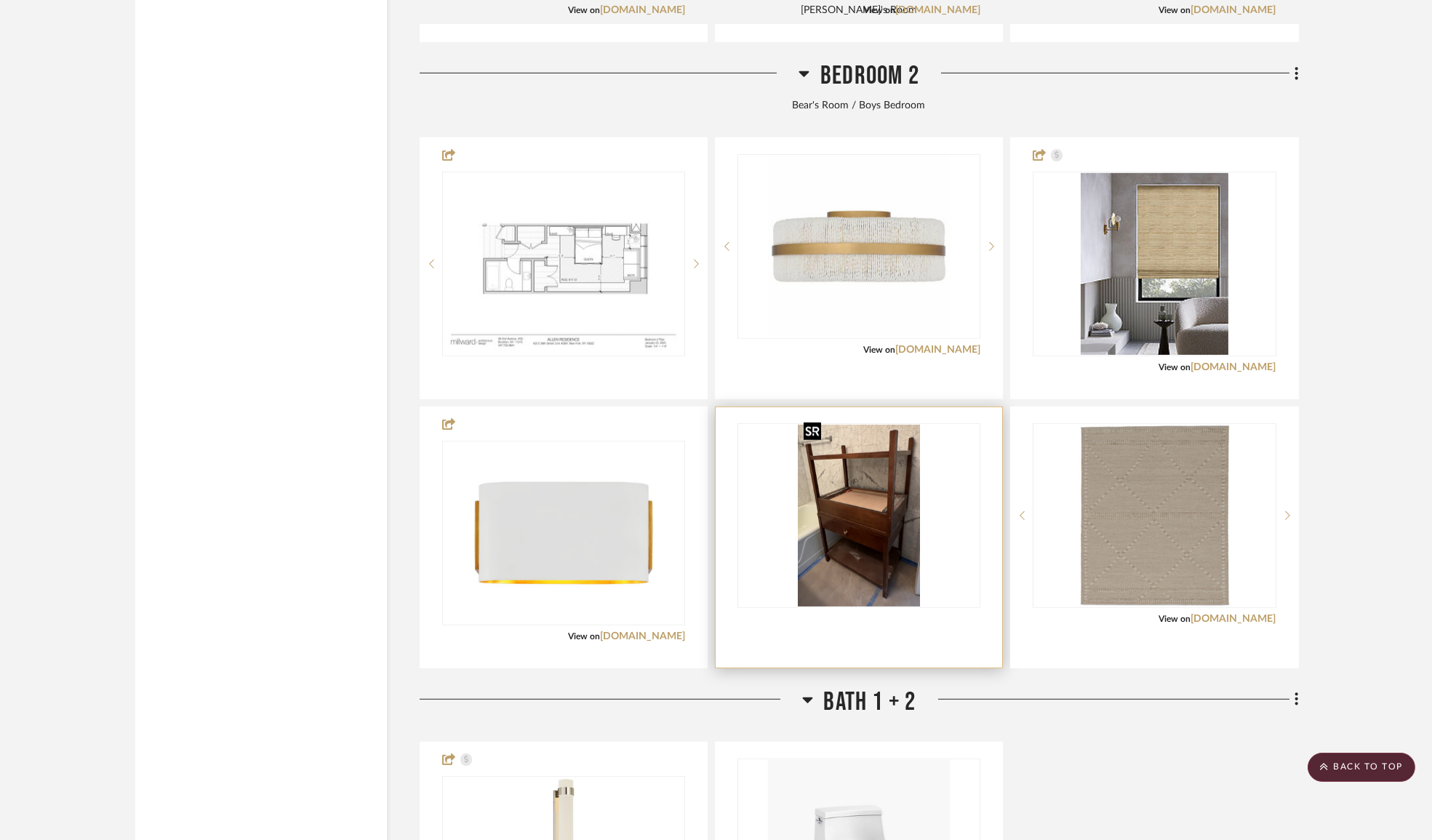
scroll to position [18179, 0]
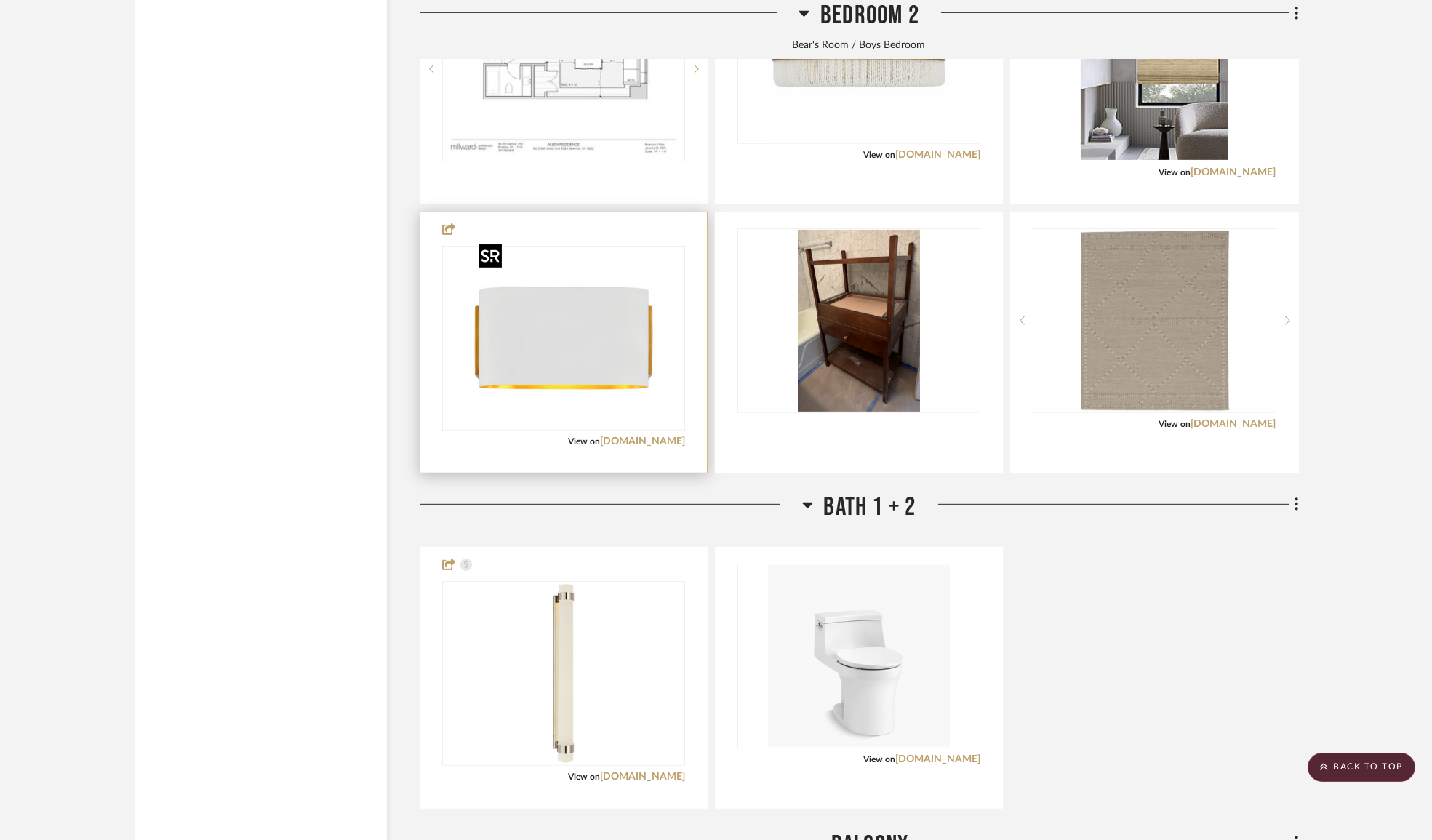
click at [603, 345] on img "0" at bounding box center [564, 339] width 182 height 182
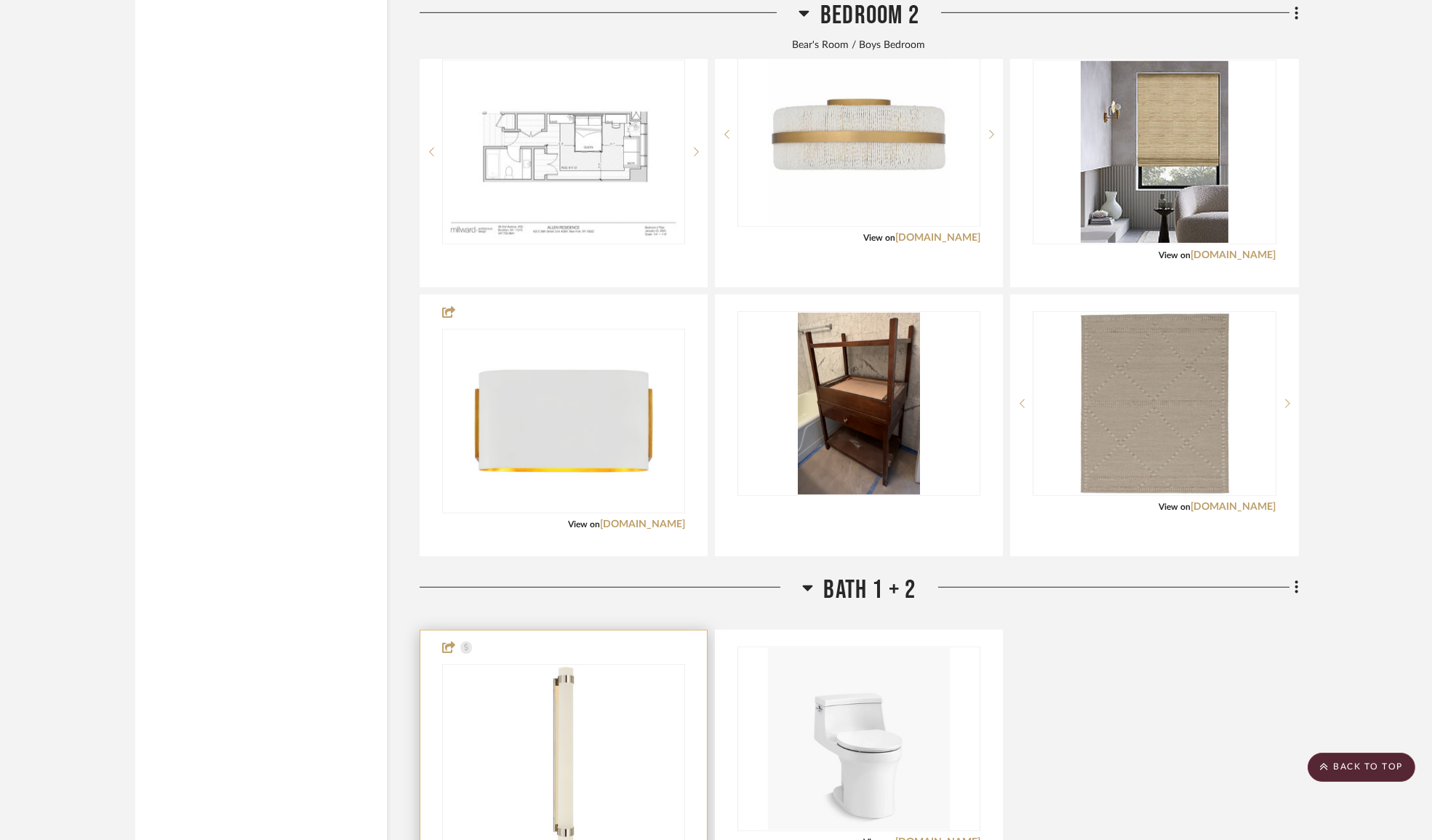
scroll to position [18047, 0]
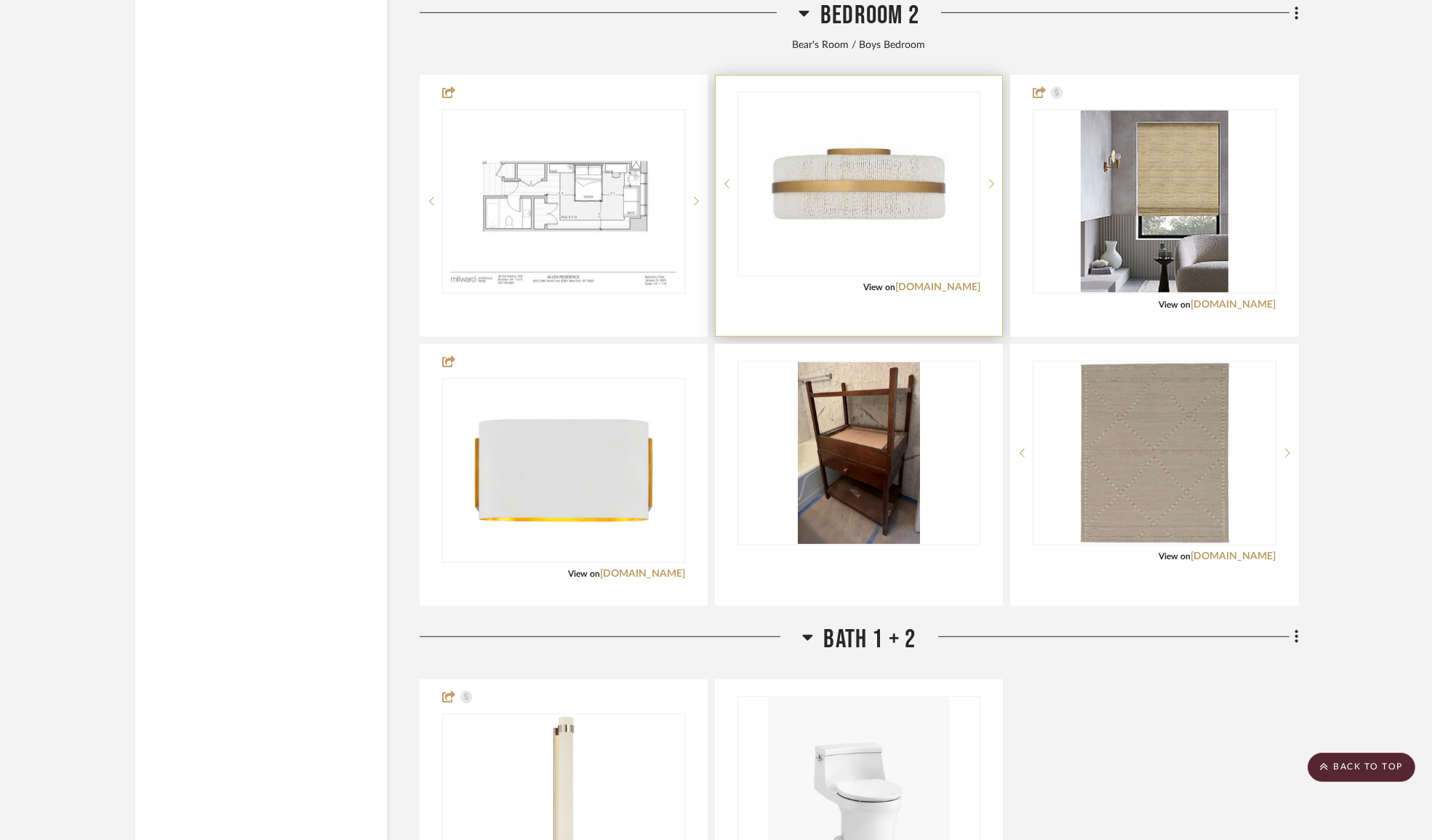
click at [957, 270] on div at bounding box center [859, 205] width 286 height 260
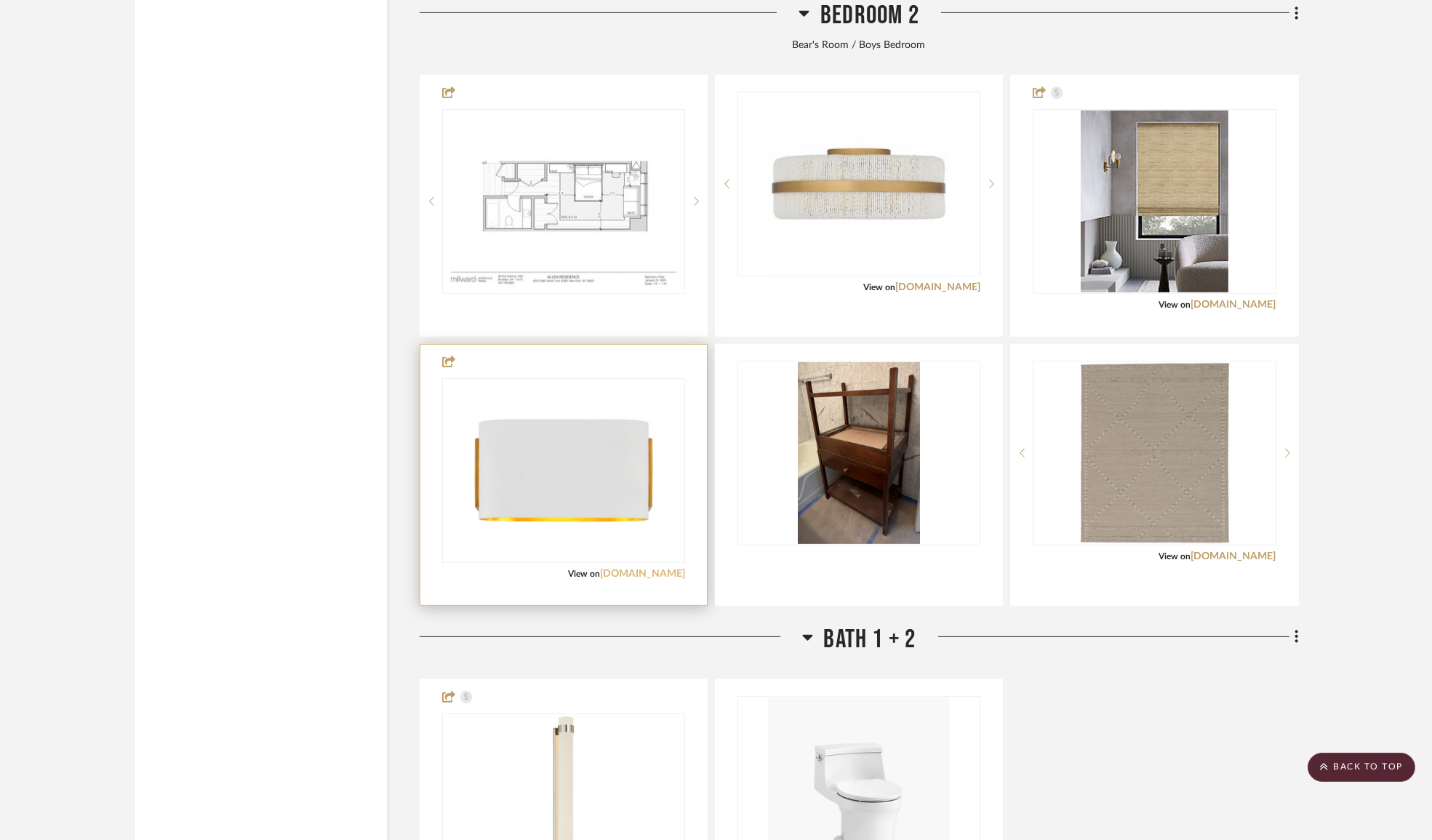
click at [664, 569] on link "[DOMAIN_NAME]" at bounding box center [642, 573] width 85 height 10
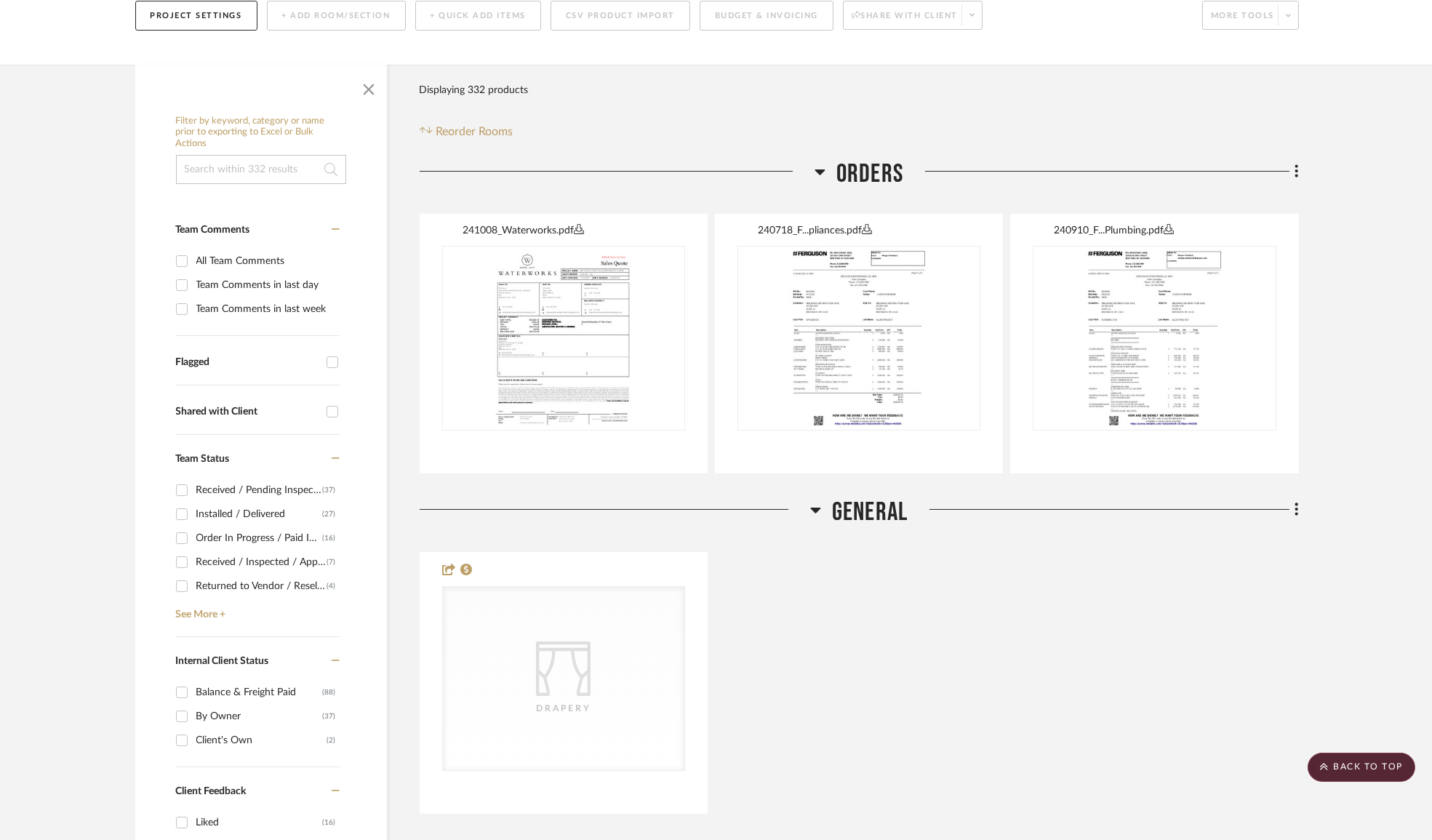
scroll to position [0, 0]
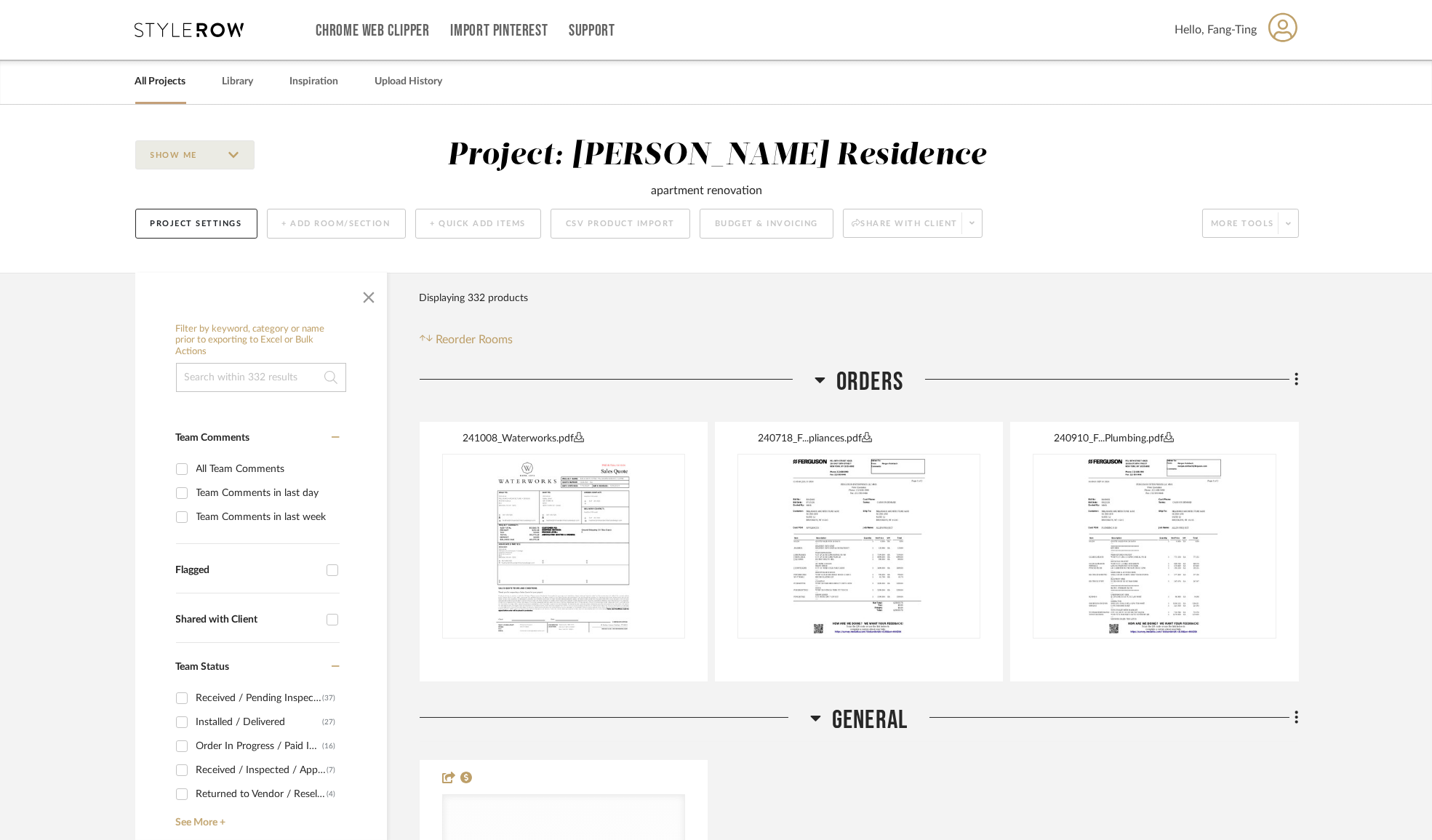
click at [166, 85] on link "All Projects" at bounding box center [160, 81] width 51 height 19
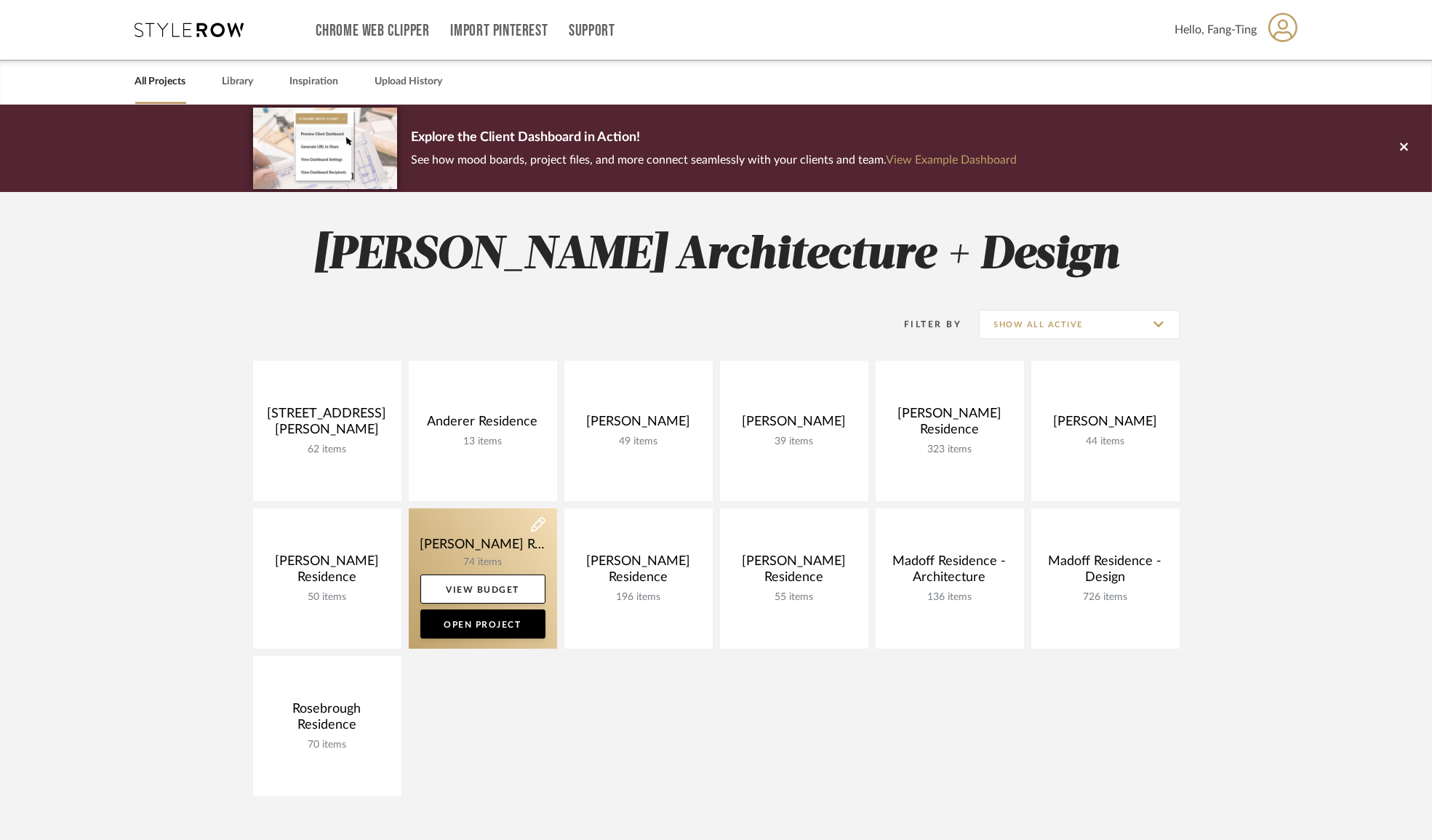
click at [488, 548] on link at bounding box center [482, 578] width 148 height 141
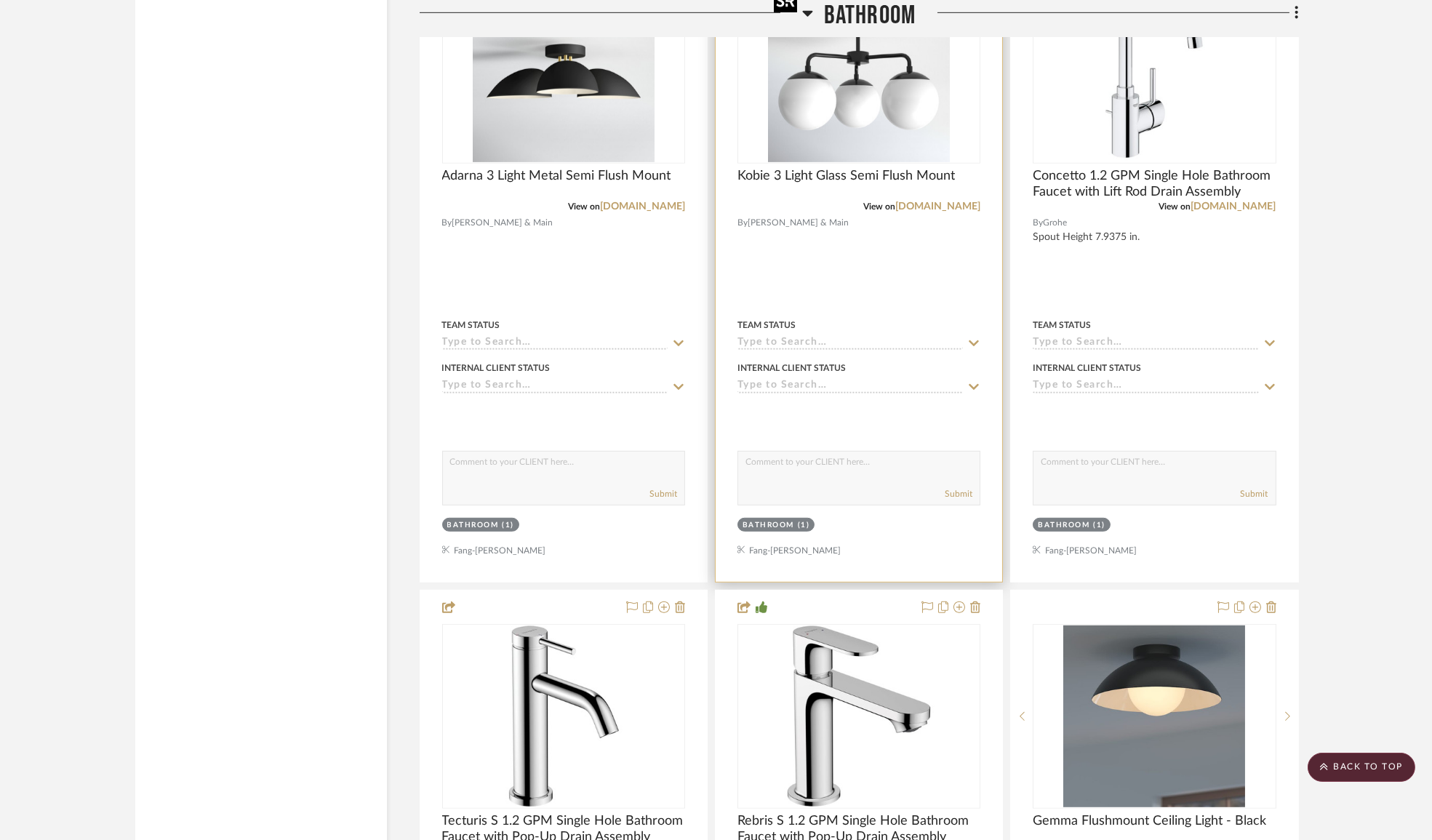
scroll to position [2181, 0]
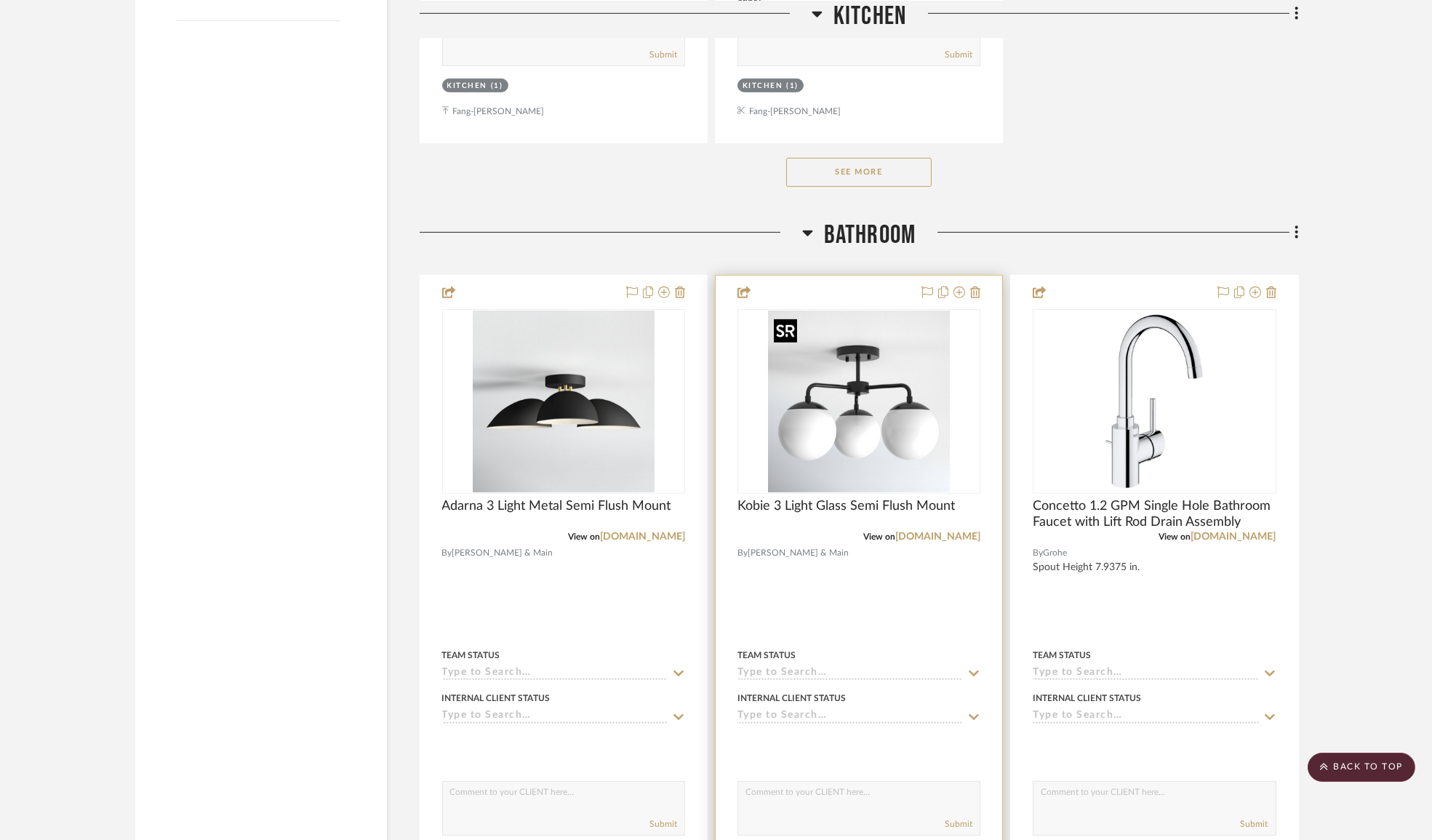
click at [876, 419] on img "0" at bounding box center [860, 401] width 182 height 182
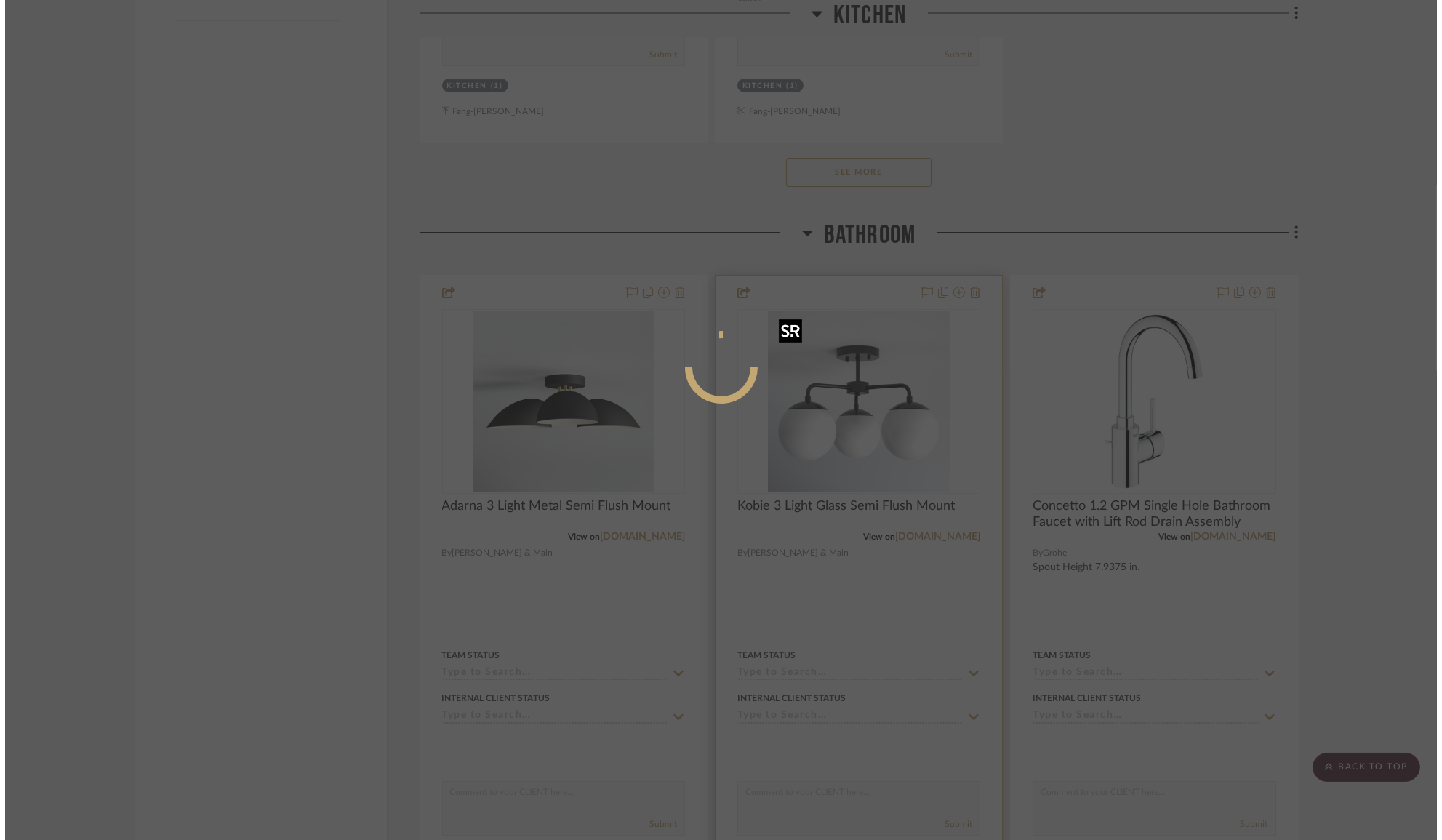
scroll to position [0, 0]
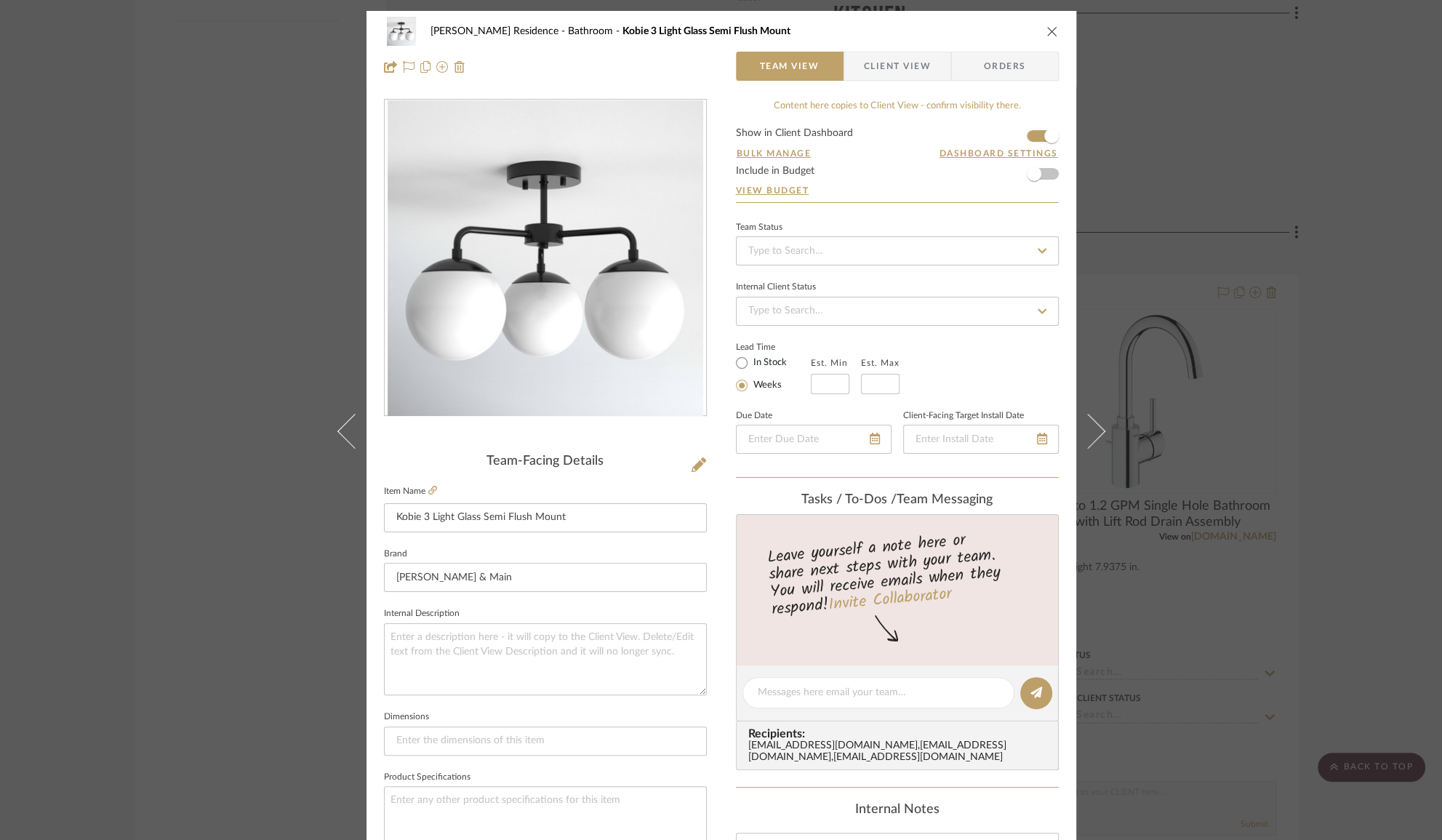
drag, startPoint x: 1047, startPoint y: 29, endPoint x: 1056, endPoint y: 202, distance: 173.2
click at [1047, 30] on icon "close" at bounding box center [1052, 31] width 12 height 12
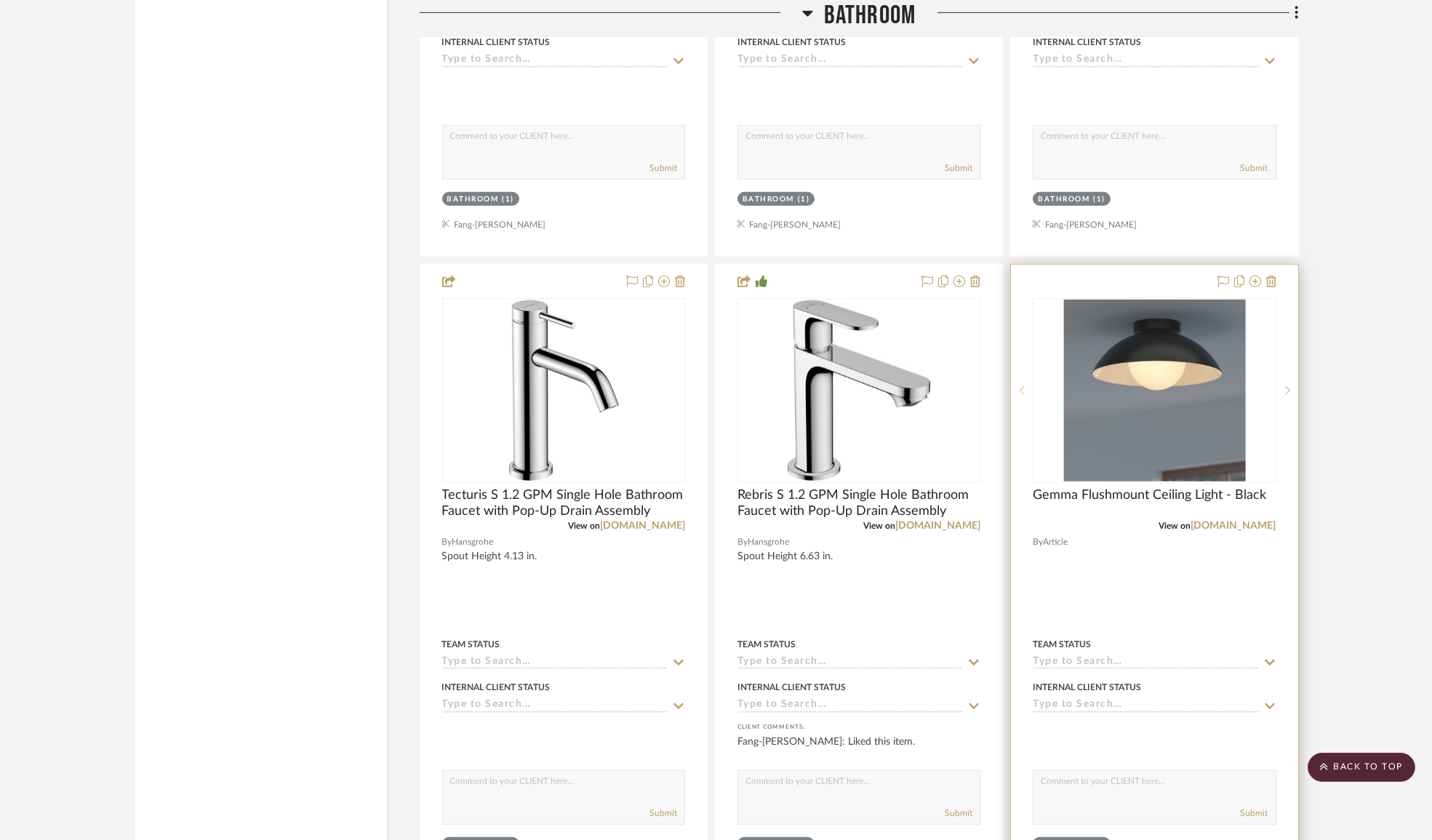
scroll to position [2908, 0]
